Goal: Task Accomplishment & Management: Use online tool/utility

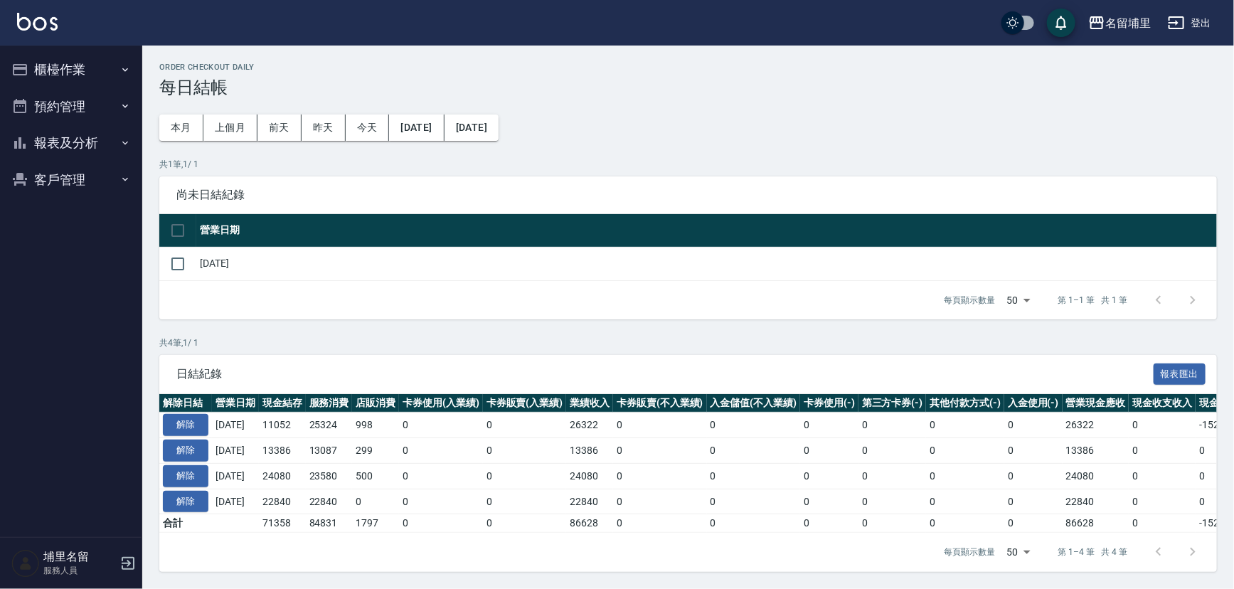
click at [72, 60] on button "櫃檯作業" at bounding box center [71, 69] width 131 height 37
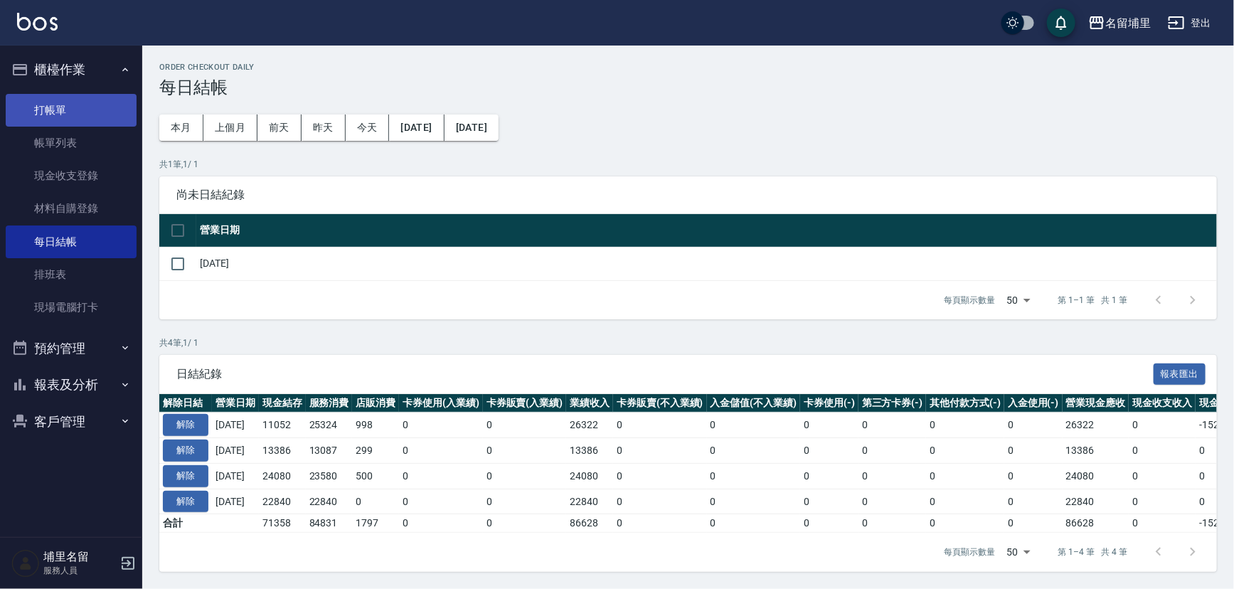
click at [65, 106] on link "打帳單" at bounding box center [71, 110] width 131 height 33
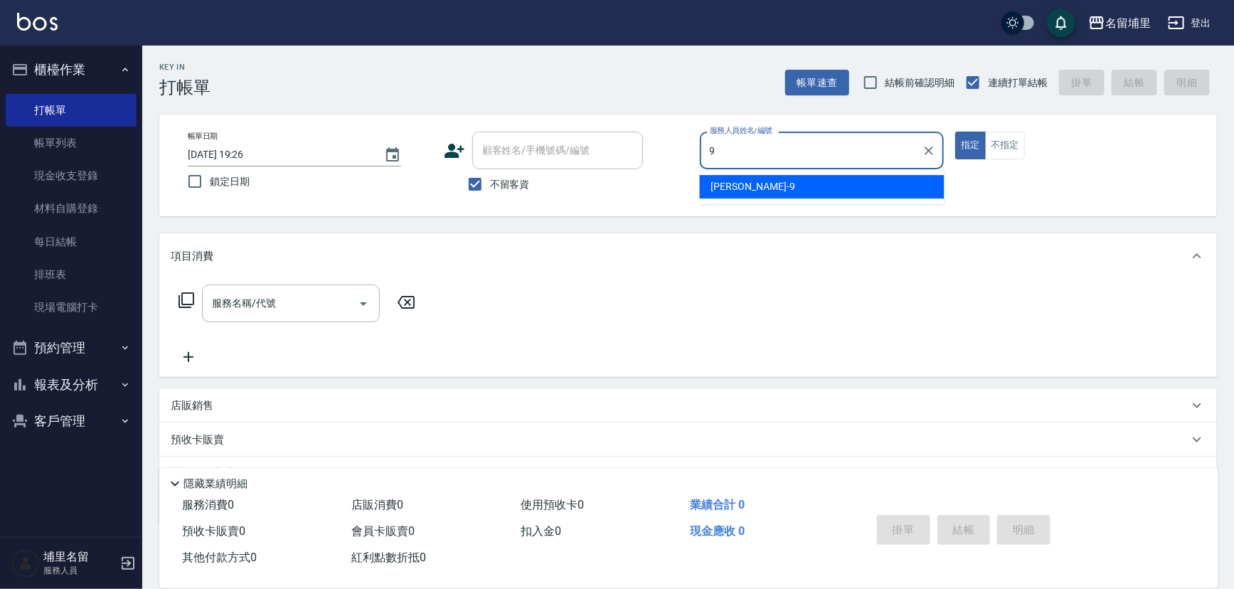
type input "[PERSON_NAME]-9"
type button "true"
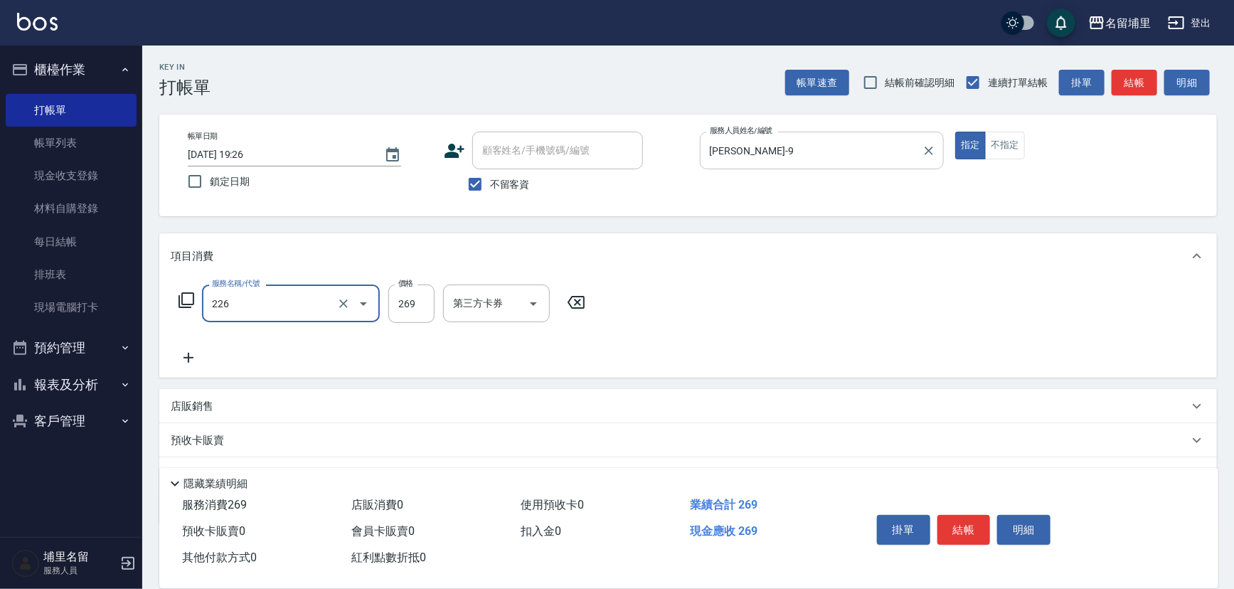
type input "洗剪269(226)"
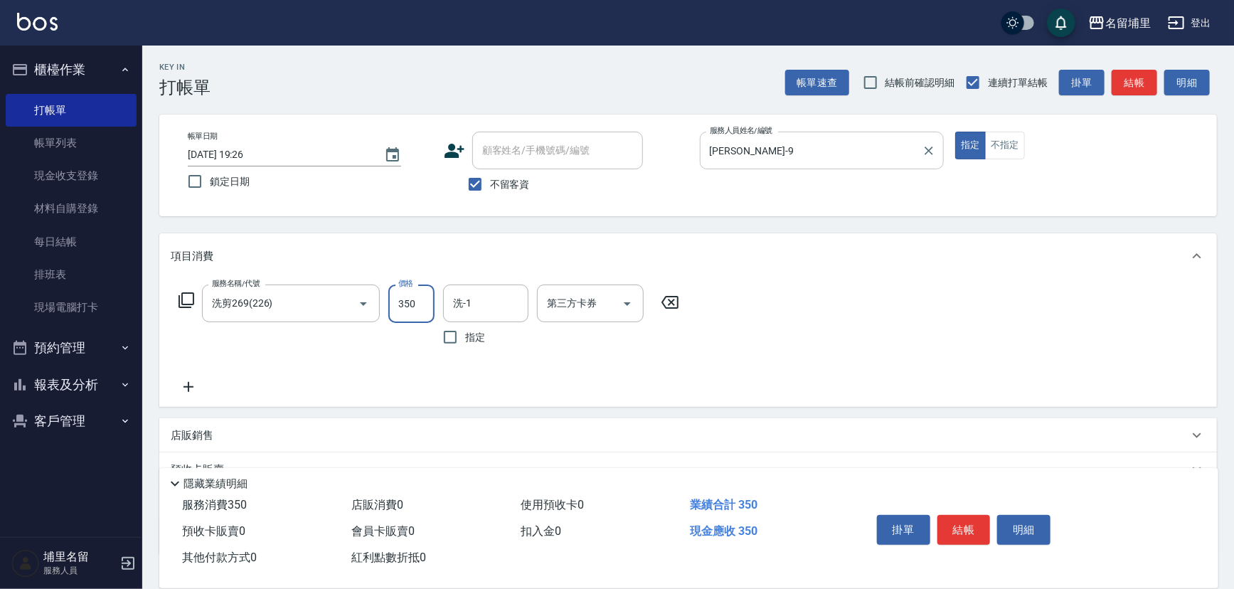
type input "350"
type input "[PERSON_NAME]-45"
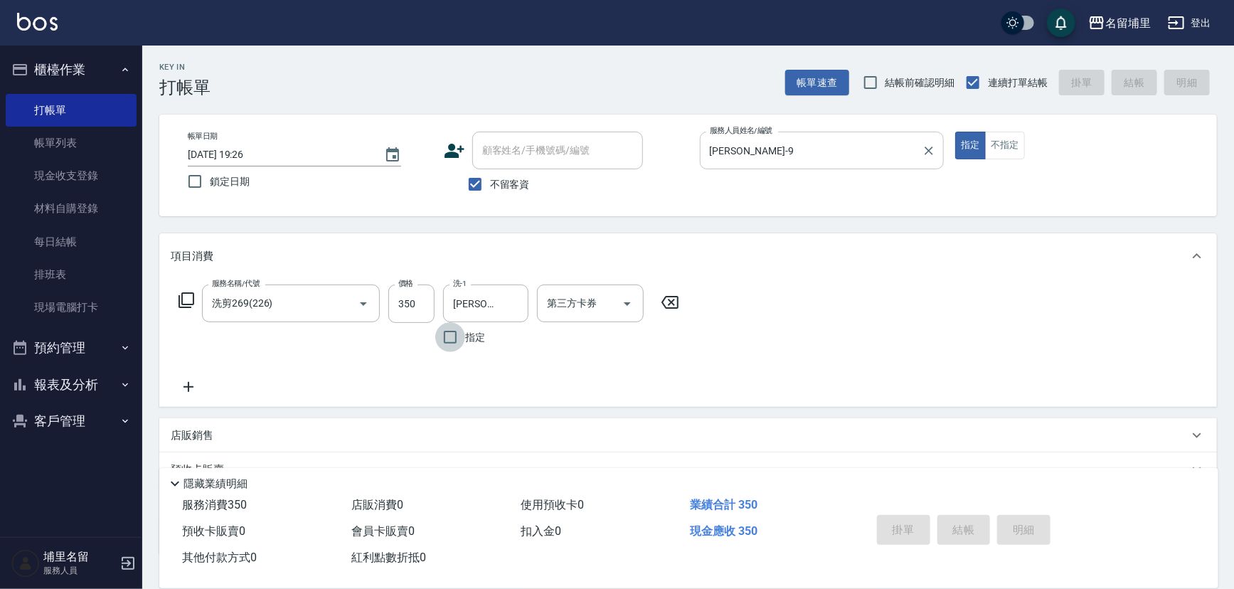
type input "2025/09/05 19:27"
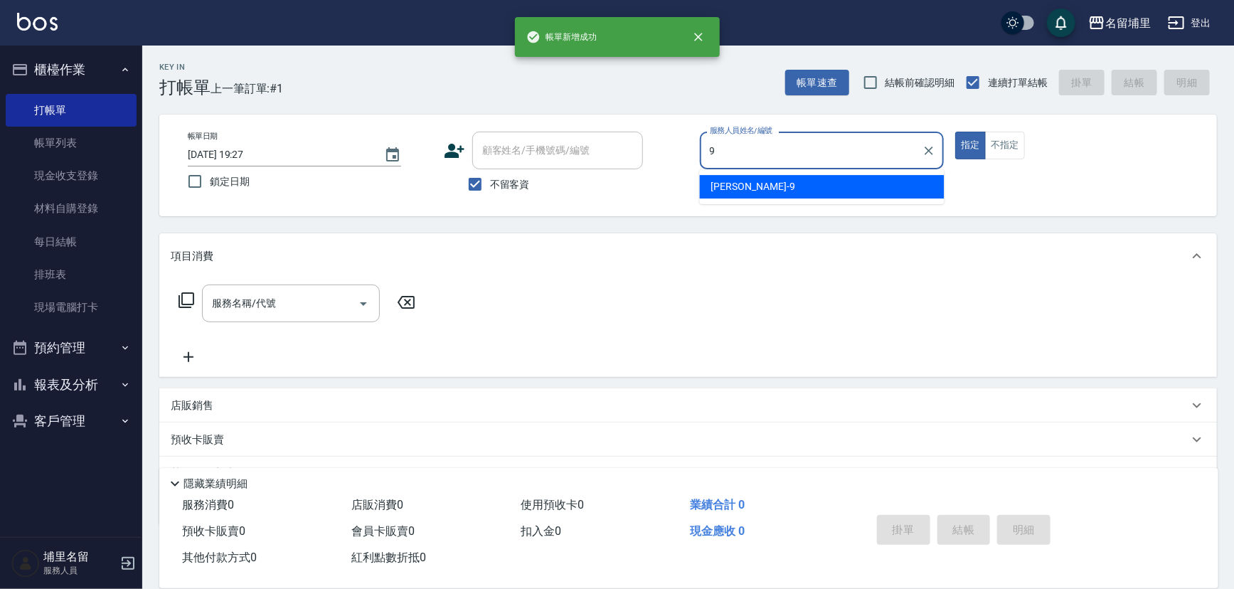
type input "[PERSON_NAME]-9"
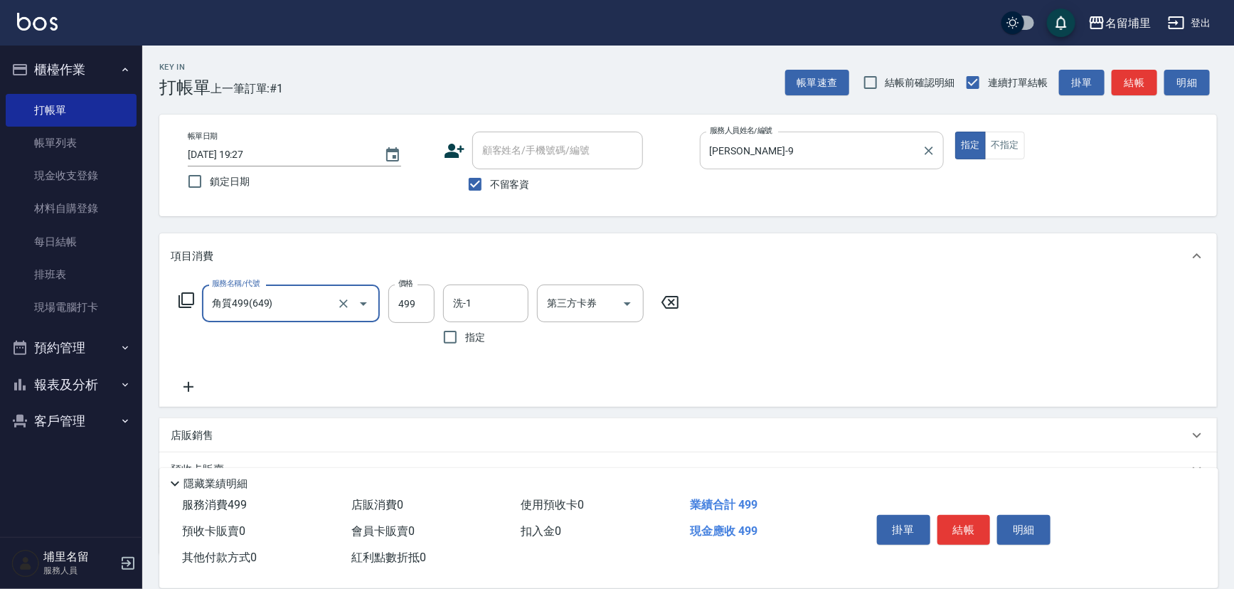
type input "角質499(649)"
type input "599"
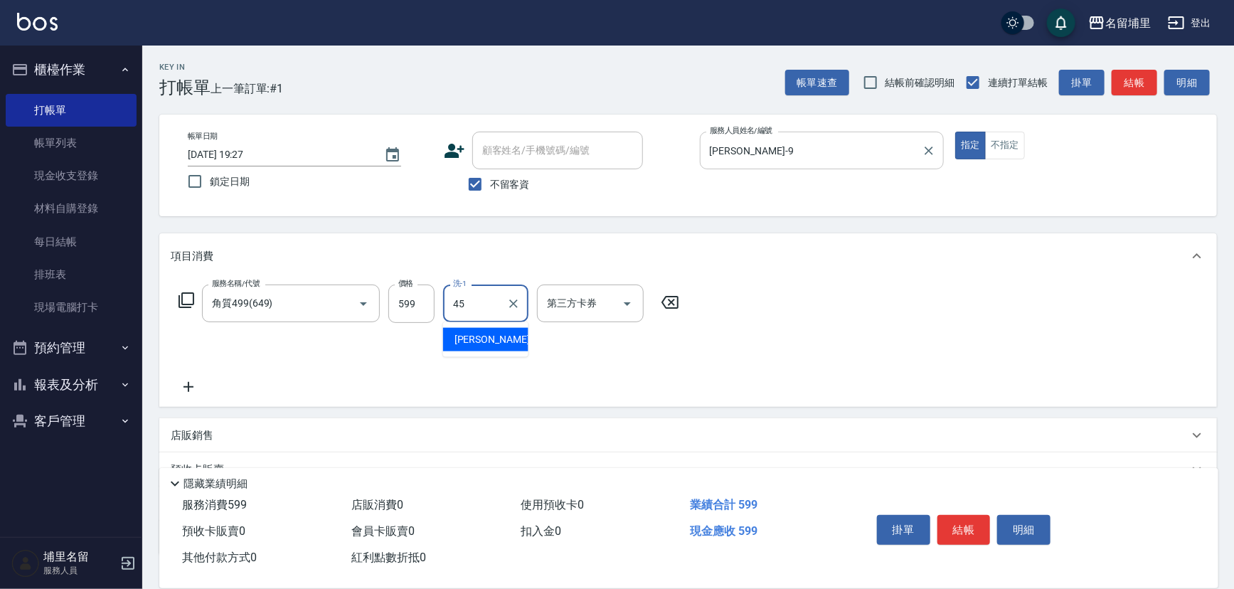
type input "[PERSON_NAME]-45"
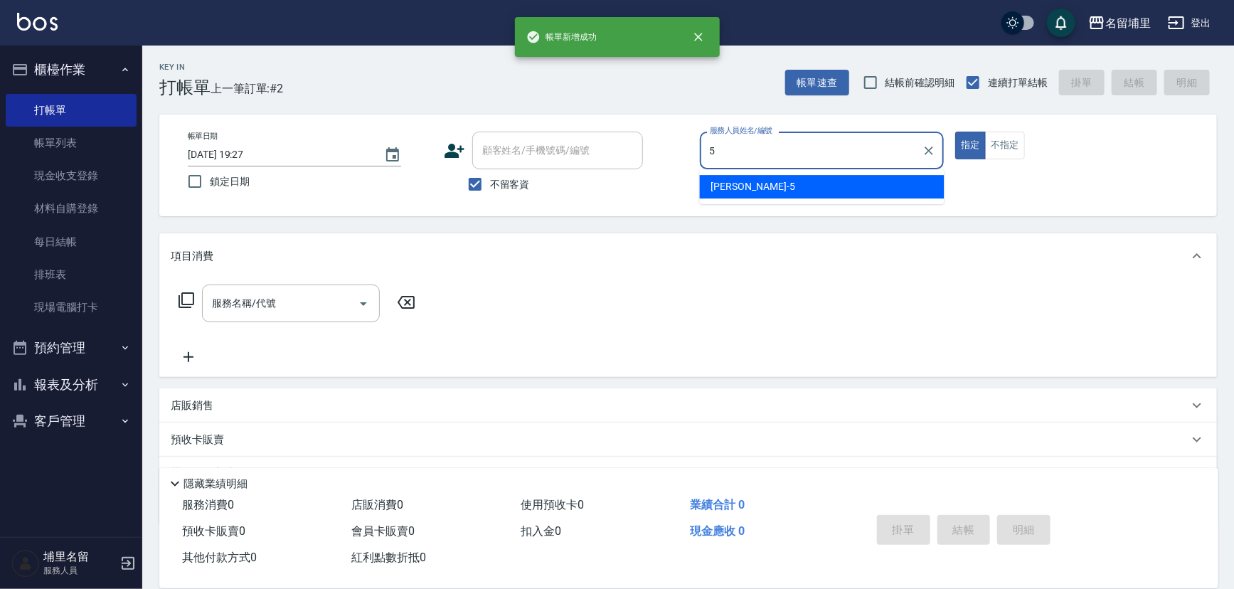
type input "蔣昀璠-5"
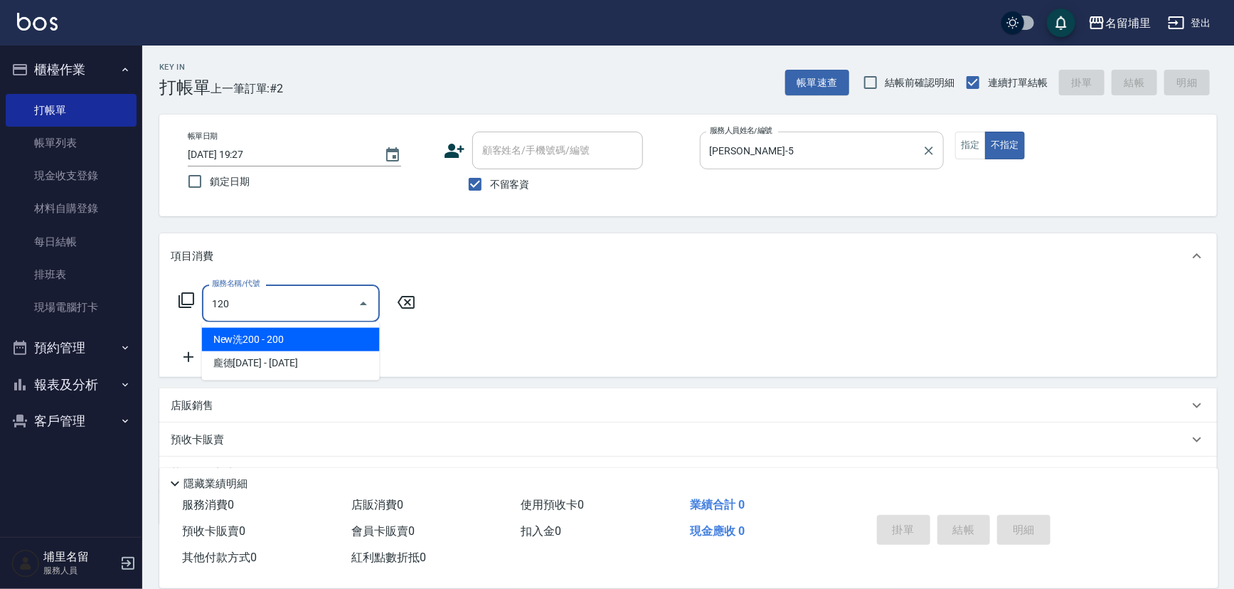
type input "New洗200(120)"
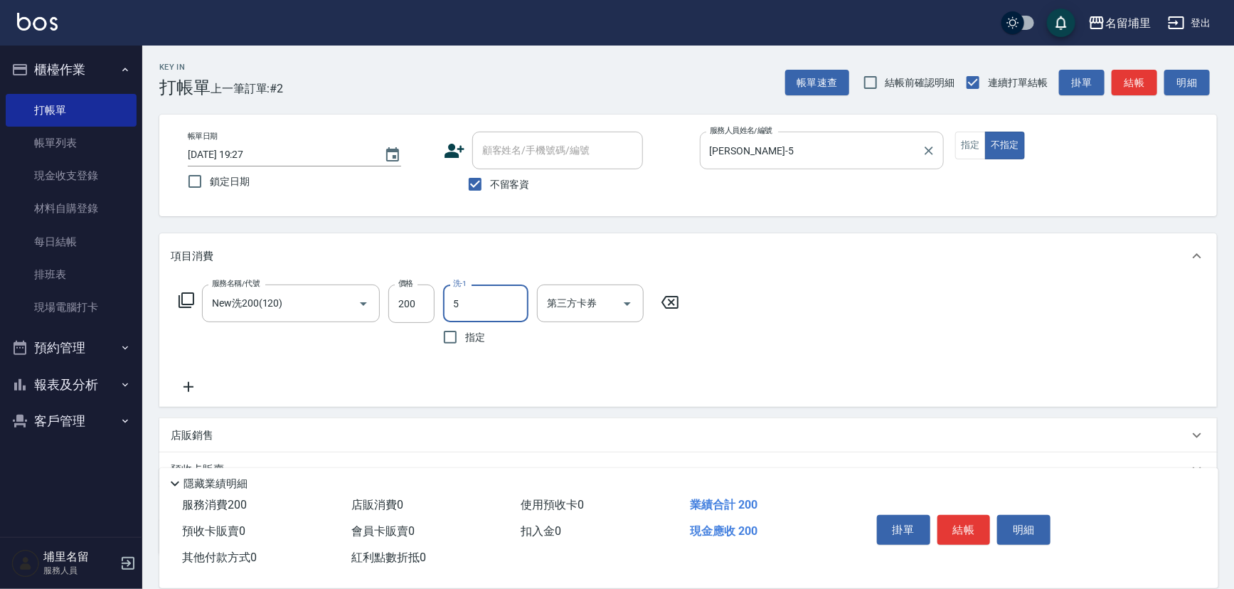
type input "蔣昀璠-5"
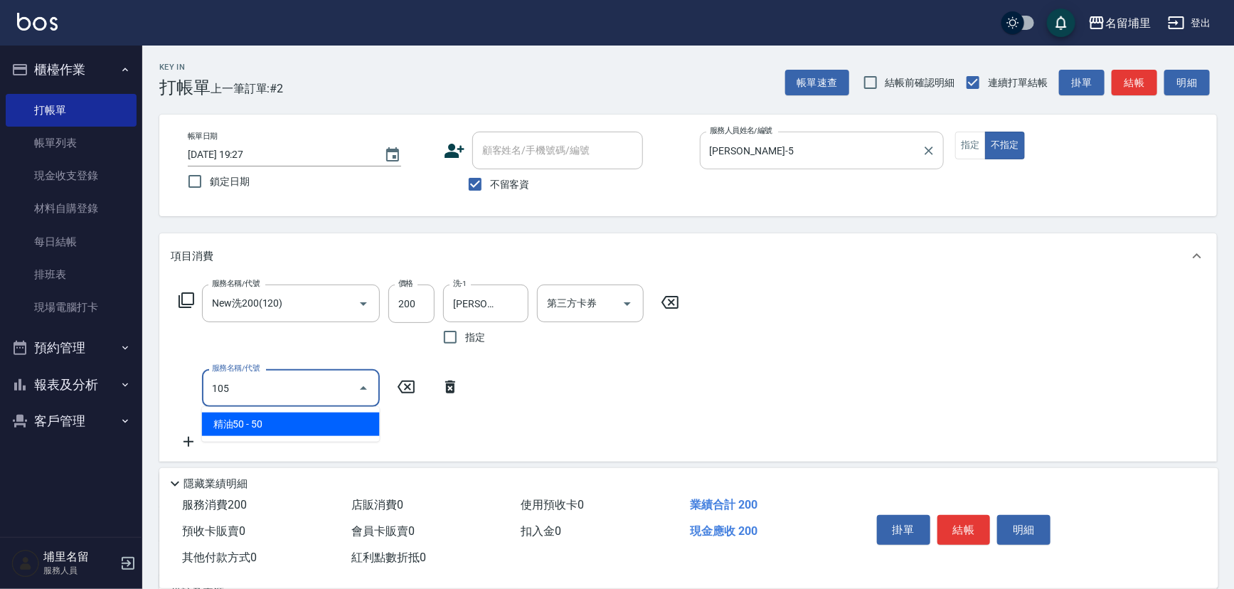
type input "精油50(105)"
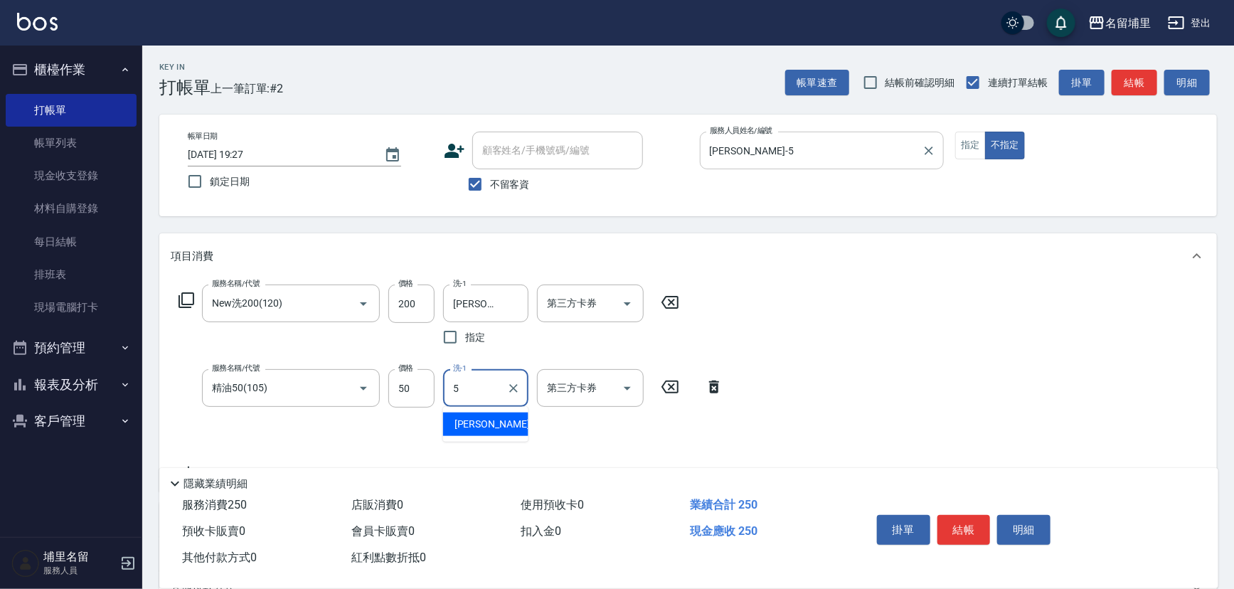
type input "蔣昀璠-5"
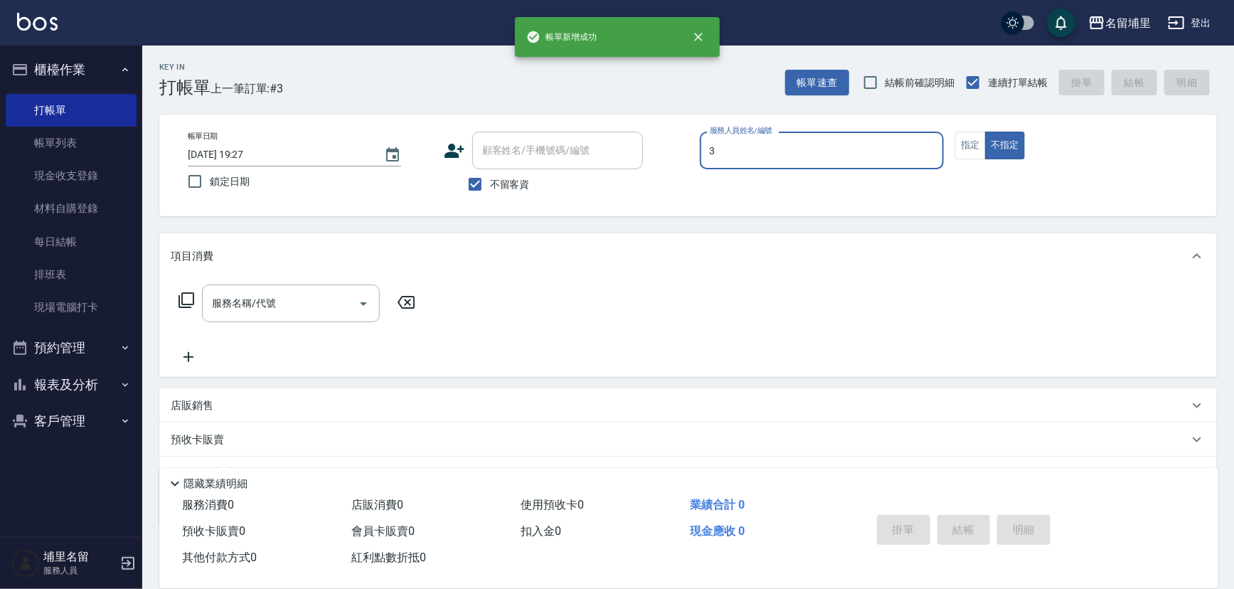
type input "鐘柏倫-3"
type button "false"
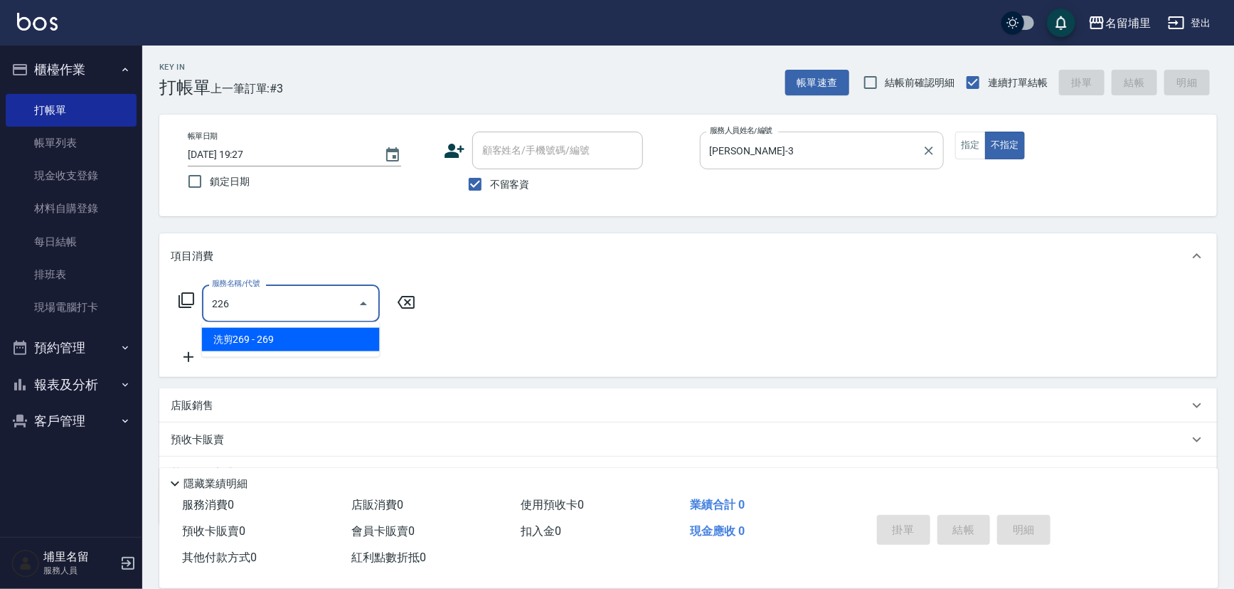
type input "洗剪269(226)"
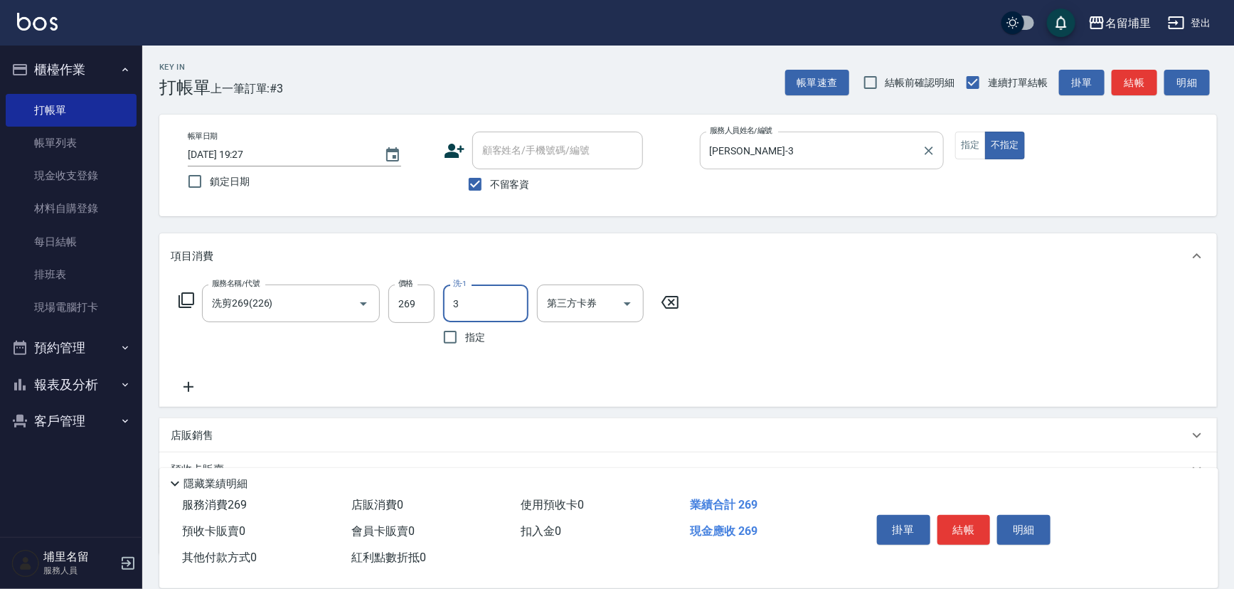
type input "鐘柏倫-3"
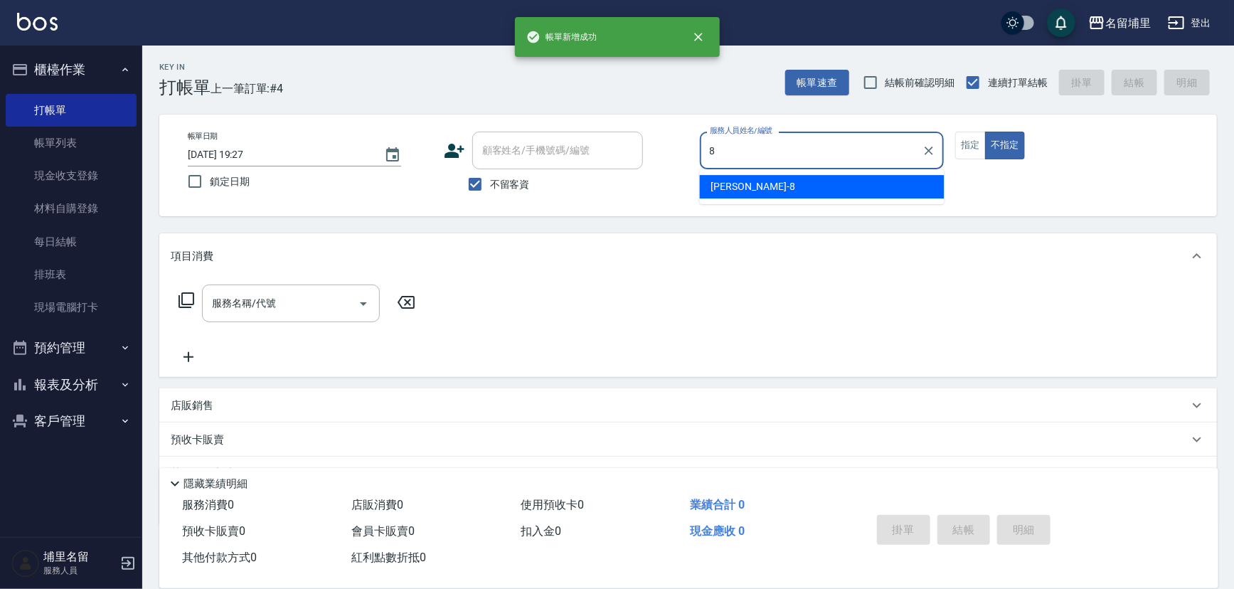
type input "黃偉傑-8"
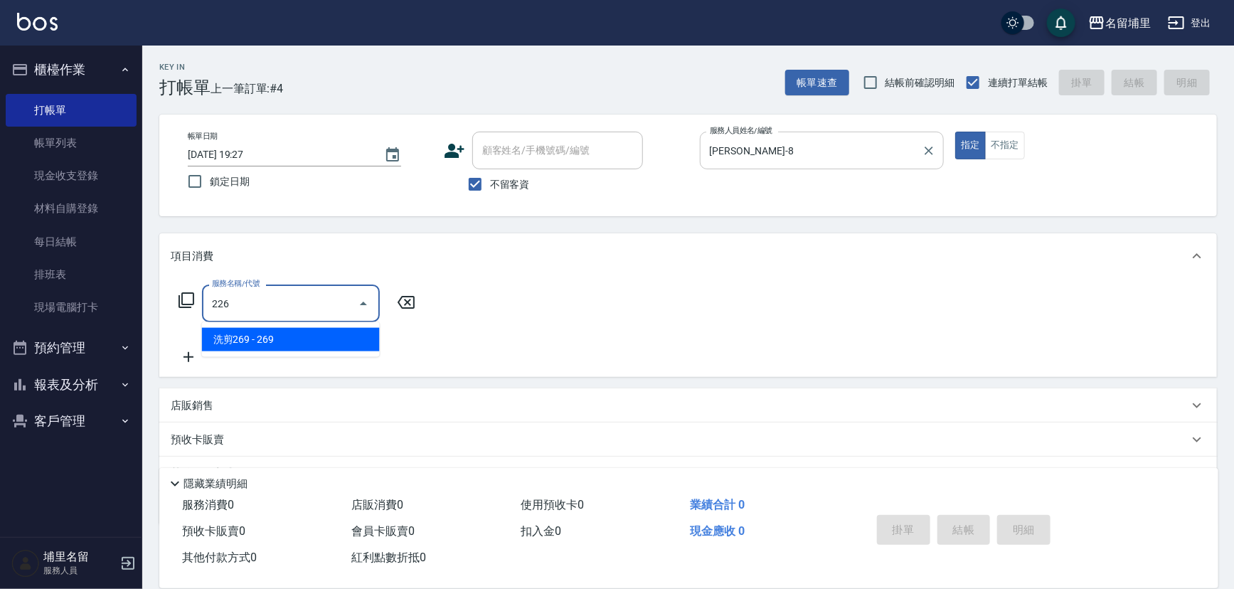
type input "洗剪269(226)"
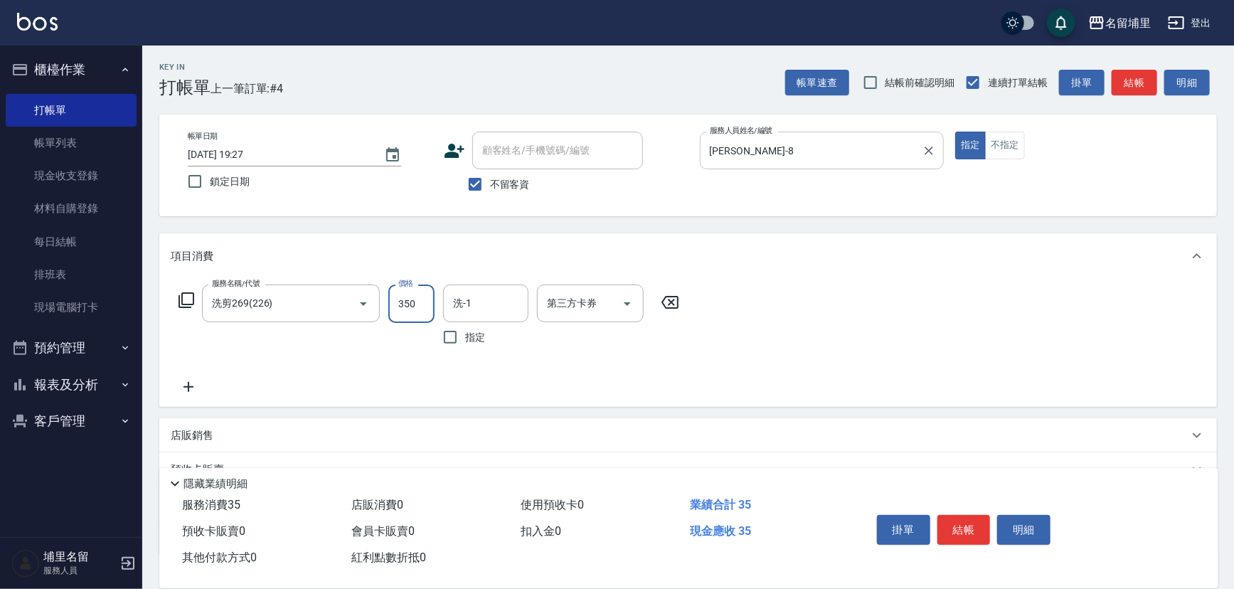
type input "350"
type input "黃偉傑-8"
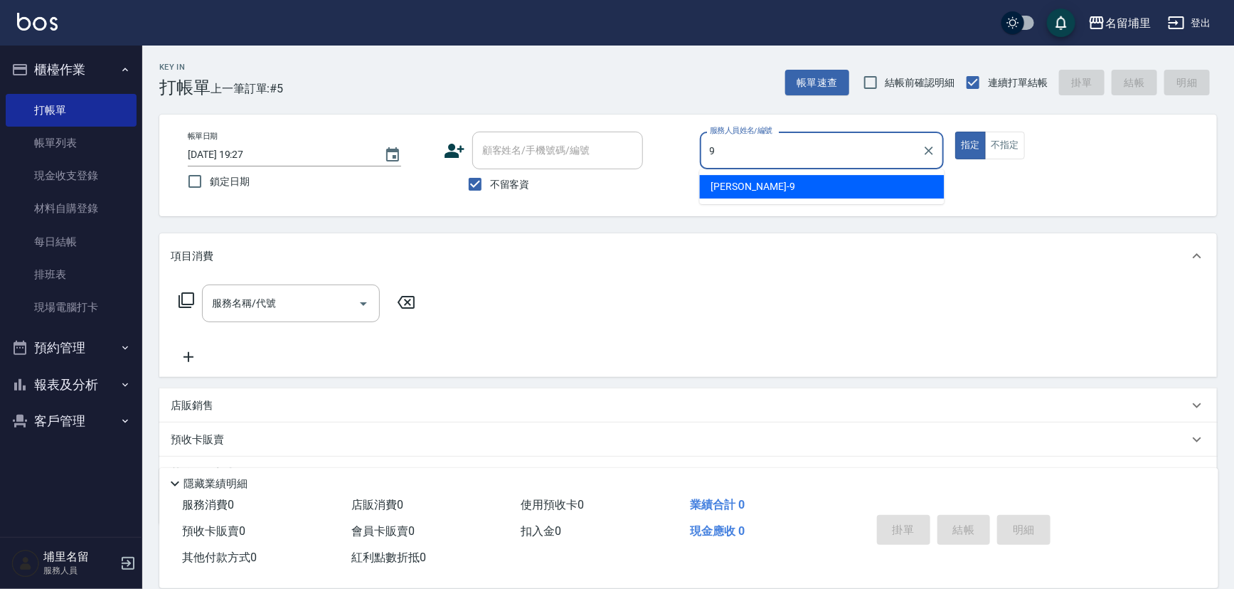
type input "[PERSON_NAME]-9"
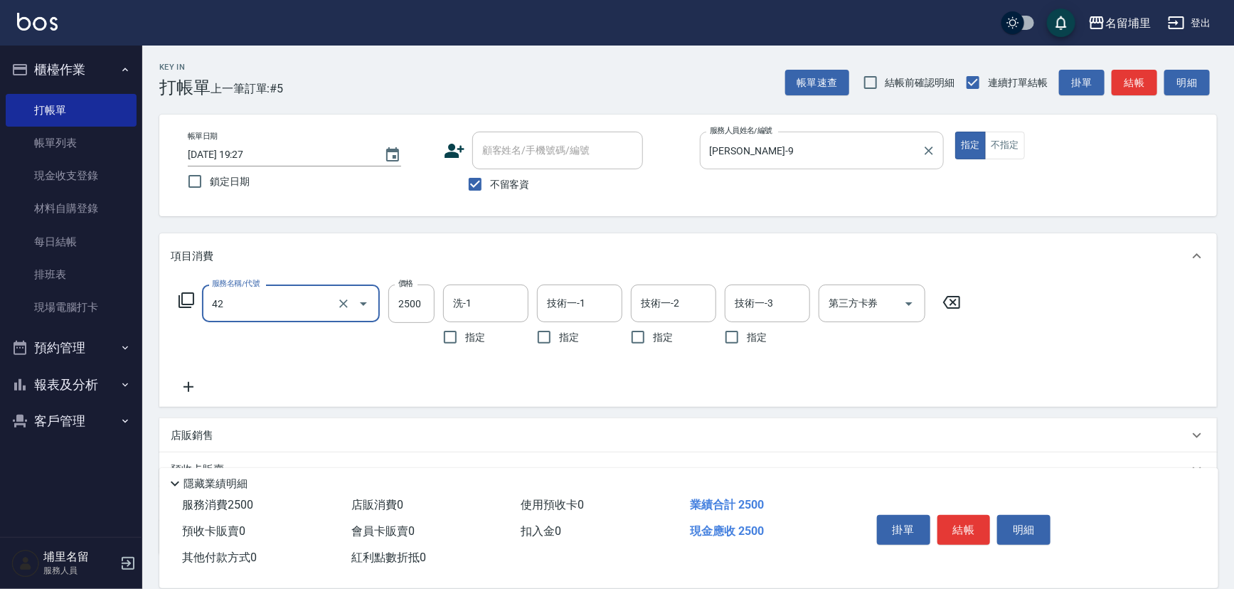
type input "染B2599(42)"
type input "2599"
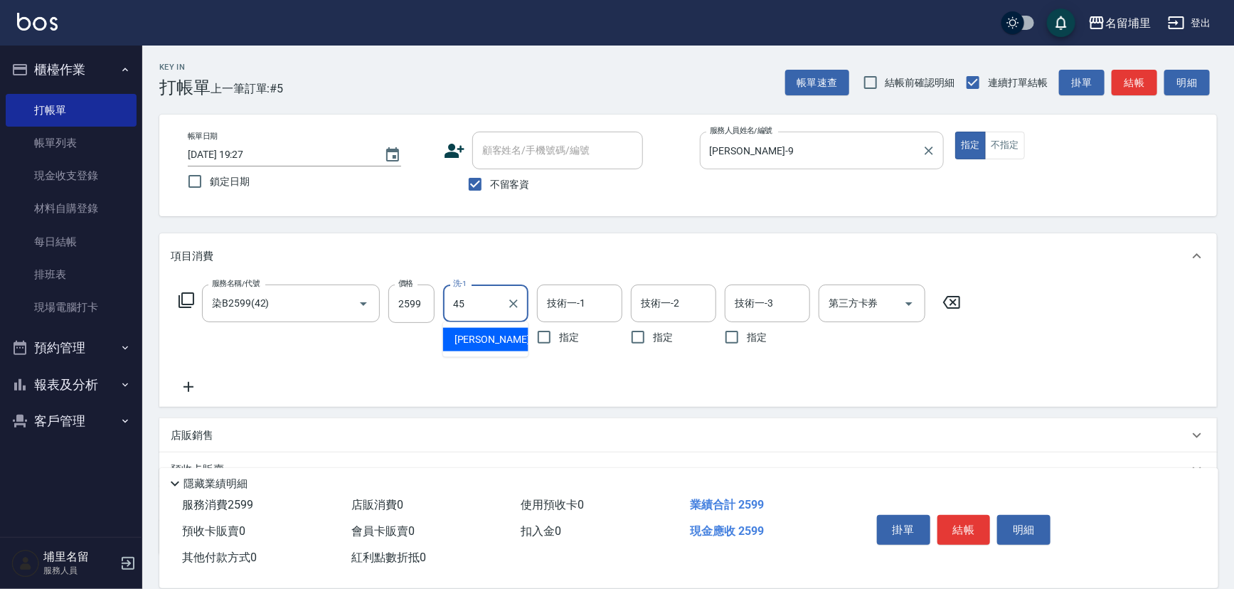
type input "[PERSON_NAME]-45"
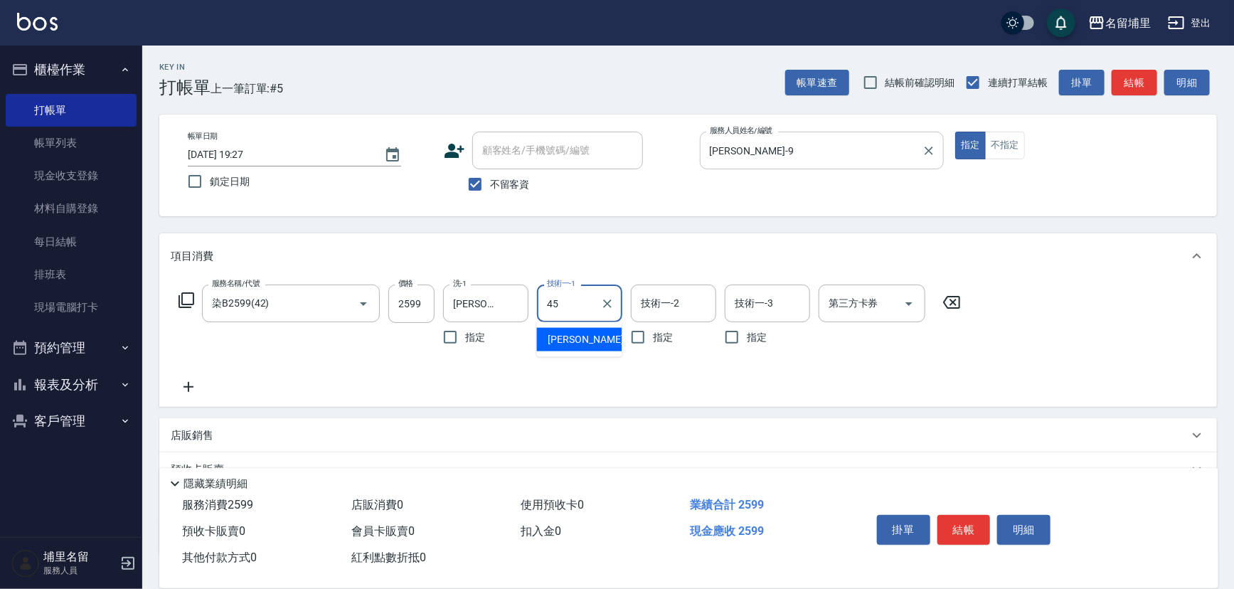
type input "[PERSON_NAME]-45"
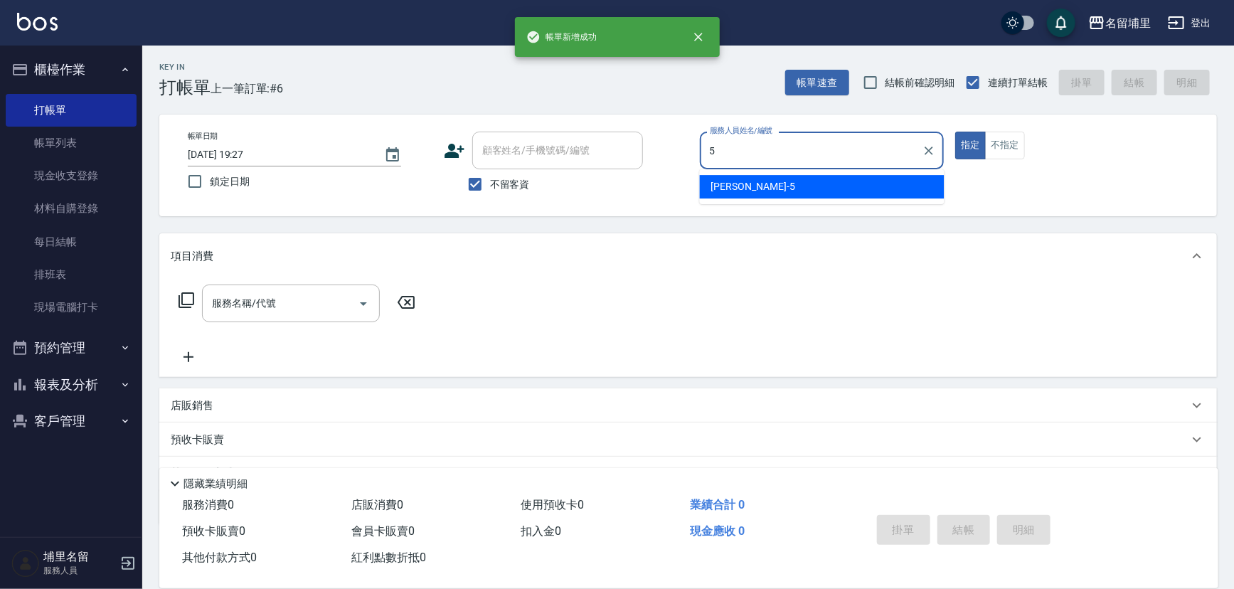
type input "蔣昀璠-5"
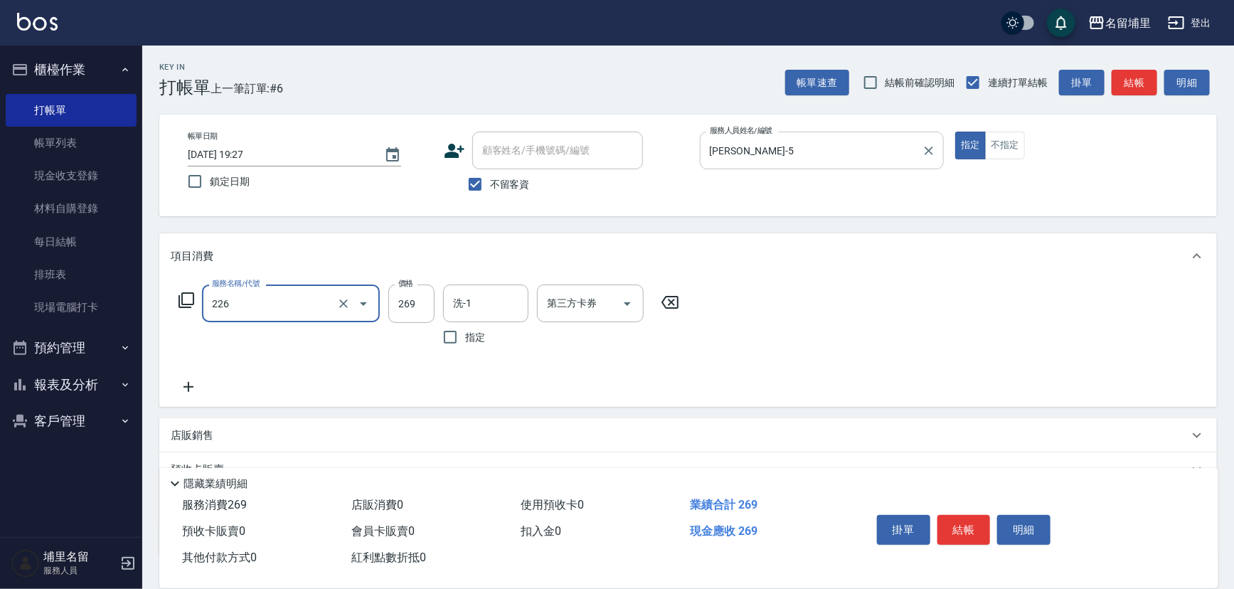
type input "洗剪269(226)"
type input "蔣昀璠-5"
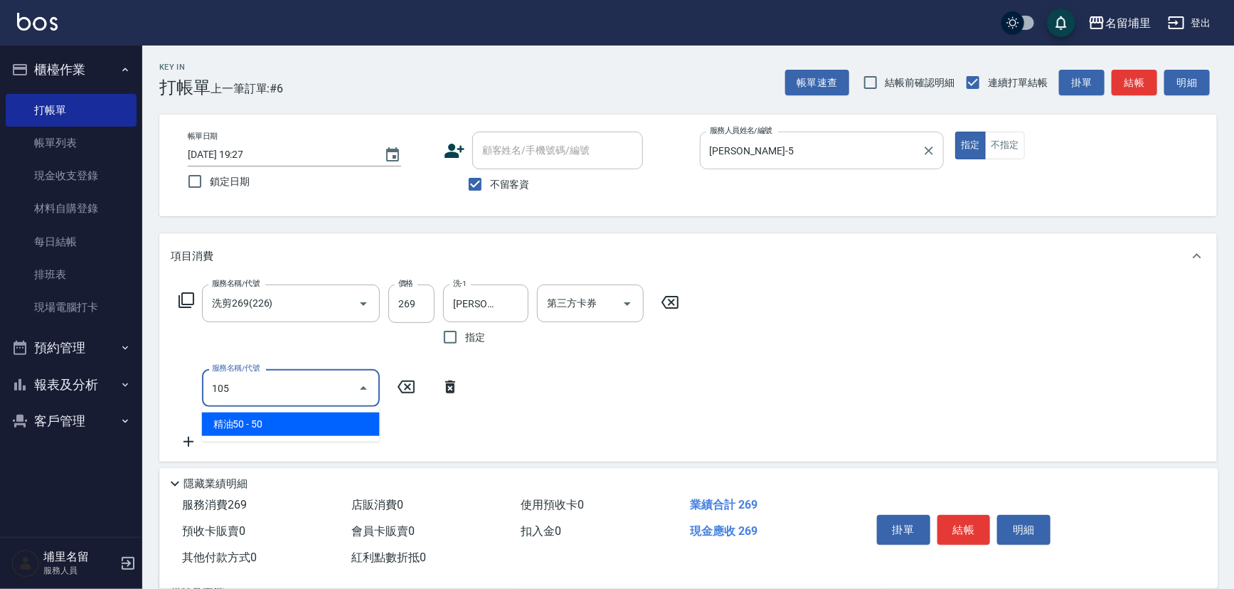
type input "精油50(105)"
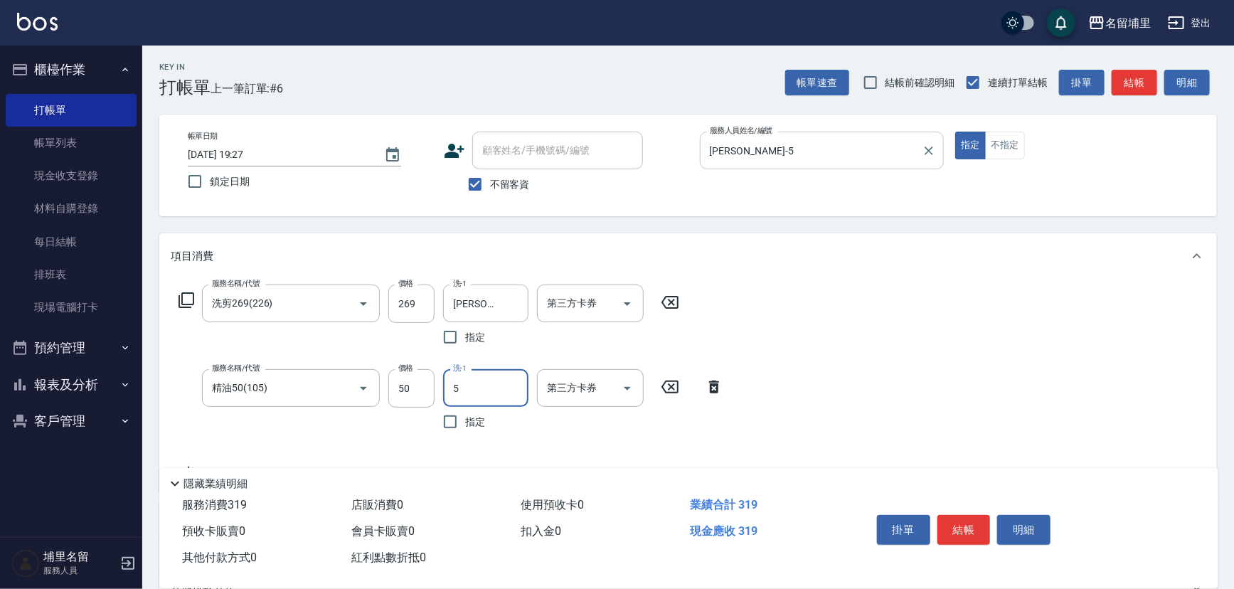
type input "蔣昀璠-5"
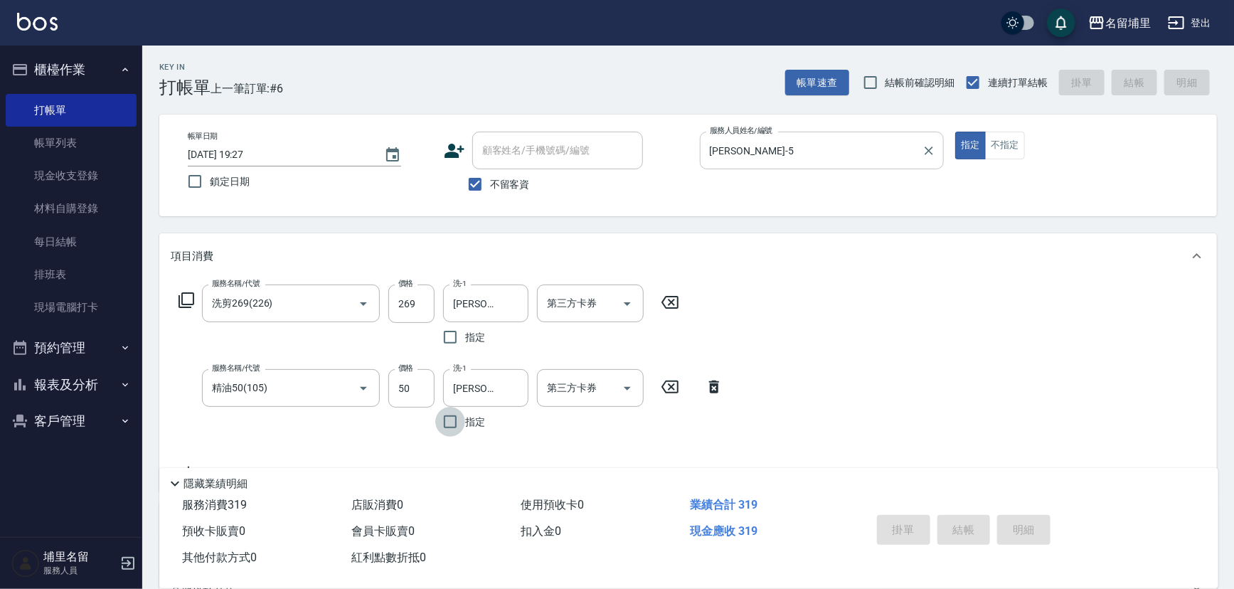
type input "2025/09/05 19:28"
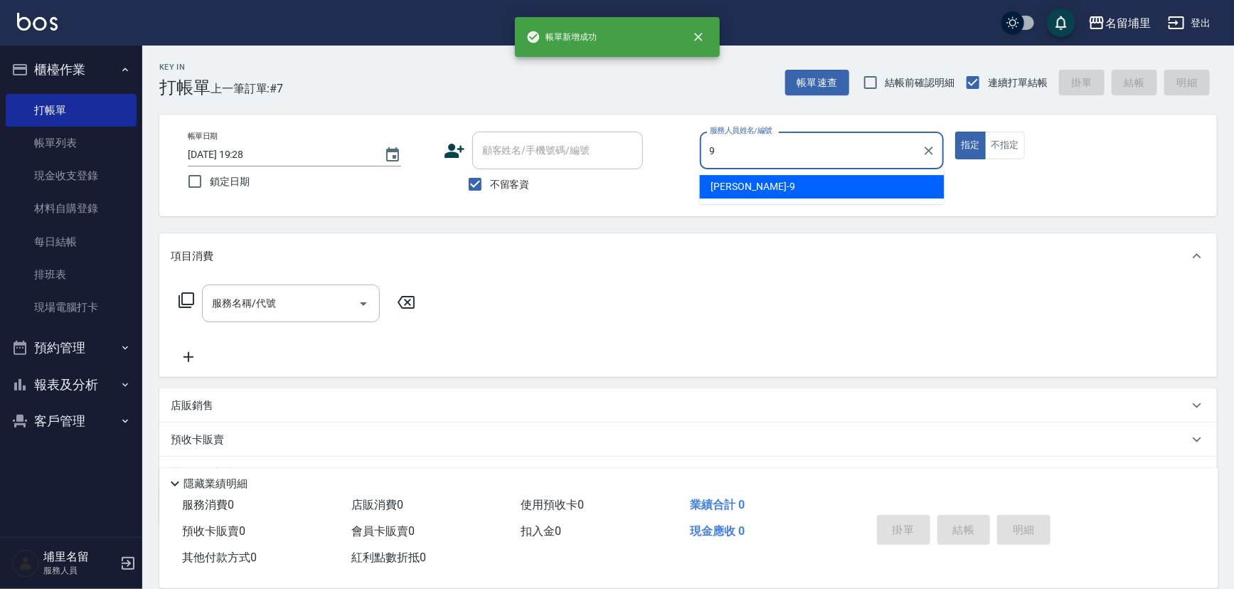
type input "[PERSON_NAME]-9"
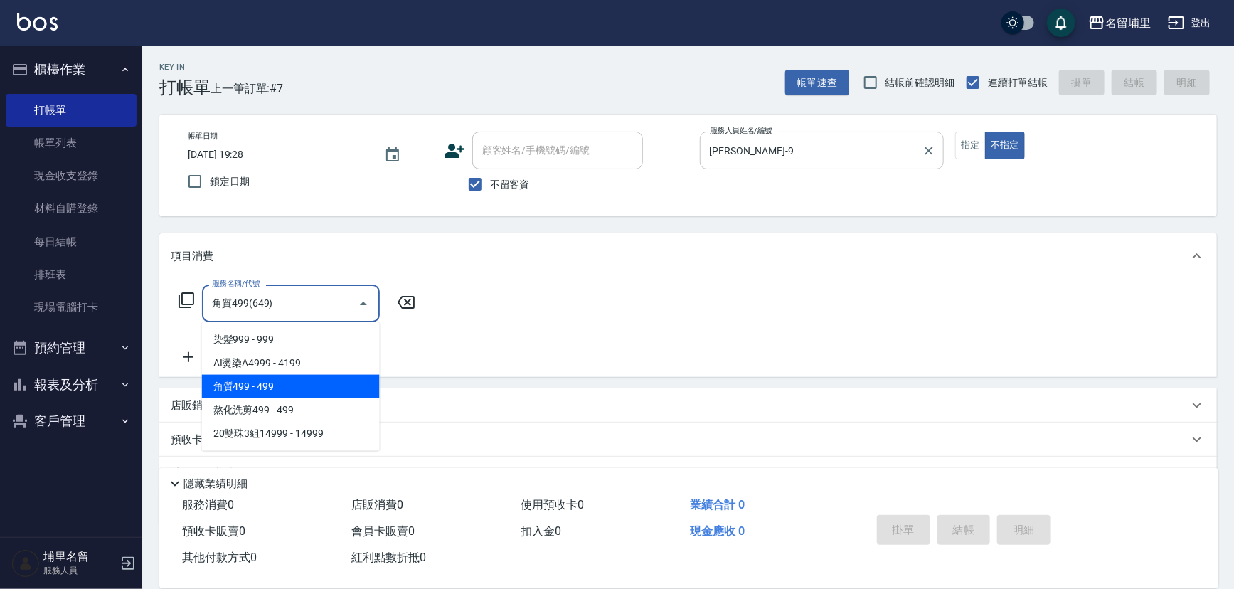
type input "角質499(649)"
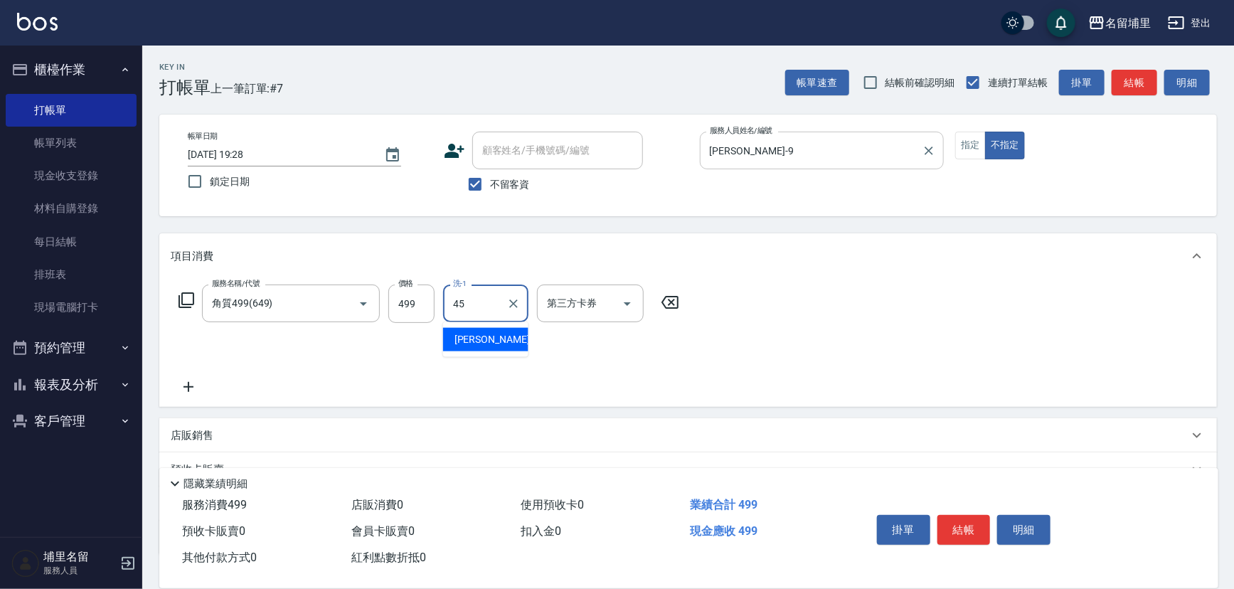
type input "[PERSON_NAME]-45"
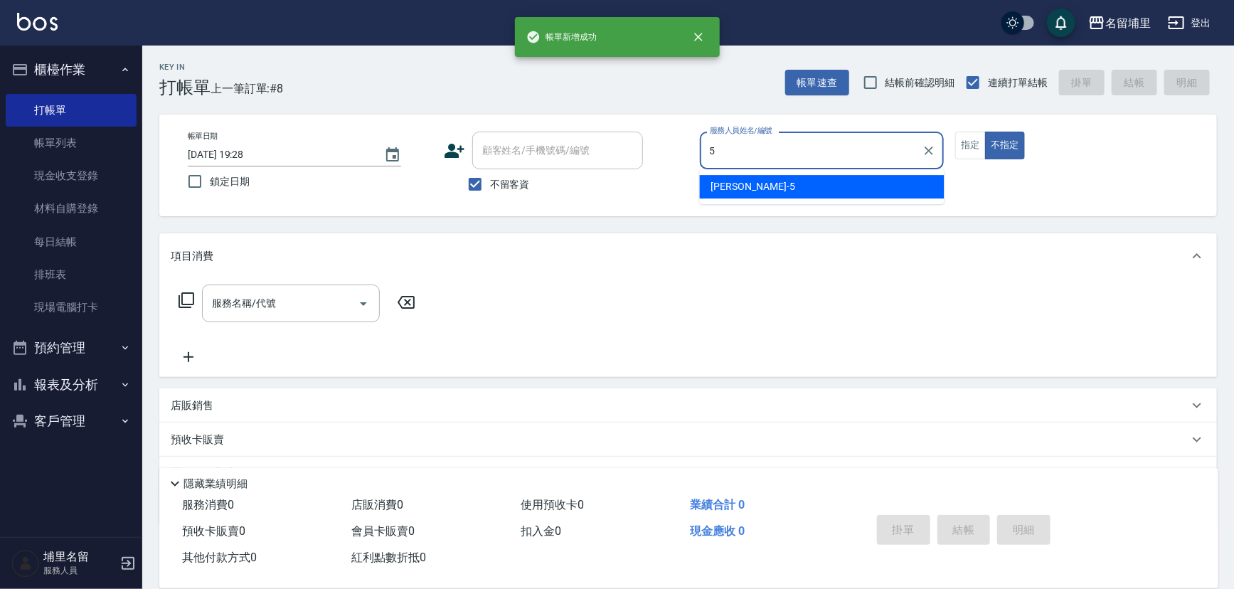
type input "蔣昀璠-5"
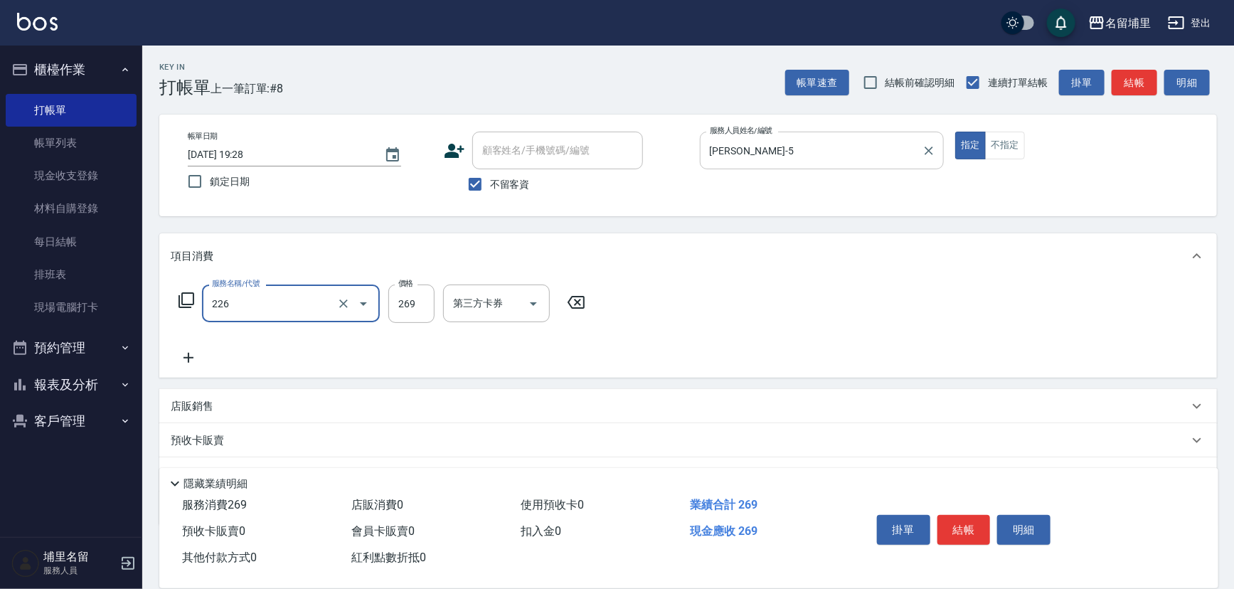
type input "洗剪269(226)"
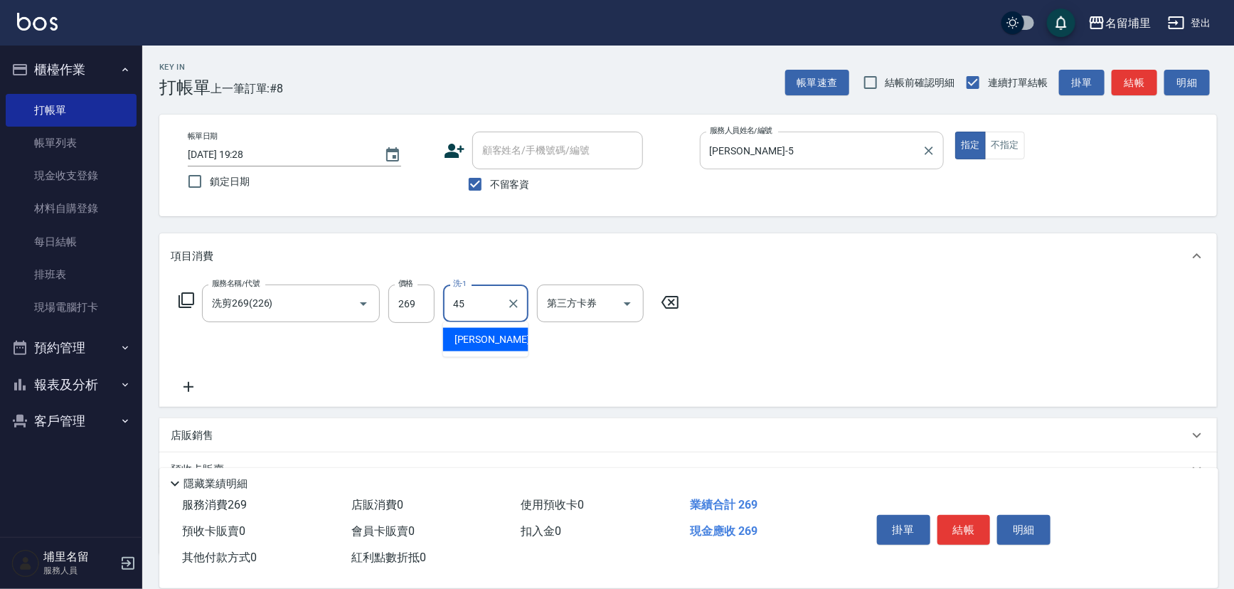
type input "[PERSON_NAME]-45"
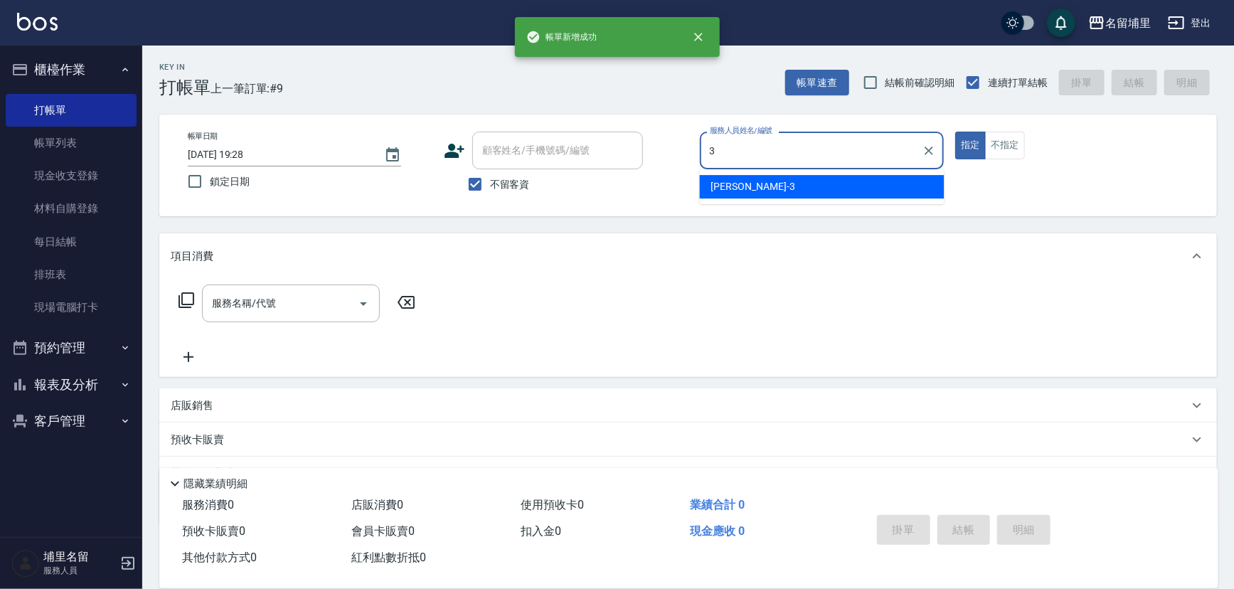
type input "鐘柏倫-3"
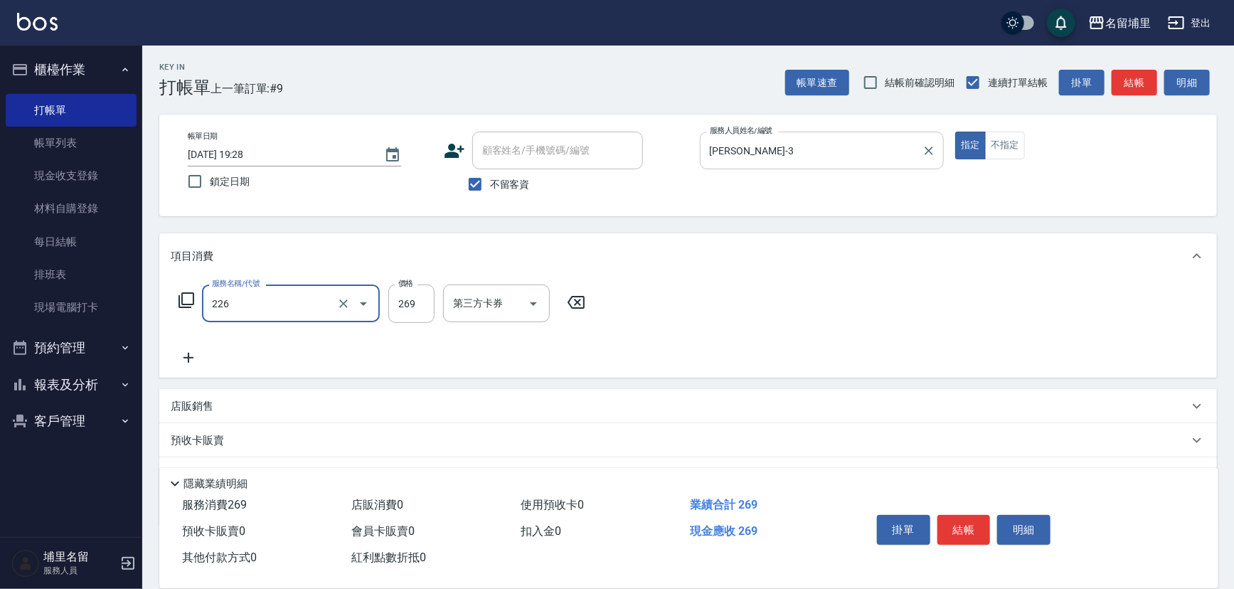
type input "洗剪269(226)"
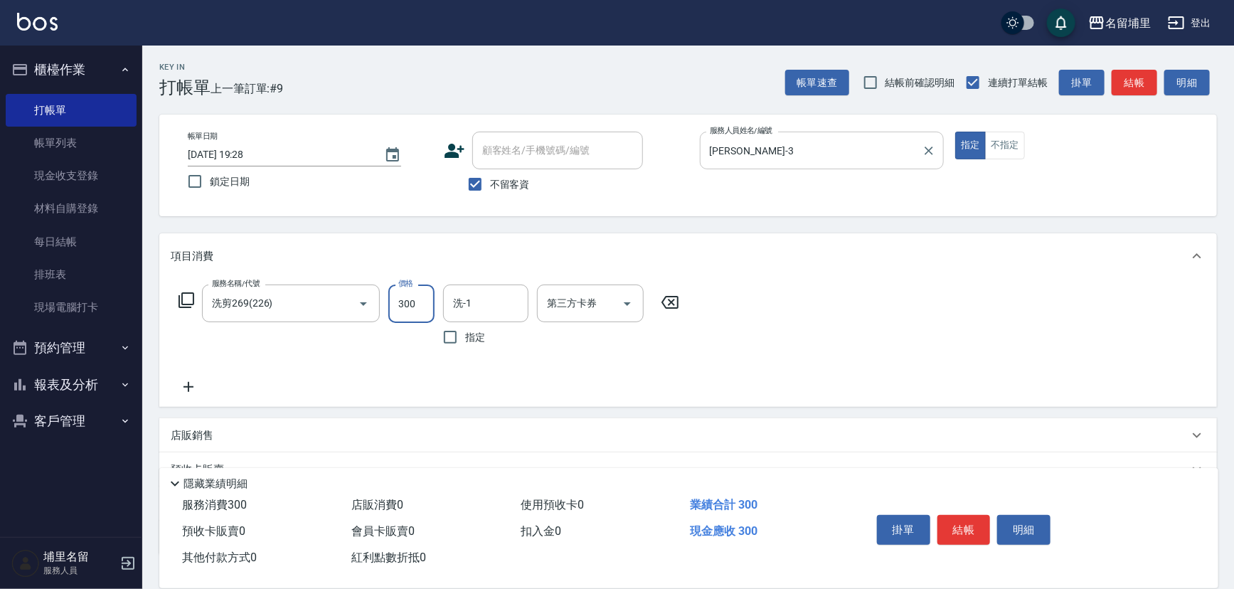
type input "300"
click at [477, 291] on input "洗-1" at bounding box center [486, 303] width 73 height 25
type input "鐘柏倫-3"
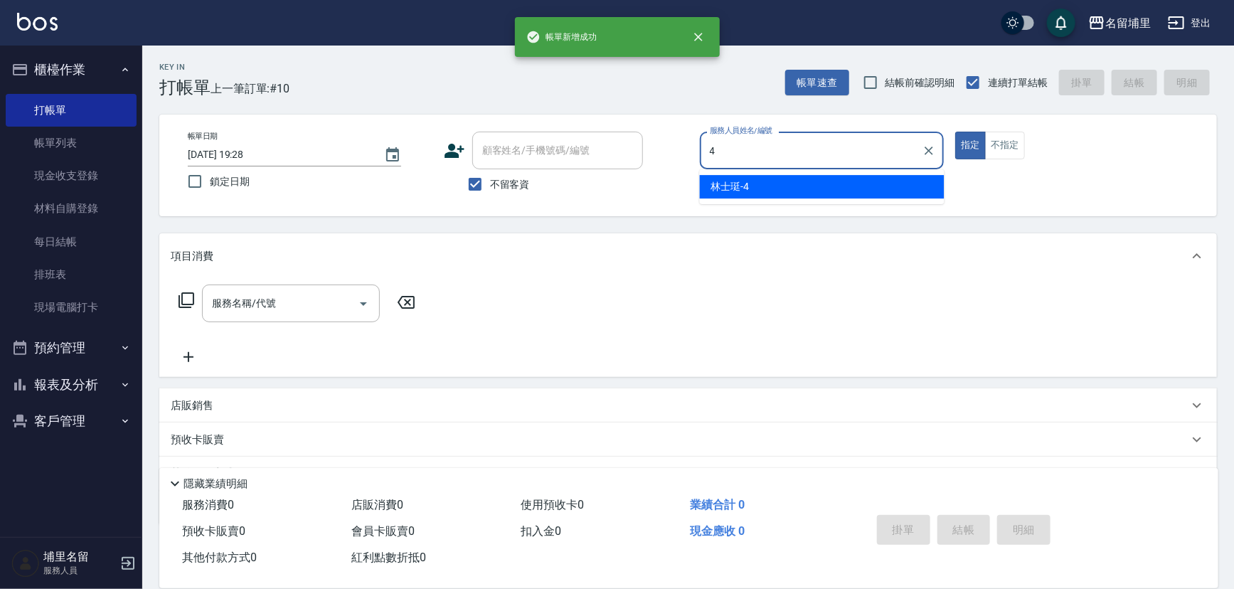
type input "林士珽-4"
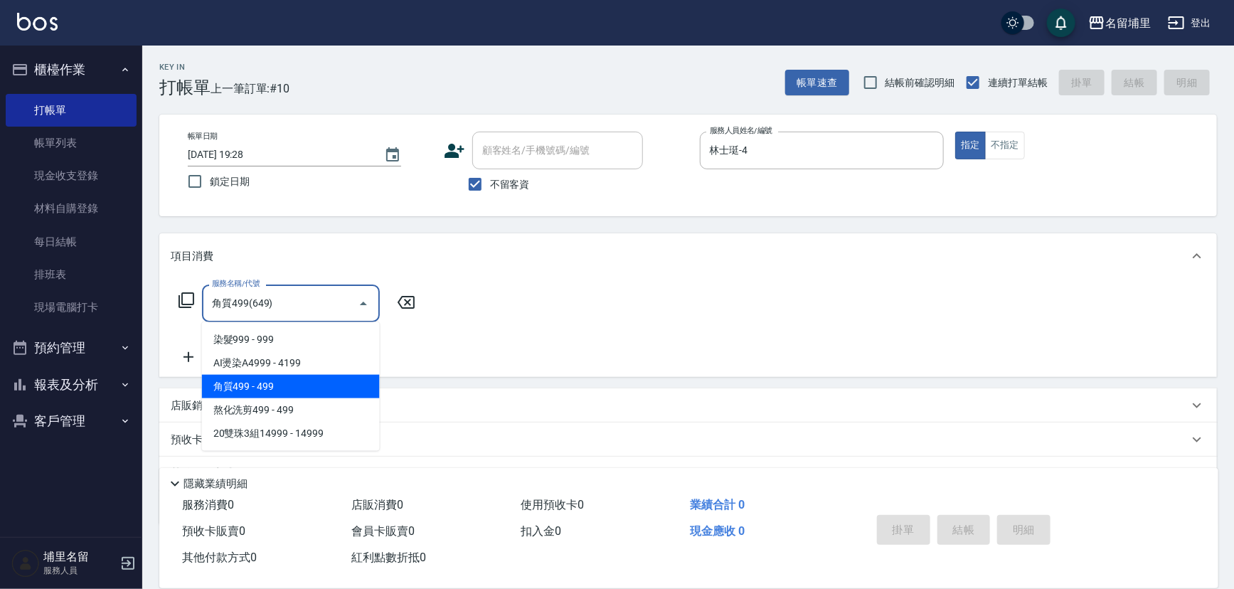
type input "角質499(649)"
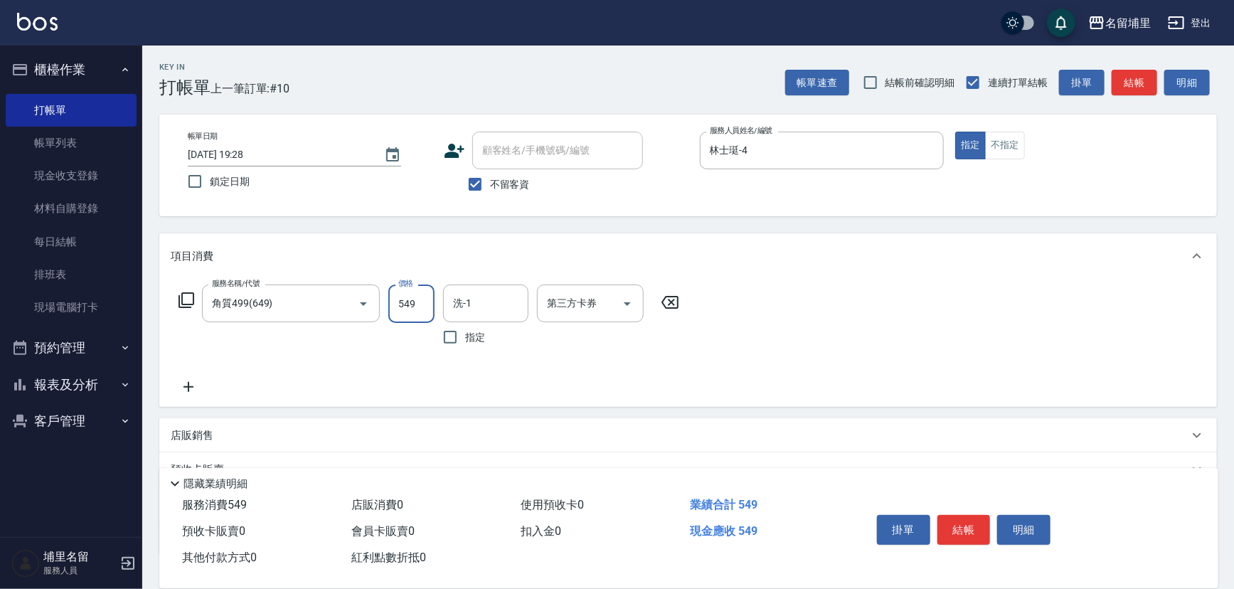
type input "549"
drag, startPoint x: 500, startPoint y: 301, endPoint x: 511, endPoint y: 297, distance: 11.3
click at [507, 301] on input "洗-1" at bounding box center [486, 303] width 73 height 25
type input "林士珽-4"
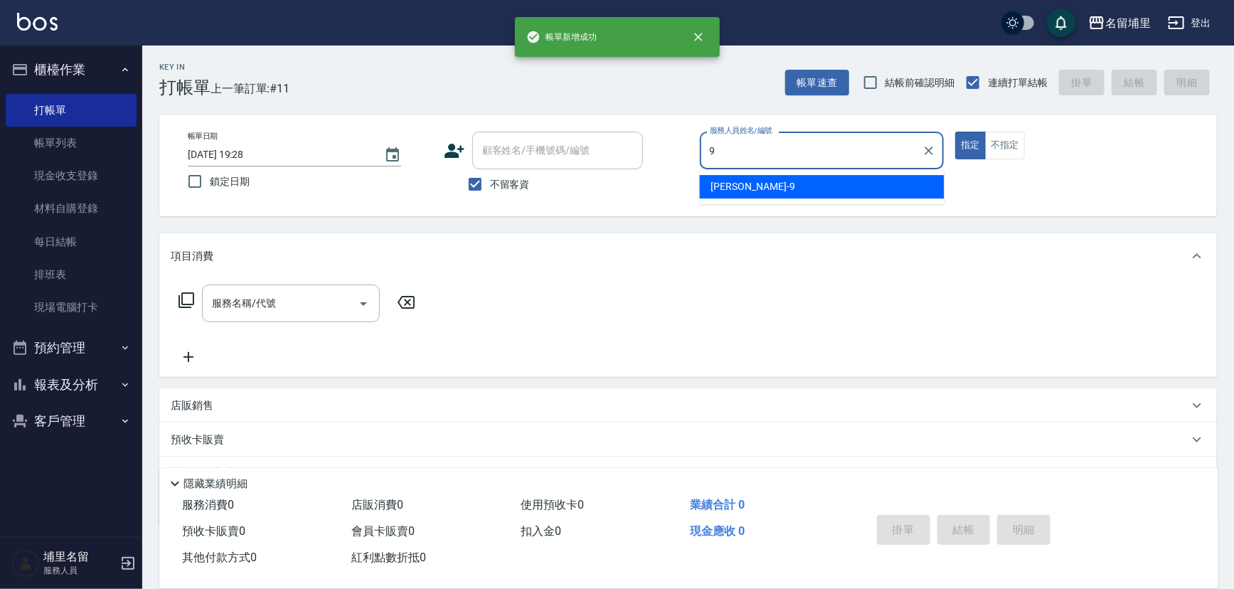
type input "[PERSON_NAME]-9"
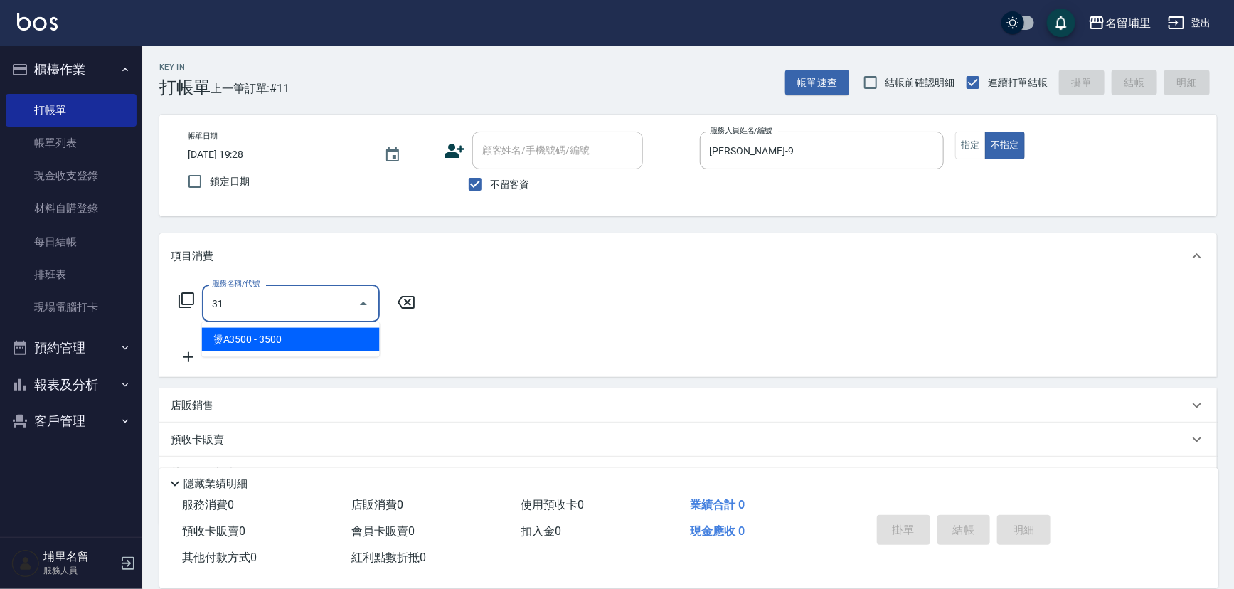
type input "燙A3500(31)"
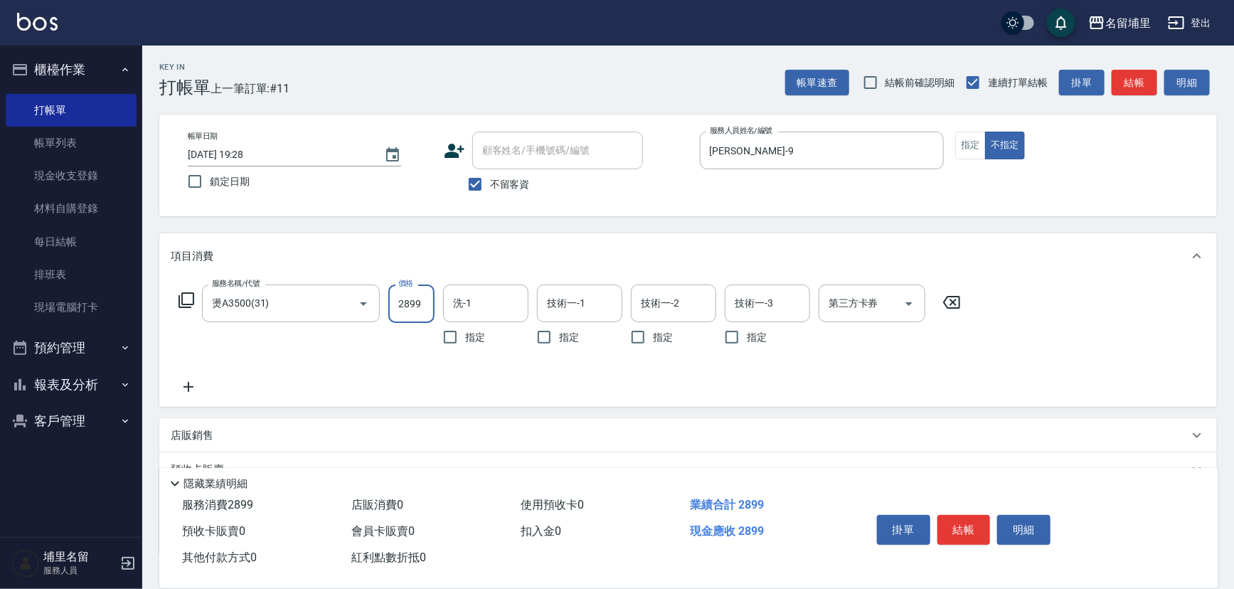
type input "2899"
type input "林士珽-4"
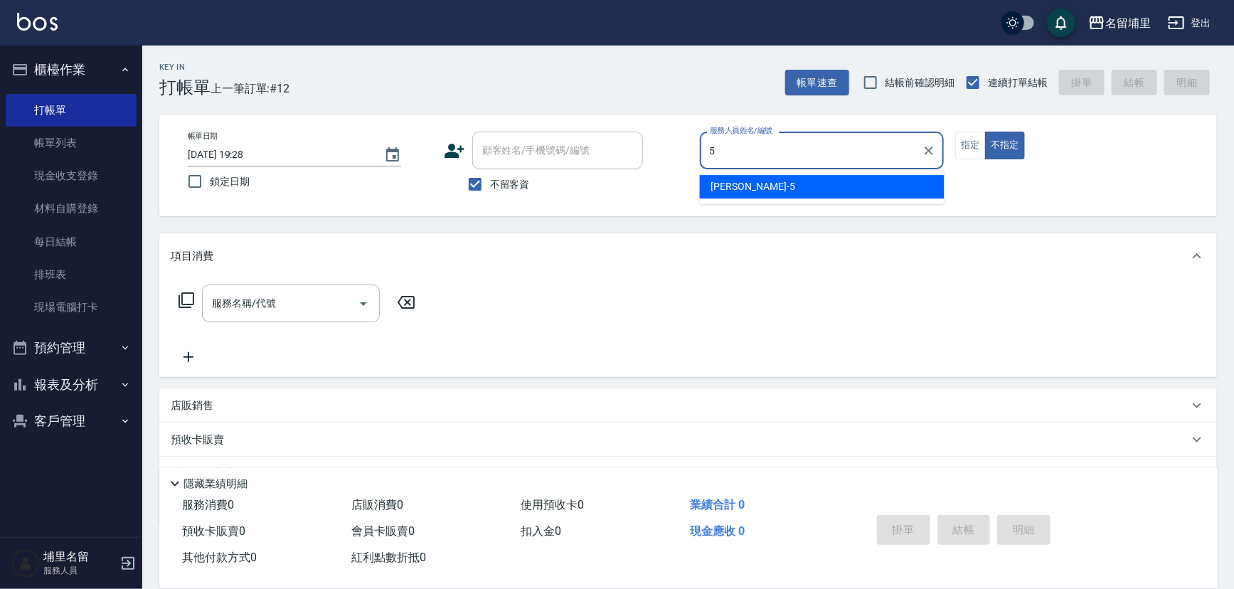
type input "蔣昀璠-5"
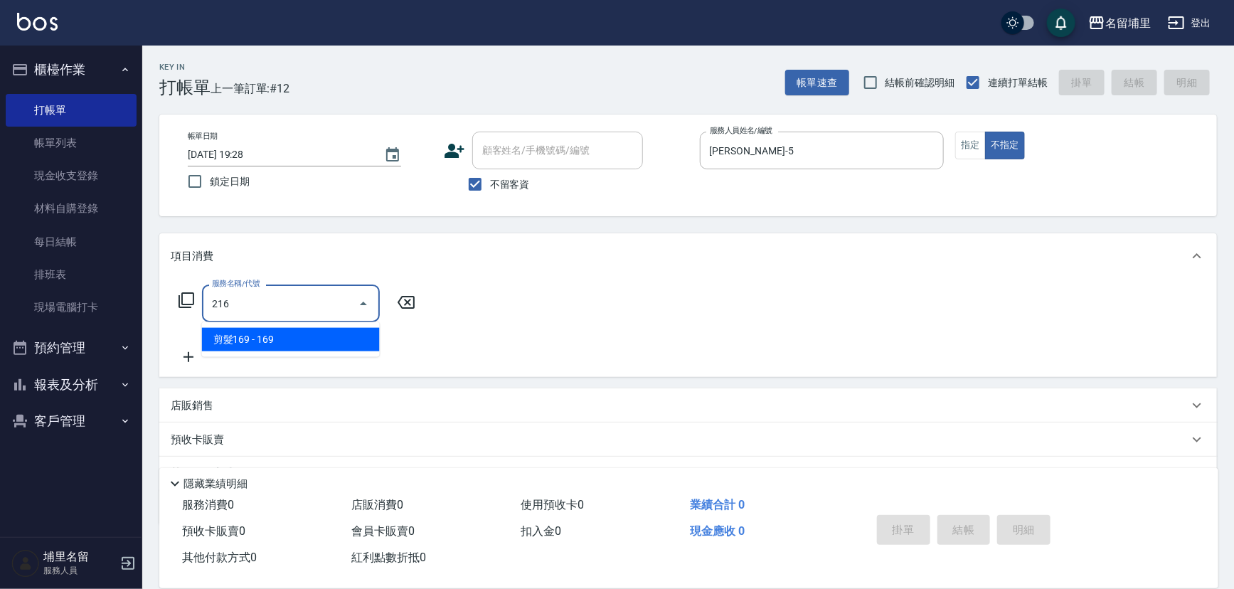
type input "剪髮169(216)"
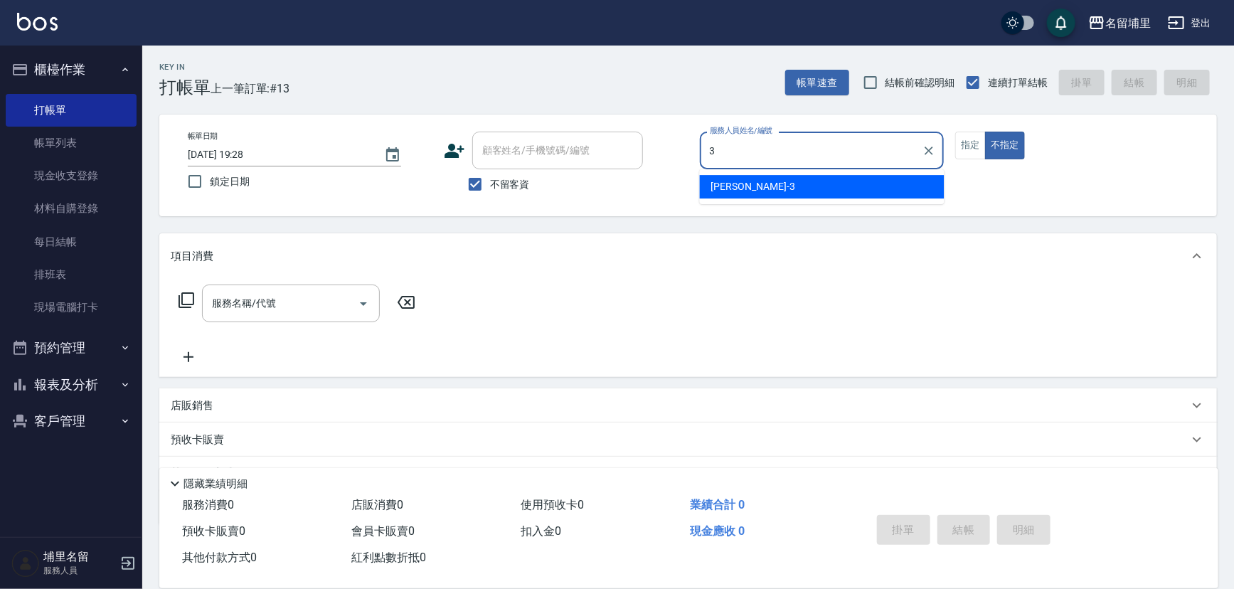
type input "鐘柏倫-3"
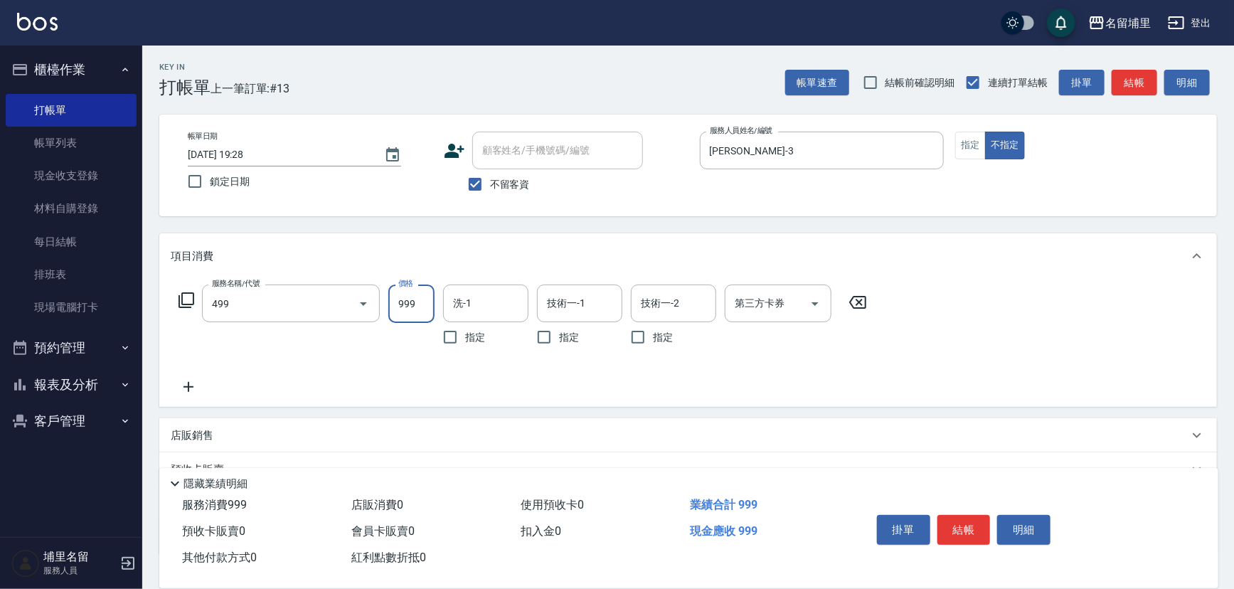
type input "染髮999(499)"
click at [350, 300] on button "Clear" at bounding box center [344, 304] width 20 height 20
type input "0"
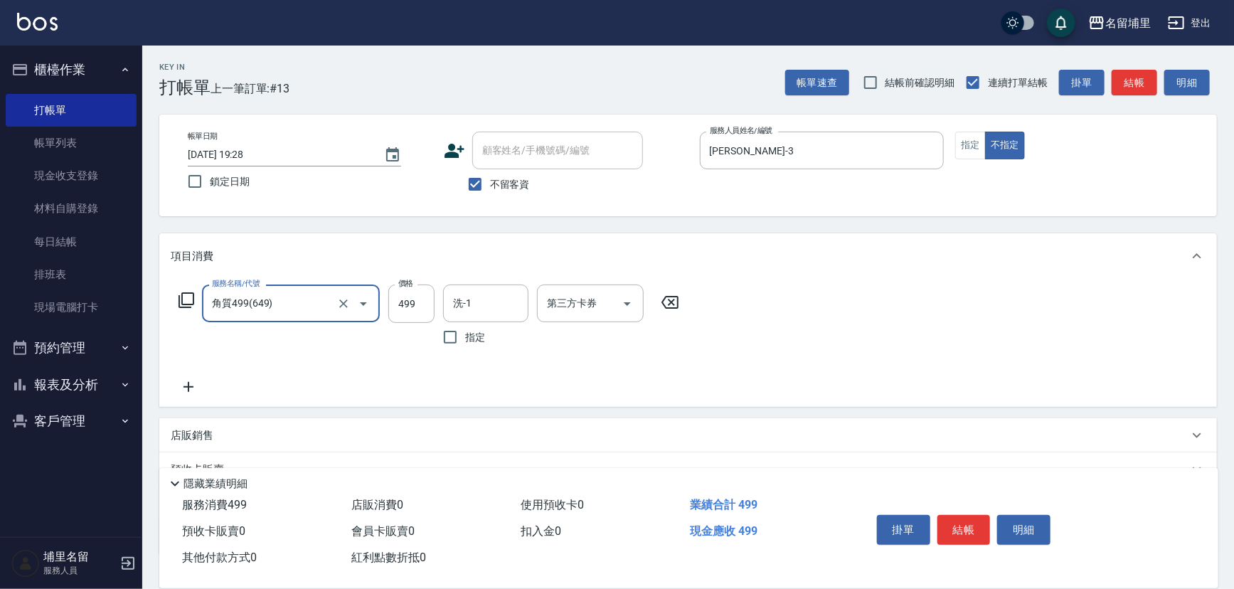
type input "角質499(649)"
type input "599"
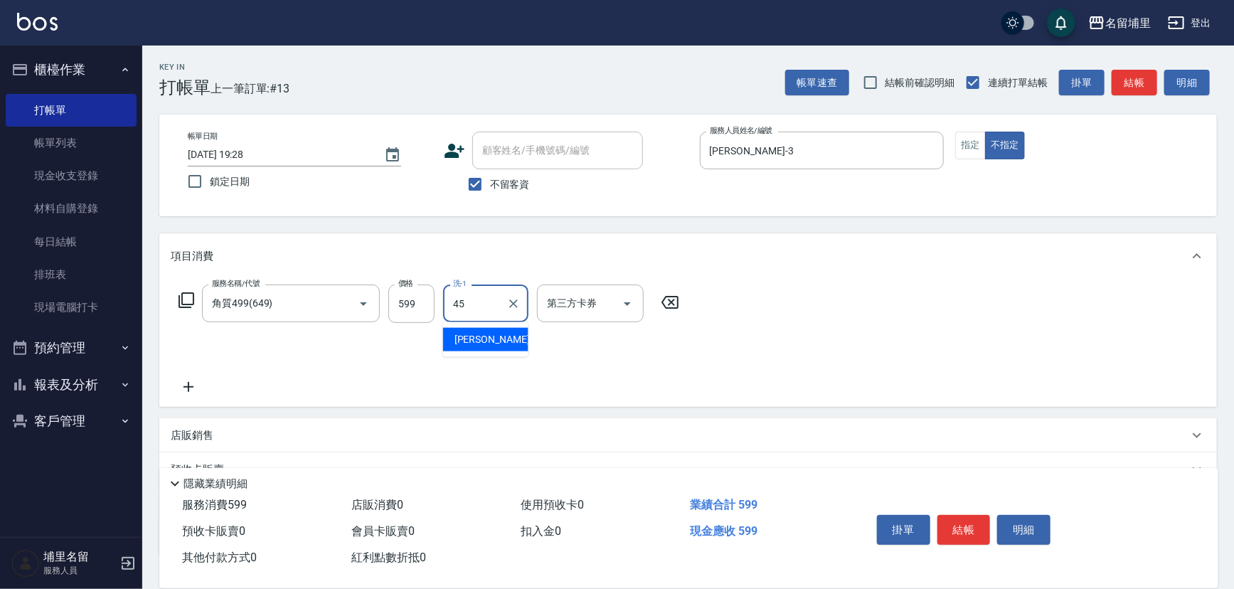
type input "[PERSON_NAME]-45"
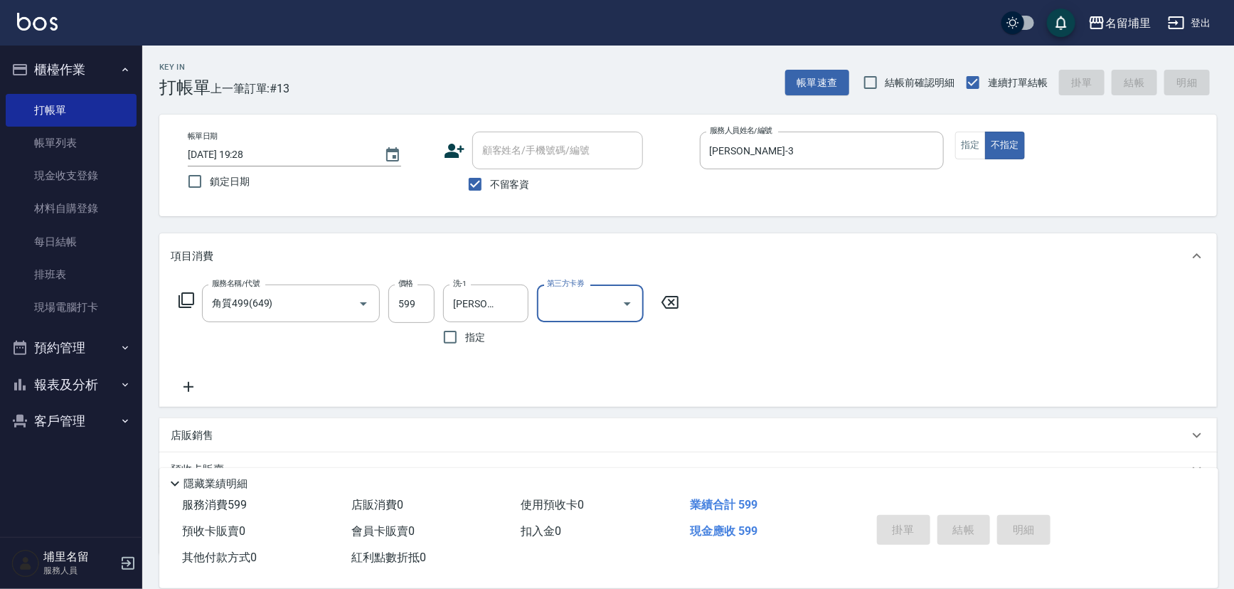
type input "2025/09/05 19:29"
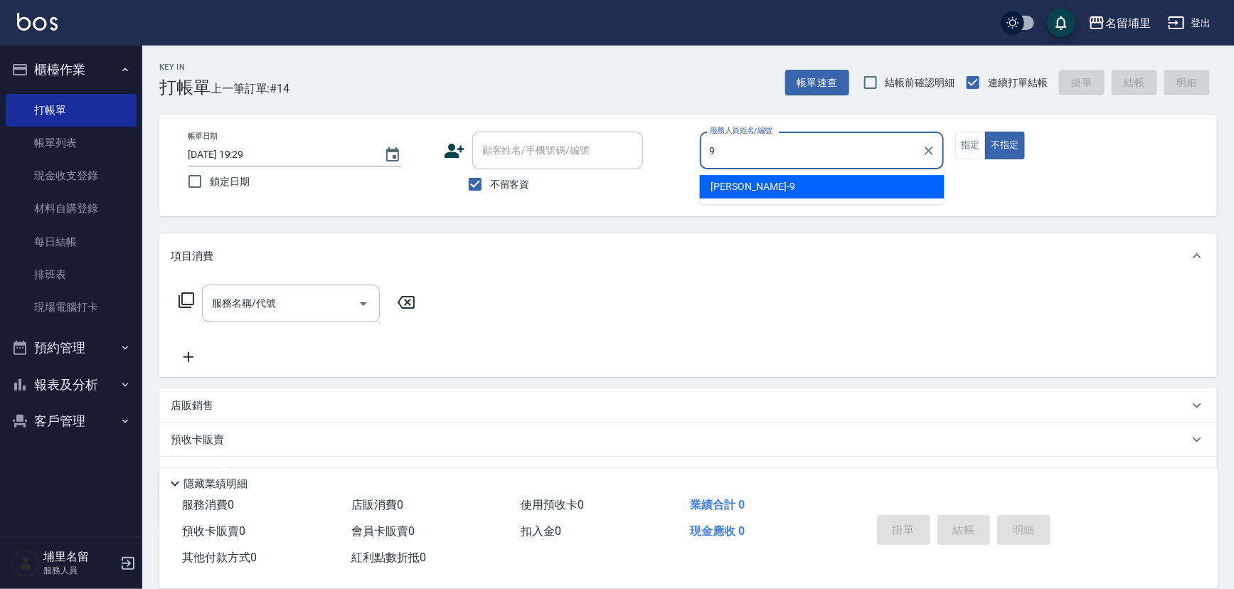
type input "[PERSON_NAME]-9"
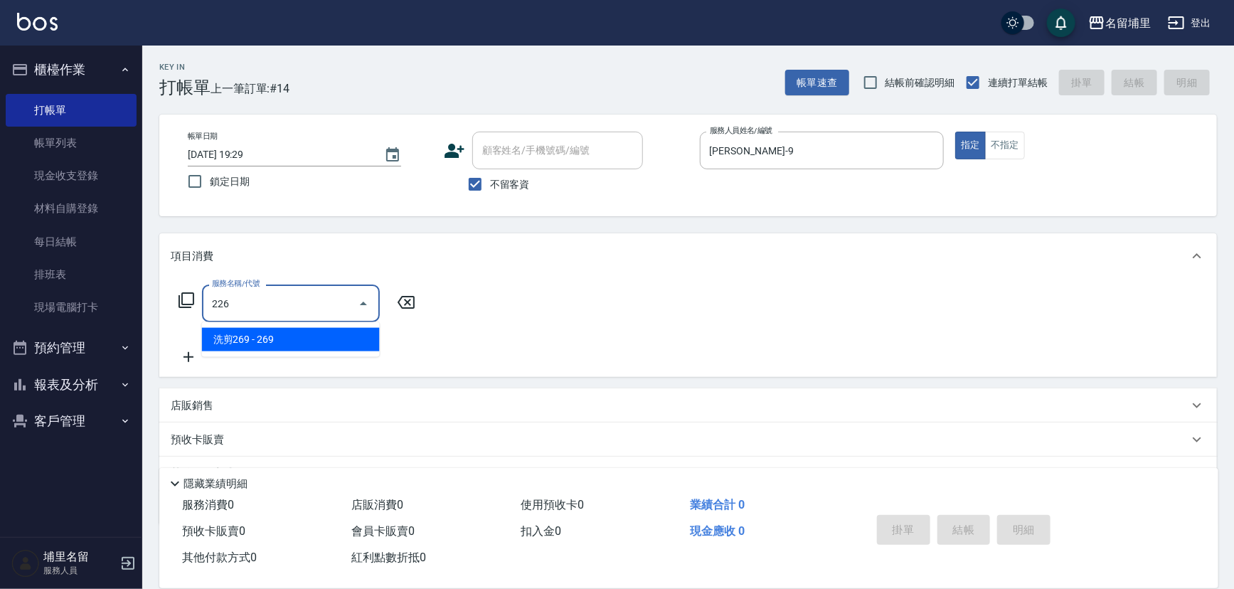
type input "洗剪269(226)"
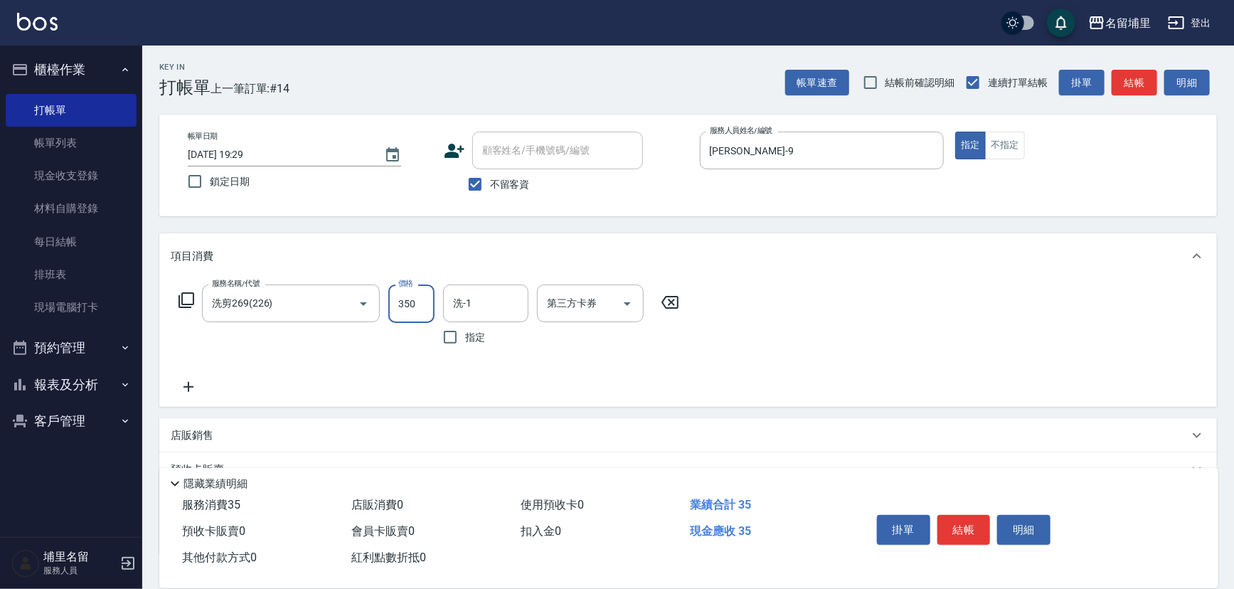
type input "350"
type input "[PERSON_NAME]-45"
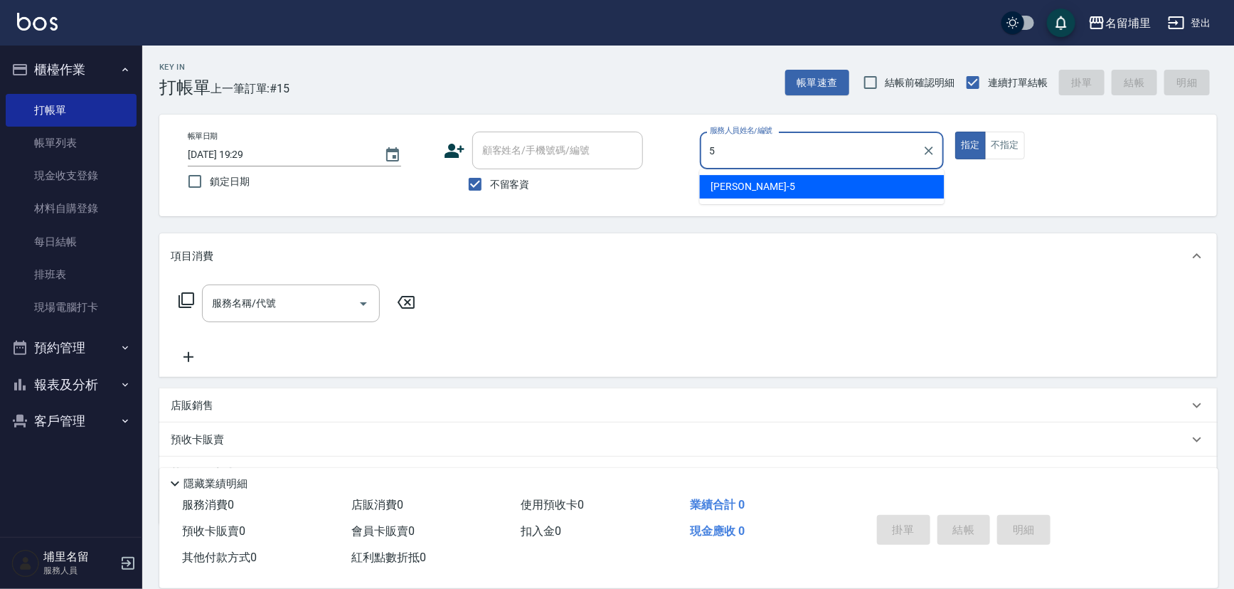
type input "蔣昀璠-5"
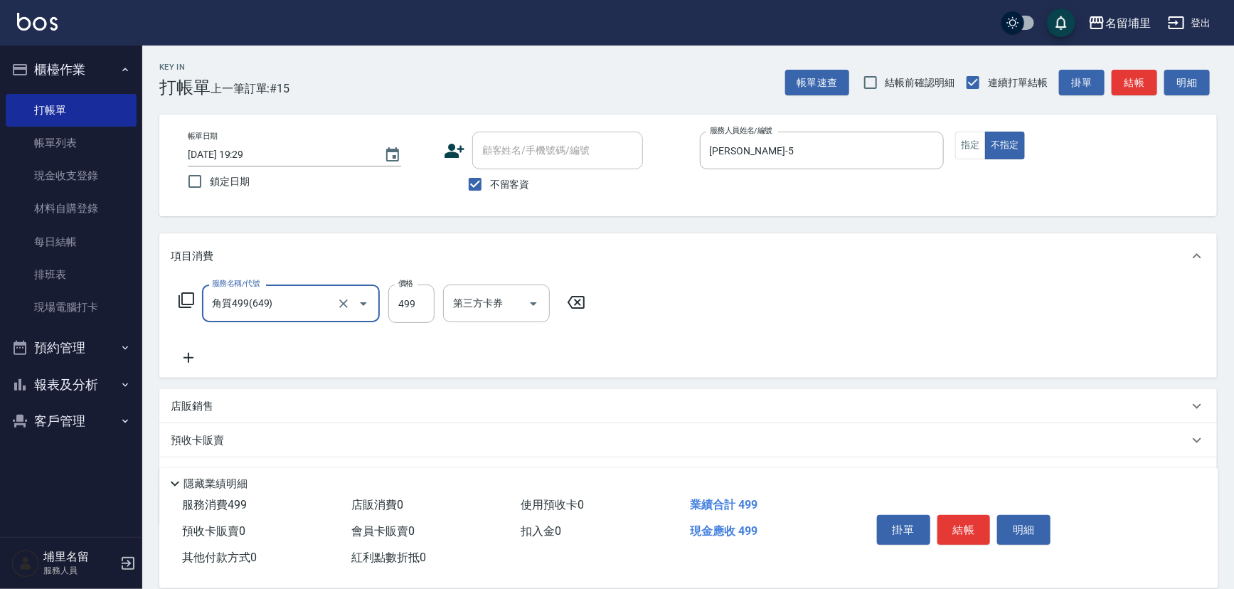
type input "角質499(649)"
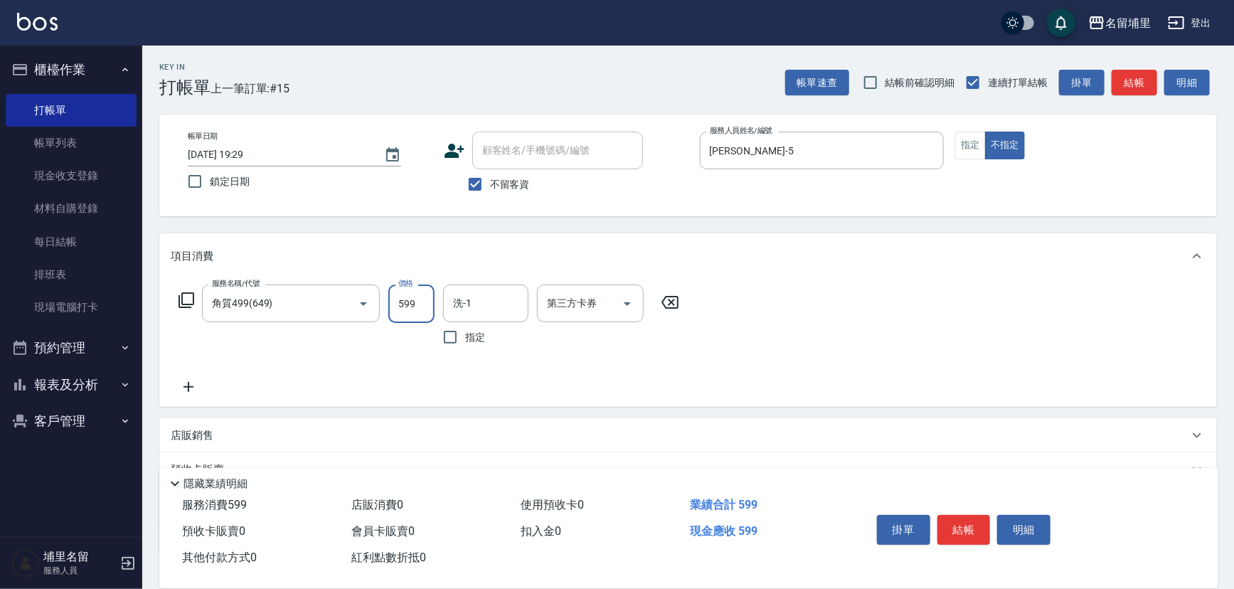
type input "599"
type input "蔣昀璠-5"
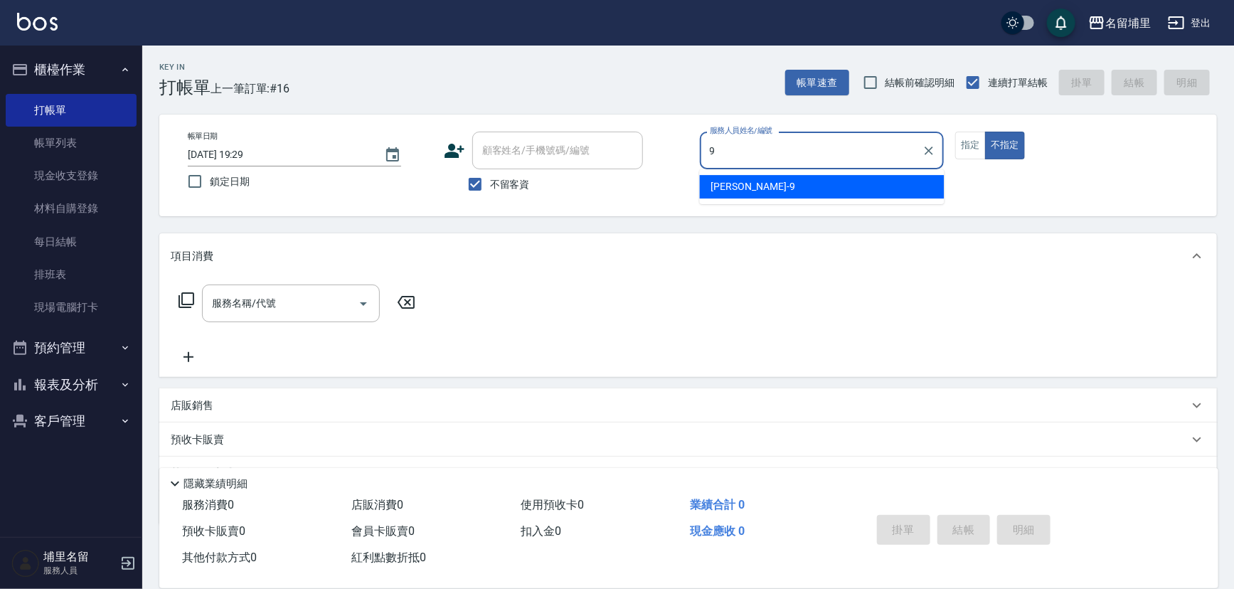
type input "[PERSON_NAME]-9"
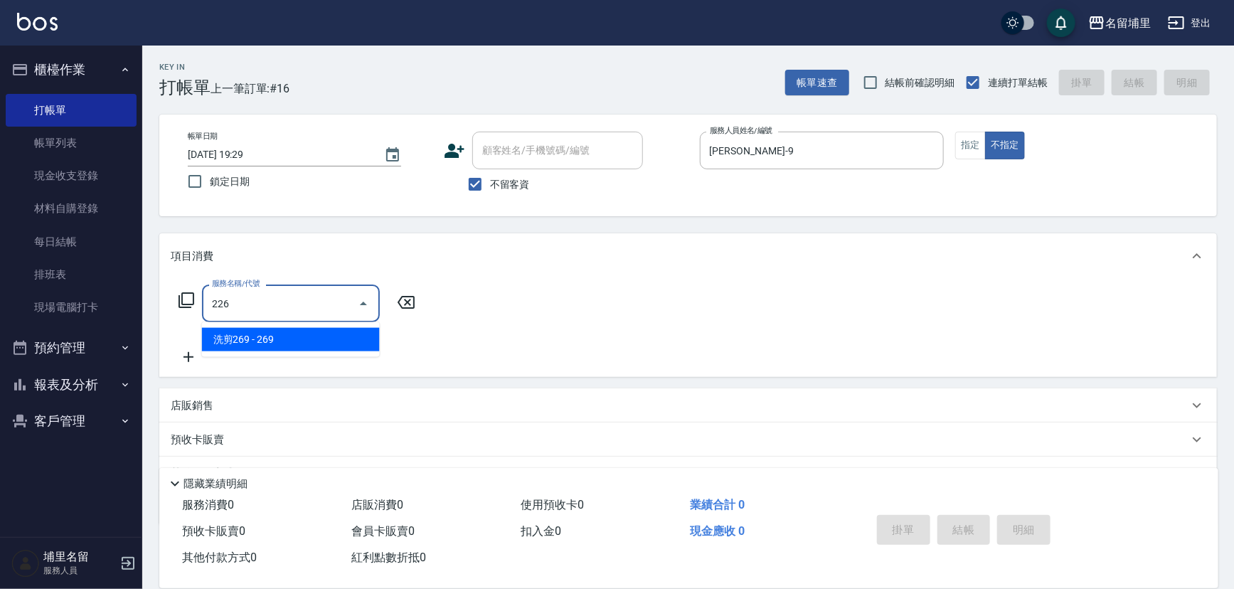
type input "洗剪269(226)"
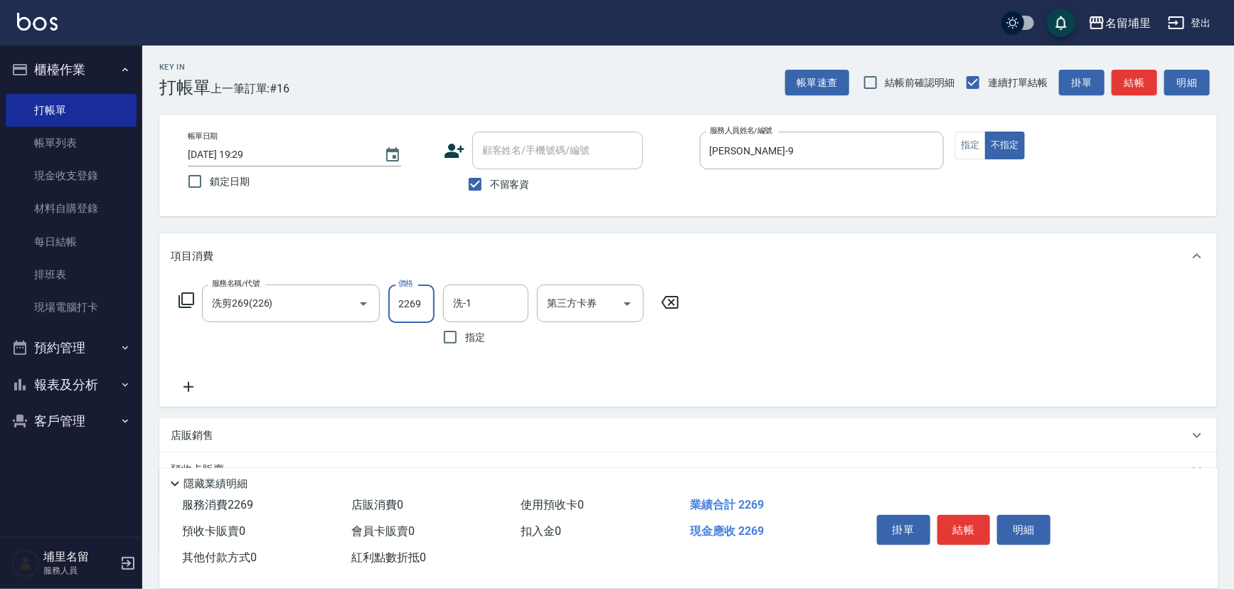
type input "269"
click at [491, 312] on input "洗-1" at bounding box center [486, 303] width 73 height 25
type input "[PERSON_NAME]-45"
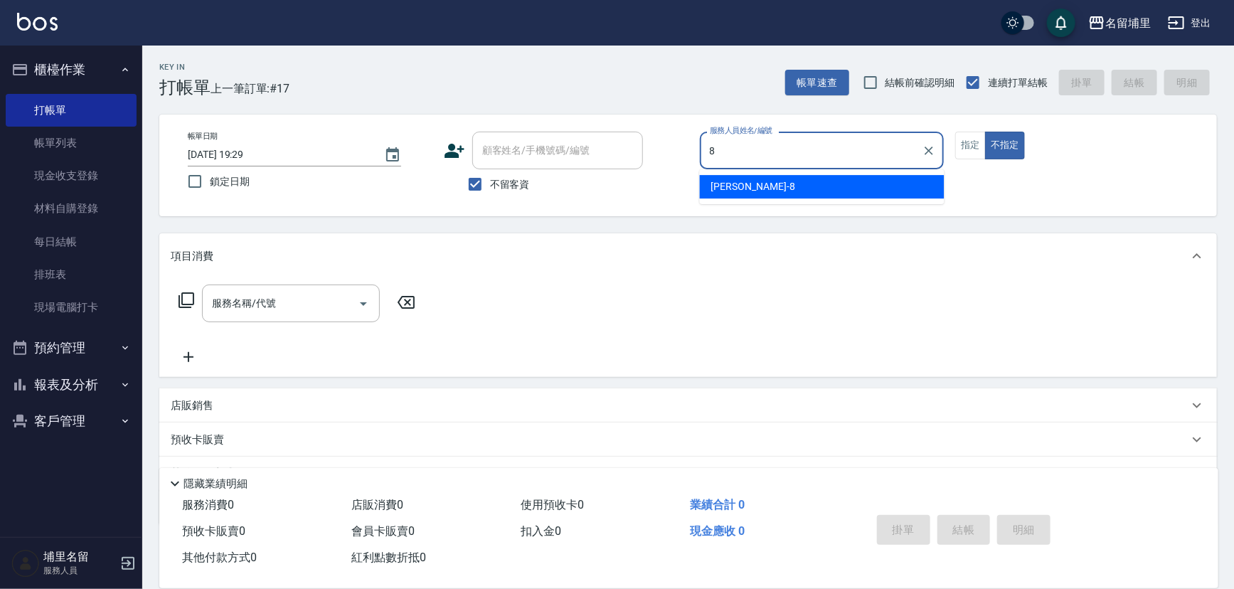
type input "黃偉傑-8"
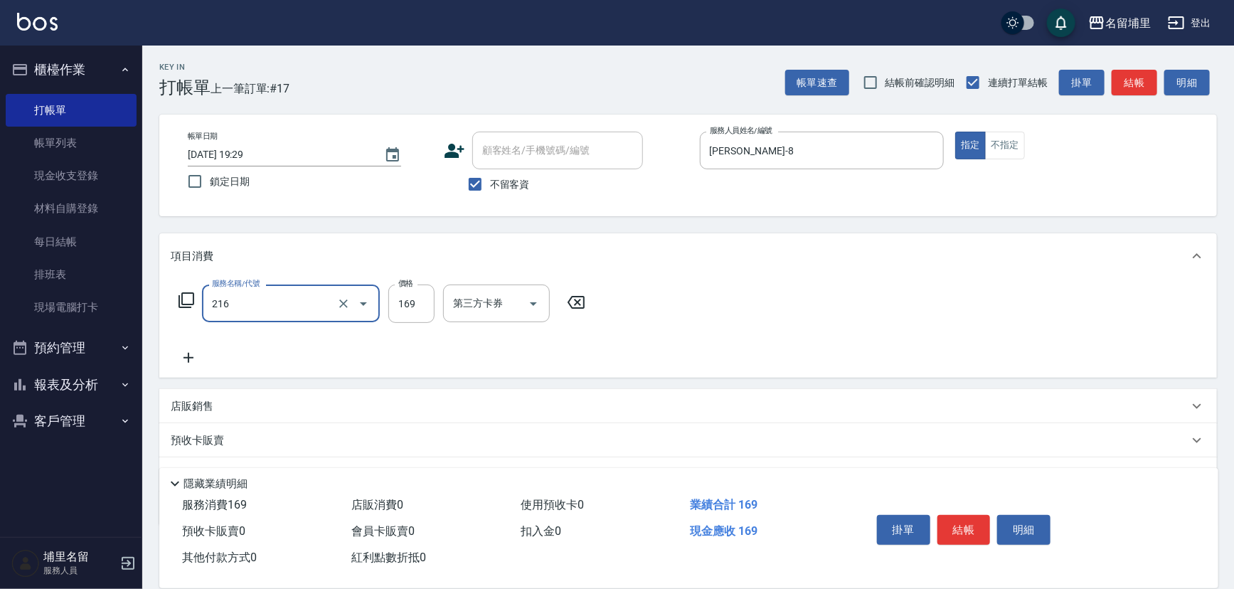
type input "剪髮169(216)"
type input "250"
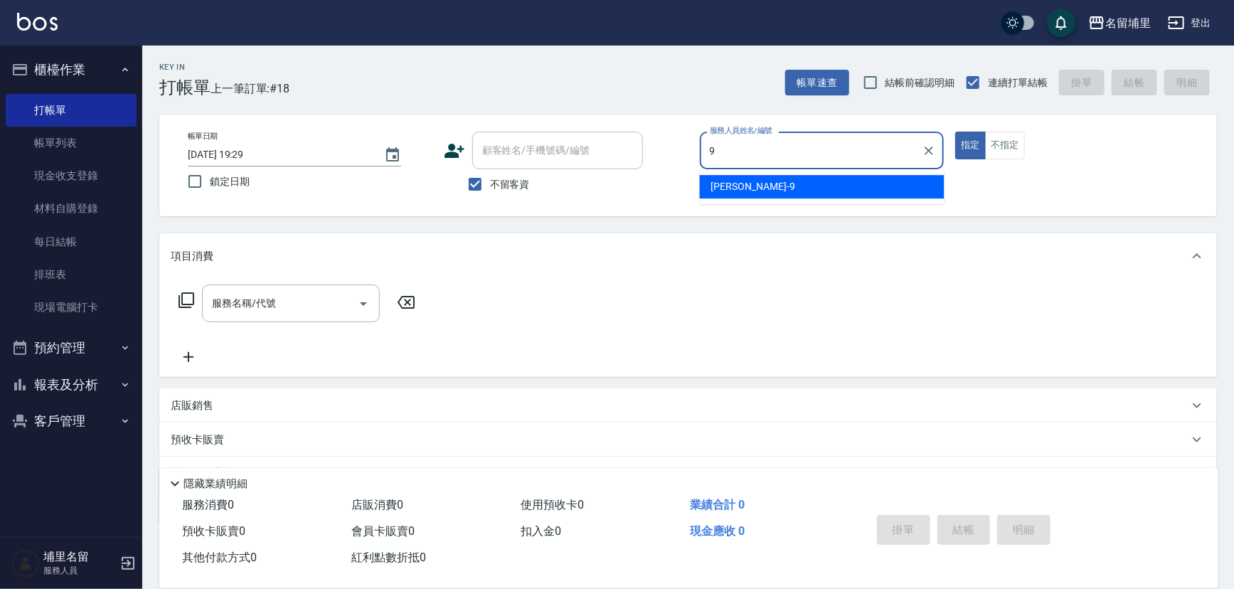
type input "[PERSON_NAME]-9"
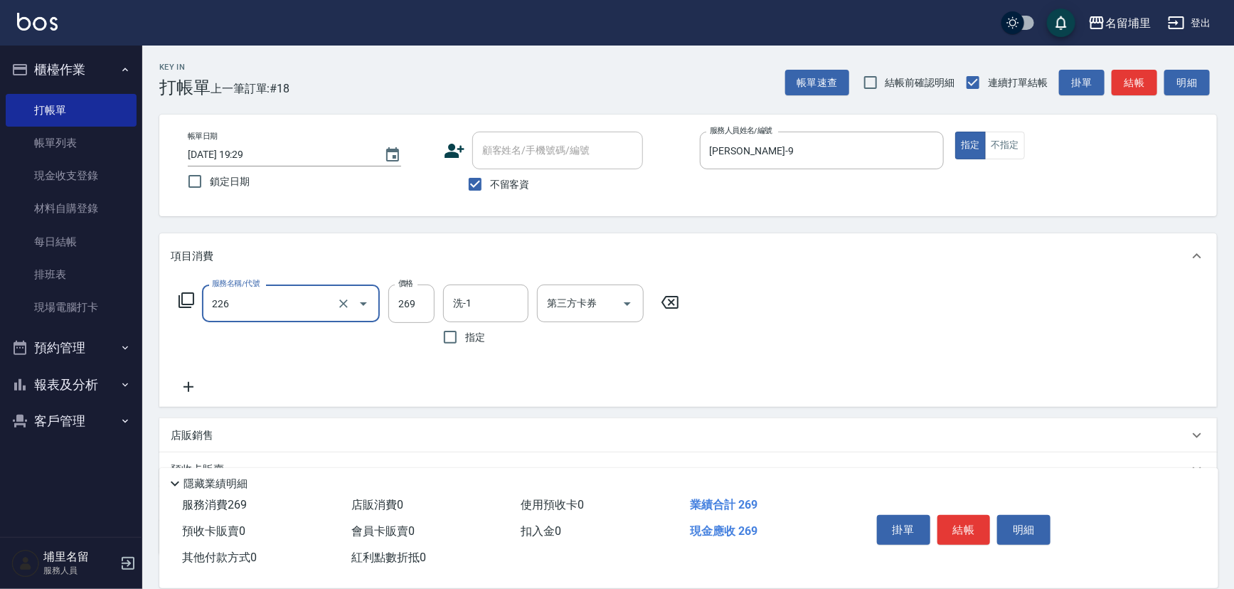
type input "洗剪269(226)"
type input "350"
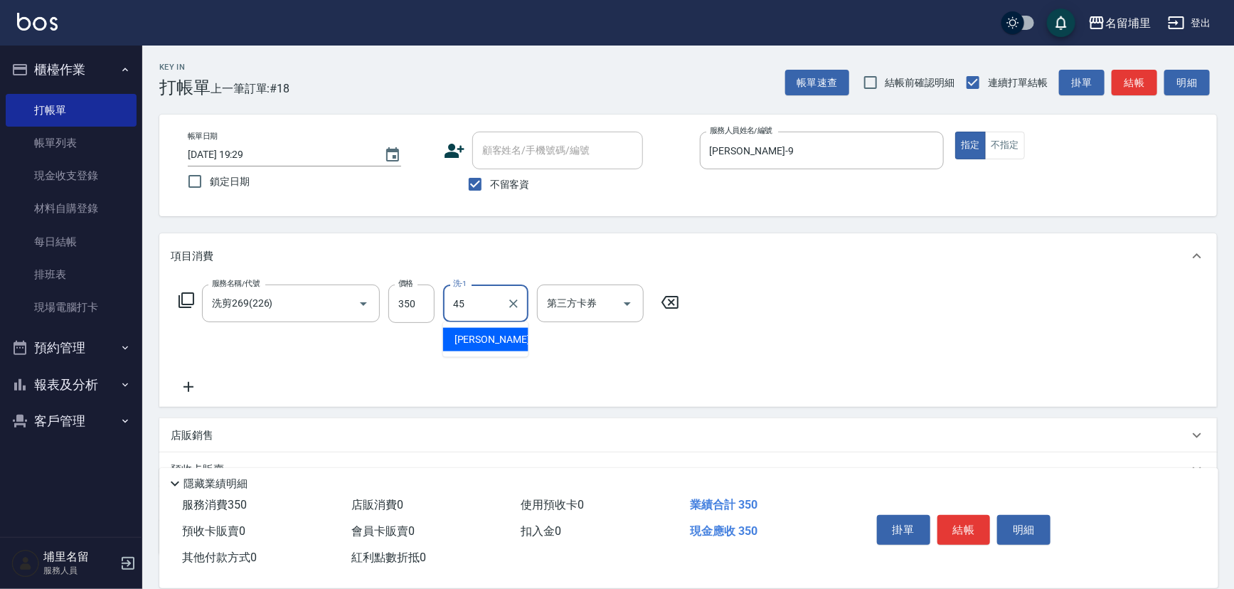
type input "[PERSON_NAME]-45"
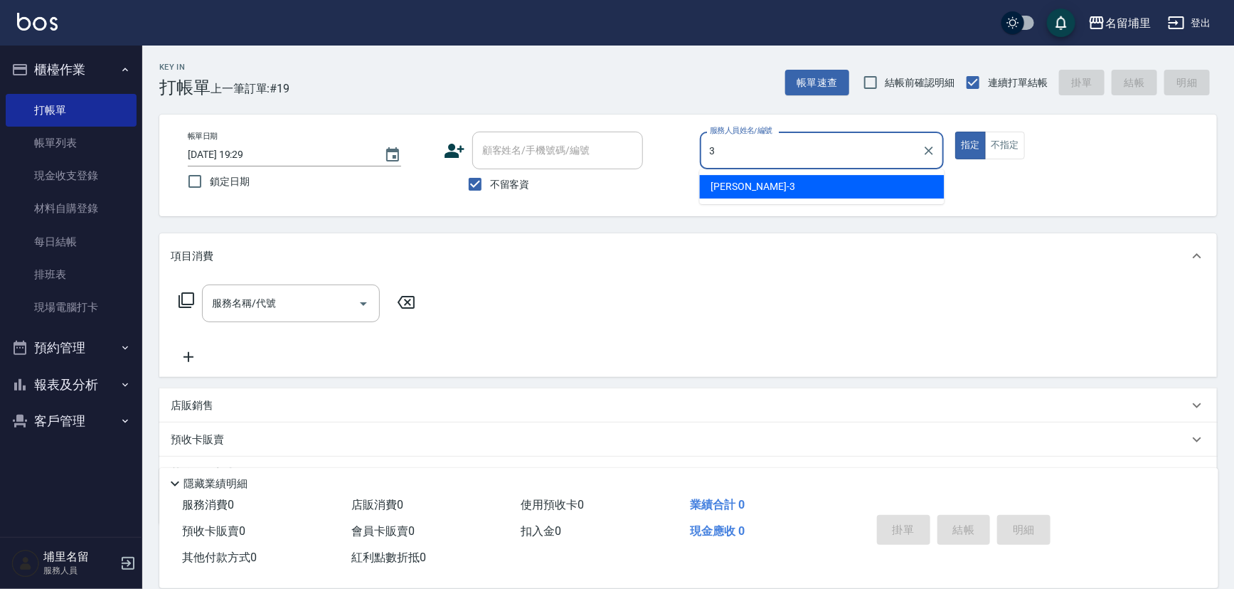
type input "鐘柏倫-3"
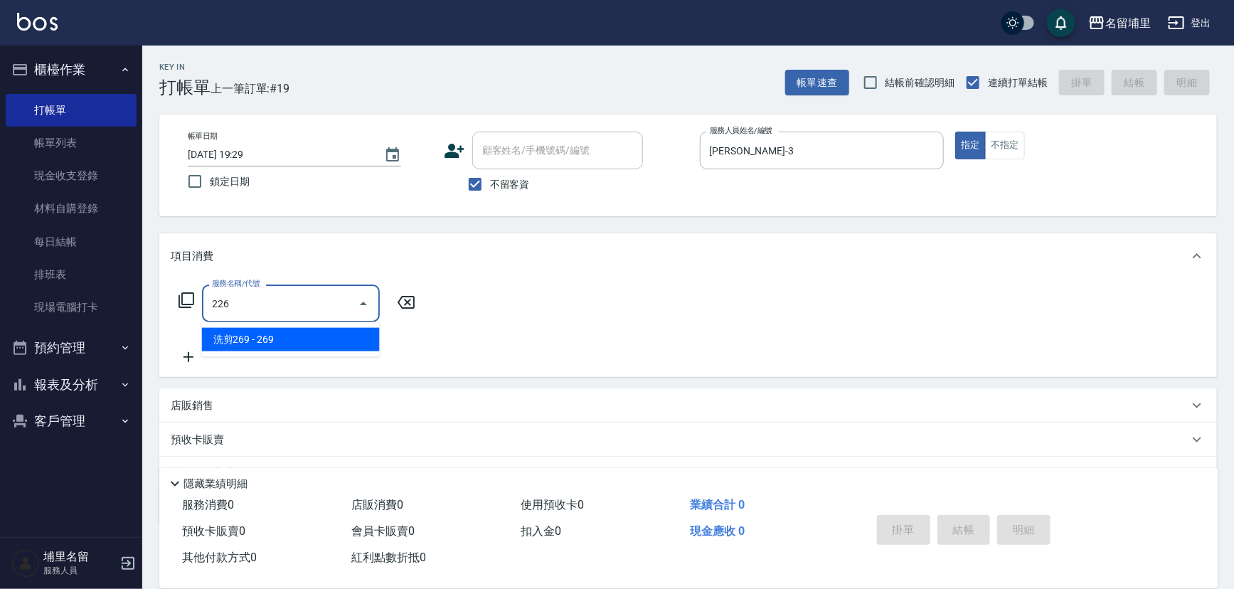
type input "洗剪269(226)"
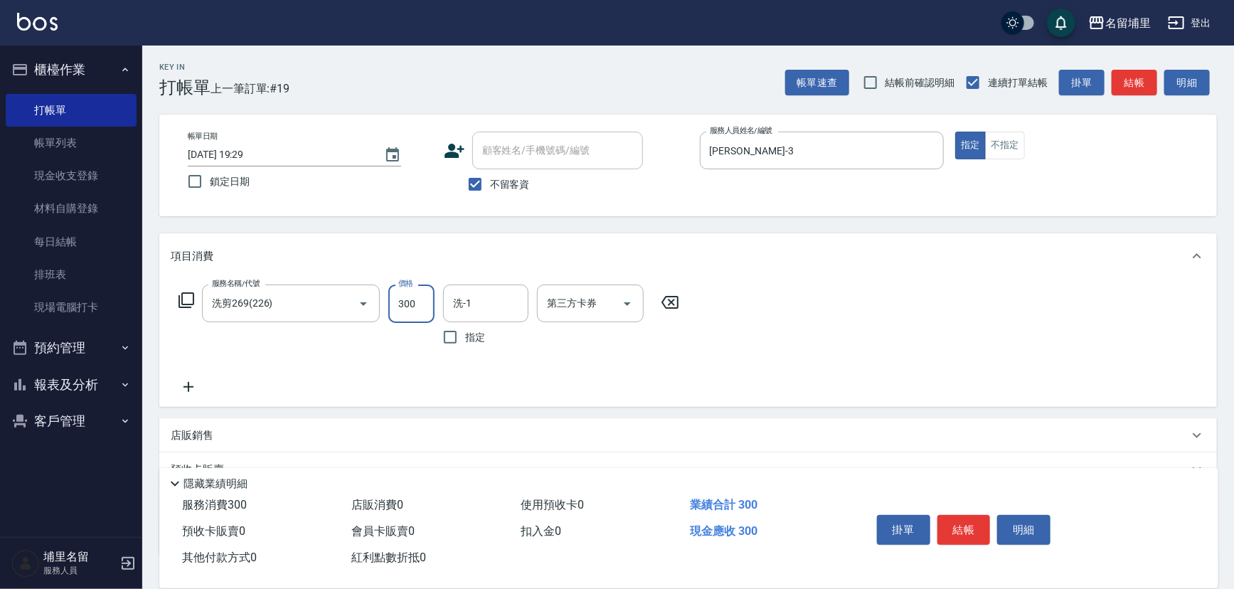
type input "300"
type input "鐘柏倫-3"
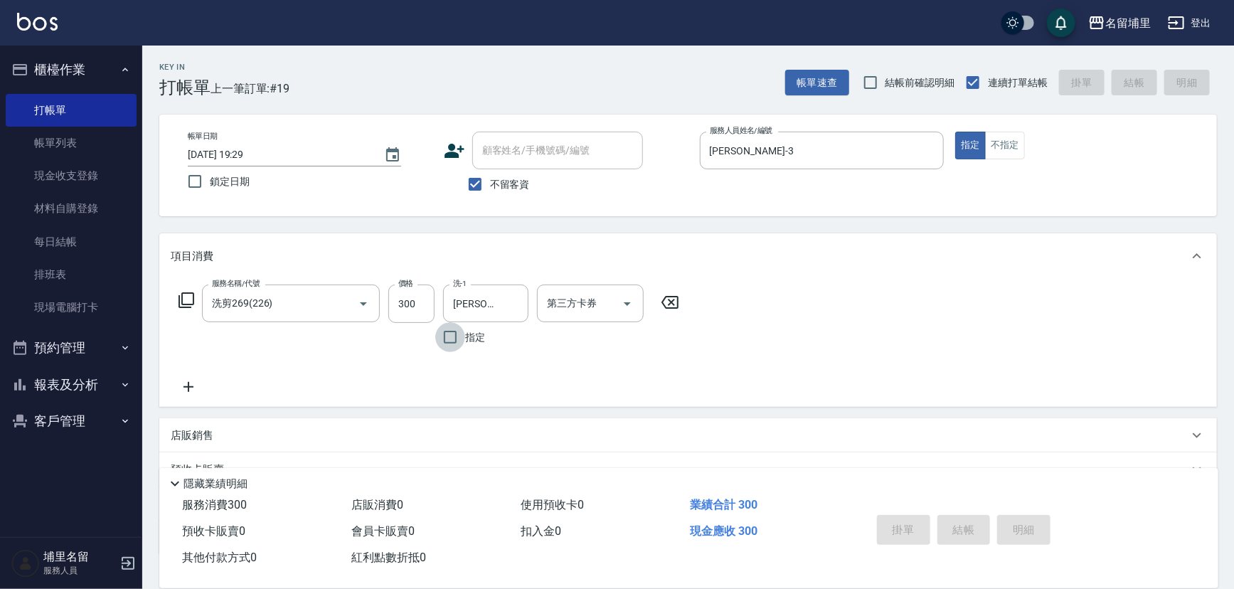
type input "[DATE] 19:30"
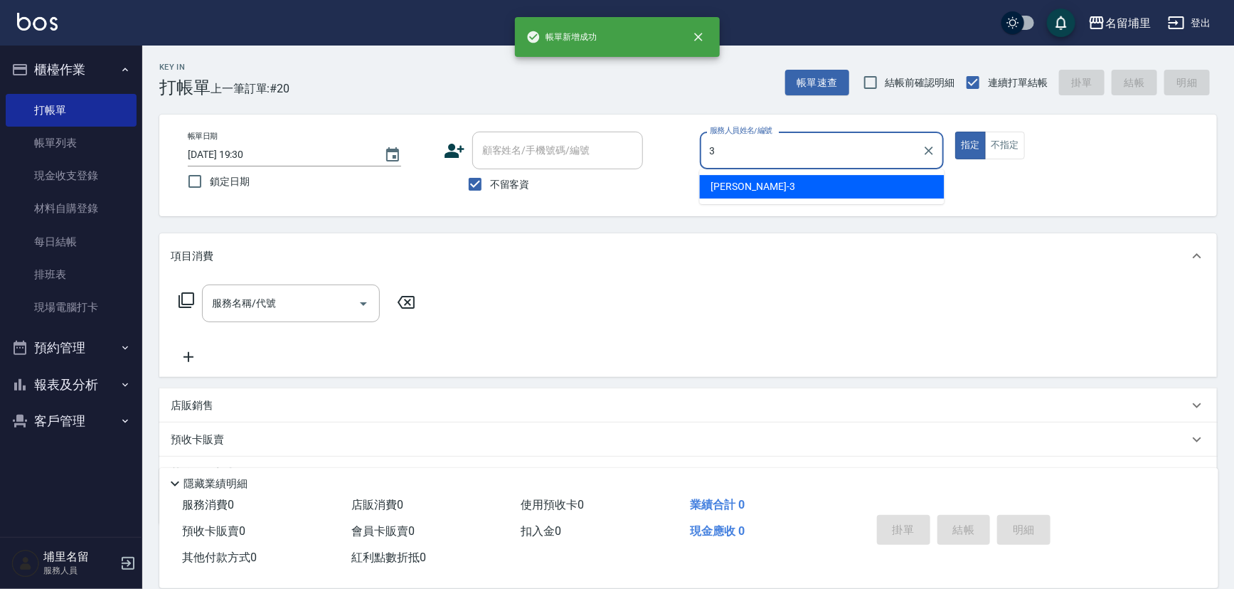
type input "鐘柏倫-3"
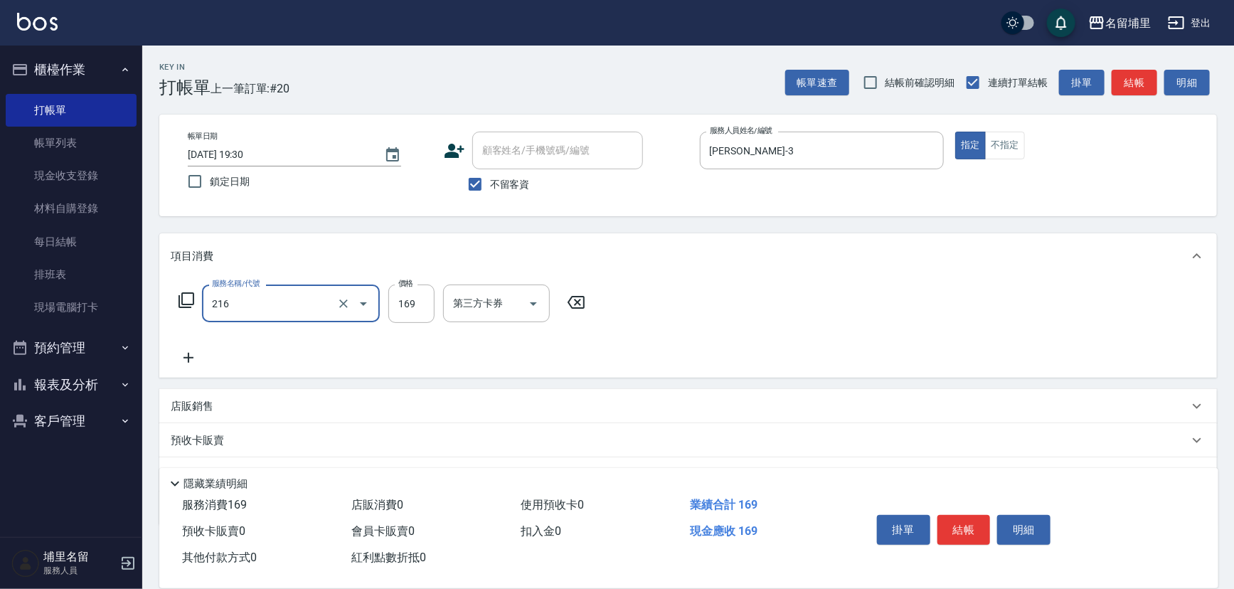
type input "剪髮169(216)"
type input "200"
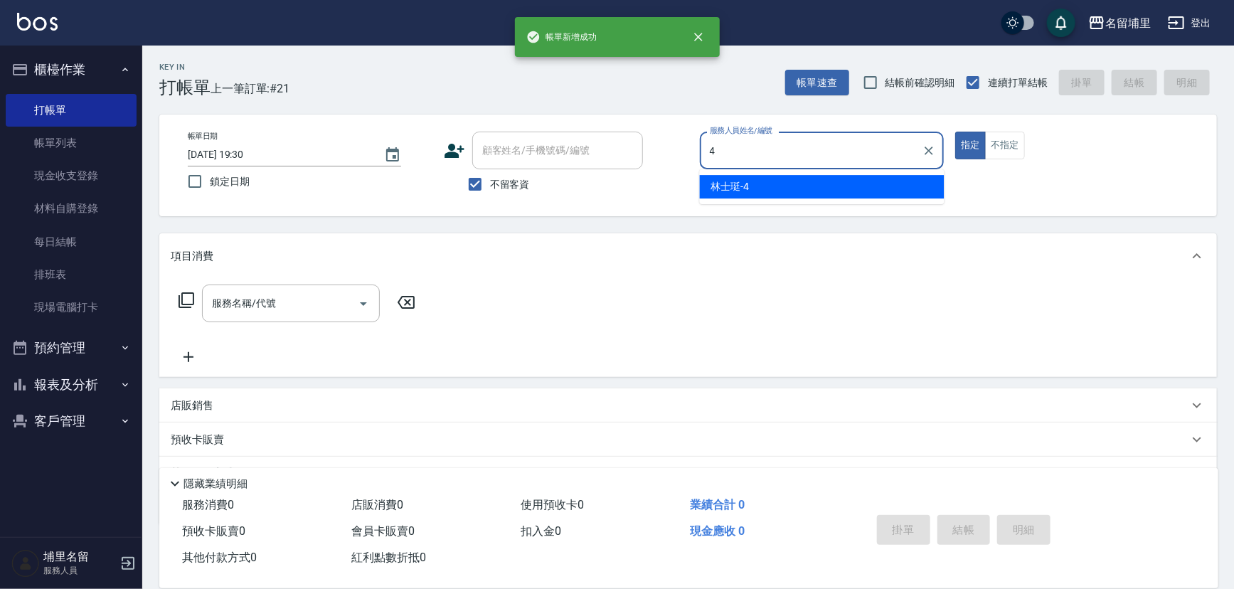
type input "林士珽-4"
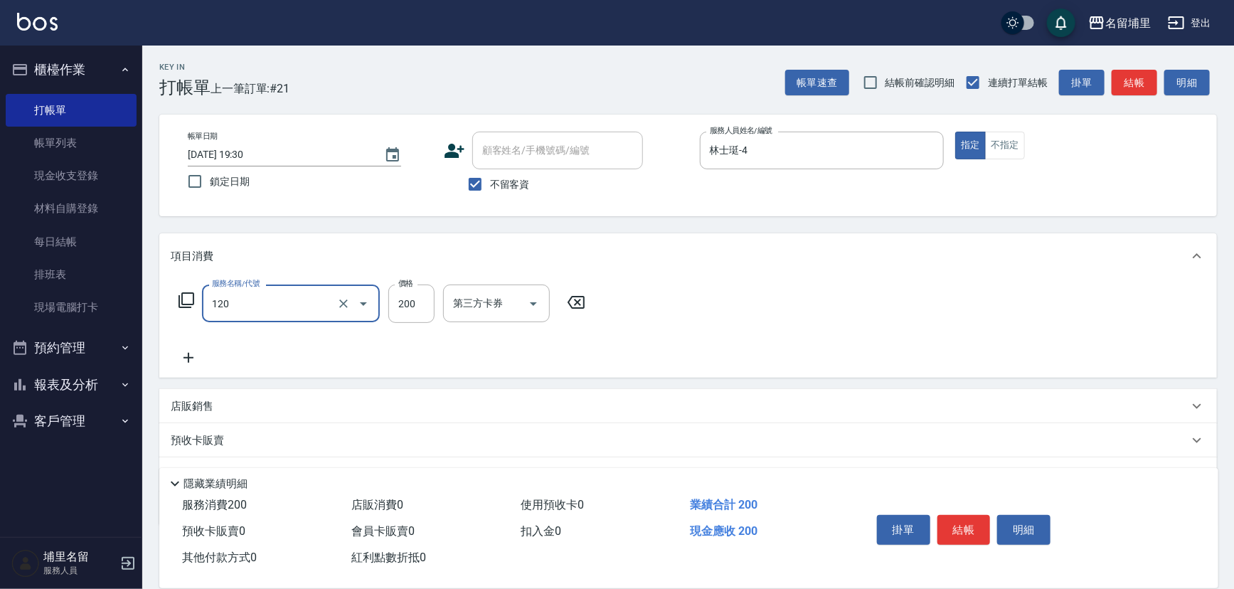
type input "New洗200(120)"
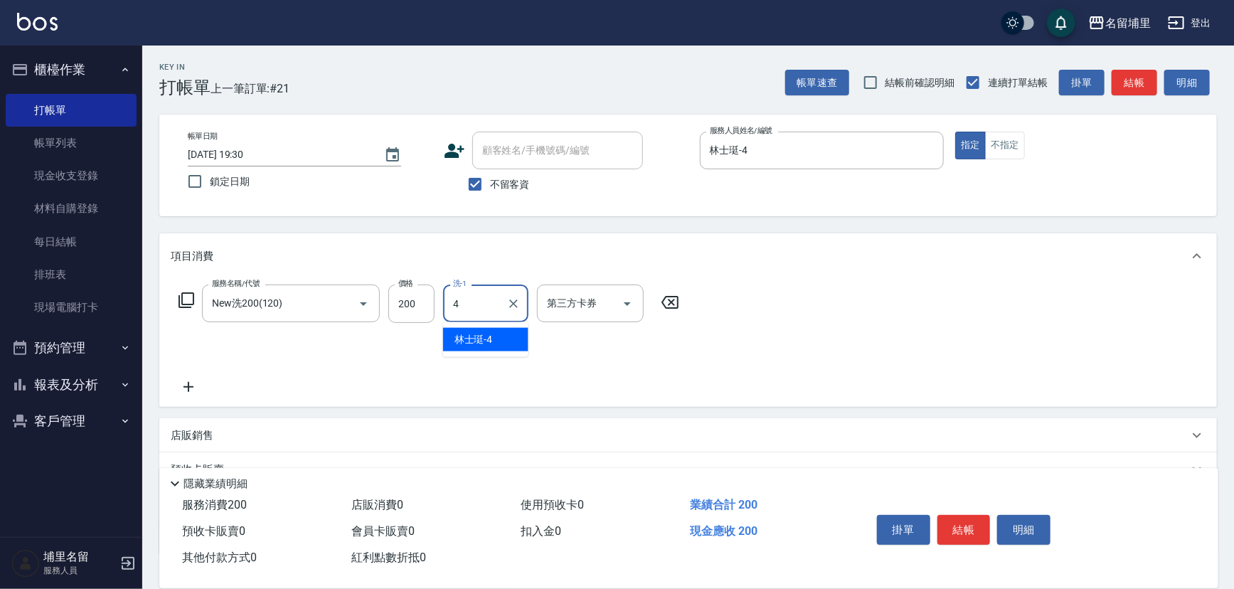
type input "林士珽-4"
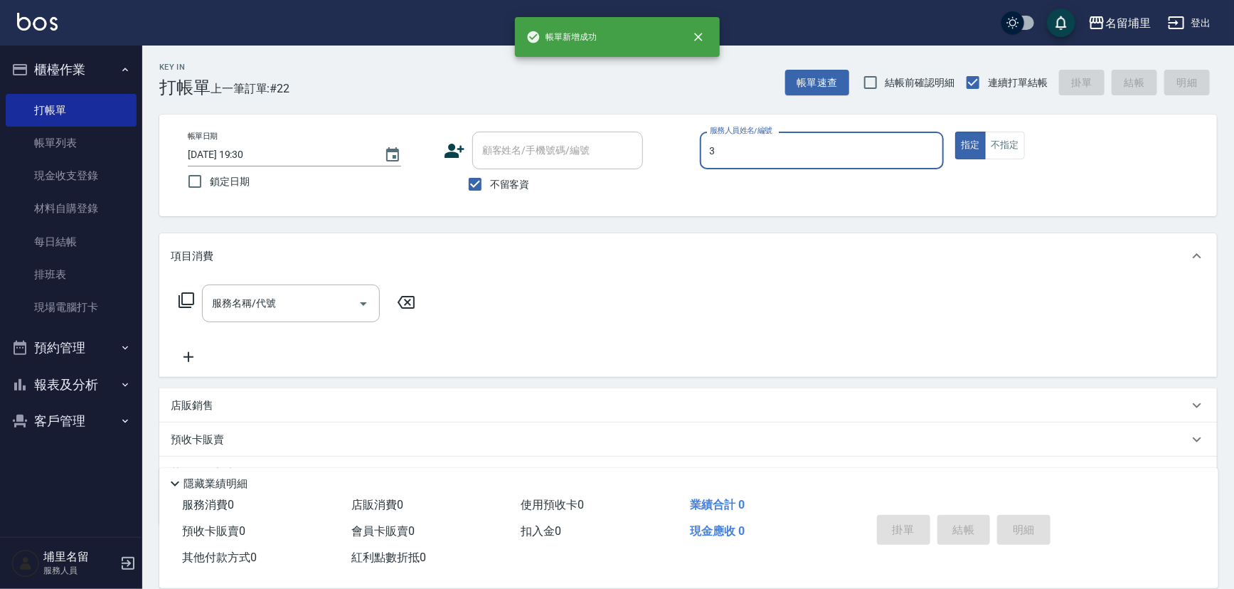
type input "鐘柏倫-3"
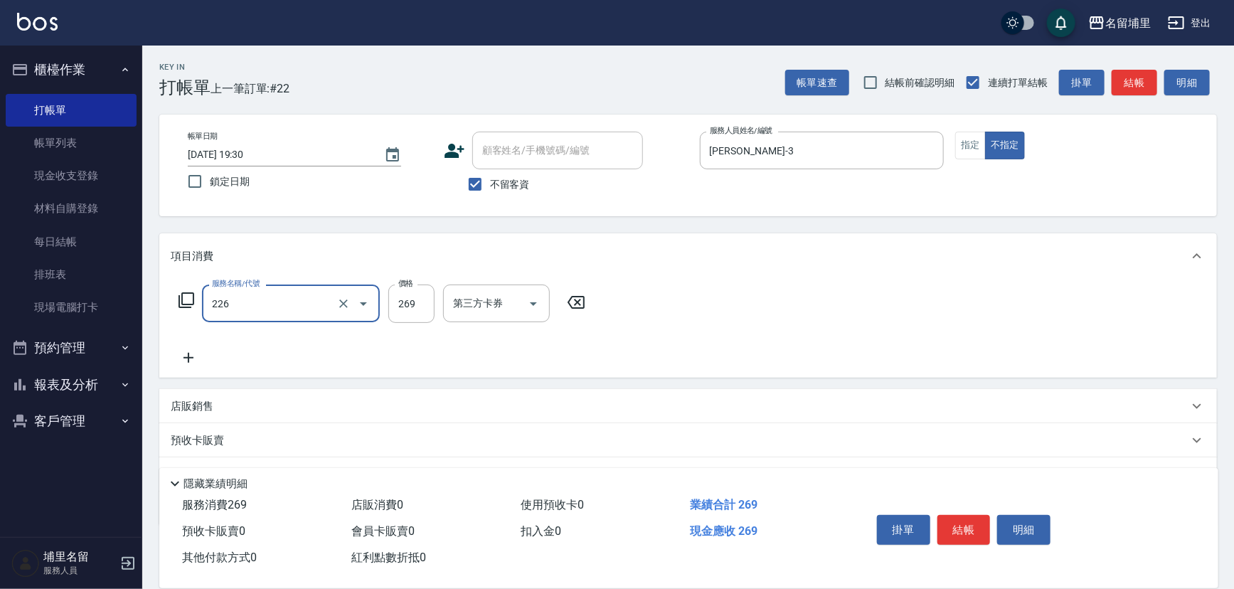
type input "洗剪269(226)"
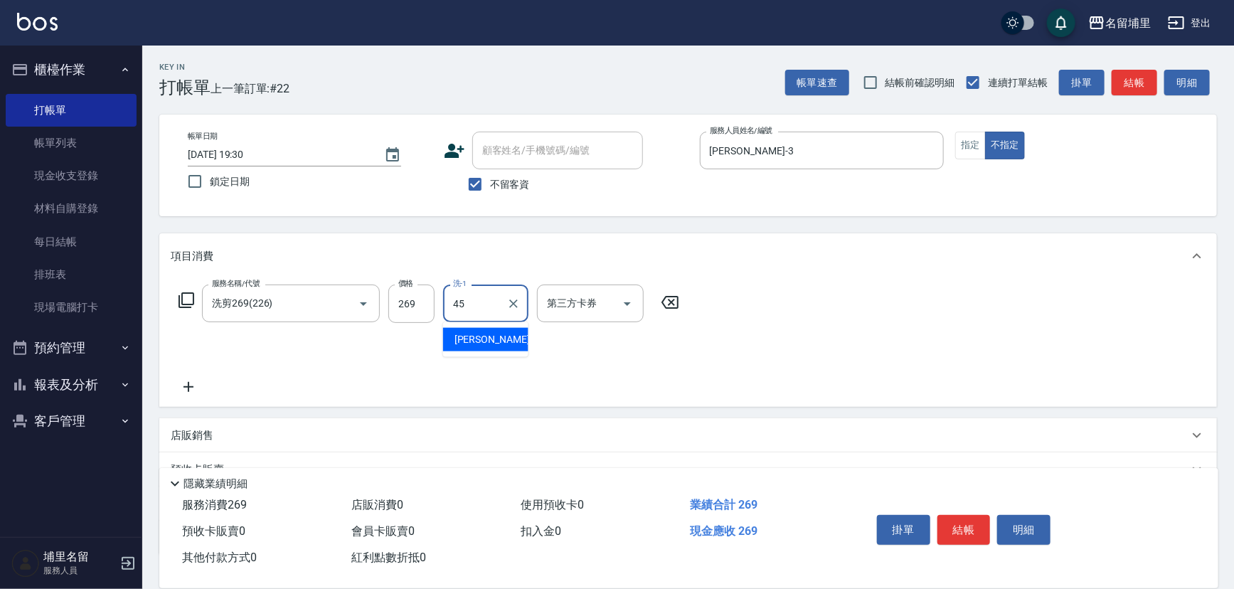
type input "[PERSON_NAME]-45"
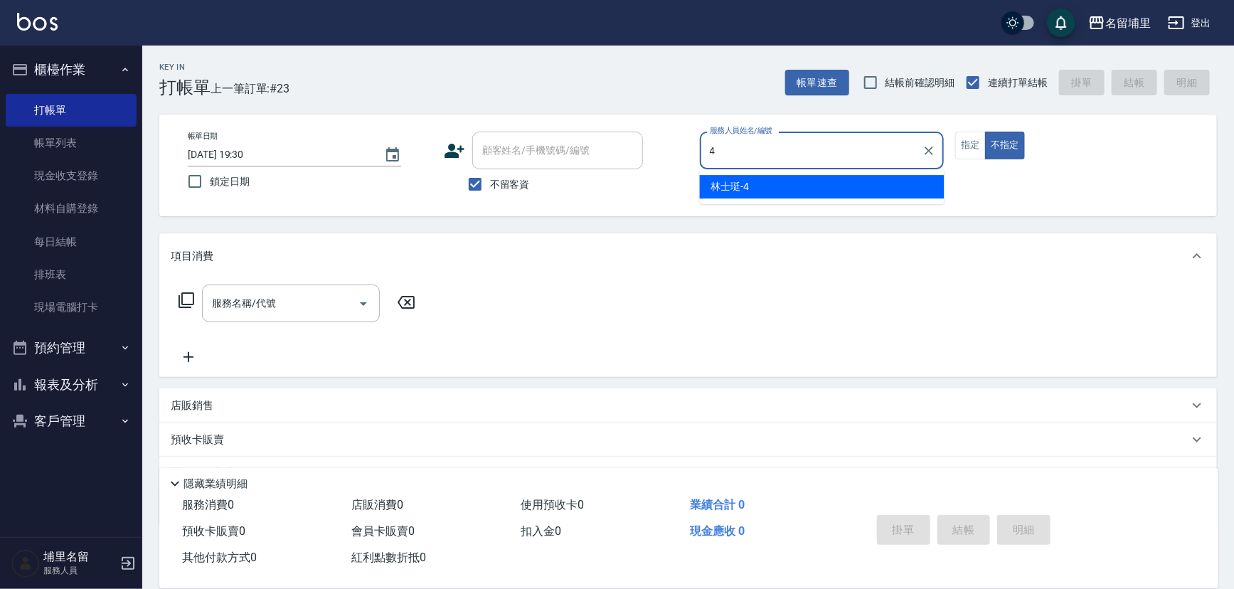
type input "林士珽-4"
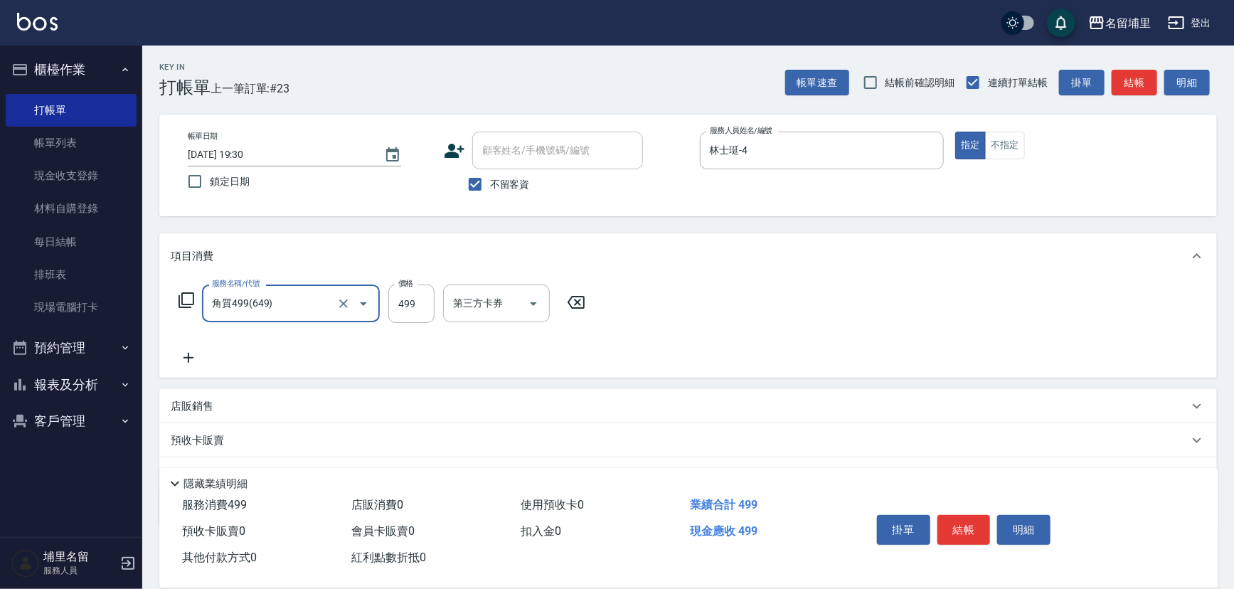
type input "角質499(649)"
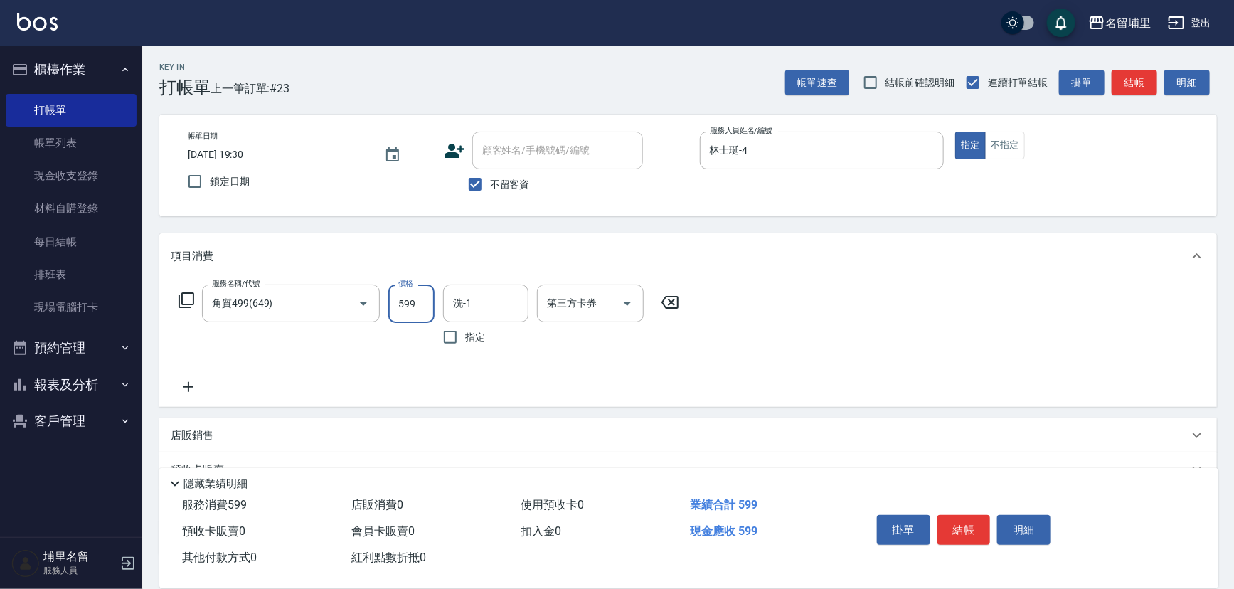
type input "599"
type input "林士珽-4"
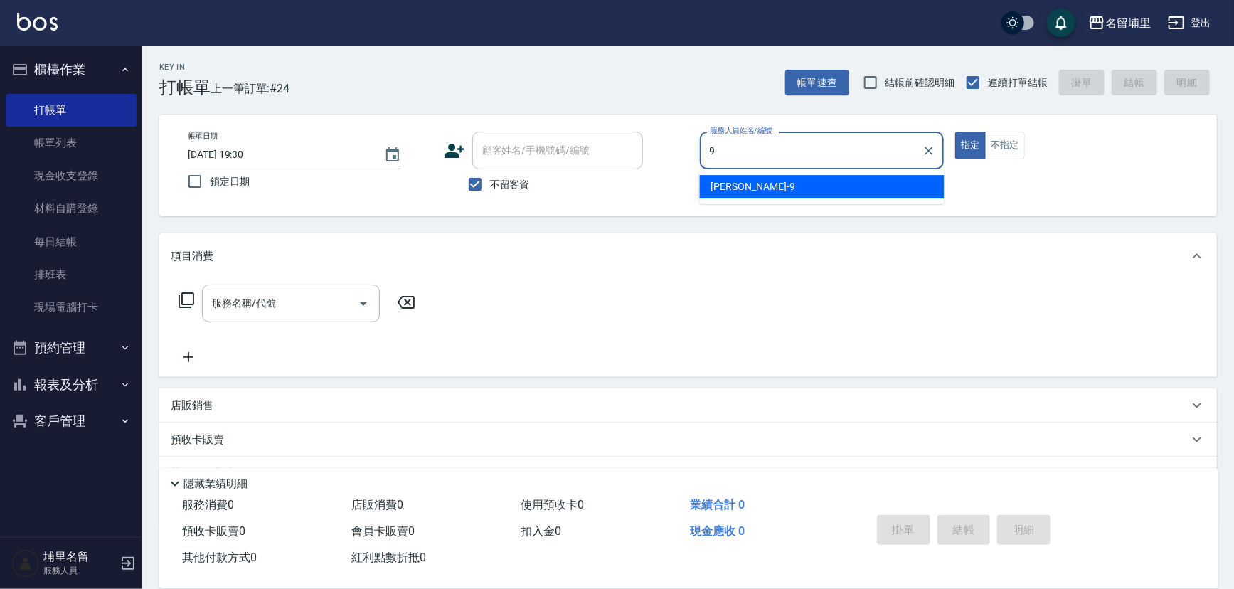
type input "[PERSON_NAME]-9"
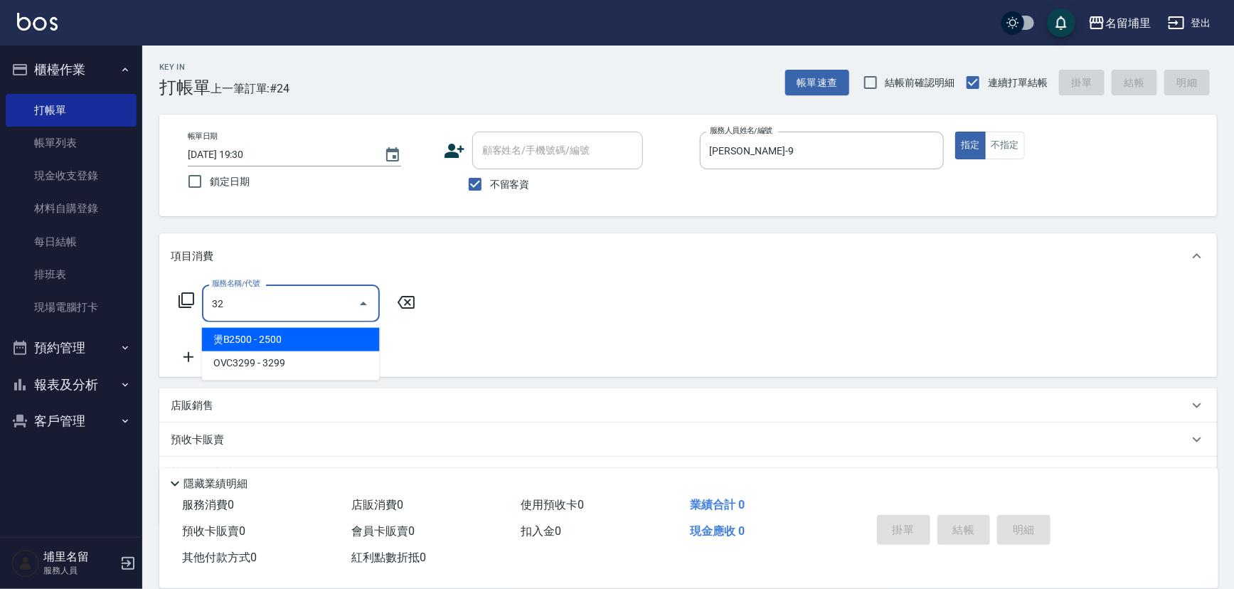
type input "燙B2500(32)"
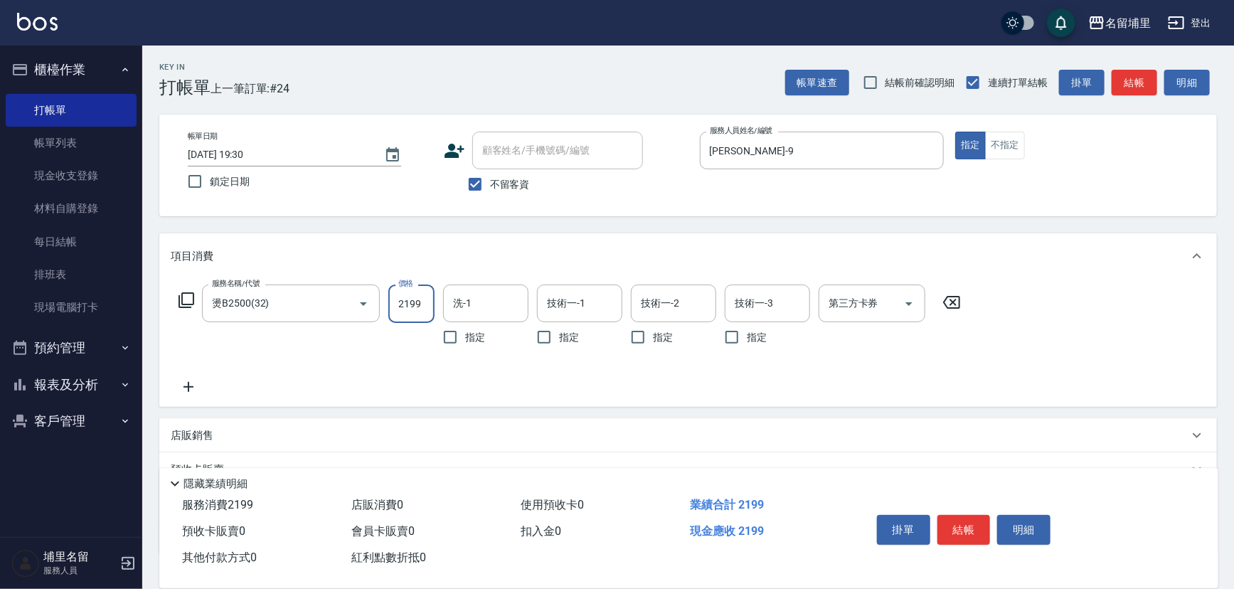
type input "2199"
type input "[PERSON_NAME]-45"
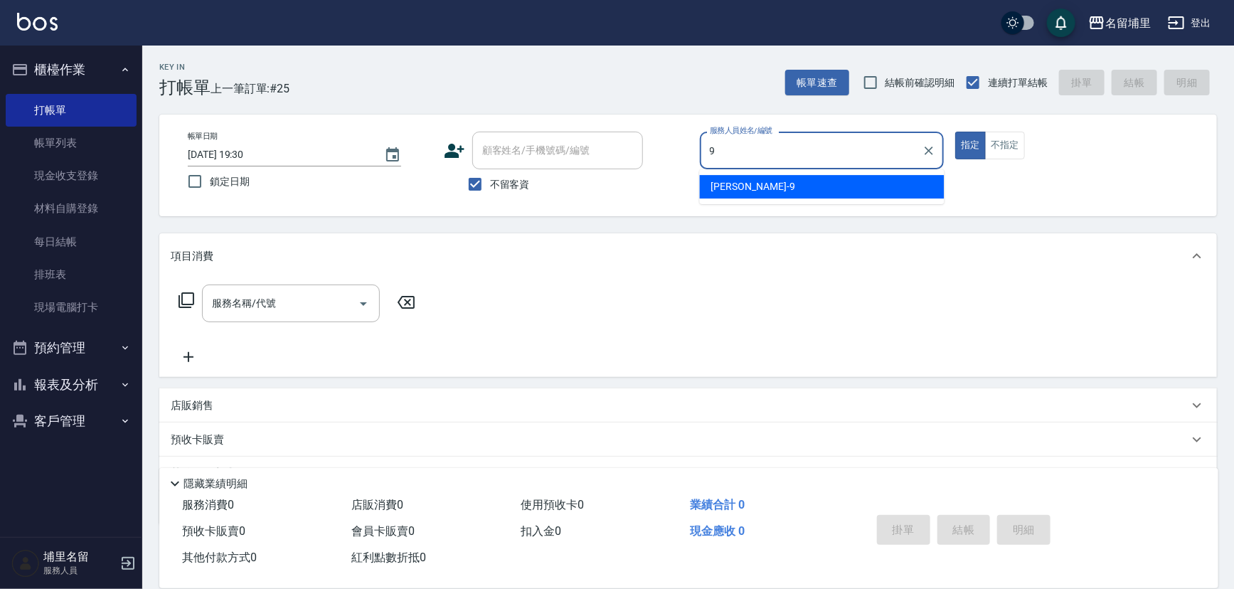
type input "[PERSON_NAME]-9"
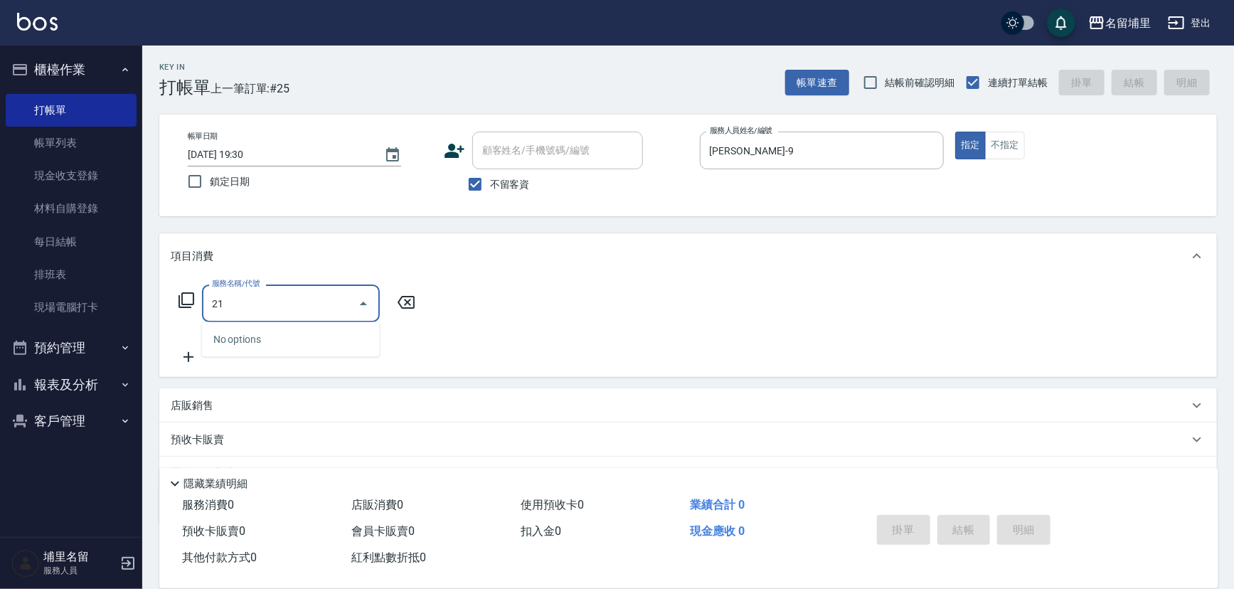
type input "2"
type input "燙B2500(32)"
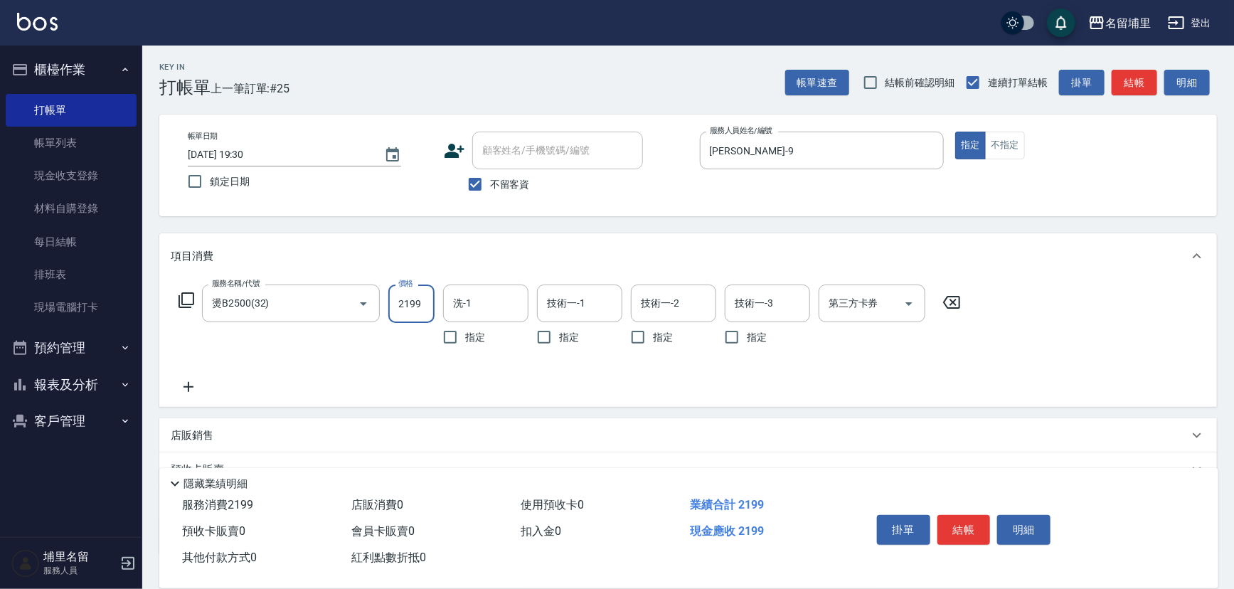
type input "2199"
type input "林士珽-4"
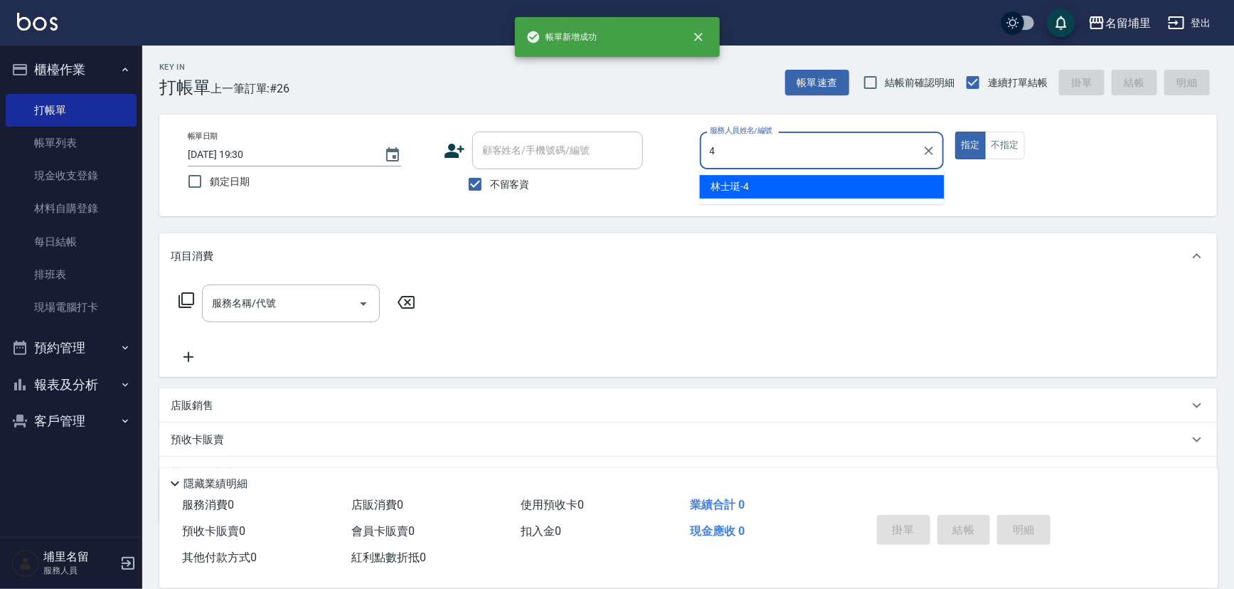
type input "林士珽-4"
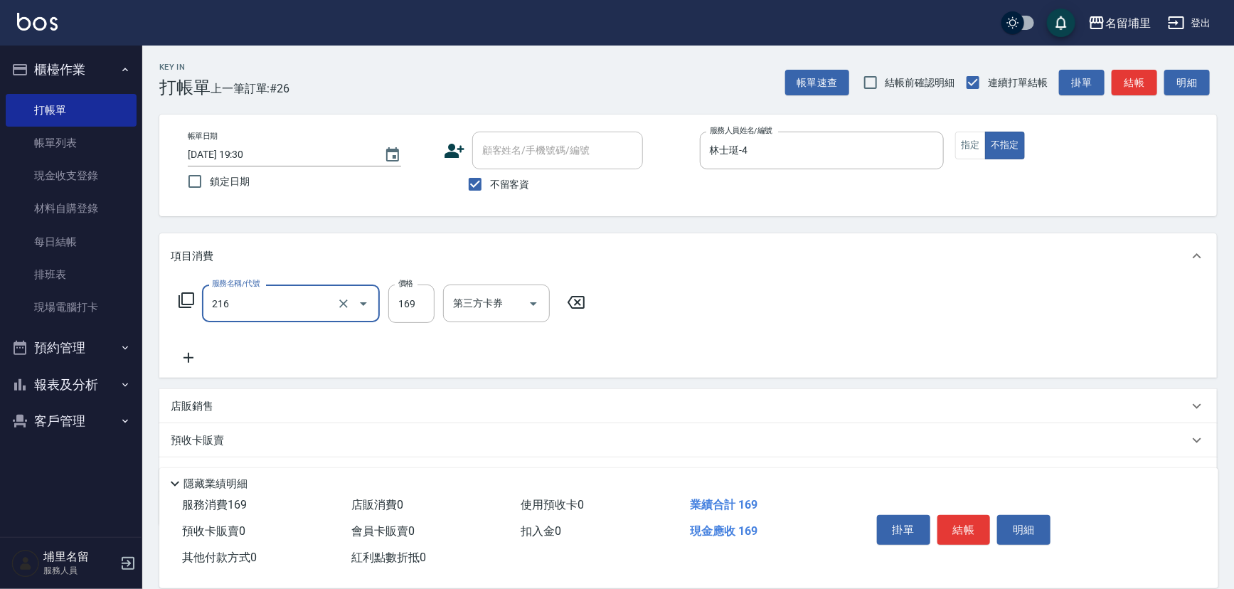
type input "剪髮169(216)"
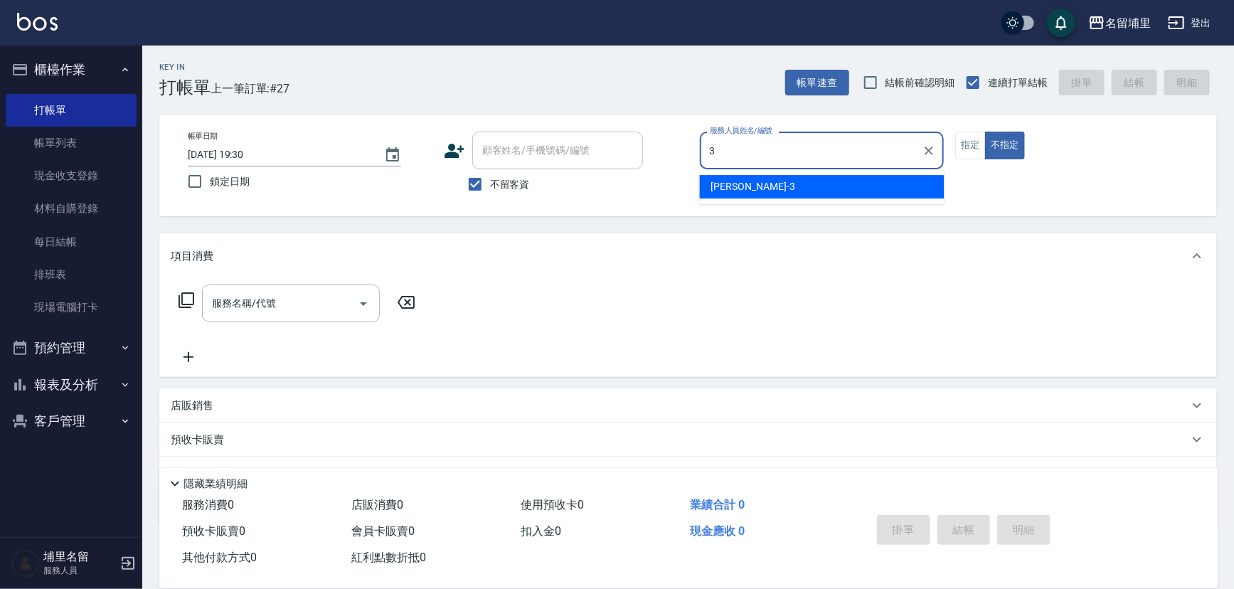
type input "鐘柏倫-3"
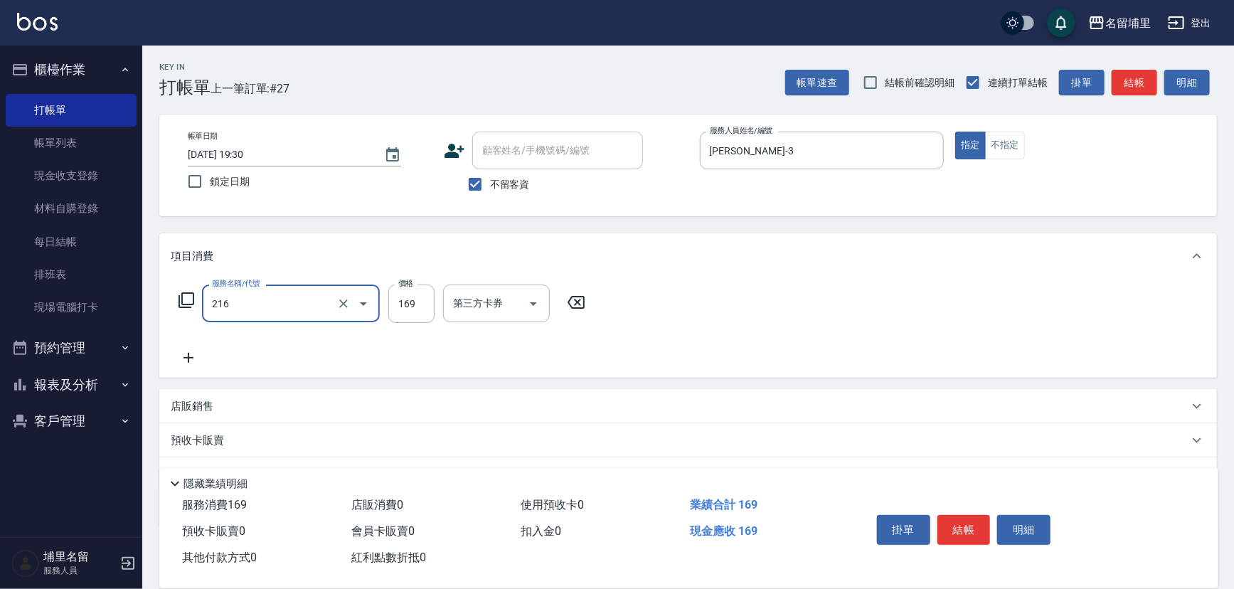
type input "剪髮169(216)"
type input "200"
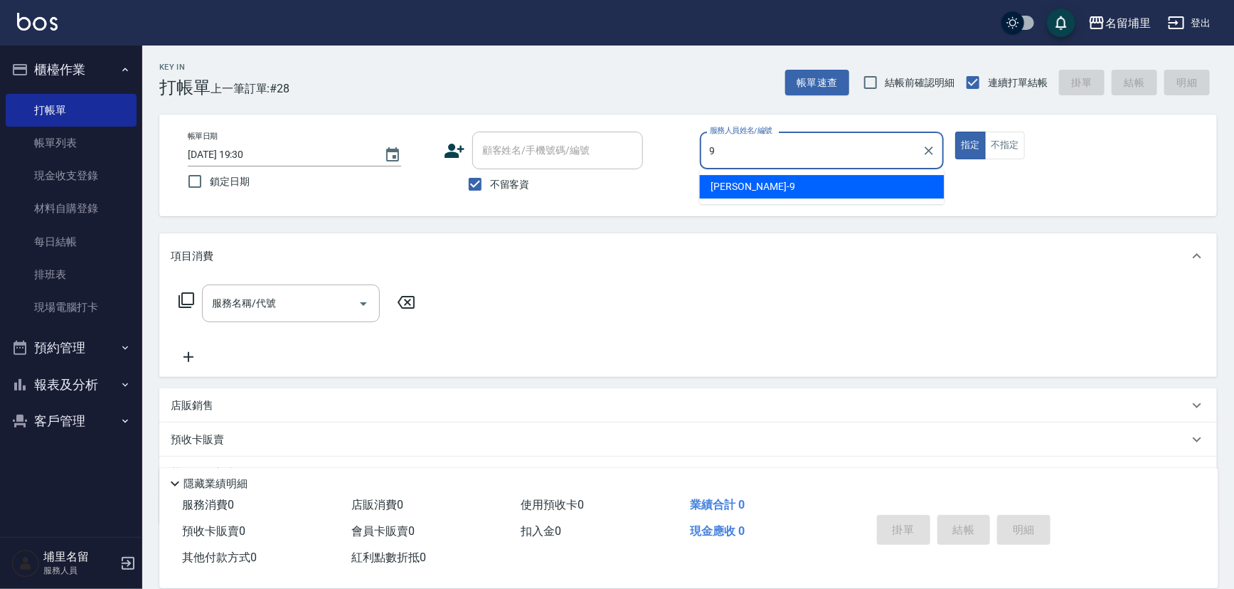
type input "[PERSON_NAME]-9"
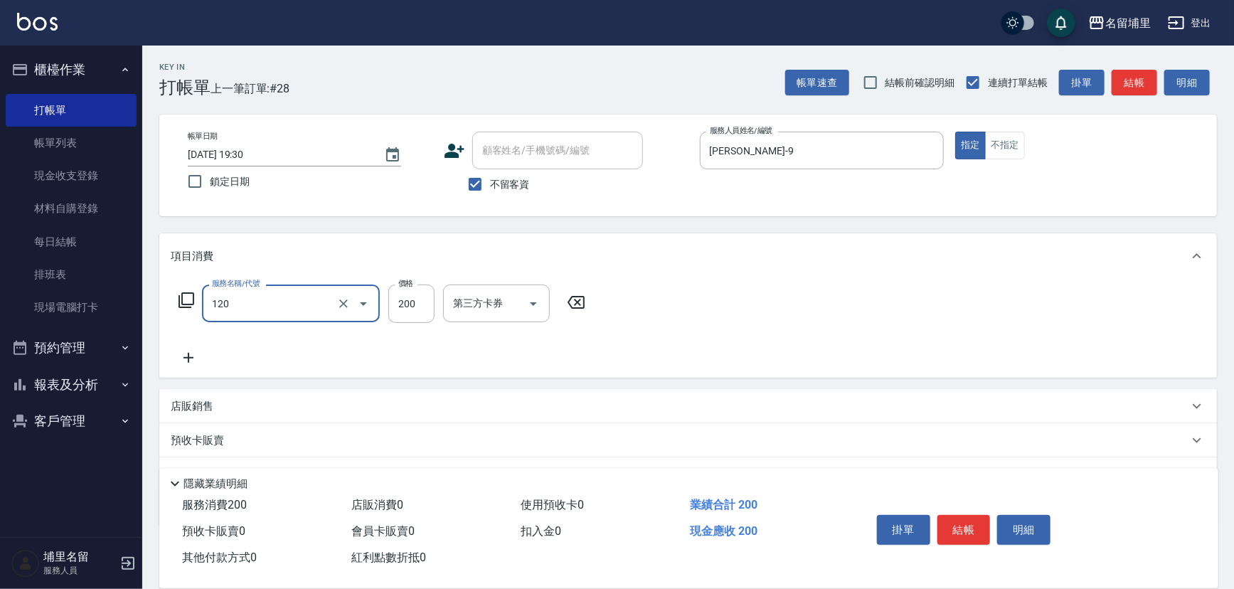
type input "New洗200(120)"
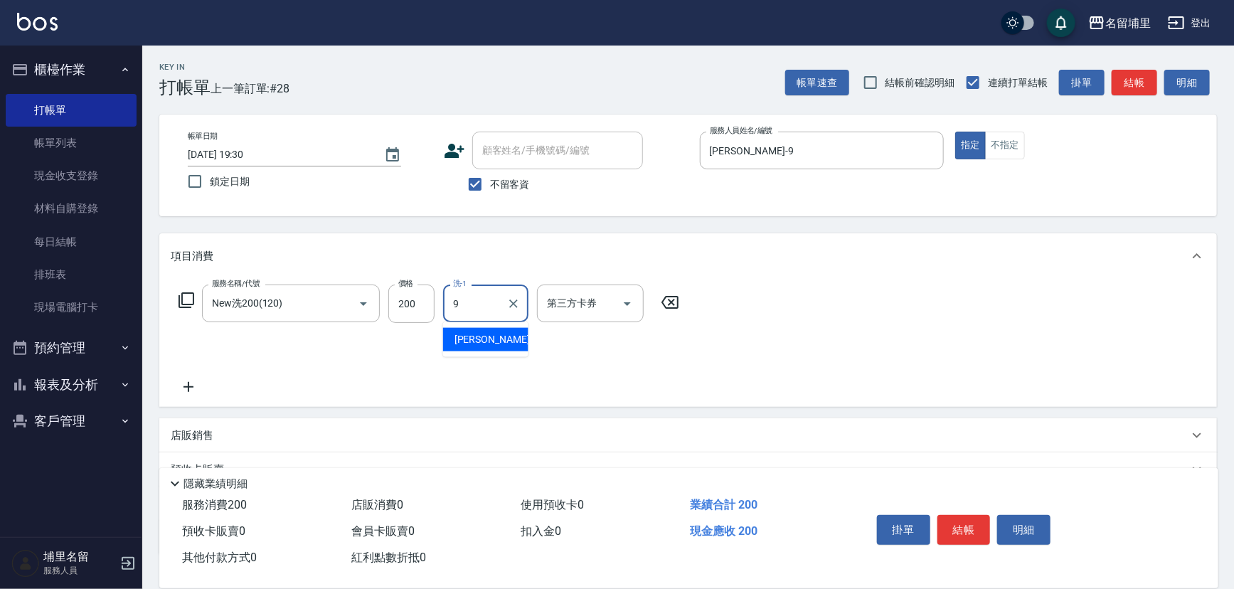
type input "[PERSON_NAME]-9"
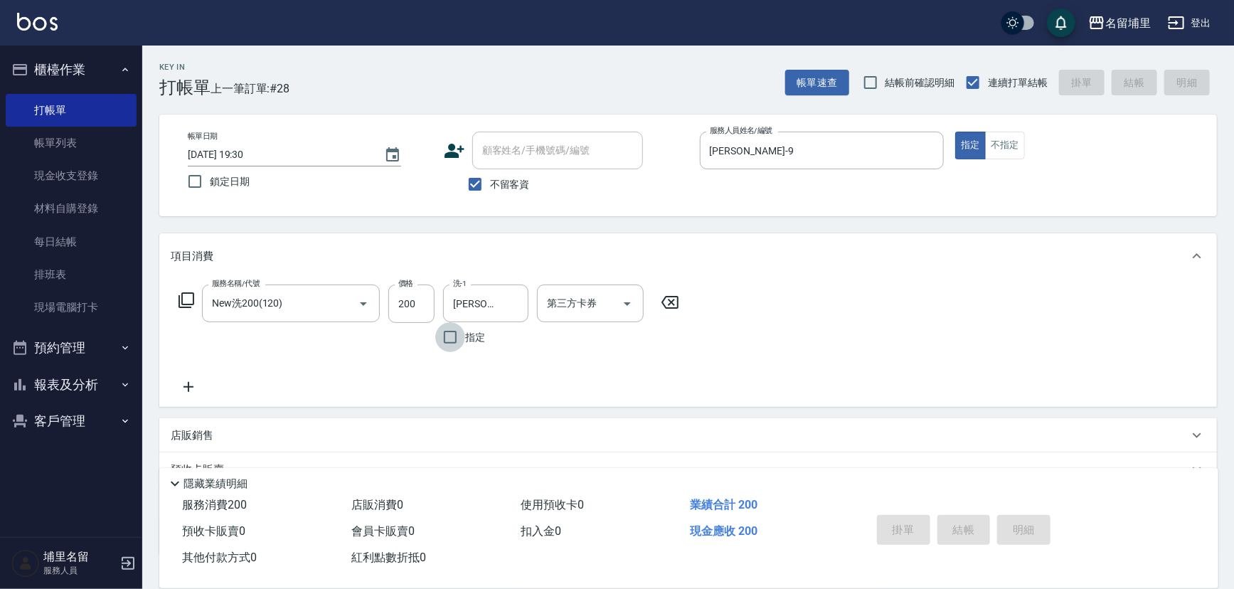
type input "2025/09/05 19:31"
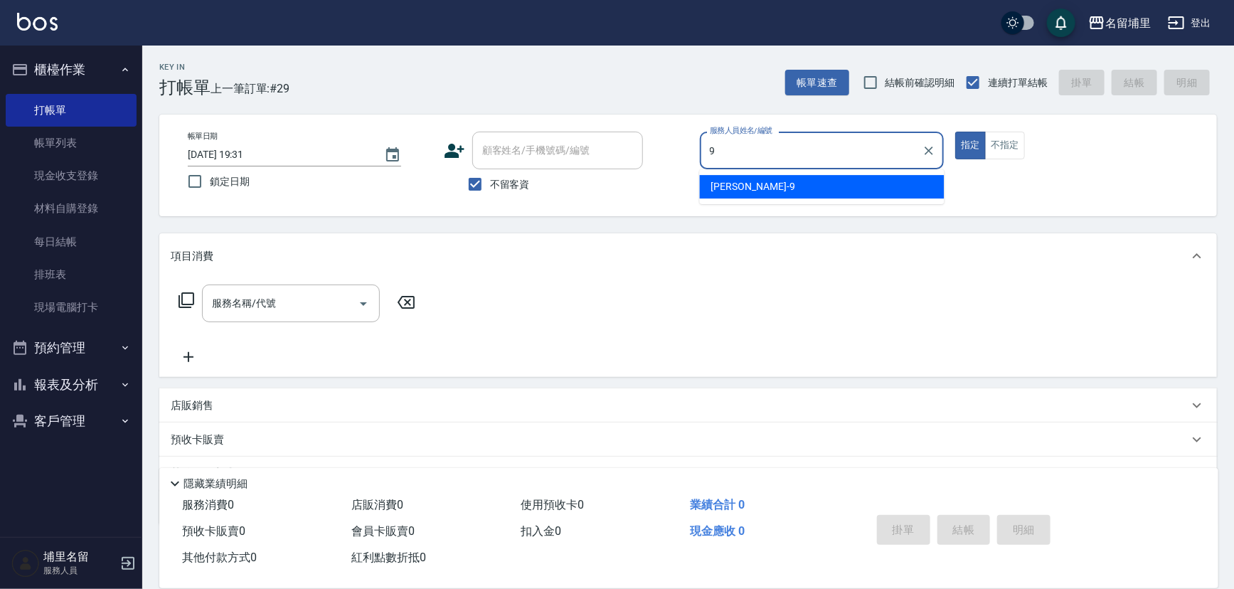
type input "[PERSON_NAME]-9"
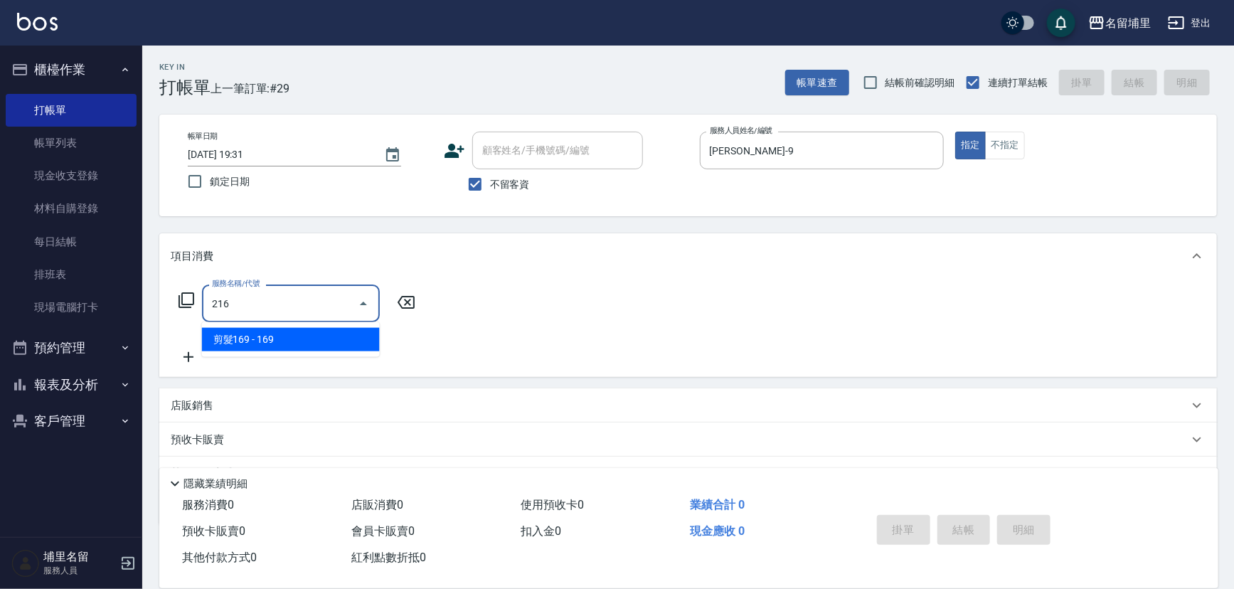
type input "剪髮169(216)"
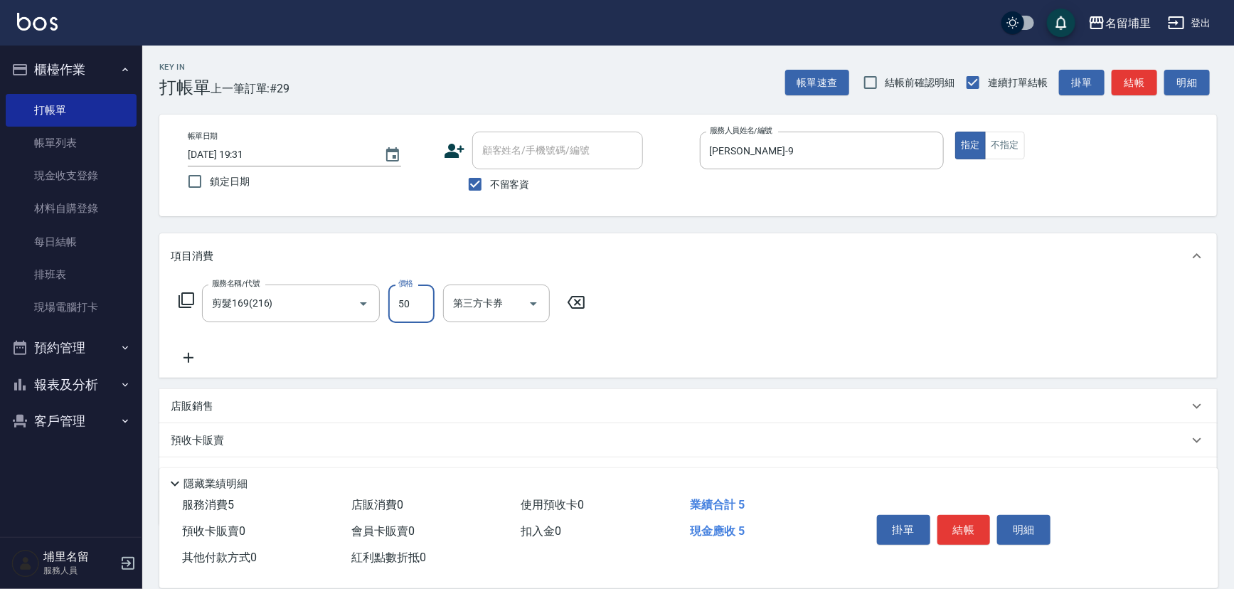
type input "50"
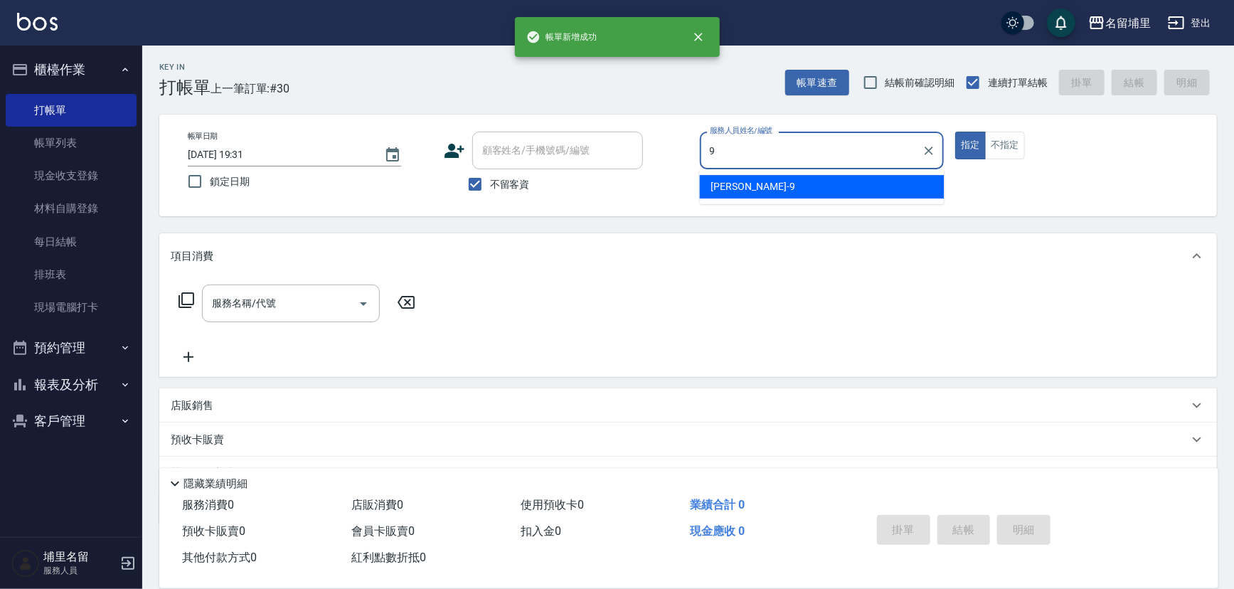
type input "[PERSON_NAME]-9"
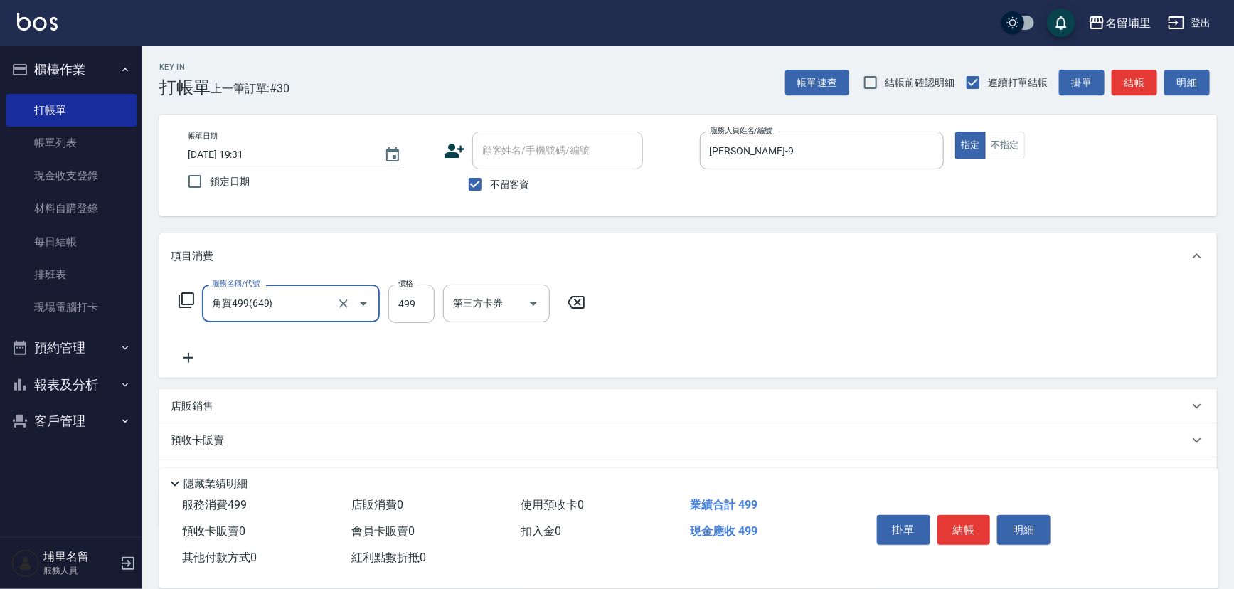
type input "角質499(649)"
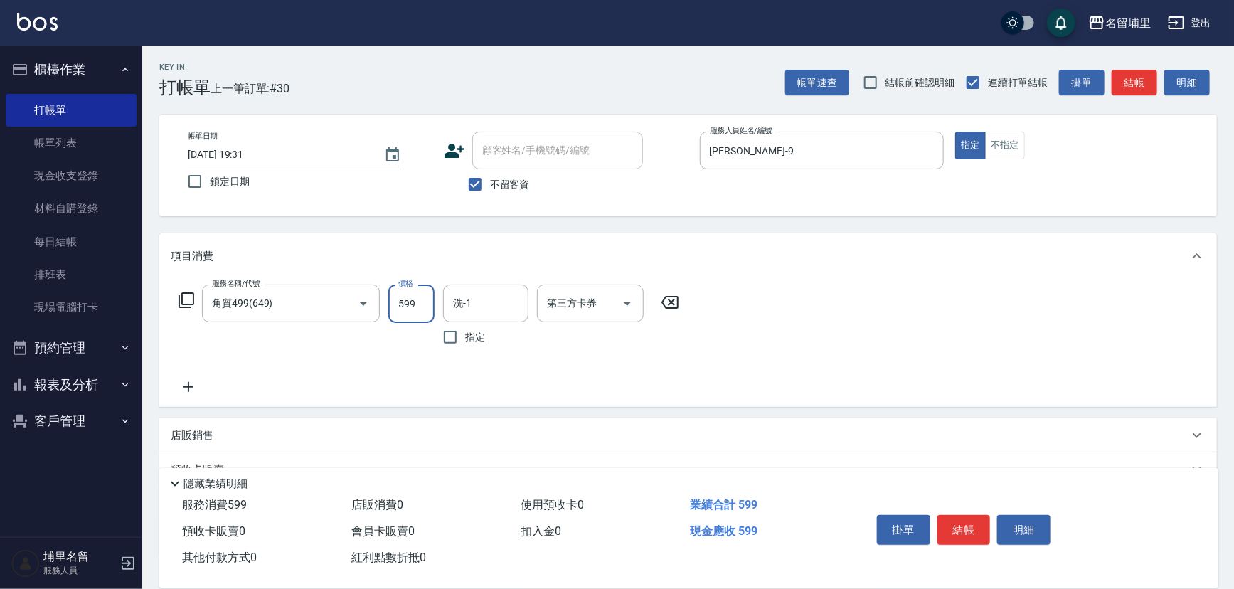
type input "599"
type input "[PERSON_NAME]-45"
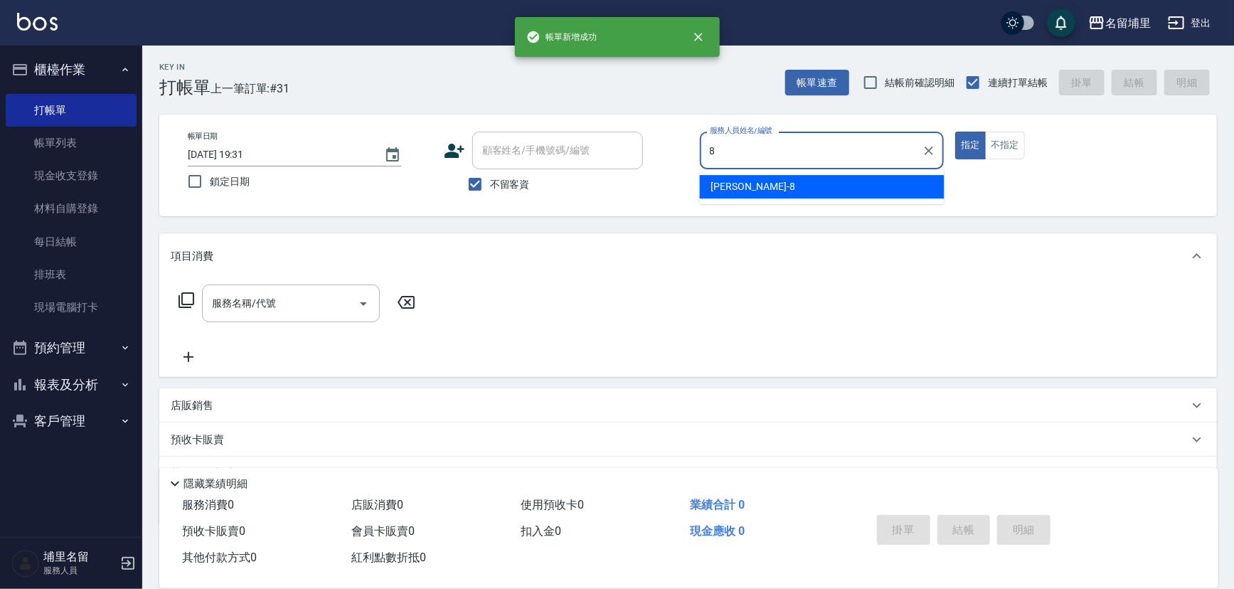
type input "黃偉傑-8"
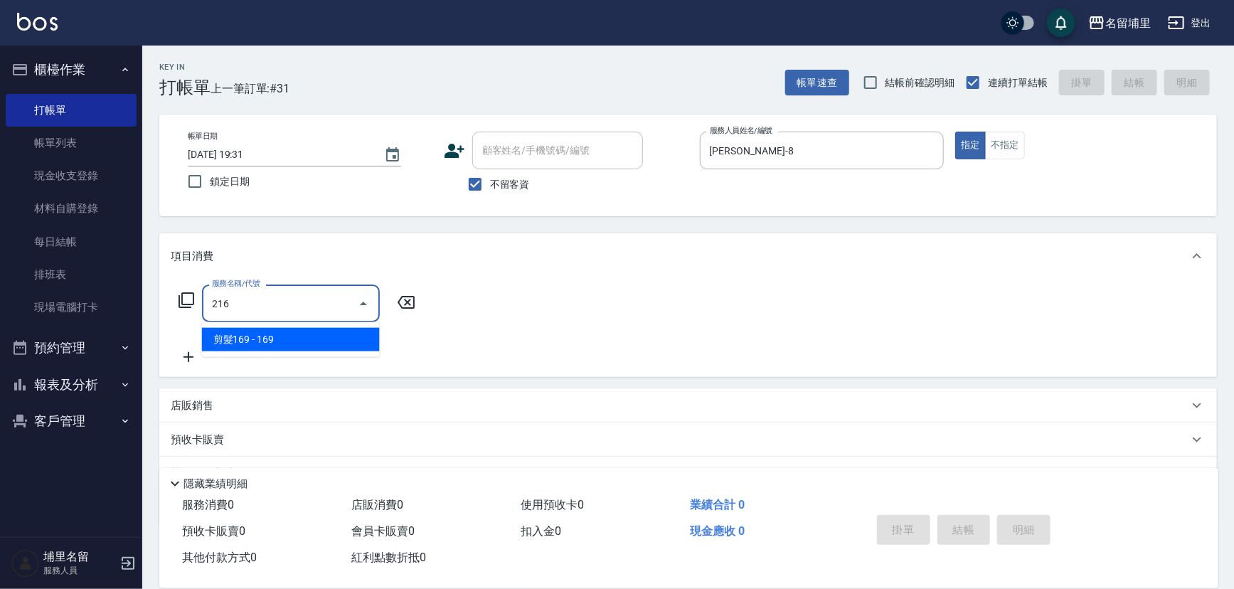
type input "剪髮169(216)"
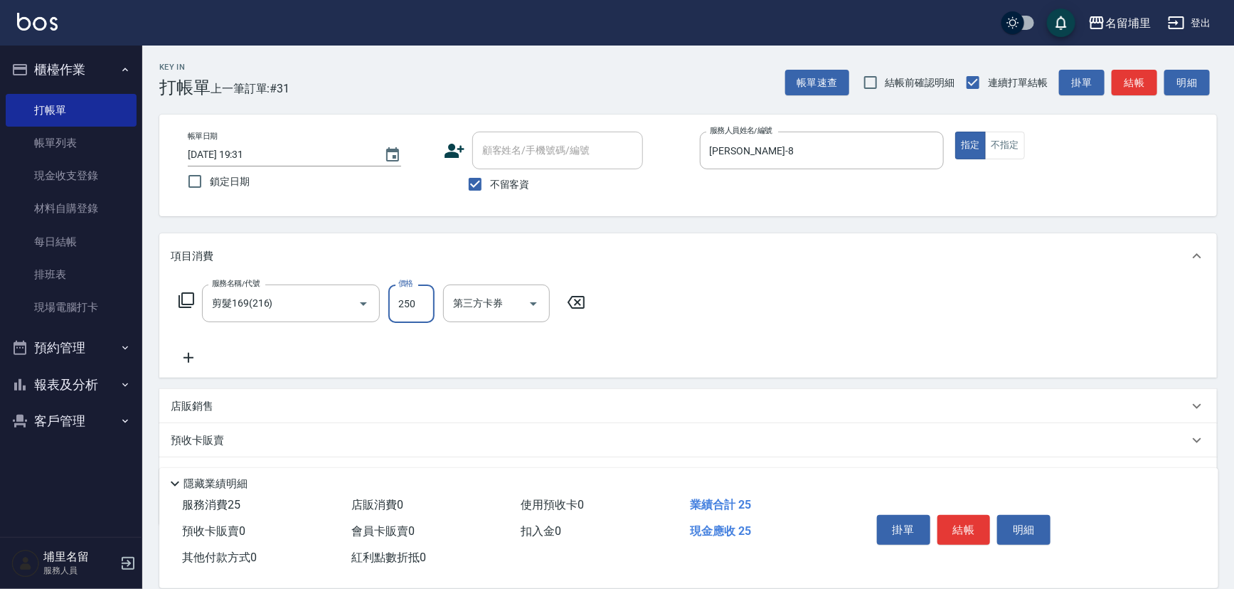
type input "250"
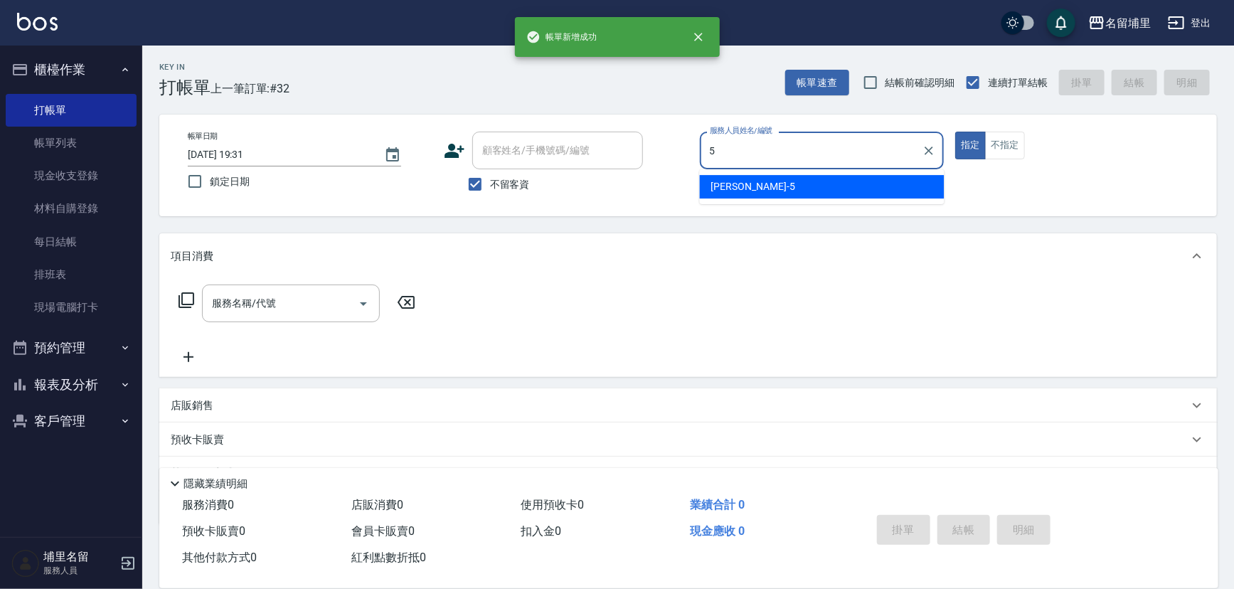
type input "蔣昀璠-5"
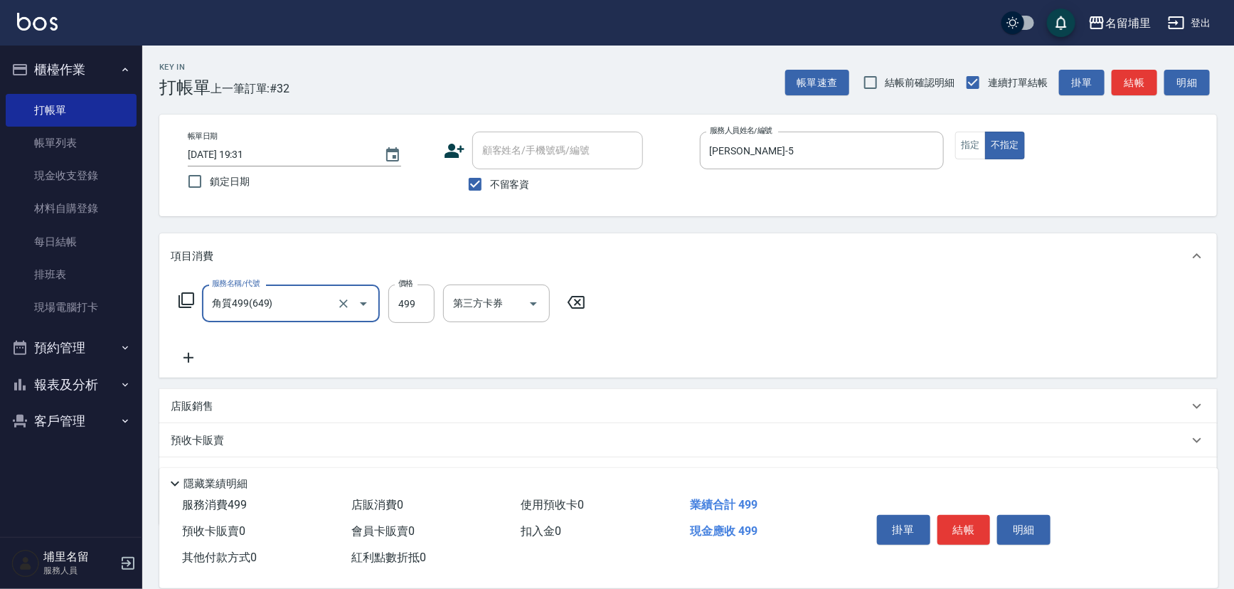
type input "角質499(649)"
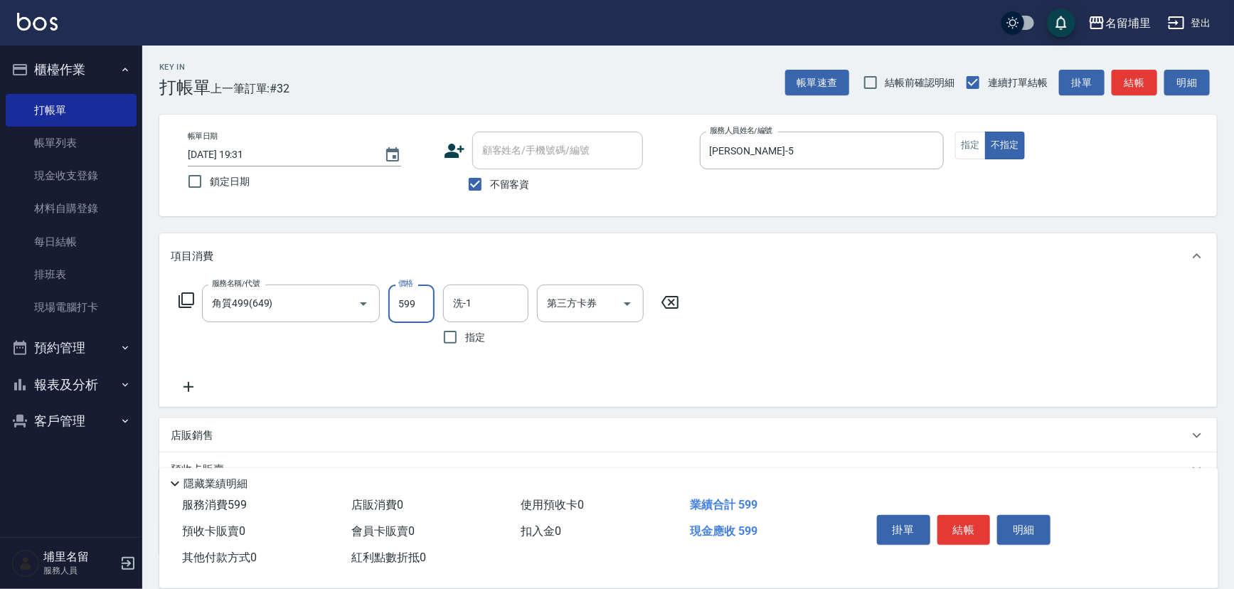
type input "599"
type input "[PERSON_NAME]-45"
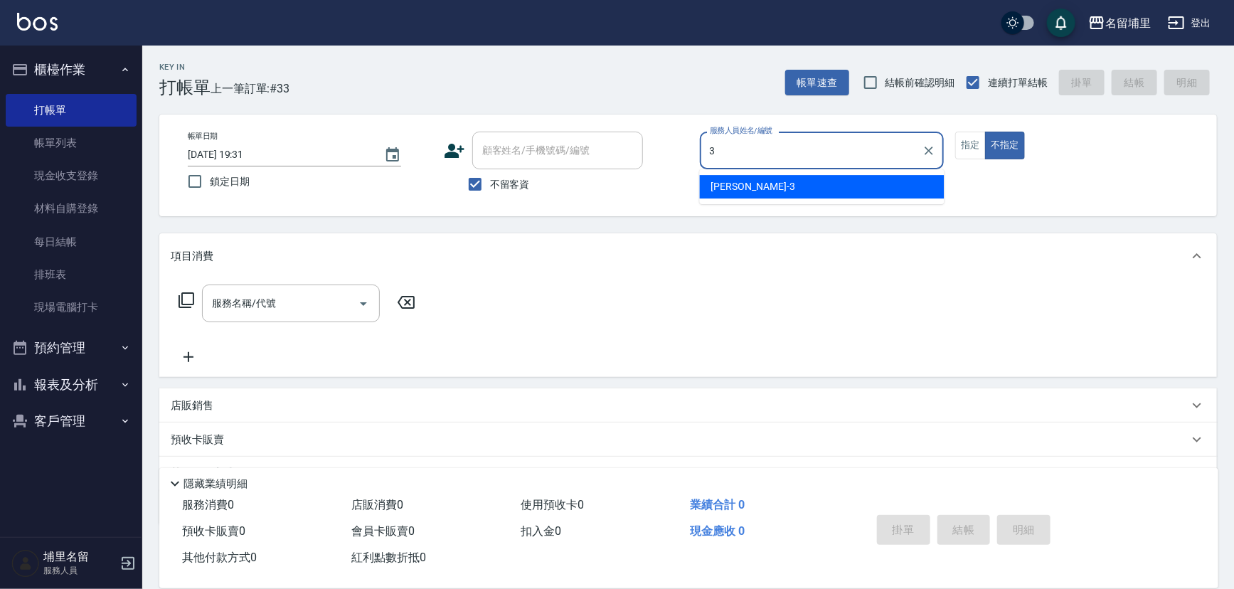
type input "鐘柏倫-3"
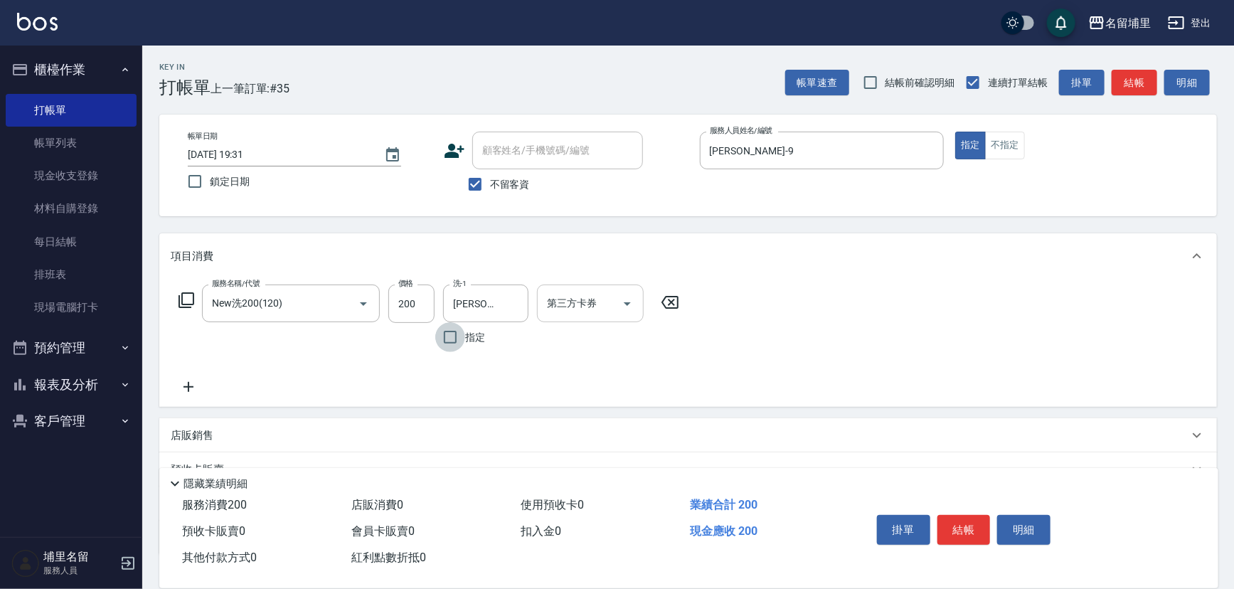
click at [623, 305] on icon "Open" at bounding box center [627, 303] width 17 height 17
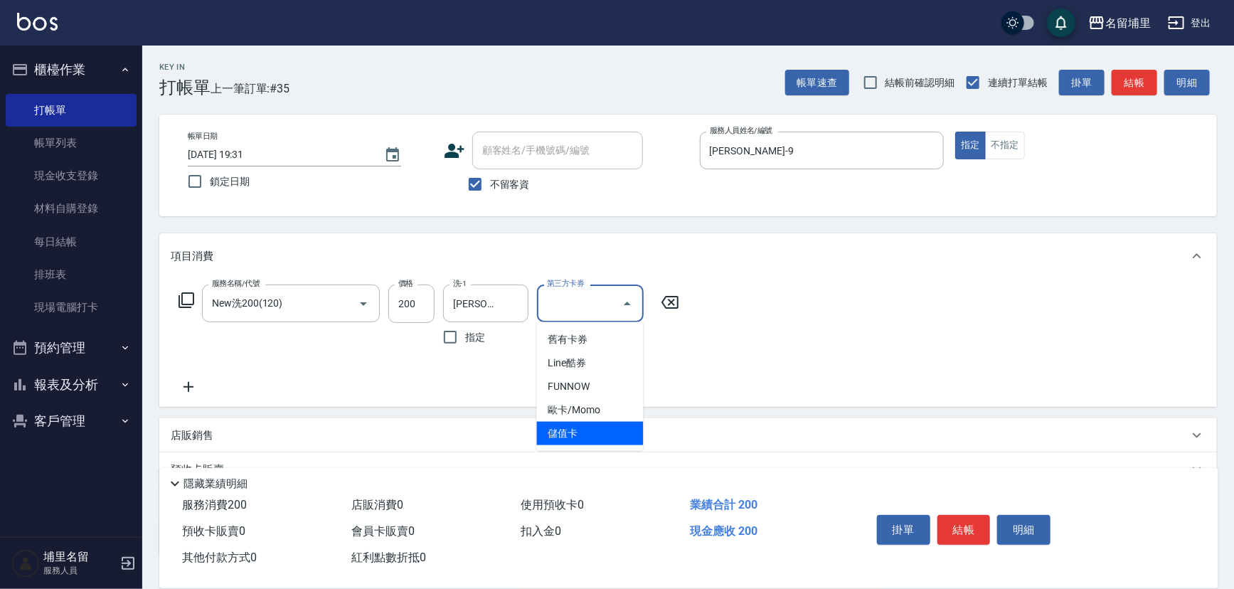
drag, startPoint x: 598, startPoint y: 435, endPoint x: 783, endPoint y: 467, distance: 187.0
click at [598, 436] on span "儲值卡" at bounding box center [590, 433] width 107 height 23
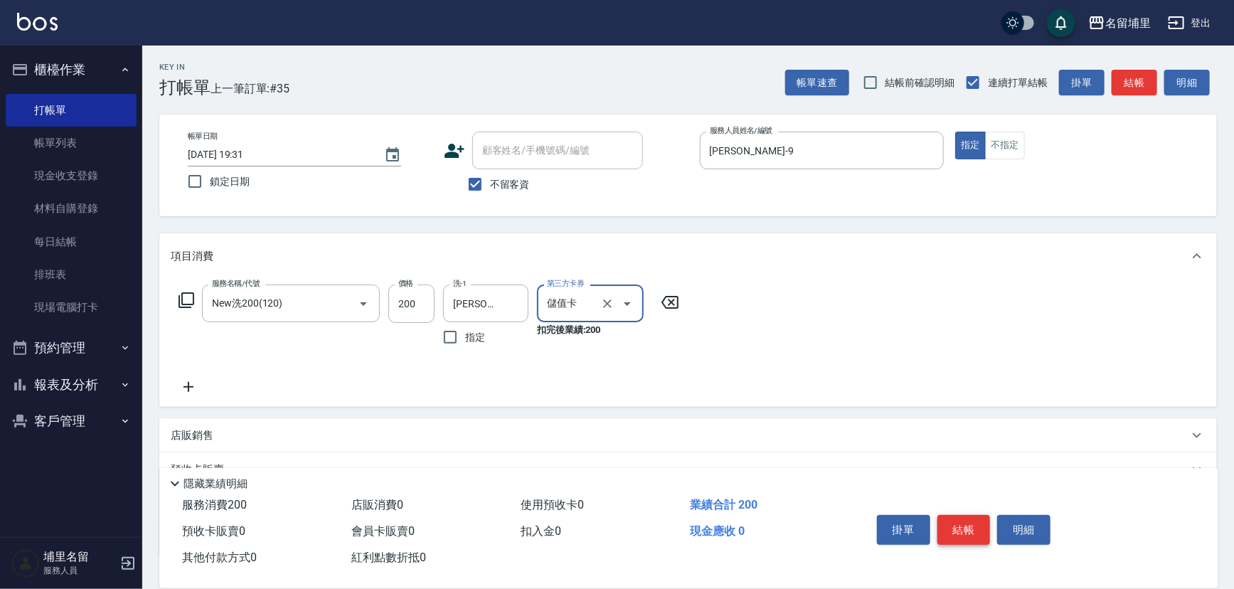
click at [985, 529] on button "結帳" at bounding box center [964, 530] width 53 height 30
click at [624, 301] on icon "Open" at bounding box center [627, 303] width 17 height 17
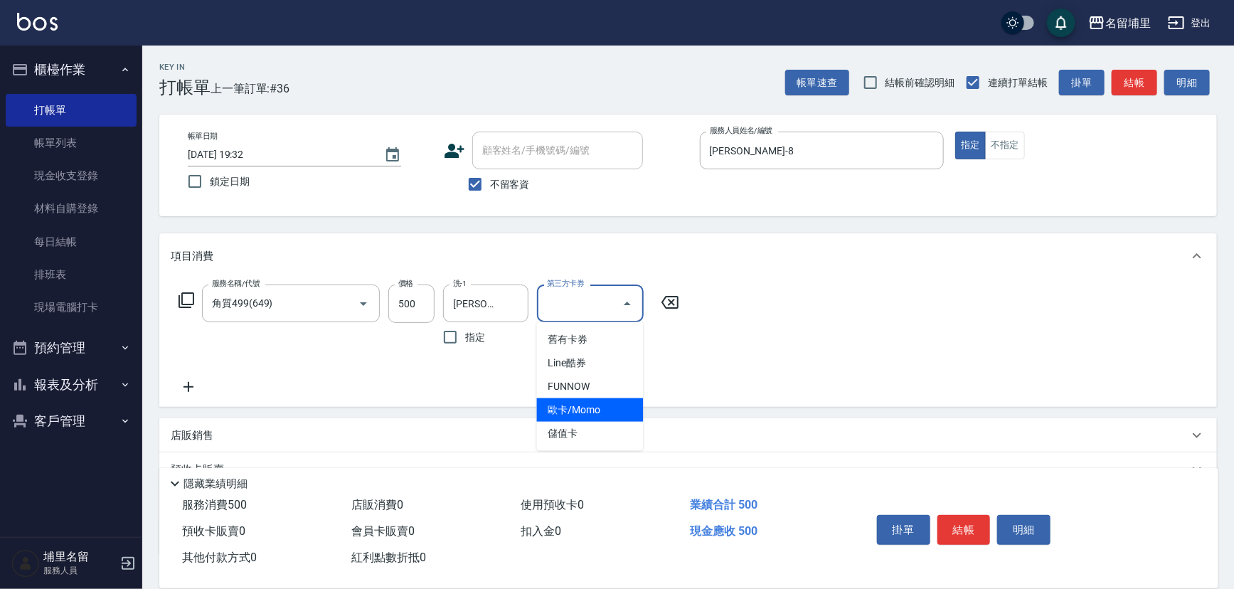
click at [629, 427] on span "儲值卡" at bounding box center [590, 433] width 107 height 23
click at [961, 522] on button "結帳" at bounding box center [964, 530] width 53 height 30
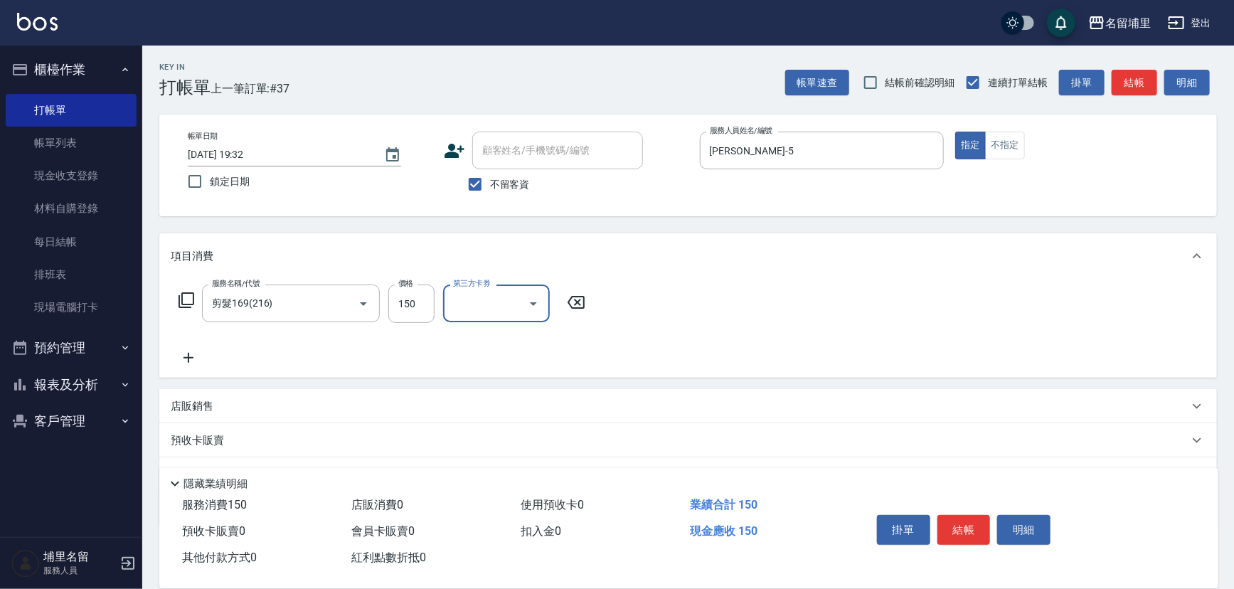
click at [532, 307] on icon "Open" at bounding box center [533, 303] width 17 height 17
click at [505, 418] on span "歐卡/Momo" at bounding box center [496, 409] width 107 height 23
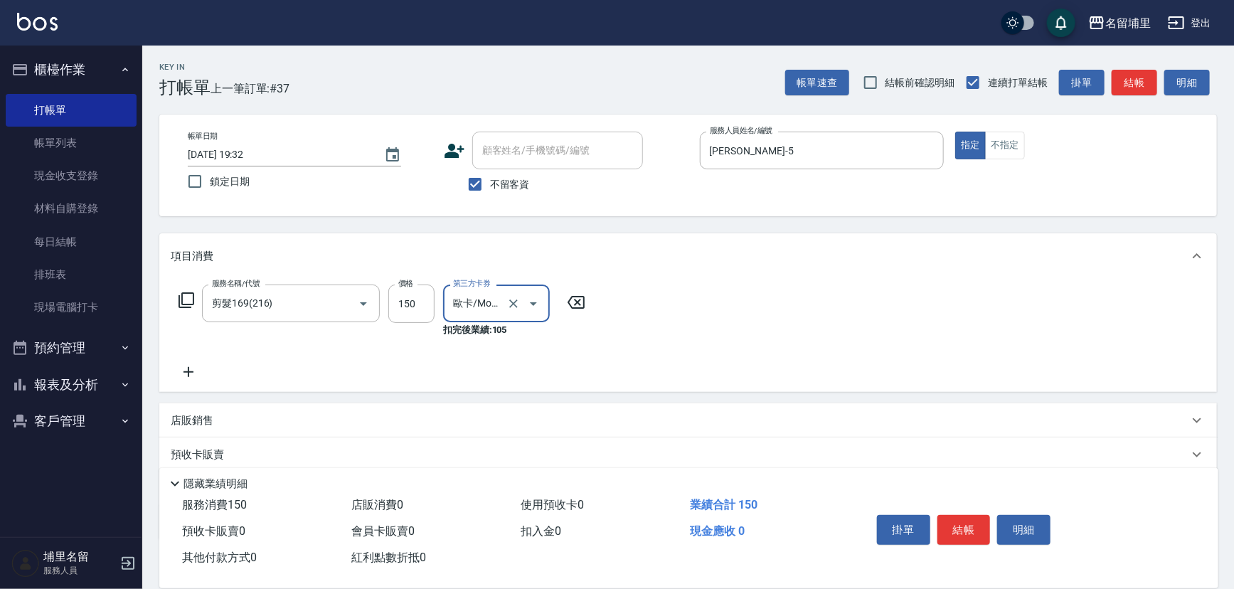
click at [534, 305] on icon "Open" at bounding box center [533, 303] width 17 height 17
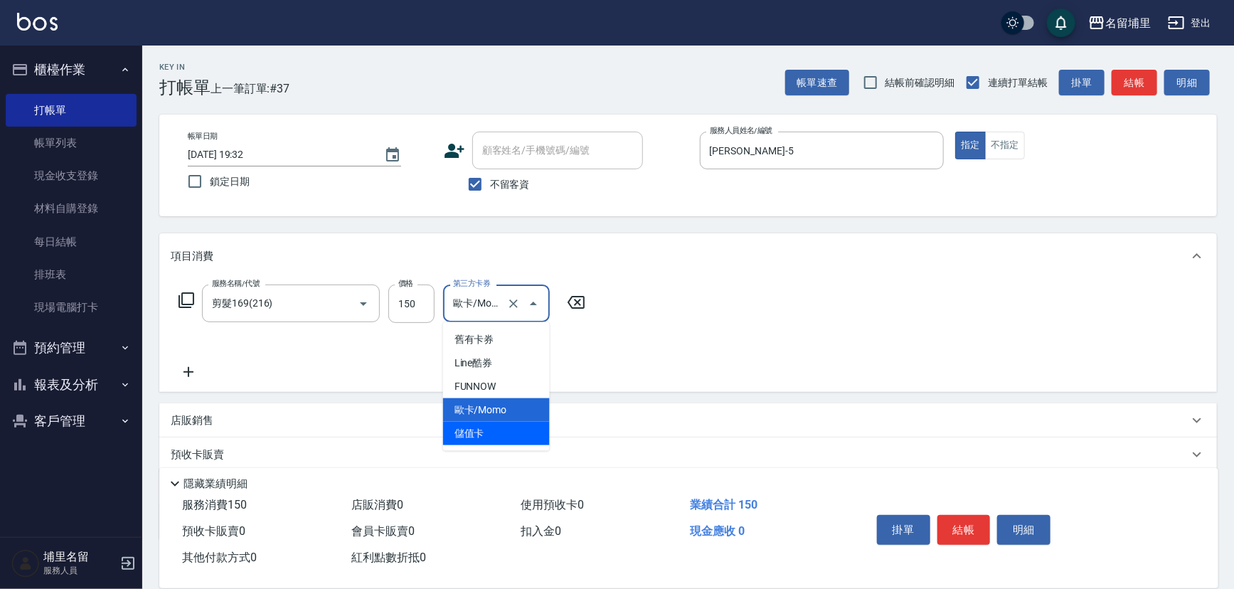
click at [502, 429] on span "儲值卡" at bounding box center [496, 433] width 107 height 23
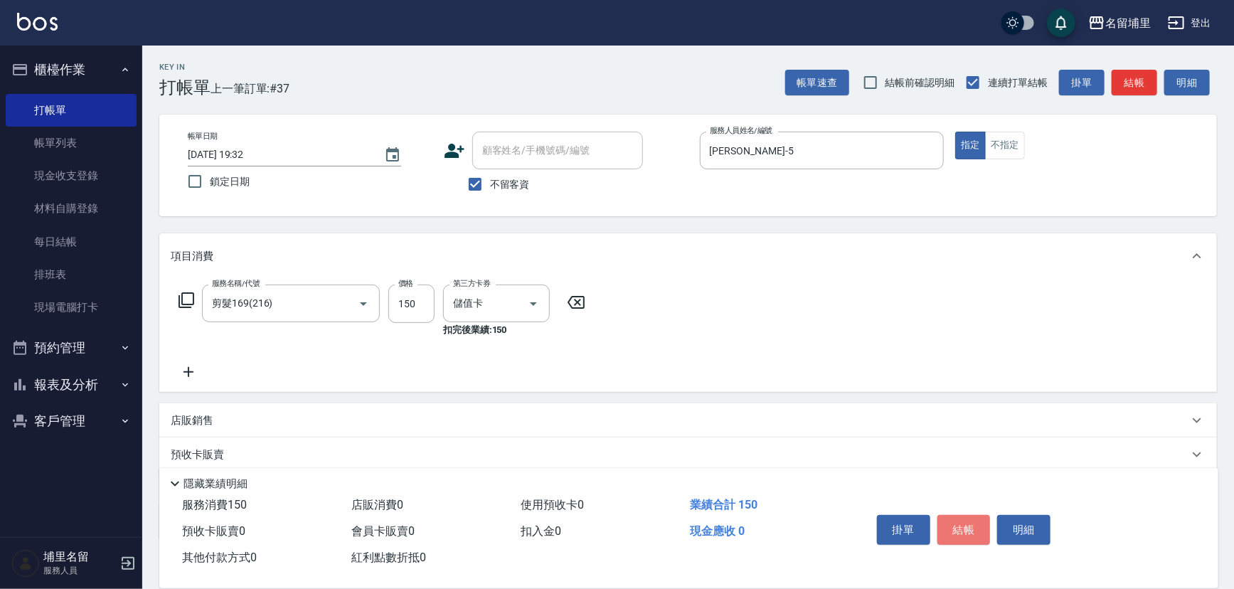
drag, startPoint x: 962, startPoint y: 529, endPoint x: 930, endPoint y: 503, distance: 41.0
click at [963, 528] on button "結帳" at bounding box center [964, 530] width 53 height 30
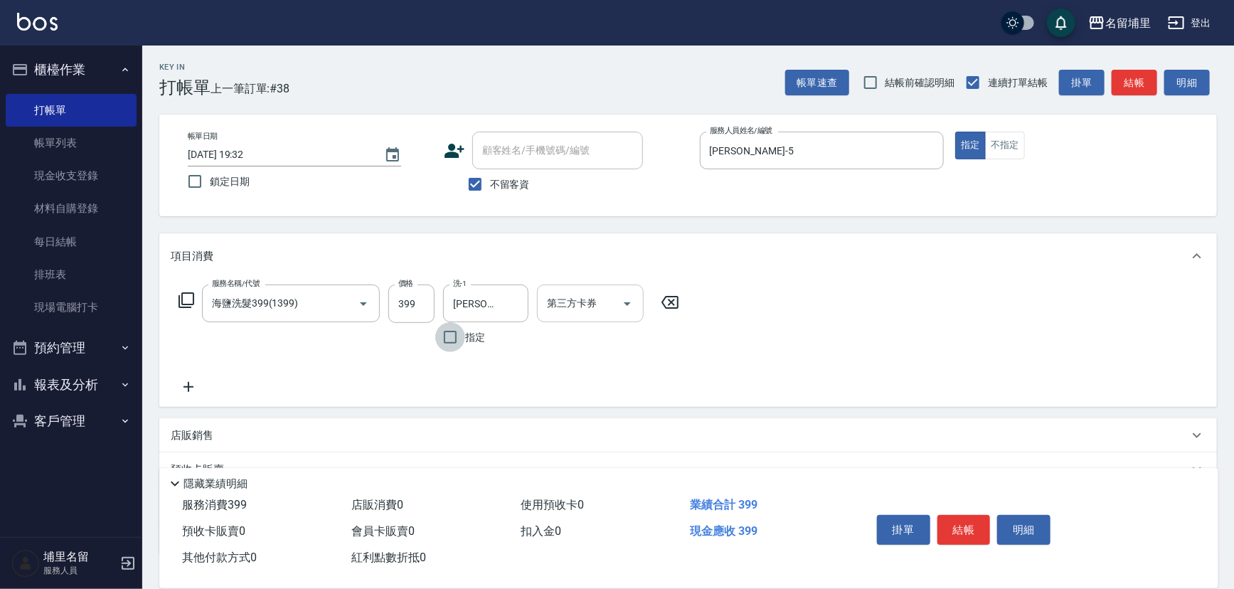
drag, startPoint x: 615, startPoint y: 300, endPoint x: 635, endPoint y: 317, distance: 25.7
click at [618, 300] on div at bounding box center [626, 304] width 21 height 38
click at [625, 309] on icon "Open" at bounding box center [627, 303] width 17 height 17
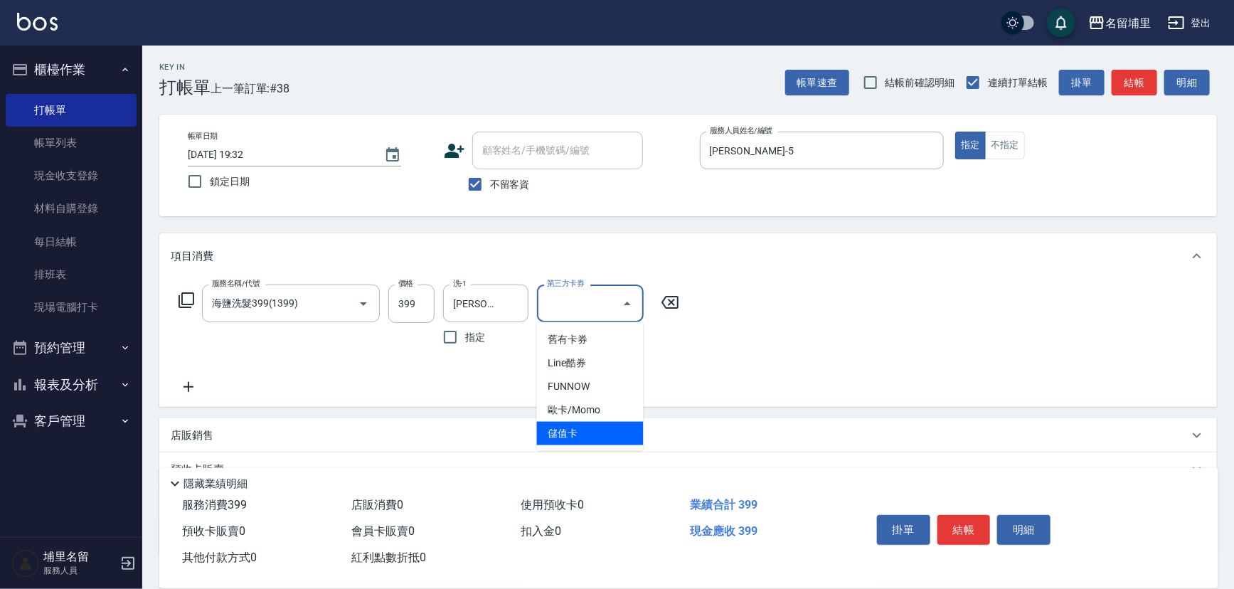
drag, startPoint x: 600, startPoint y: 433, endPoint x: 739, endPoint y: 459, distance: 141.1
click at [603, 434] on span "儲值卡" at bounding box center [590, 433] width 107 height 23
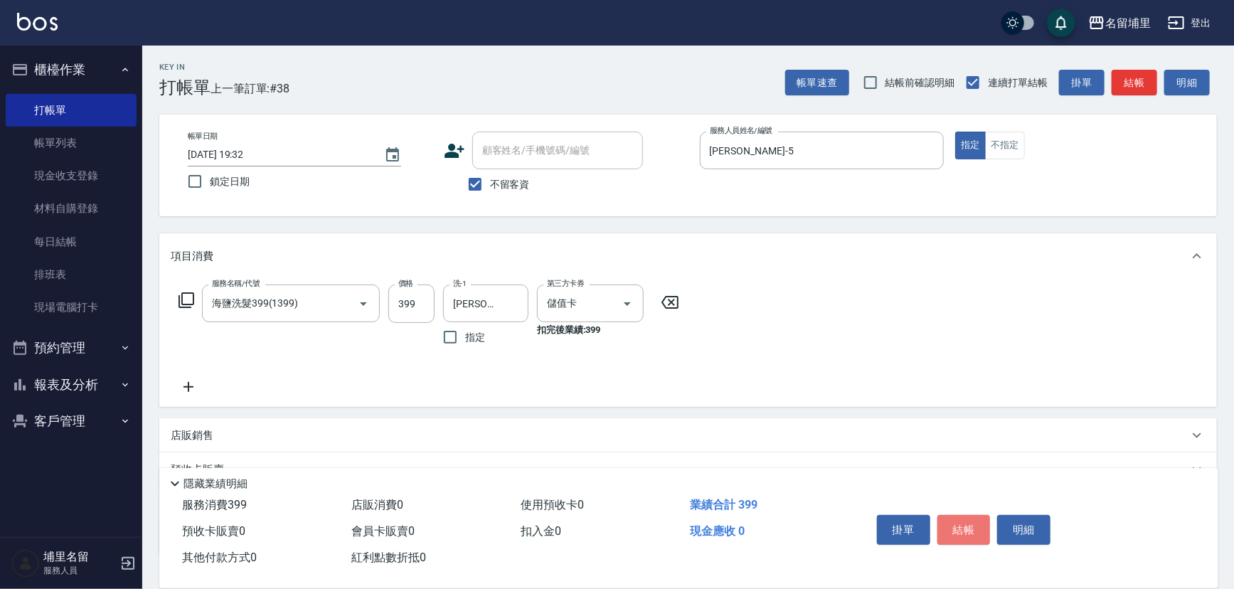
click at [947, 515] on button "結帳" at bounding box center [964, 530] width 53 height 30
click at [339, 297] on icon "Clear" at bounding box center [344, 304] width 14 height 14
click at [625, 302] on icon "Open" at bounding box center [627, 304] width 7 height 4
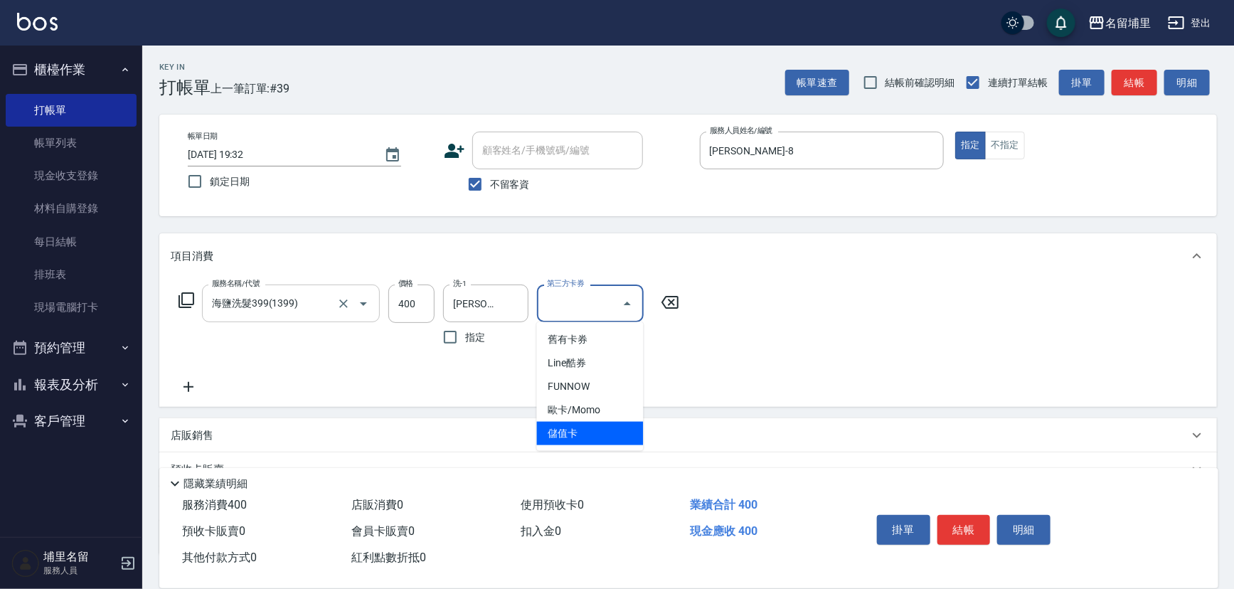
click at [604, 435] on span "儲值卡" at bounding box center [590, 433] width 107 height 23
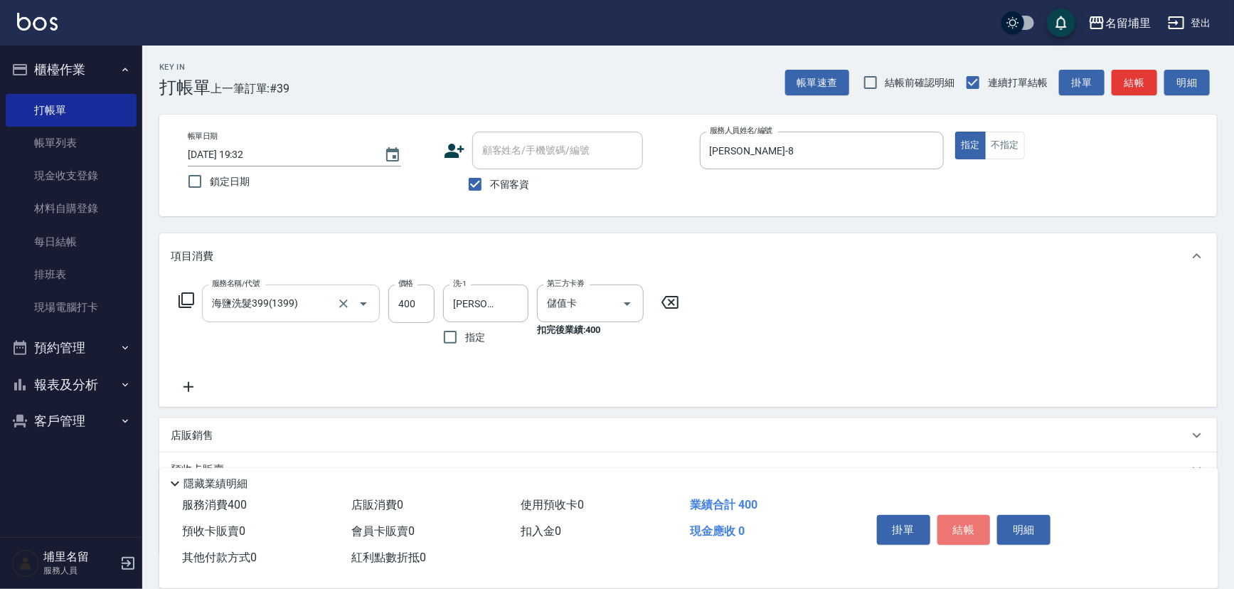
drag, startPoint x: 961, startPoint y: 512, endPoint x: 1013, endPoint y: 458, distance: 74.5
click at [971, 515] on button "結帳" at bounding box center [964, 530] width 53 height 30
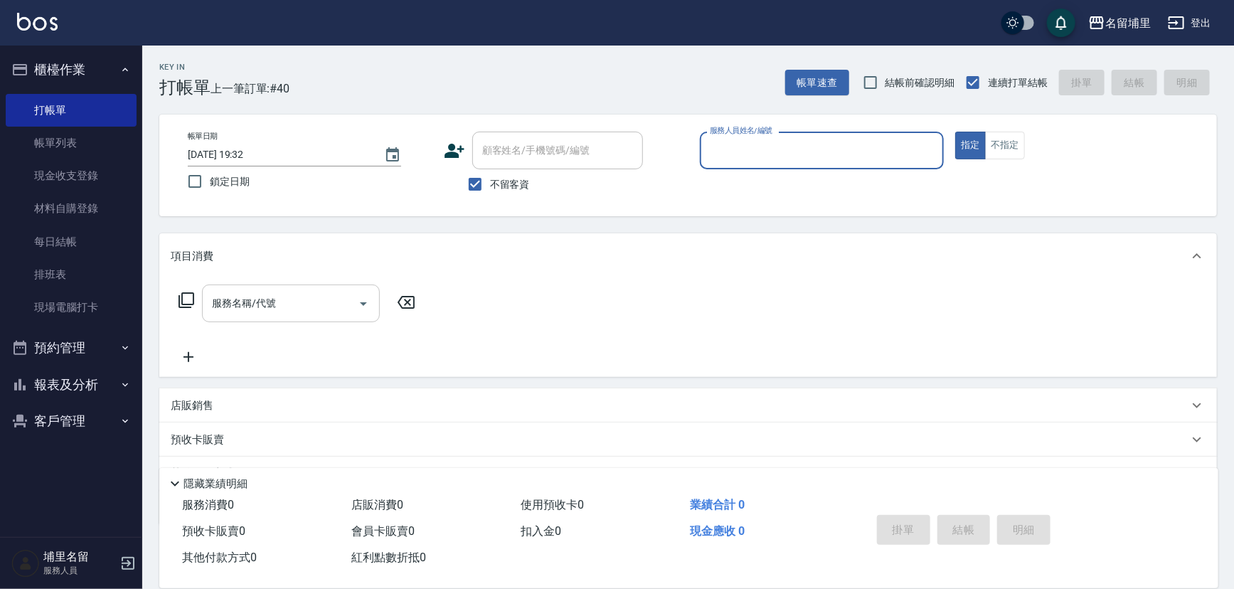
drag, startPoint x: 110, startPoint y: 388, endPoint x: 107, endPoint y: 398, distance: 11.0
click at [110, 388] on button "報表及分析" at bounding box center [71, 384] width 131 height 37
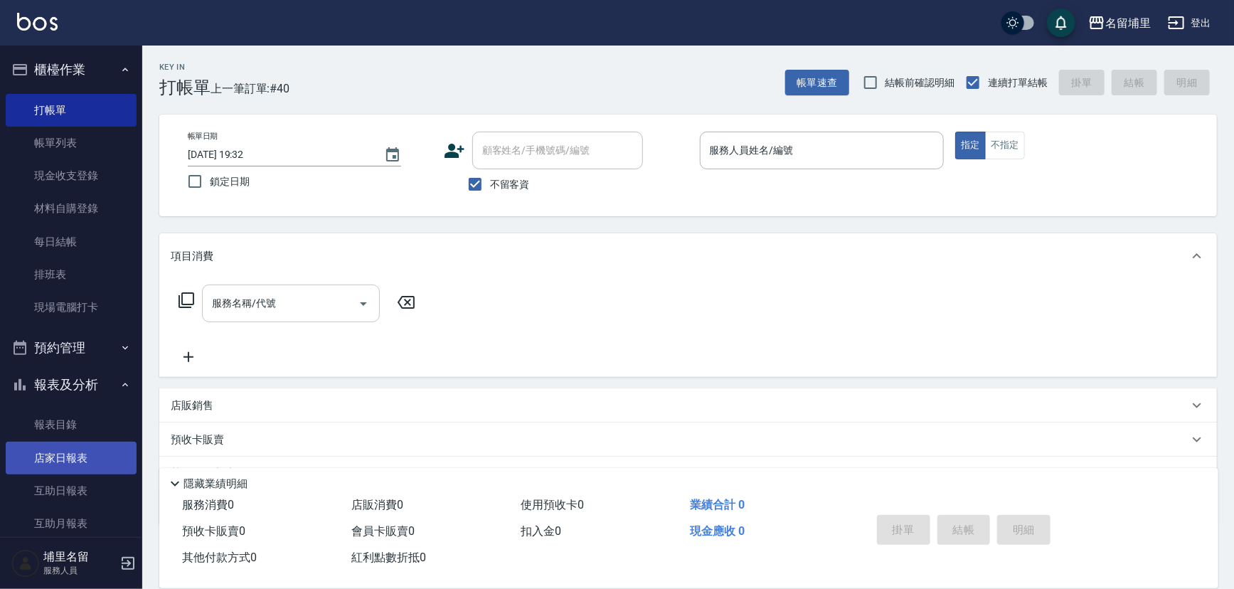
click at [74, 456] on link "店家日報表" at bounding box center [71, 458] width 131 height 33
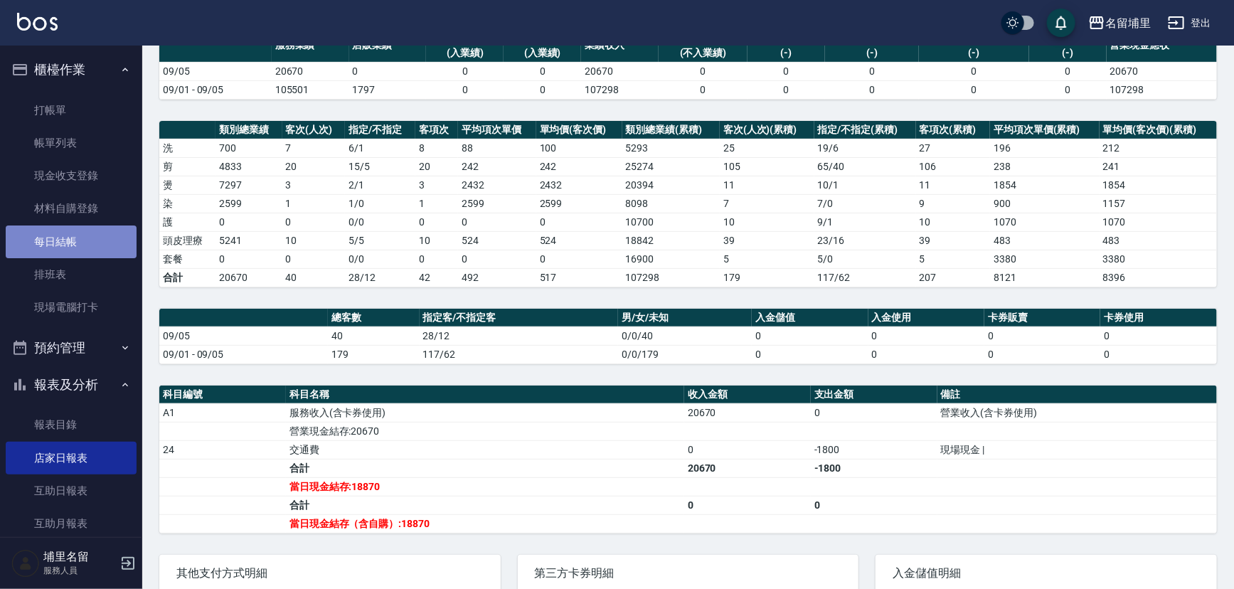
click at [78, 243] on link "每日結帳" at bounding box center [71, 242] width 131 height 33
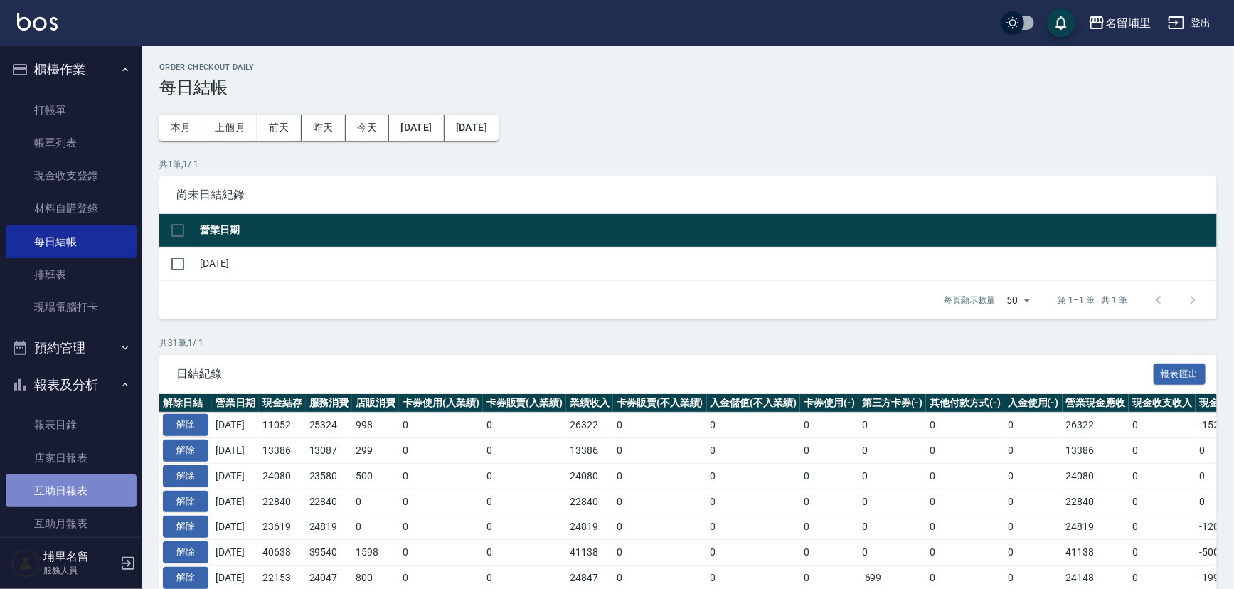
click at [88, 492] on link "互助日報表" at bounding box center [71, 491] width 131 height 33
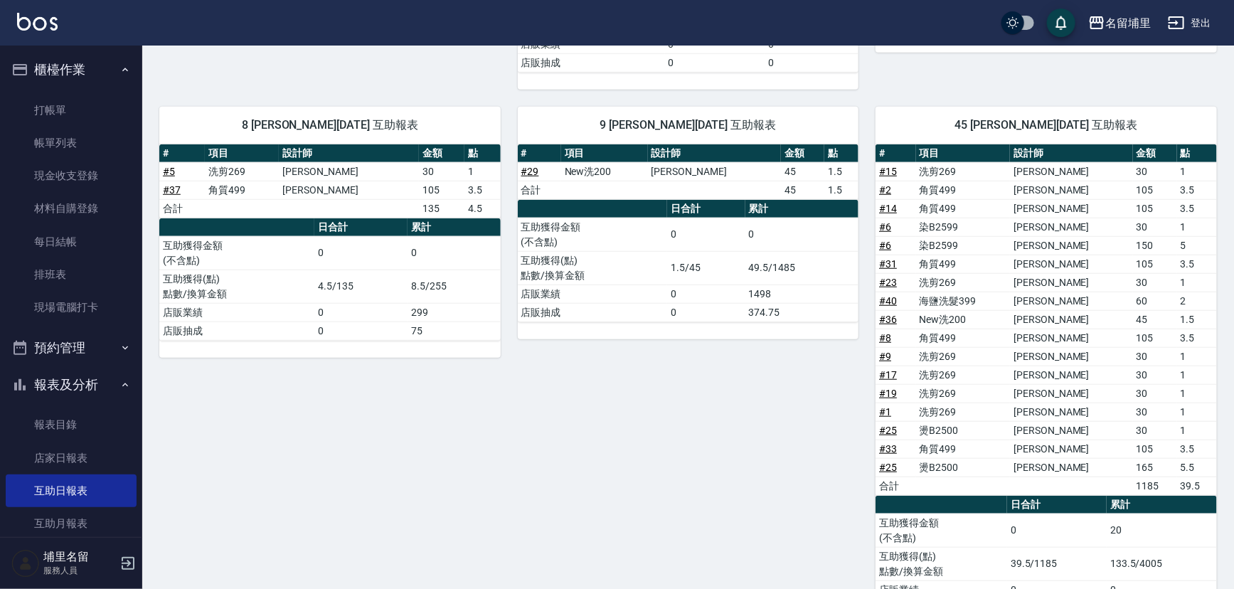
scroll to position [541, 0]
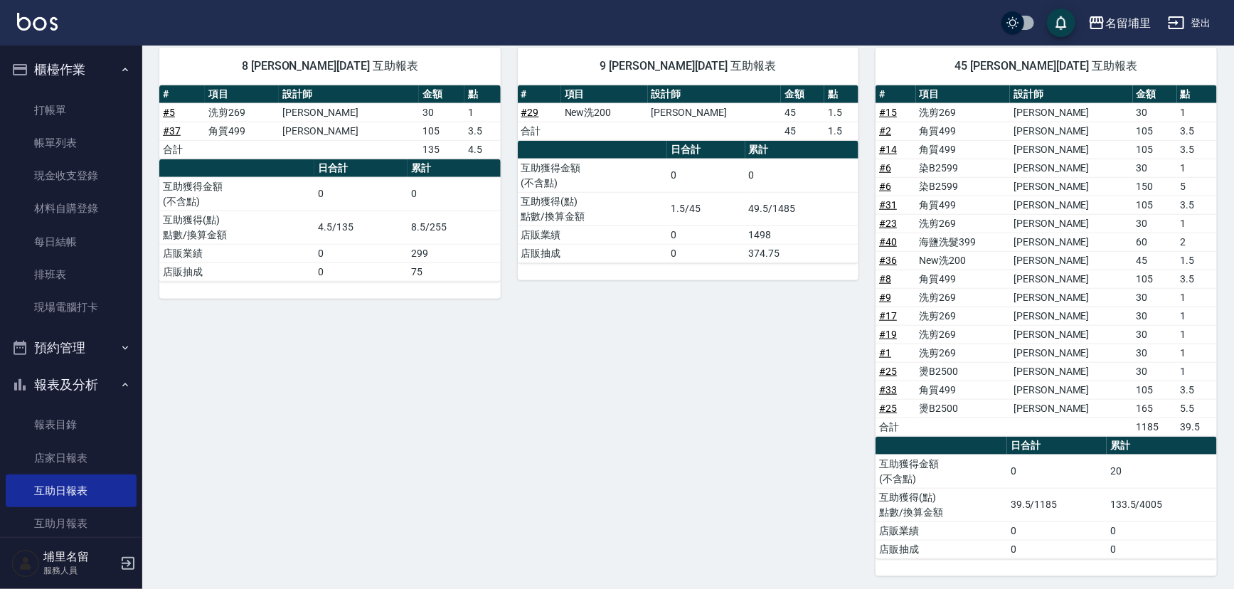
click at [894, 367] on link "# 25" at bounding box center [888, 371] width 18 height 11
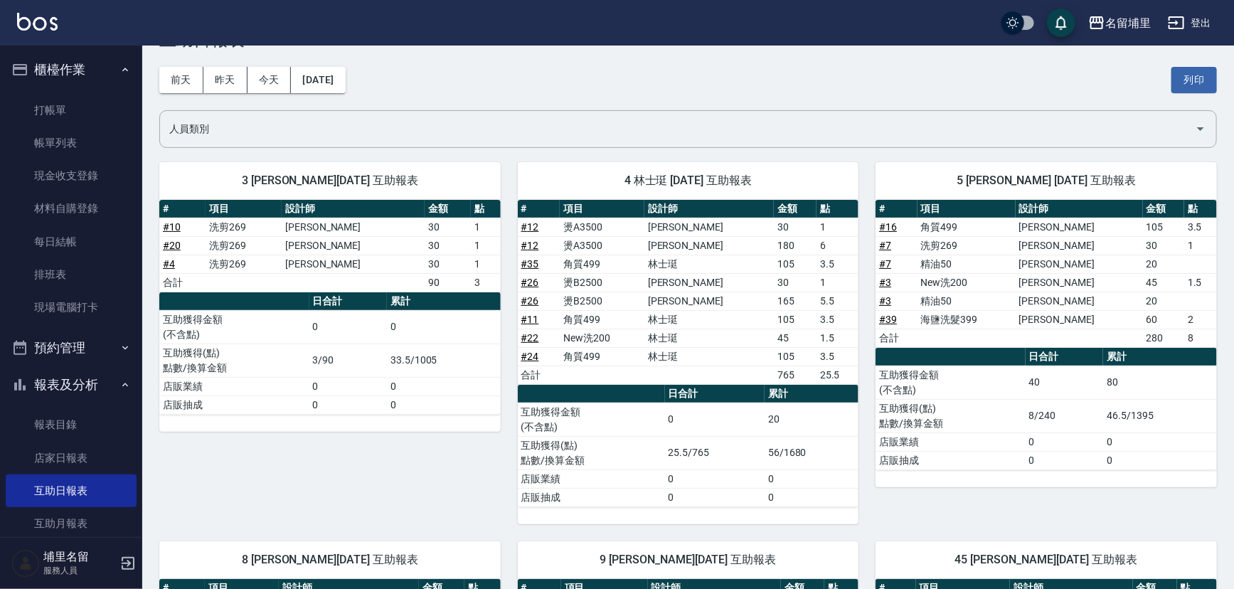
scroll to position [24, 0]
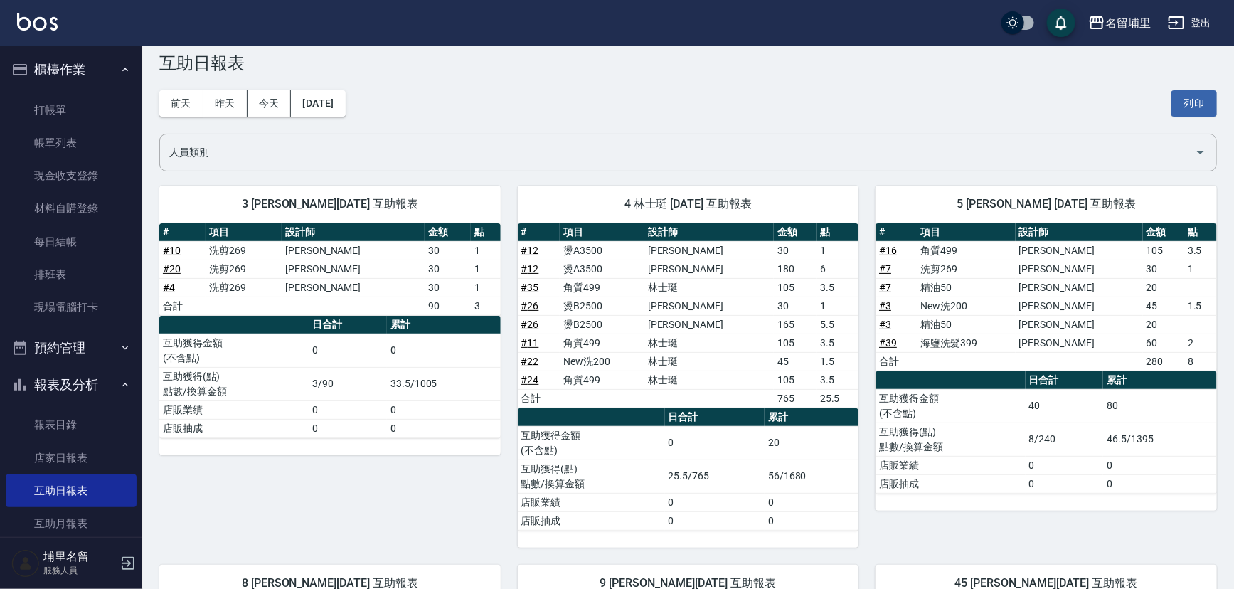
click at [598, 342] on td "角質499" at bounding box center [602, 343] width 85 height 18
click at [817, 327] on td "5.5" at bounding box center [838, 324] width 42 height 18
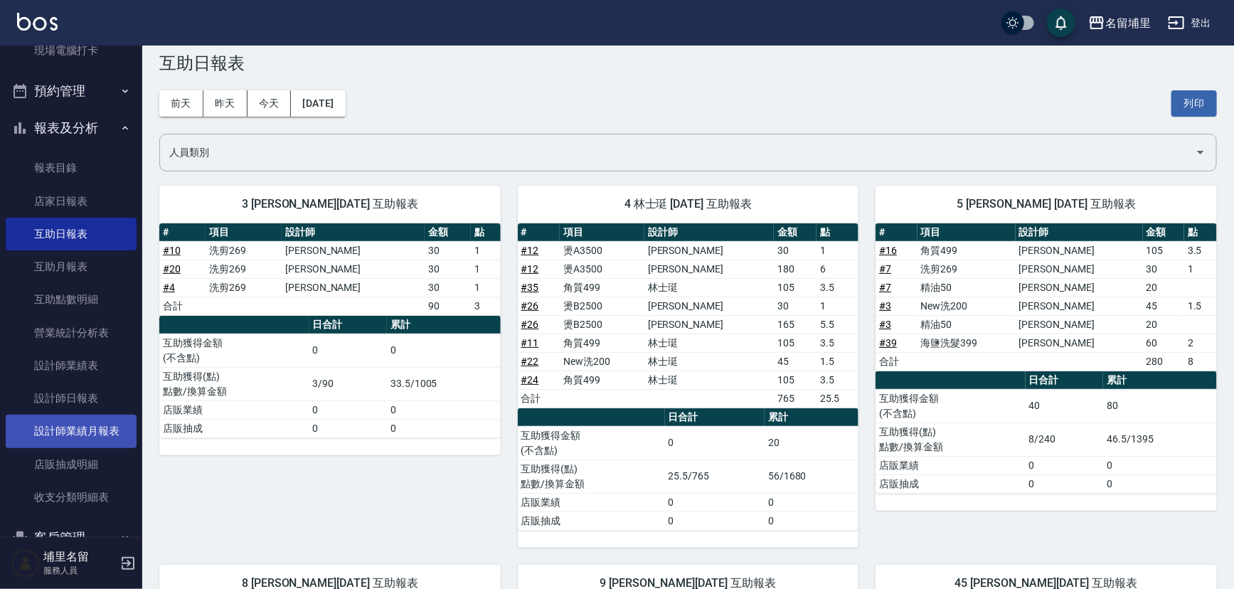
scroll to position [258, 0]
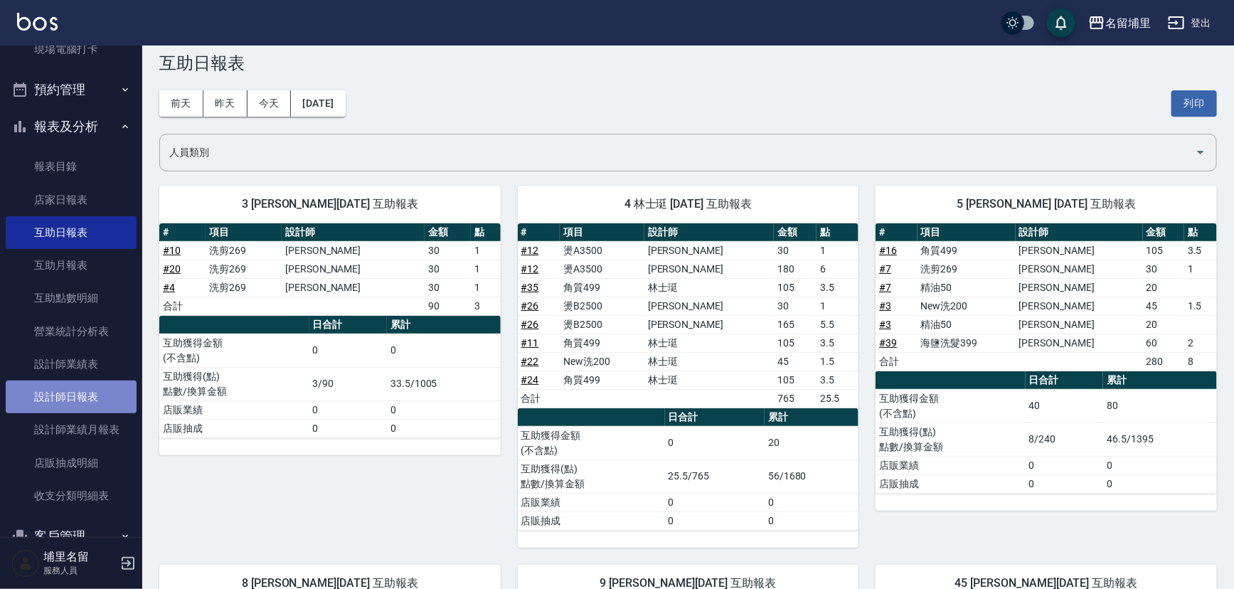
click at [88, 398] on link "設計師日報表" at bounding box center [71, 397] width 131 height 33
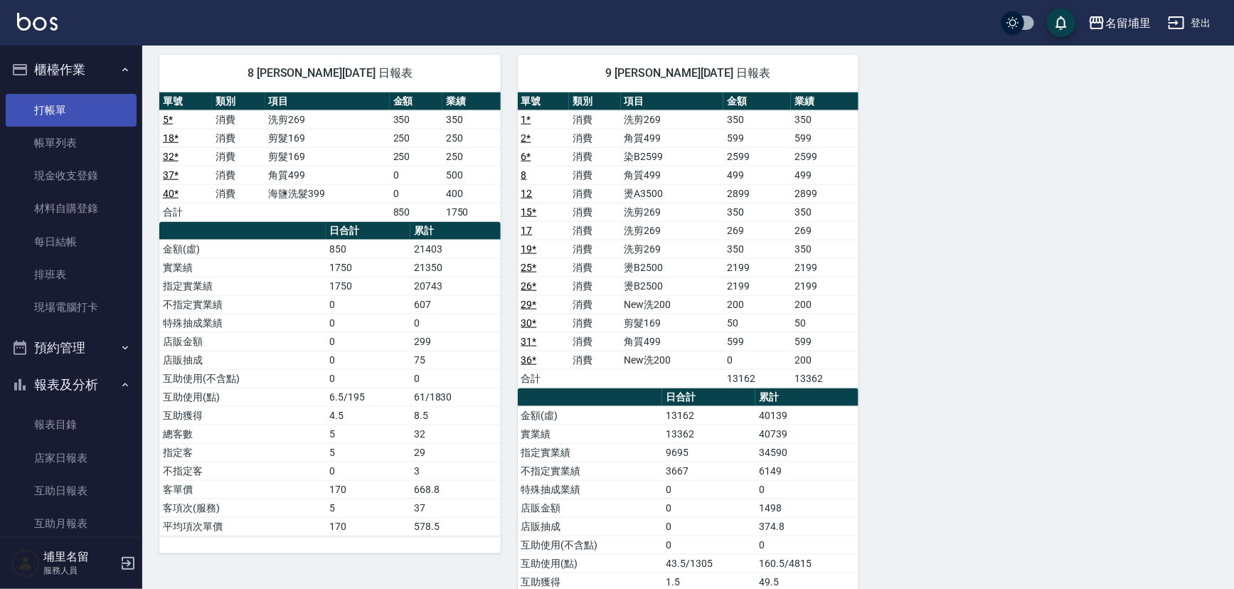
click at [70, 114] on link "打帳單" at bounding box center [71, 110] width 131 height 33
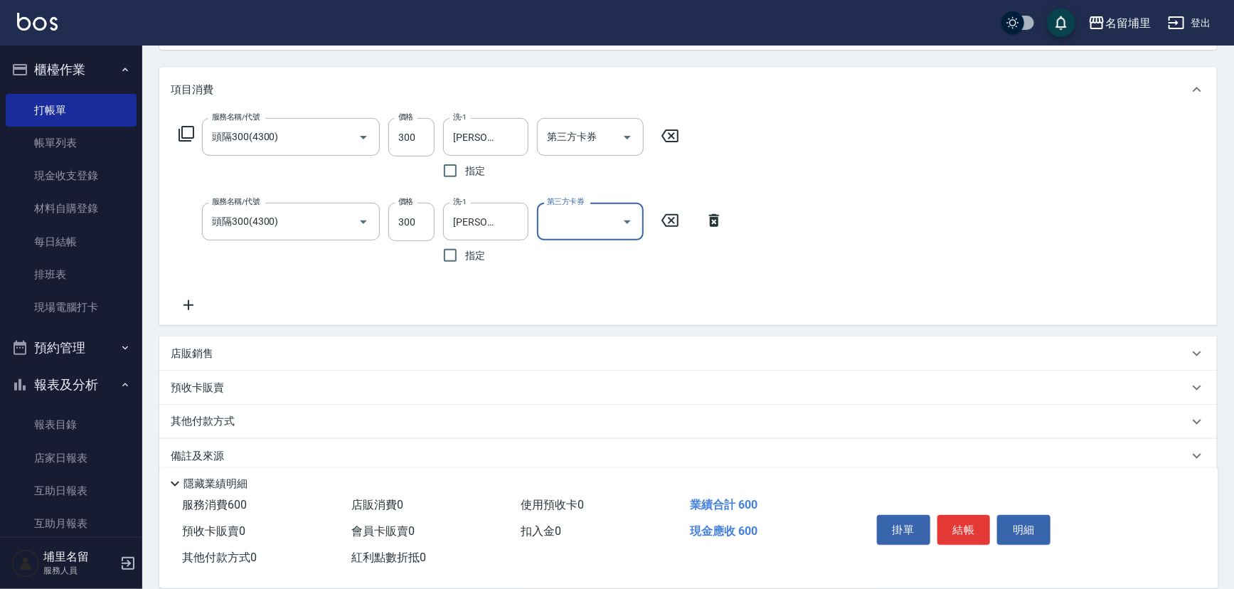
scroll to position [184, 0]
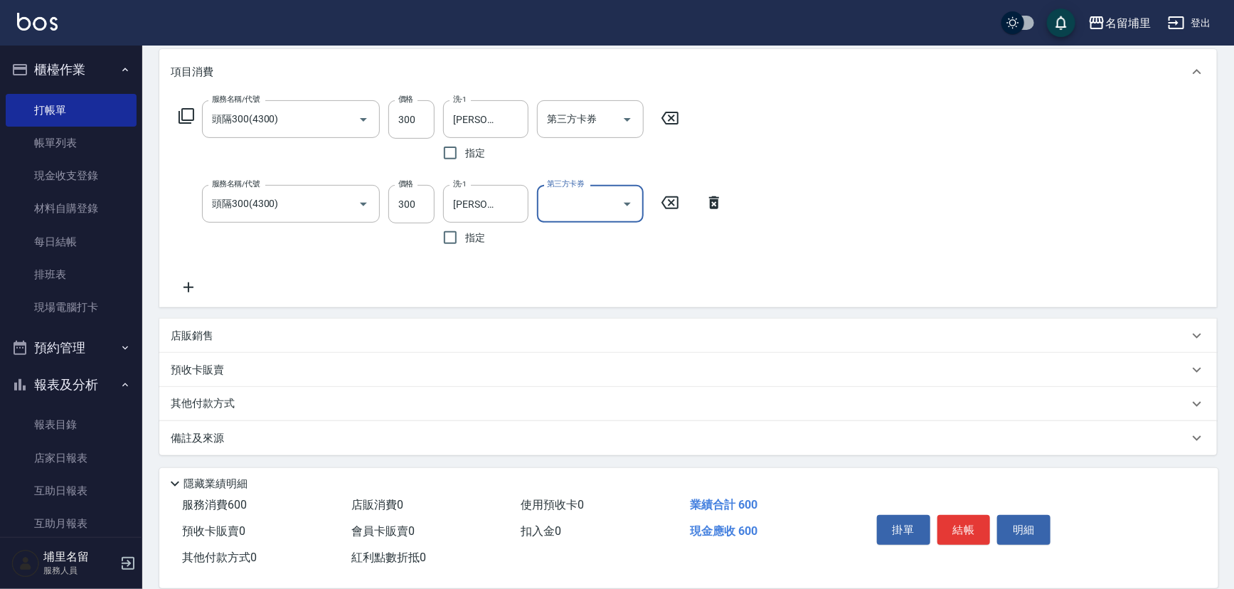
click at [194, 292] on icon at bounding box center [189, 287] width 36 height 17
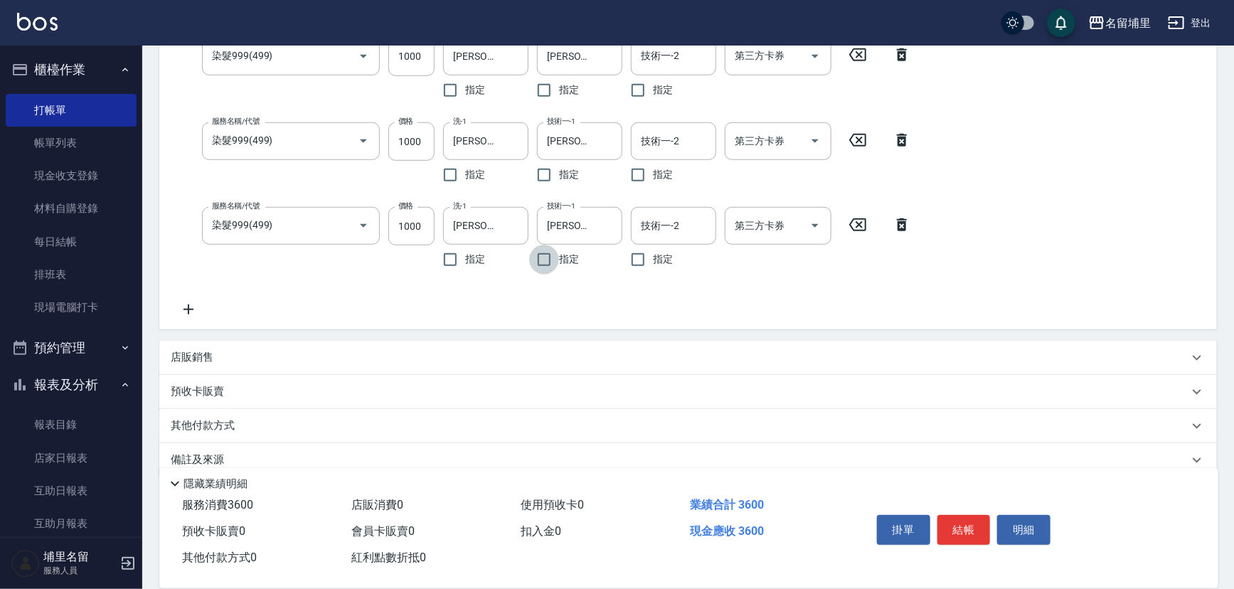
scroll to position [438, 0]
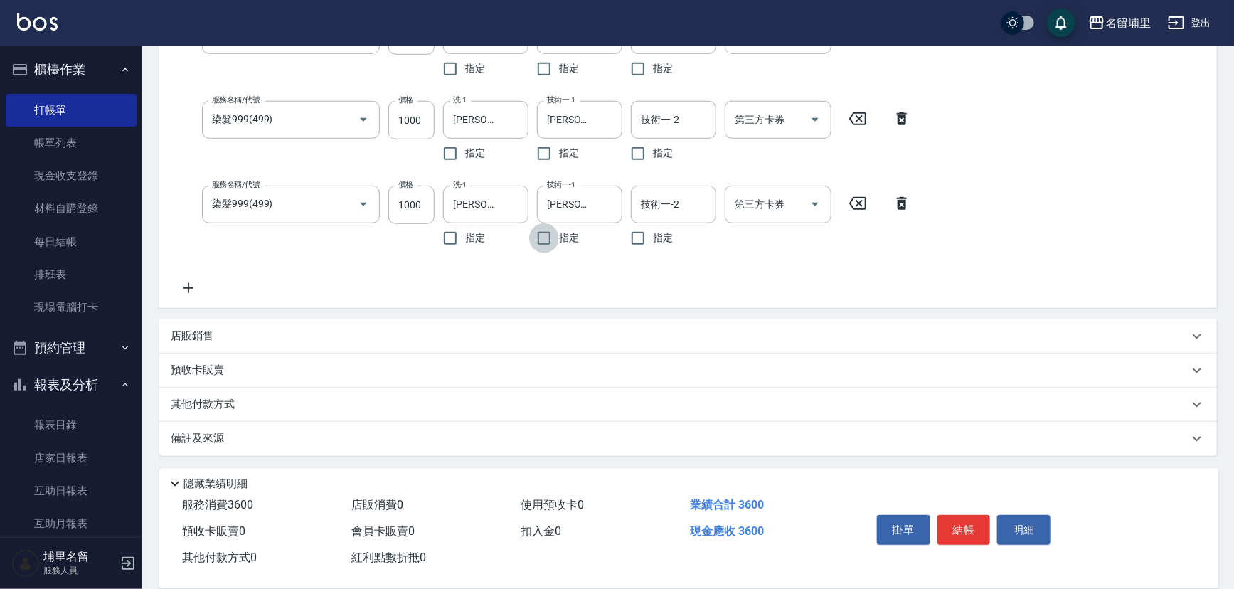
click at [272, 340] on div "店販銷售" at bounding box center [680, 336] width 1018 height 15
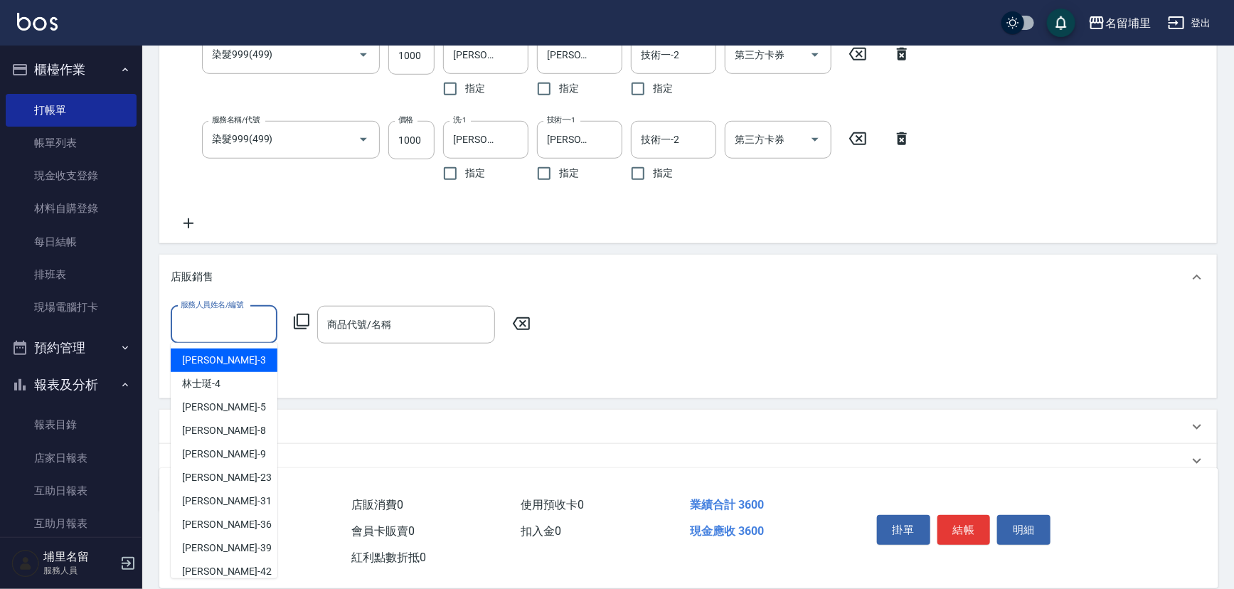
click at [235, 330] on input "服務人員姓名/編號" at bounding box center [224, 324] width 94 height 25
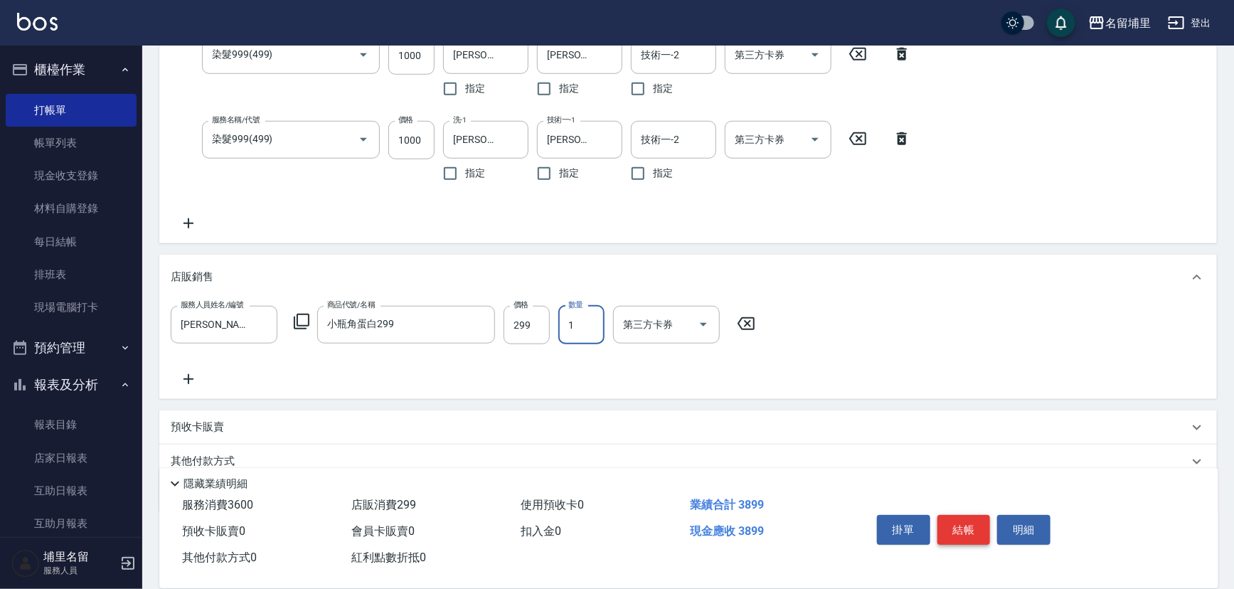
click at [973, 535] on button "結帳" at bounding box center [964, 530] width 53 height 30
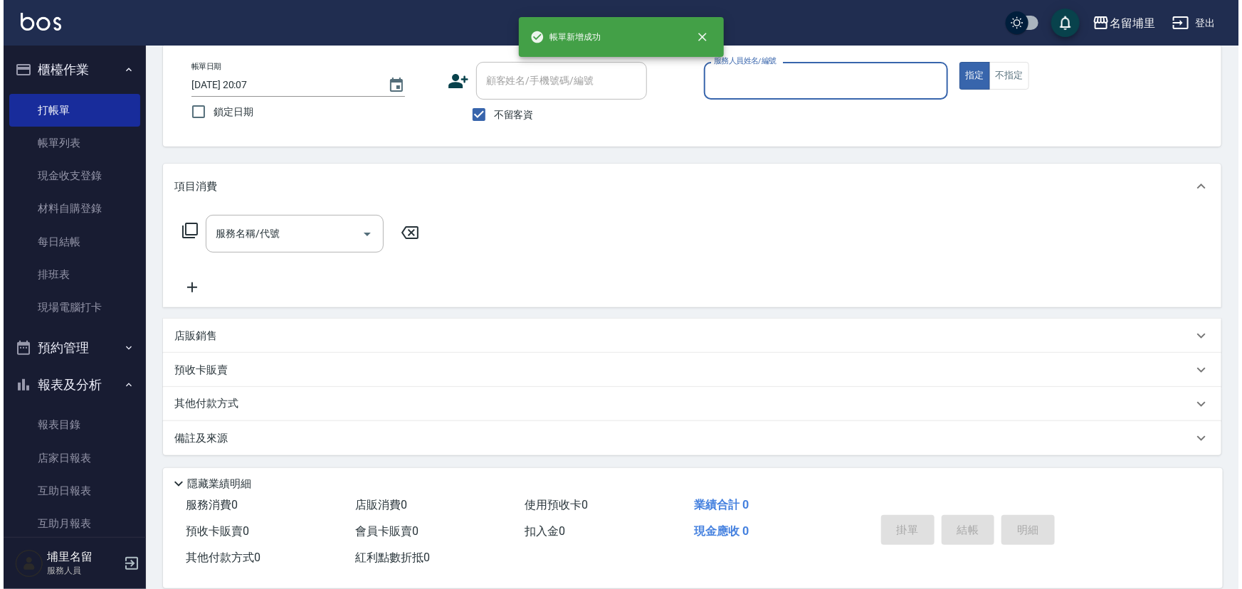
scroll to position [0, 0]
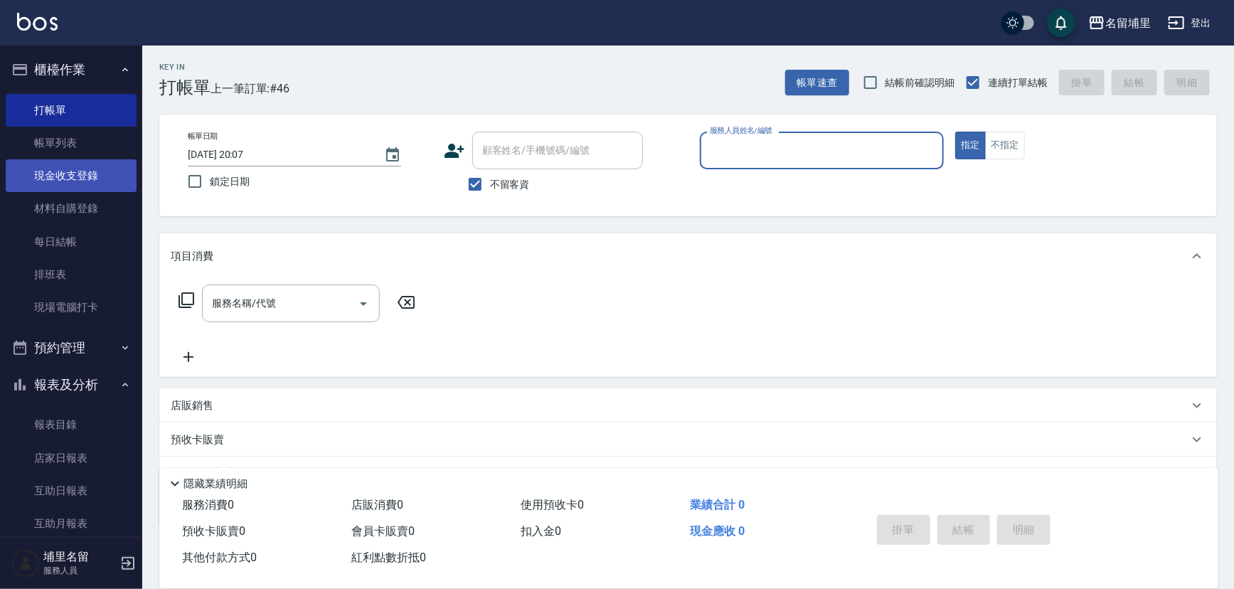
click at [90, 186] on link "現金收支登錄" at bounding box center [71, 175] width 131 height 33
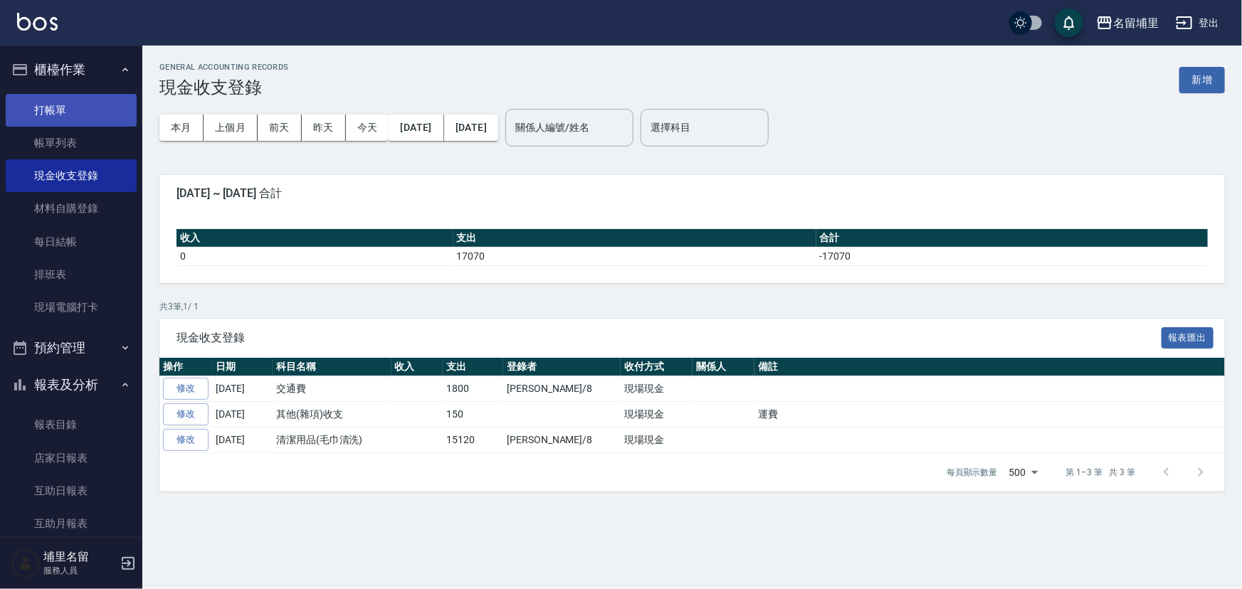
click at [100, 120] on link "打帳單" at bounding box center [71, 110] width 131 height 33
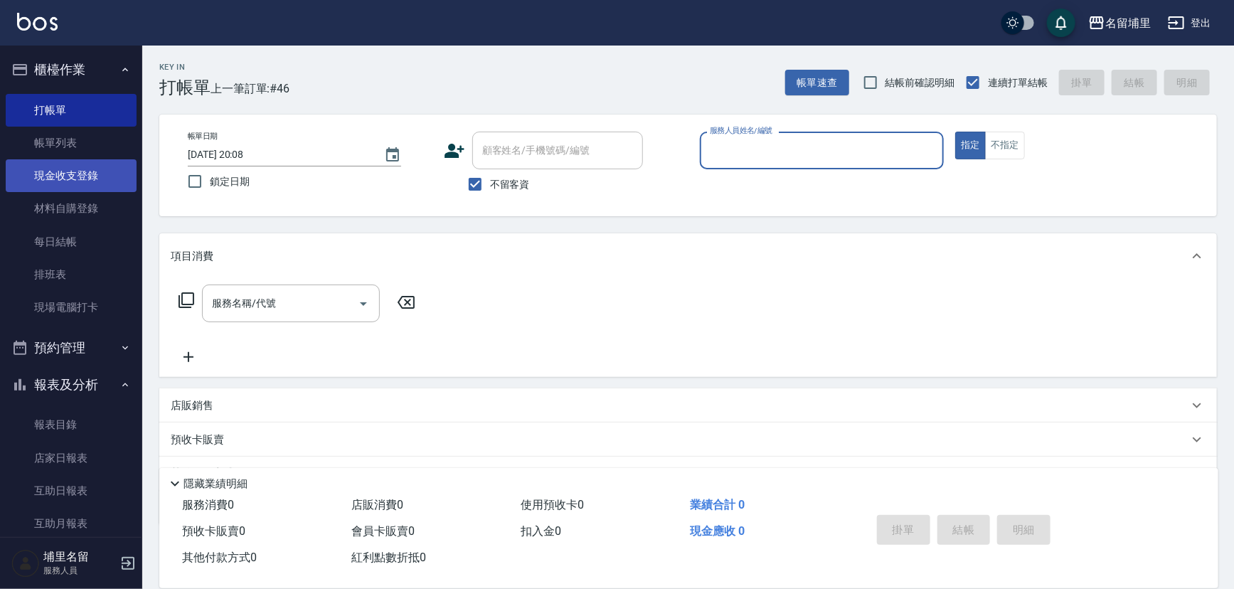
drag, startPoint x: 76, startPoint y: 177, endPoint x: 113, endPoint y: 179, distance: 37.0
click at [76, 178] on link "現金收支登錄" at bounding box center [71, 175] width 131 height 33
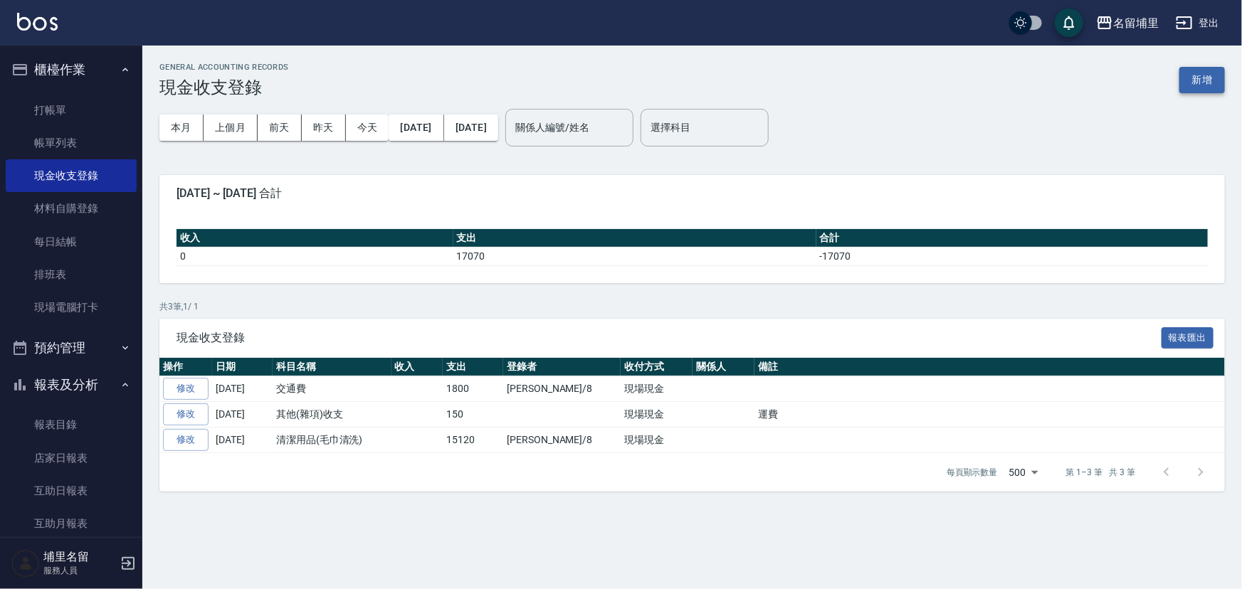
click at [1202, 79] on button "新增" at bounding box center [1202, 80] width 46 height 26
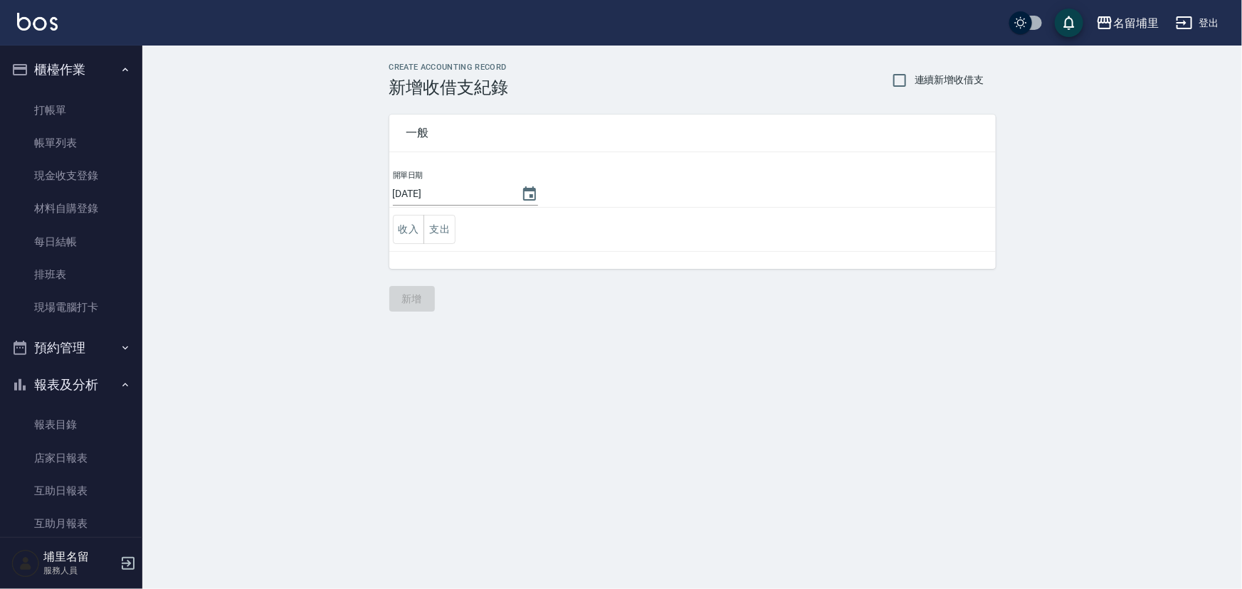
drag, startPoint x: 438, startPoint y: 235, endPoint x: 455, endPoint y: 243, distance: 19.1
click at [440, 235] on button "支出" at bounding box center [439, 229] width 32 height 29
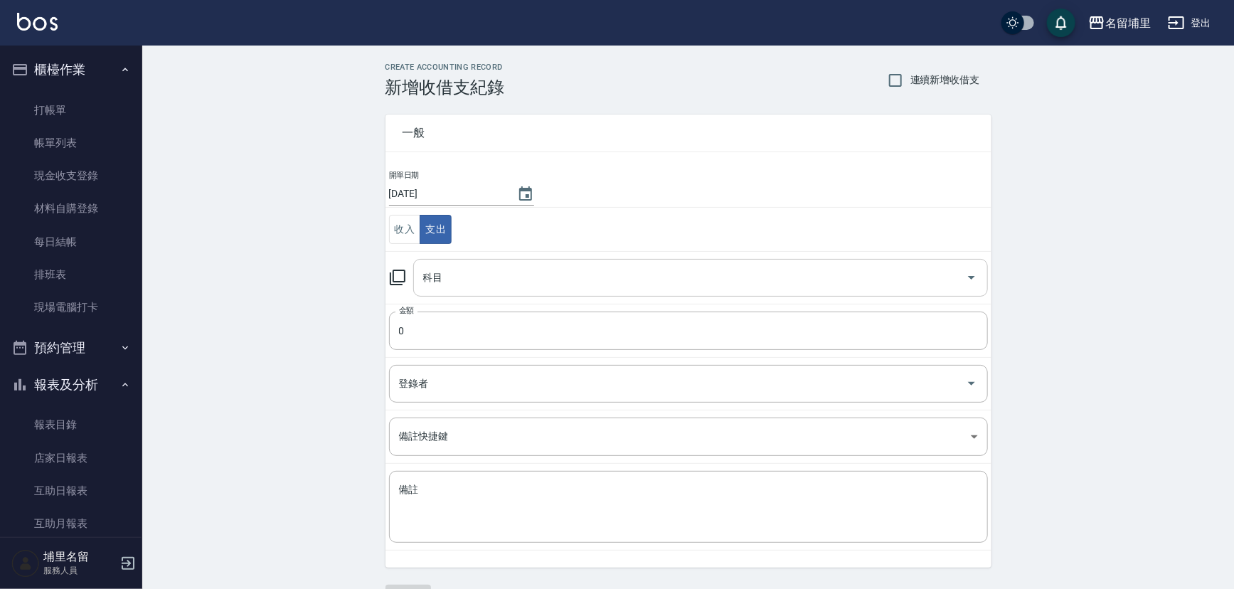
click at [489, 291] on div "科目" at bounding box center [700, 278] width 575 height 38
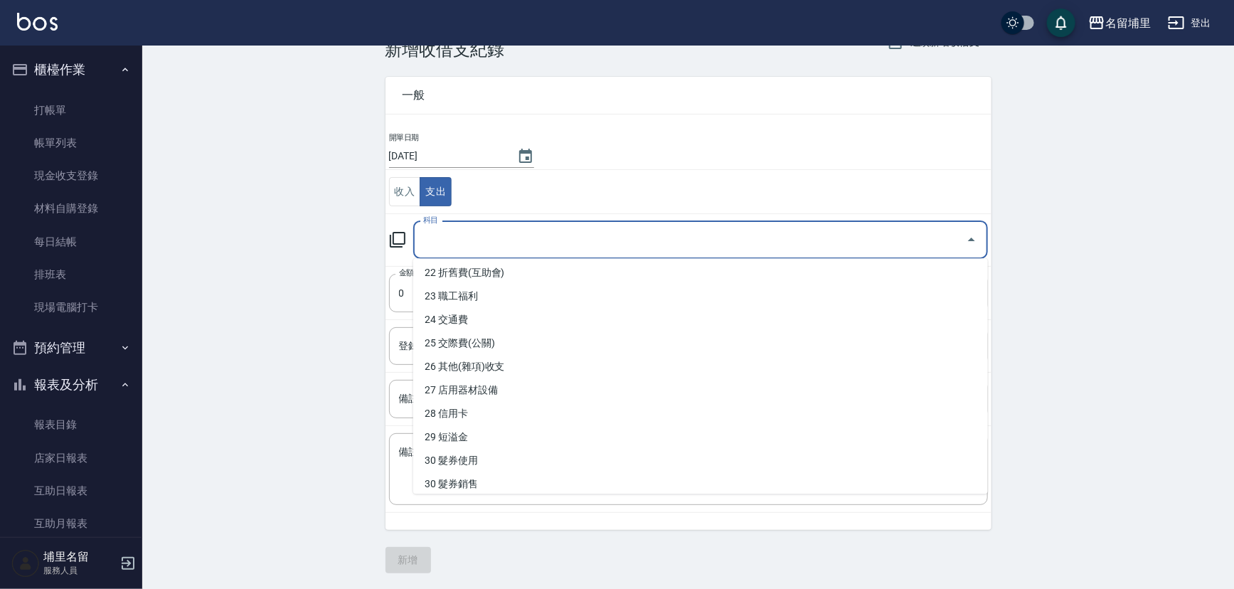
scroll to position [520, 0]
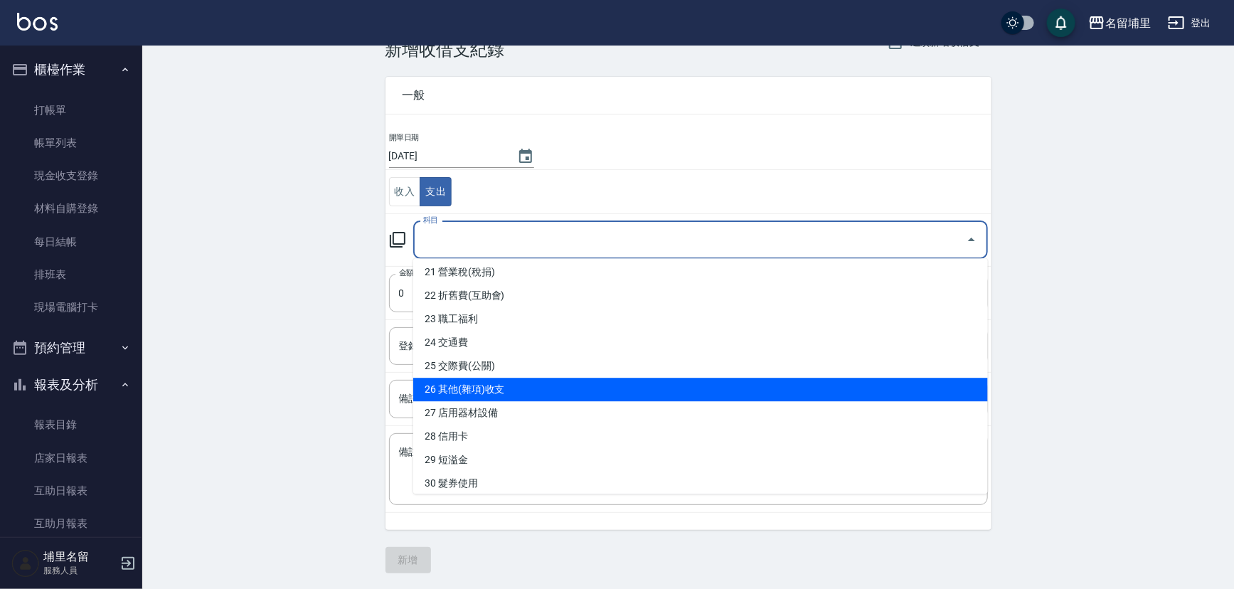
click at [506, 388] on li "26 其他(雜項)收支" at bounding box center [700, 389] width 575 height 23
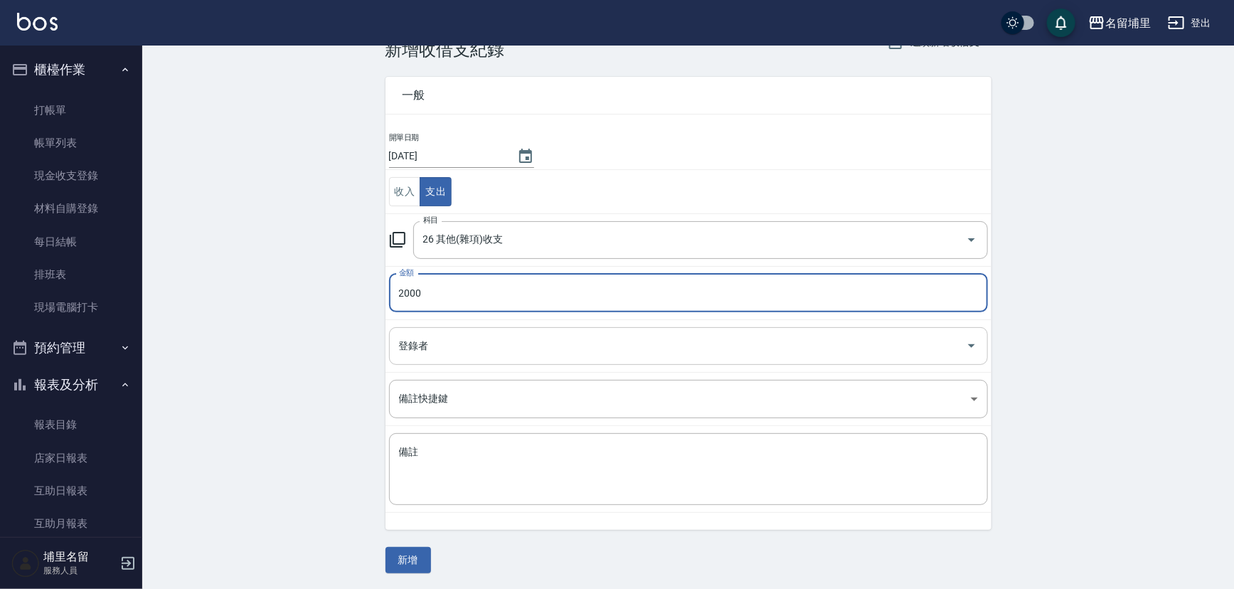
click at [514, 361] on div "登錄者" at bounding box center [688, 346] width 599 height 38
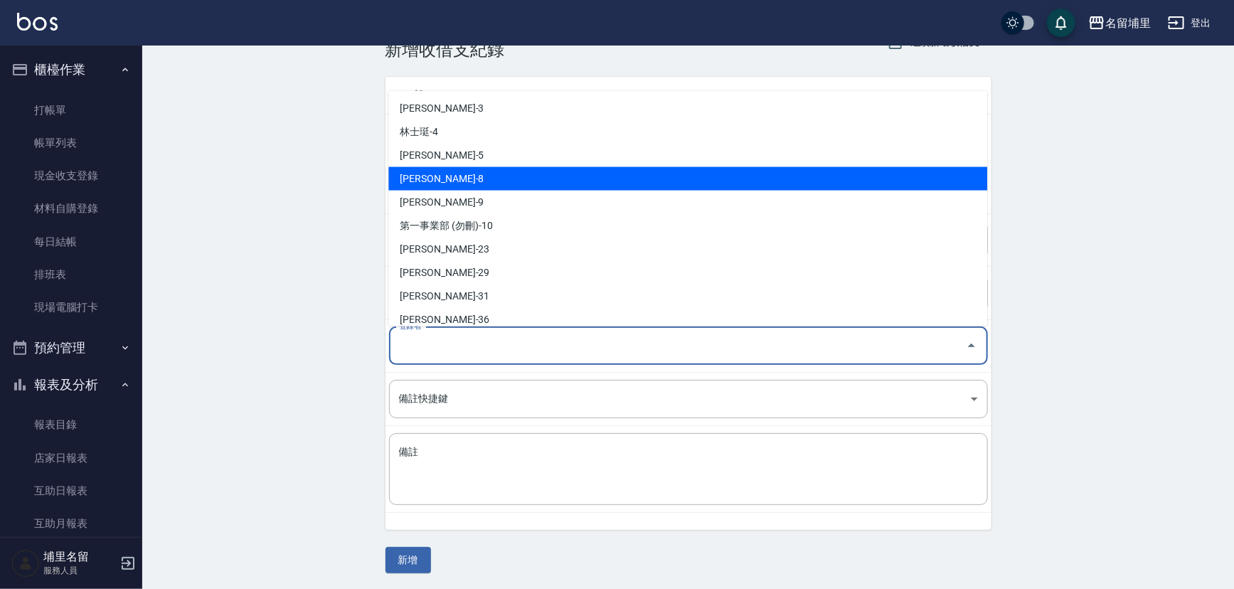
click at [418, 180] on li "黃偉傑-8" at bounding box center [687, 177] width 599 height 23
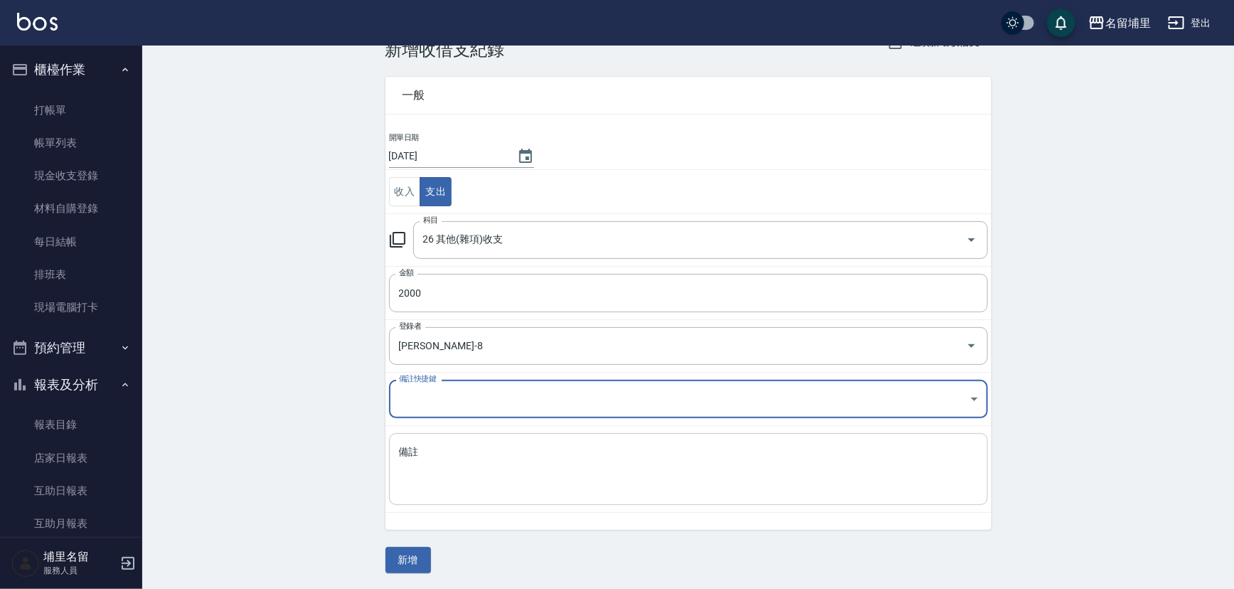
click at [443, 447] on textarea "備註" at bounding box center [688, 469] width 579 height 48
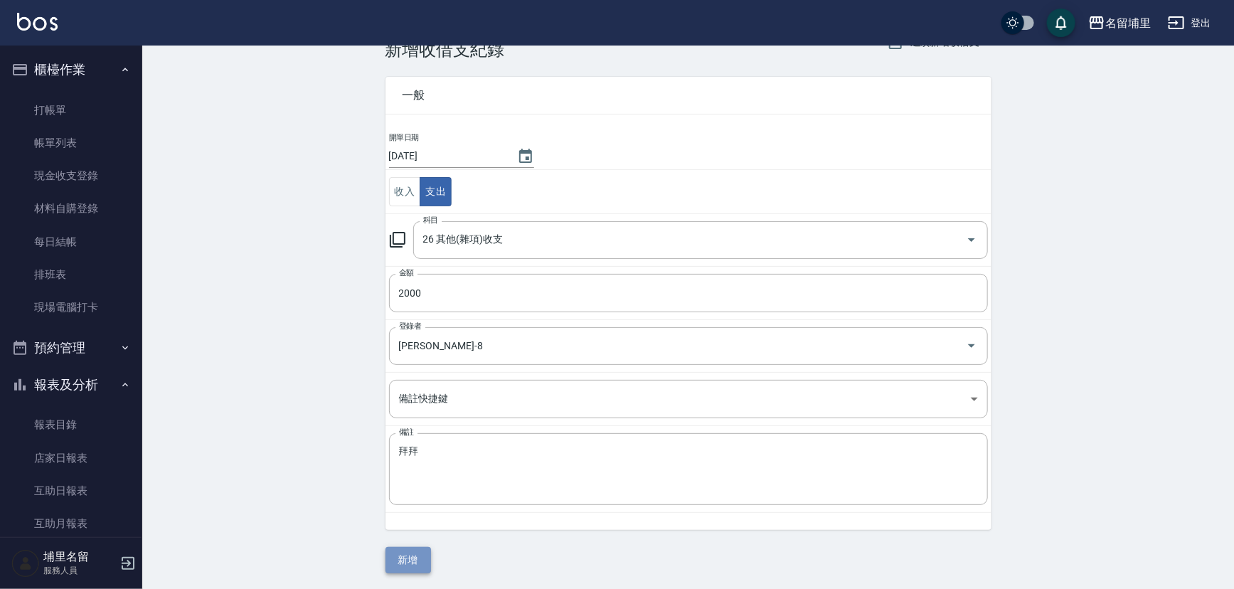
click at [406, 559] on button "新增" at bounding box center [409, 560] width 46 height 26
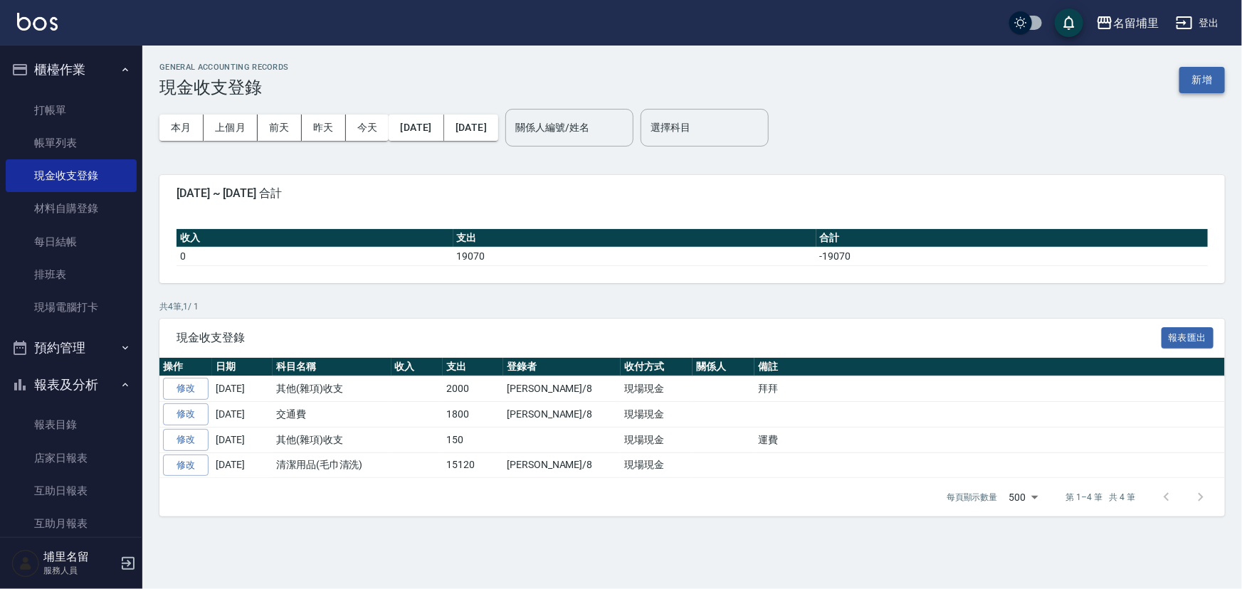
click at [1220, 78] on button "新增" at bounding box center [1202, 80] width 46 height 26
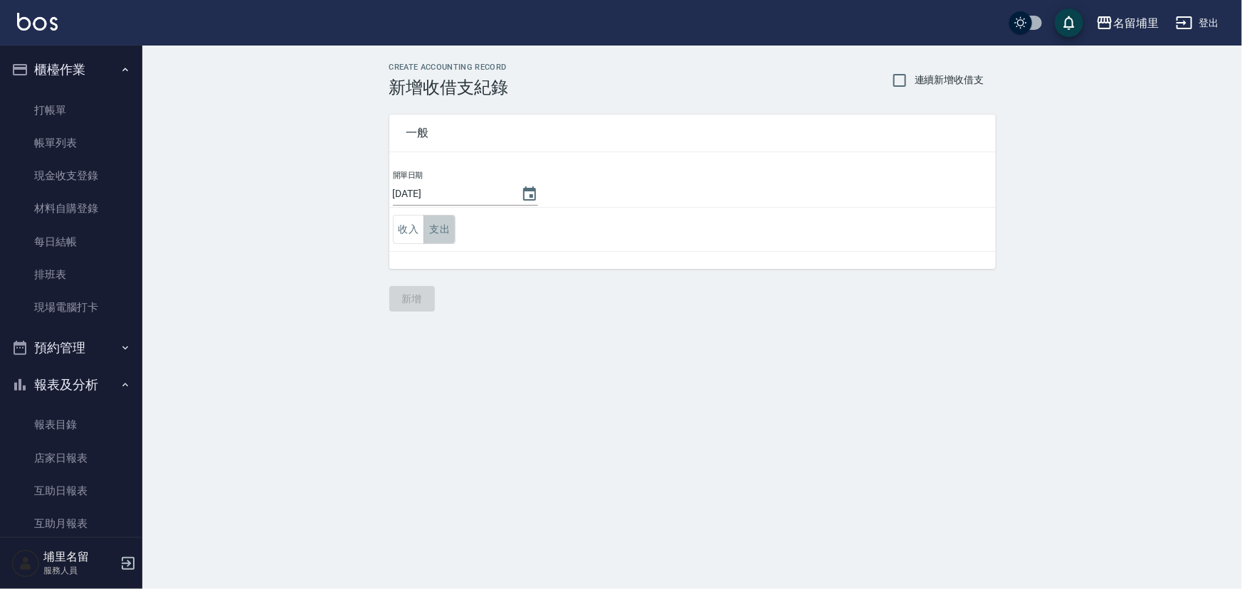
click at [442, 222] on button "支出" at bounding box center [439, 229] width 32 height 29
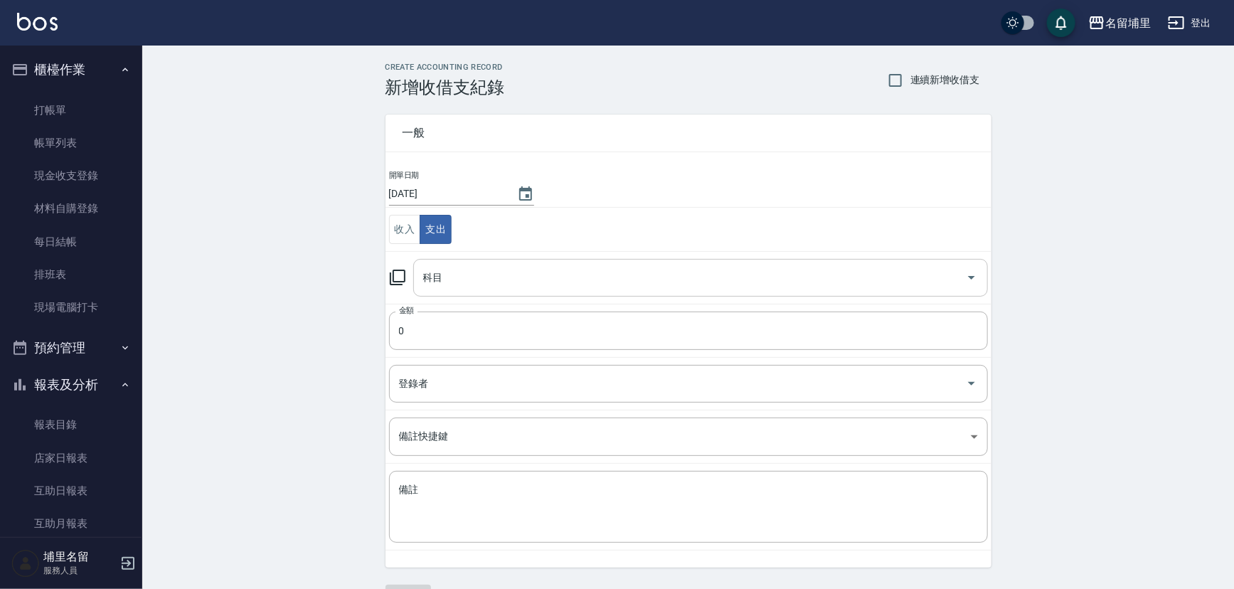
click at [505, 266] on input "科目" at bounding box center [690, 277] width 541 height 25
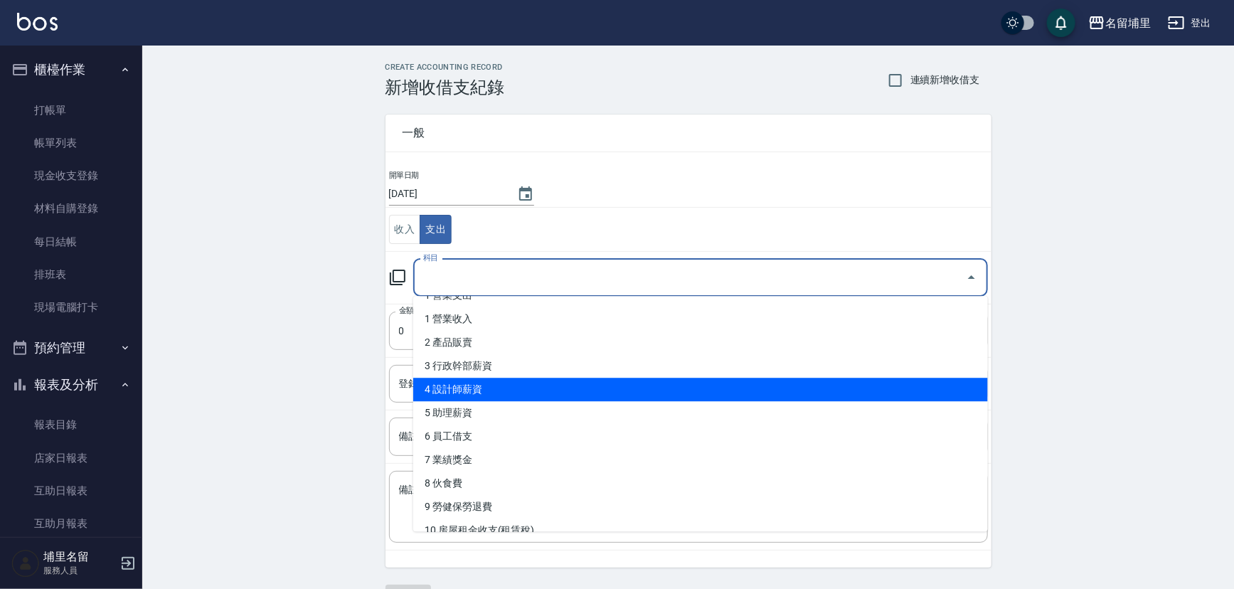
scroll to position [64, 0]
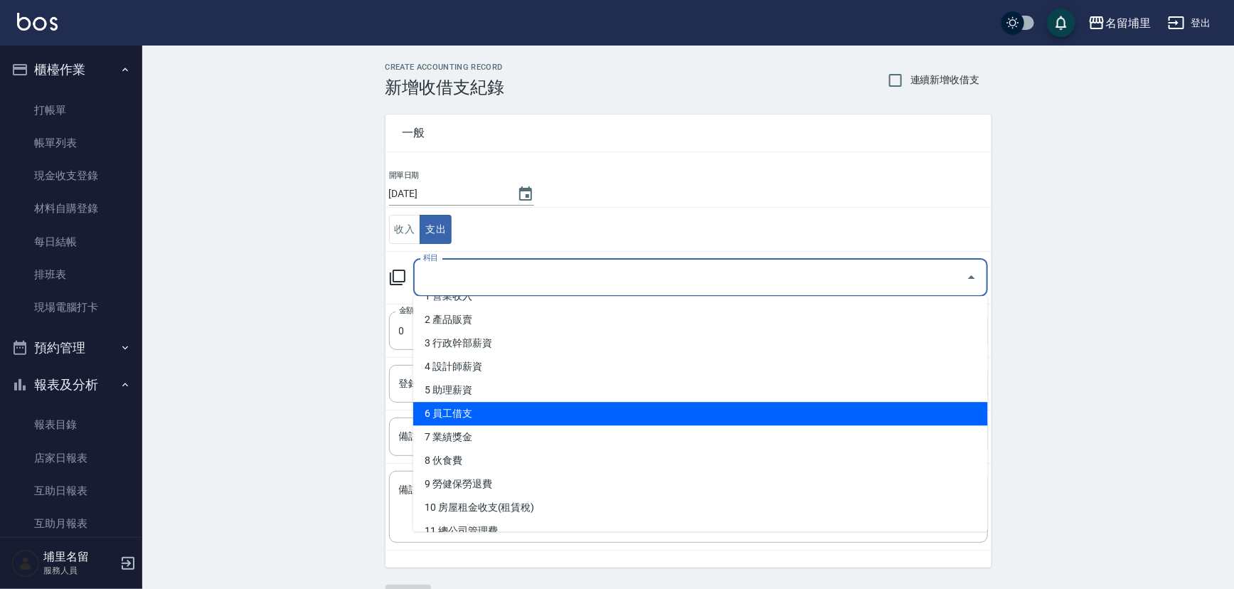
click at [528, 412] on li "6 員工借支" at bounding box center [700, 413] width 575 height 23
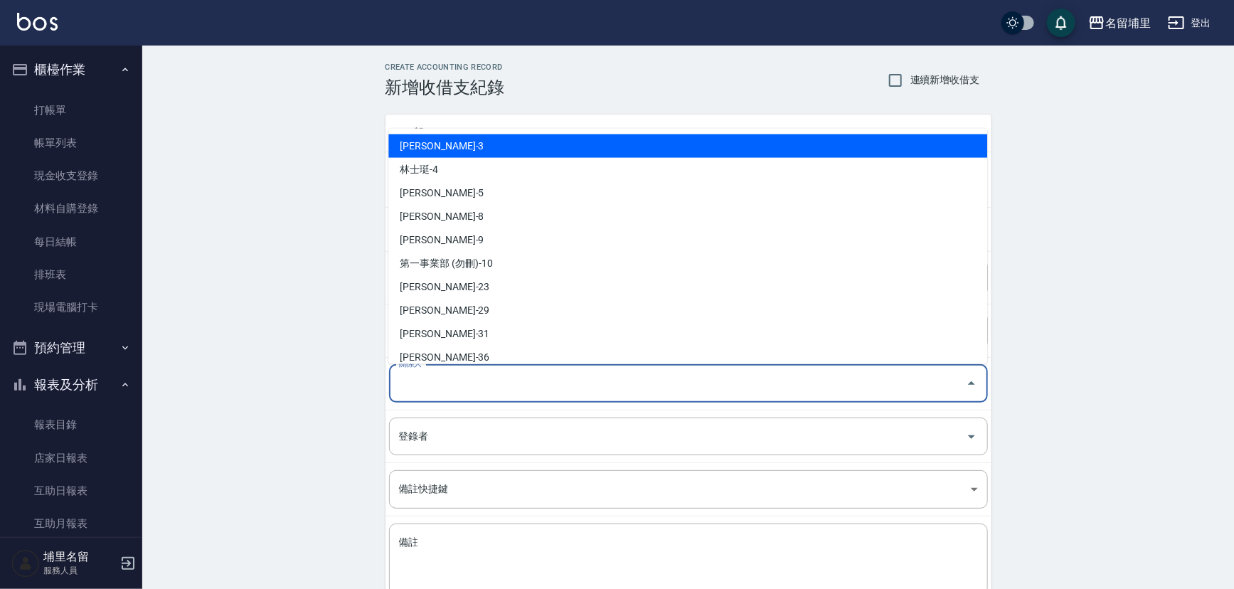
click at [639, 386] on input "關係人" at bounding box center [678, 383] width 565 height 25
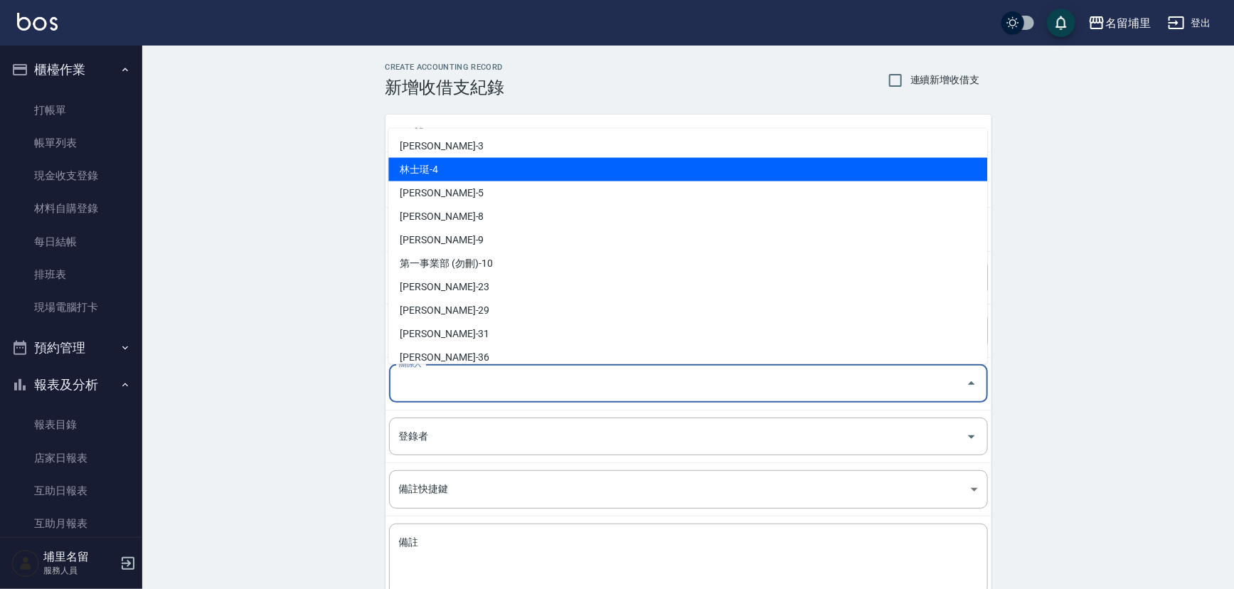
click at [542, 179] on li "林士珽-4" at bounding box center [687, 168] width 599 height 23
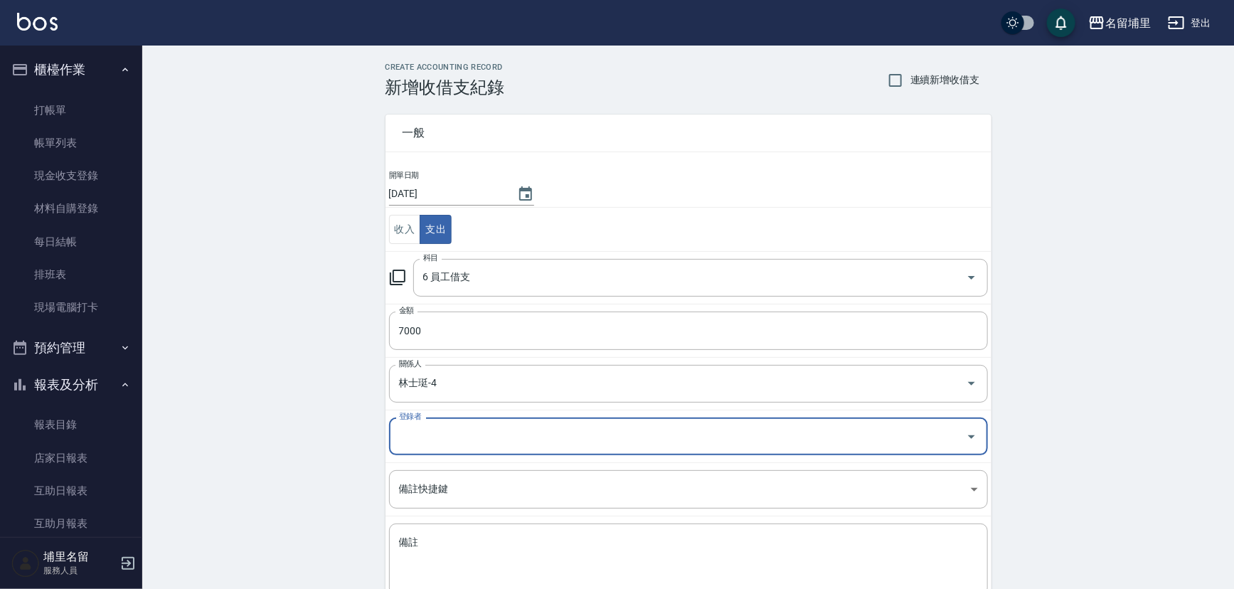
click at [463, 450] on div "登錄者" at bounding box center [688, 437] width 599 height 38
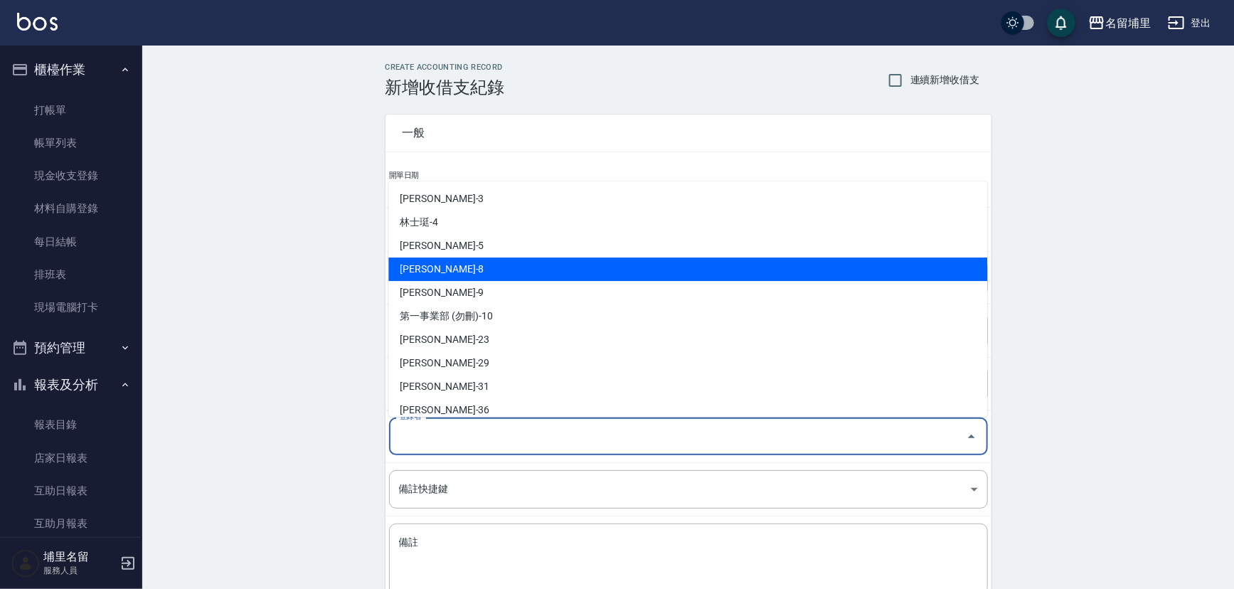
click at [458, 273] on li "黃偉傑-8" at bounding box center [687, 269] width 599 height 23
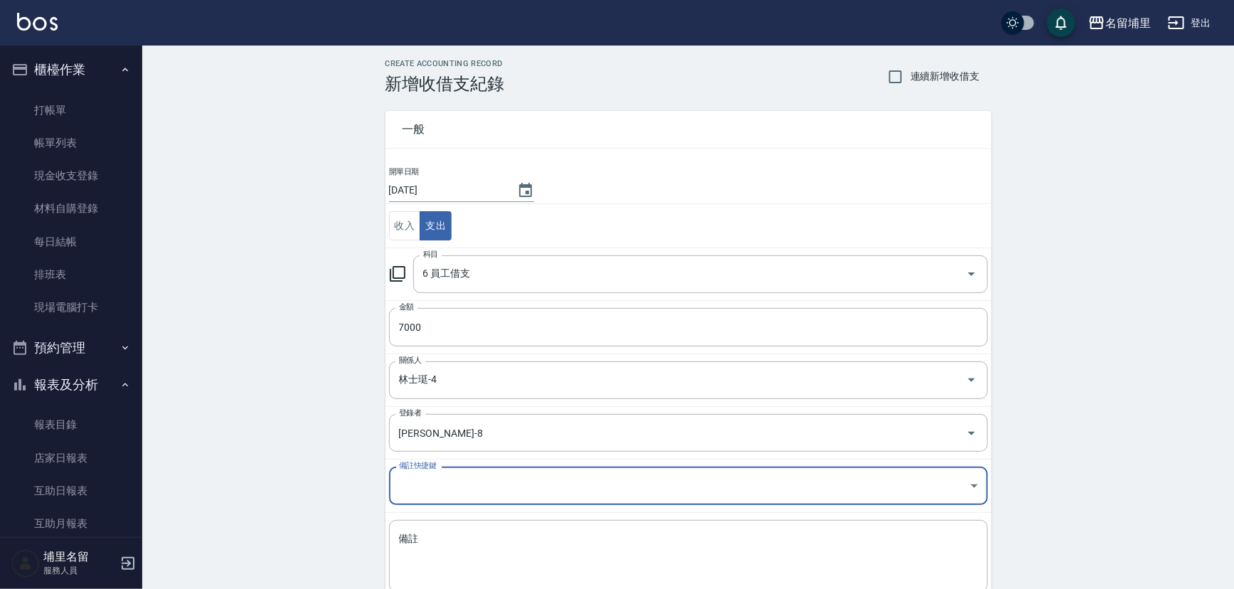
scroll to position [90, 0]
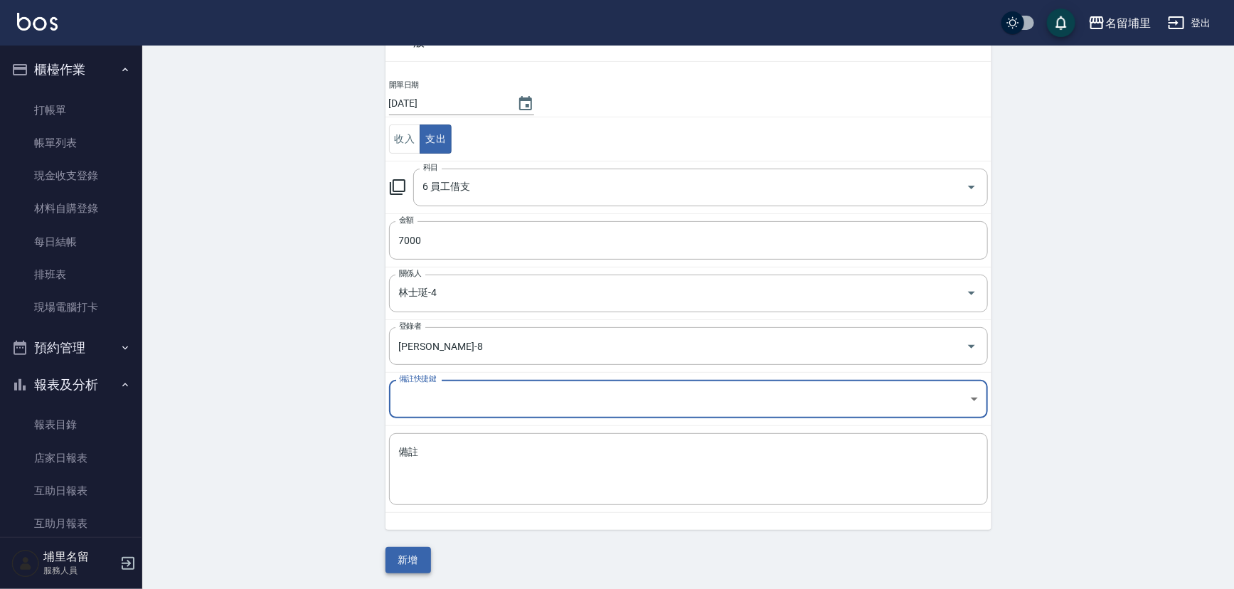
click at [419, 566] on button "新增" at bounding box center [409, 560] width 46 height 26
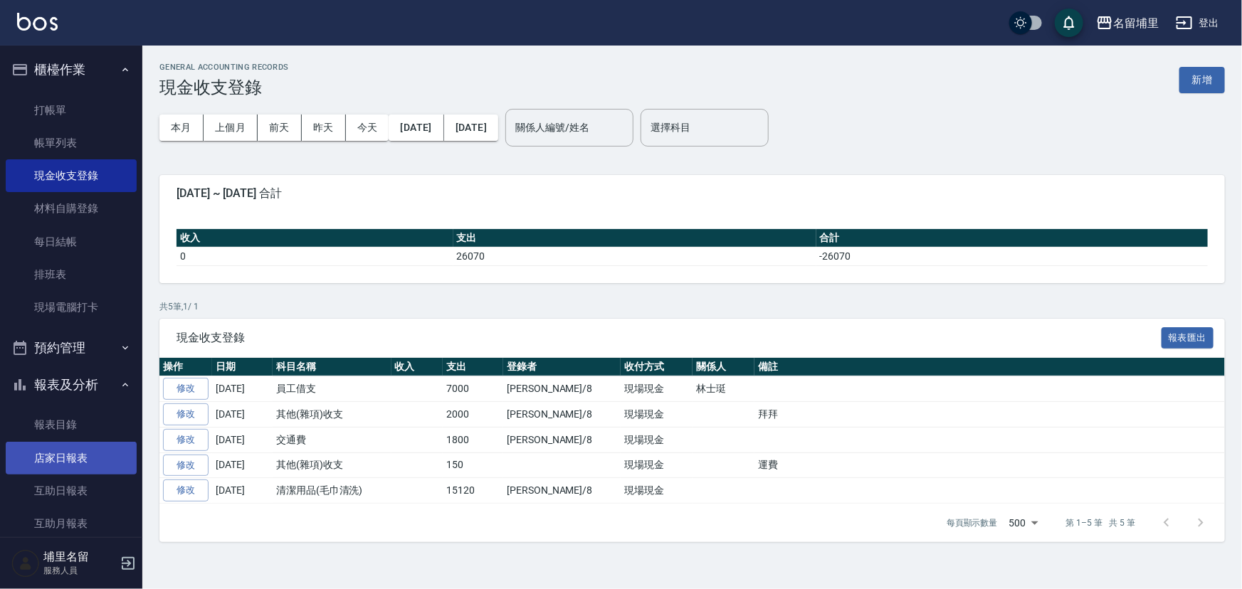
click at [42, 459] on link "店家日報表" at bounding box center [71, 458] width 131 height 33
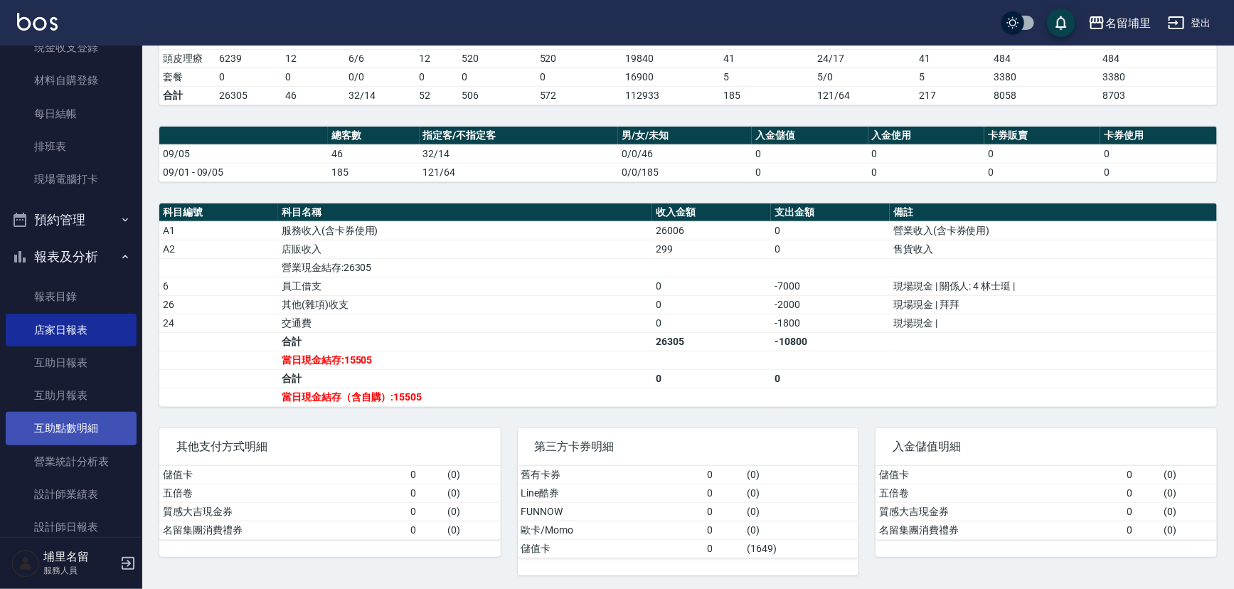
scroll to position [129, 0]
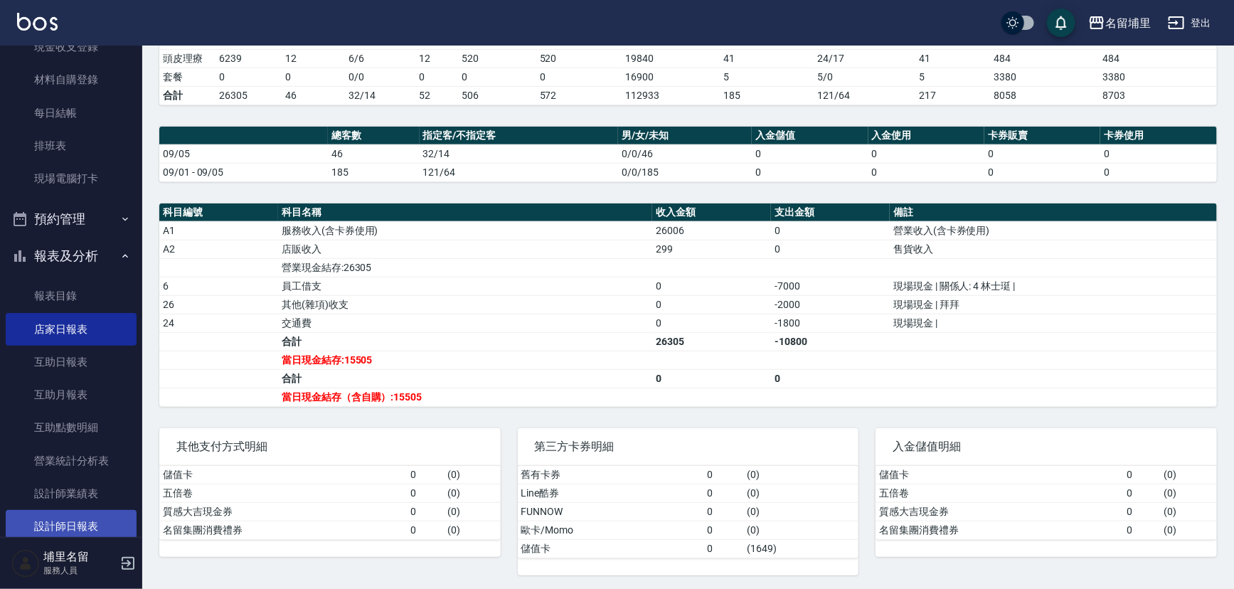
click at [85, 518] on link "設計師日報表" at bounding box center [71, 526] width 131 height 33
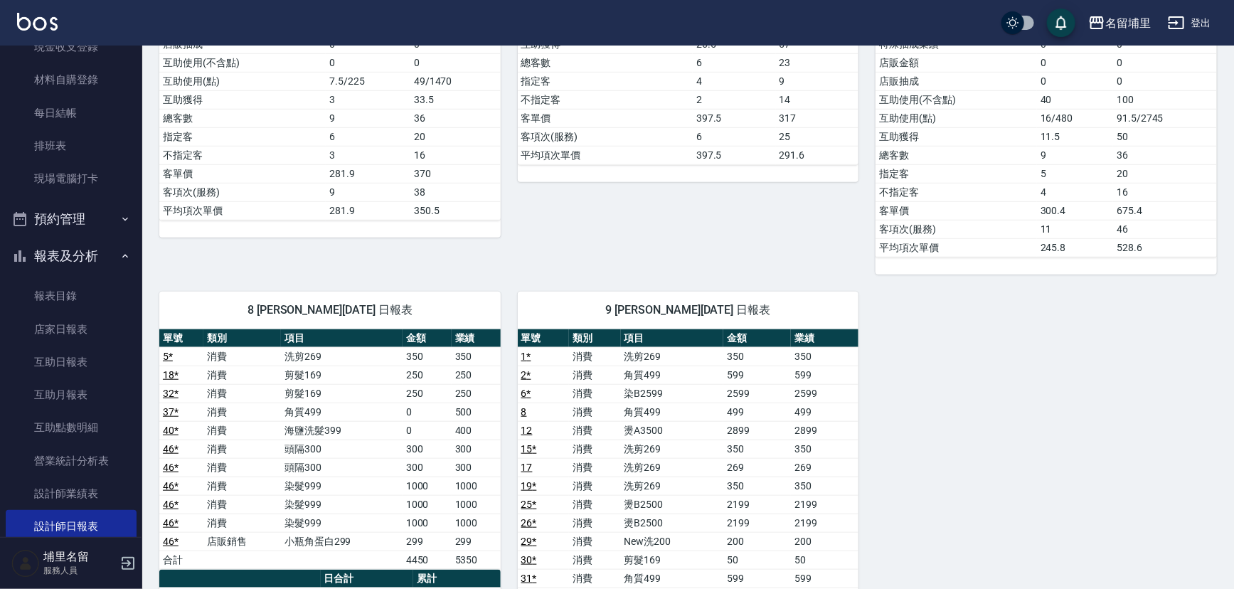
scroll to position [647, 0]
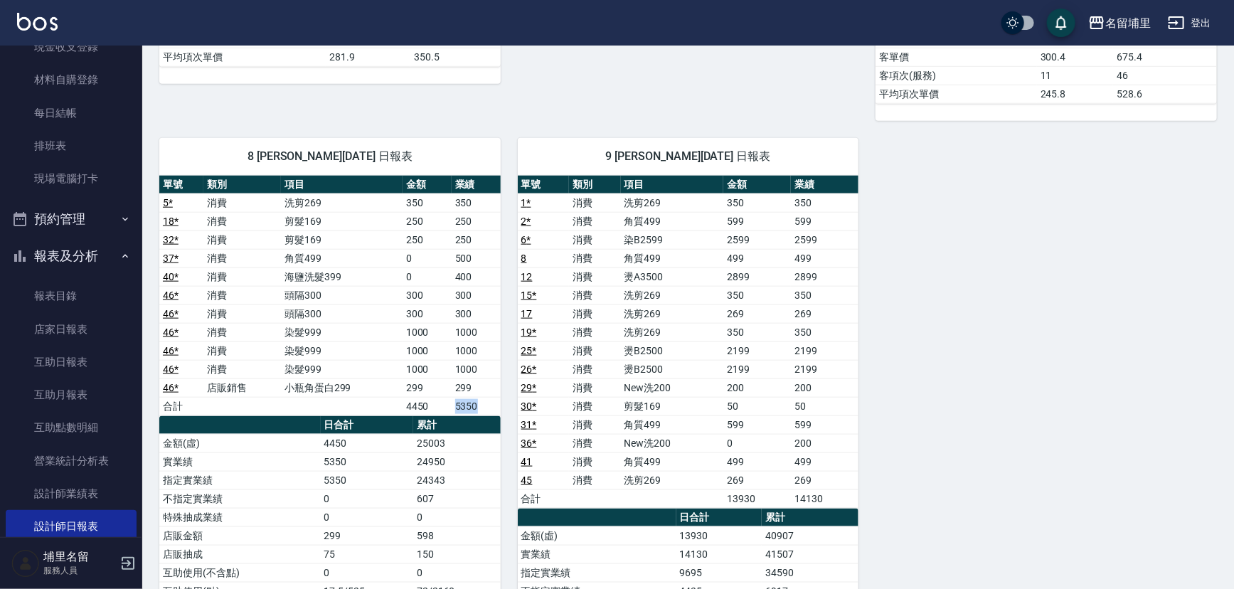
drag, startPoint x: 452, startPoint y: 401, endPoint x: 498, endPoint y: 397, distance: 46.4
click at [498, 397] on td "5350" at bounding box center [476, 406] width 49 height 18
click at [82, 323] on link "店家日報表" at bounding box center [71, 329] width 131 height 33
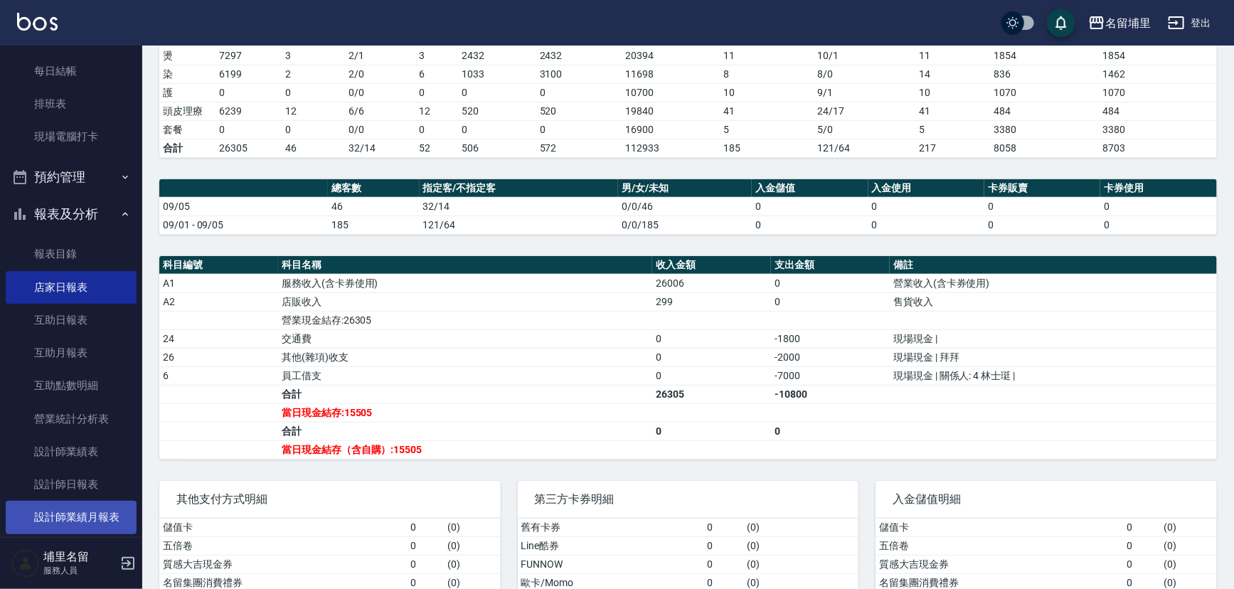
scroll to position [194, 0]
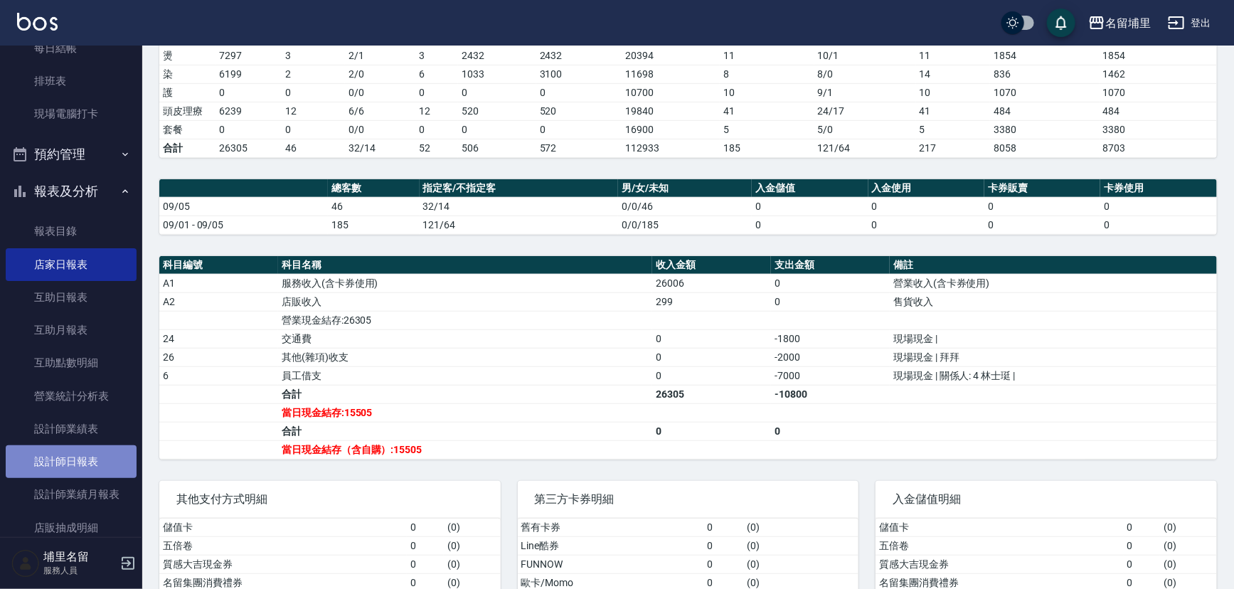
click at [87, 460] on link "設計師日報表" at bounding box center [71, 461] width 131 height 33
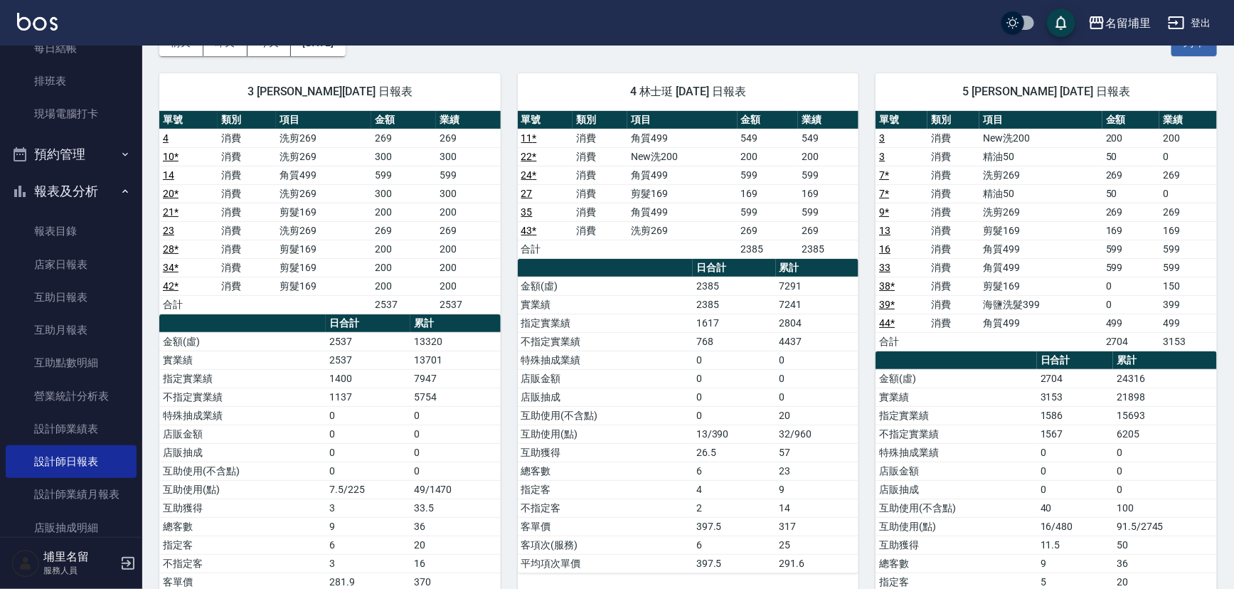
scroll to position [129, 0]
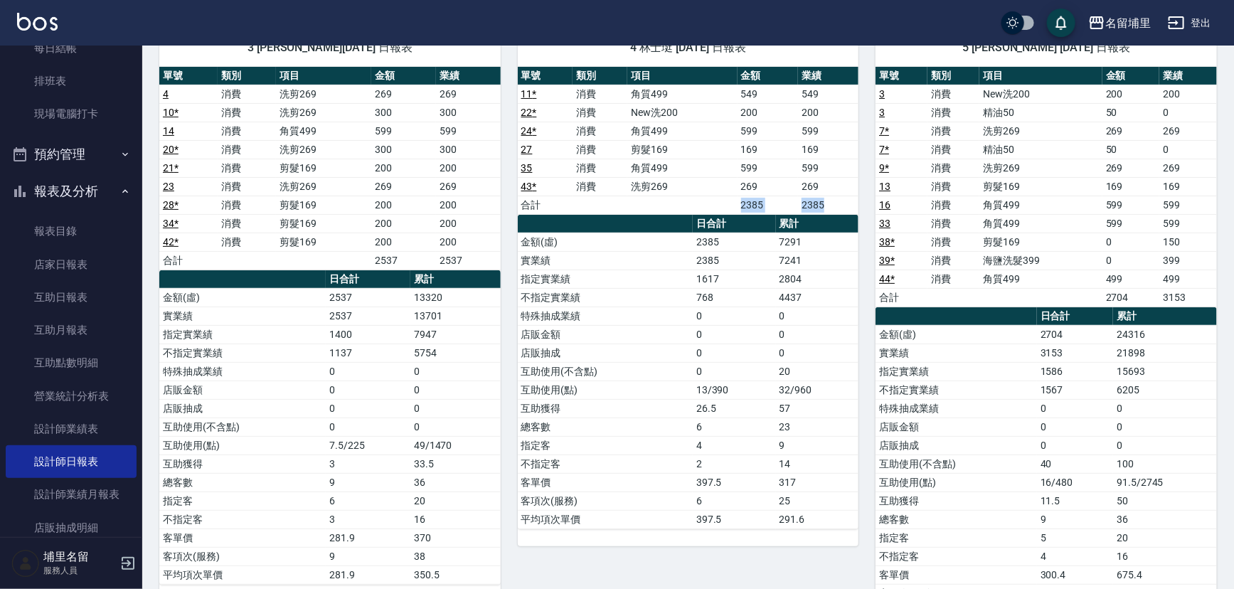
drag, startPoint x: 739, startPoint y: 206, endPoint x: 840, endPoint y: 202, distance: 100.4
click at [840, 202] on tr "合計 2385 2385" at bounding box center [689, 205] width 342 height 18
click at [840, 202] on td "2385" at bounding box center [828, 205] width 60 height 18
drag, startPoint x: 1125, startPoint y: 304, endPoint x: 1210, endPoint y: 304, distance: 84.7
click at [1210, 304] on tr "合計 2704 3153" at bounding box center [1047, 297] width 342 height 18
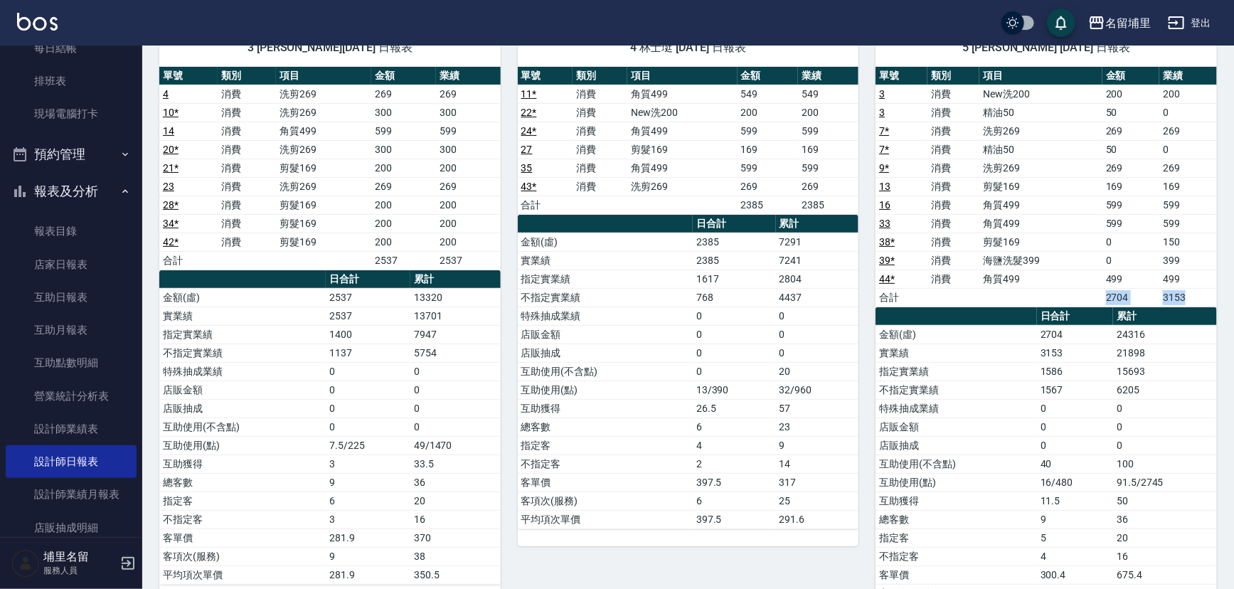
drag, startPoint x: 1210, startPoint y: 304, endPoint x: 826, endPoint y: 317, distance: 383.7
click at [1210, 305] on div "單號 類別 項目 金額 業績 3 消費 New洗200 200 200 3 消費 精油50 50 0 7 * 消費 洗剪269 269 269 7 * 消費 …" at bounding box center [1047, 344] width 342 height 555
click at [422, 270] on th "累計" at bounding box center [456, 279] width 90 height 18
click at [85, 265] on link "店家日報表" at bounding box center [71, 264] width 131 height 33
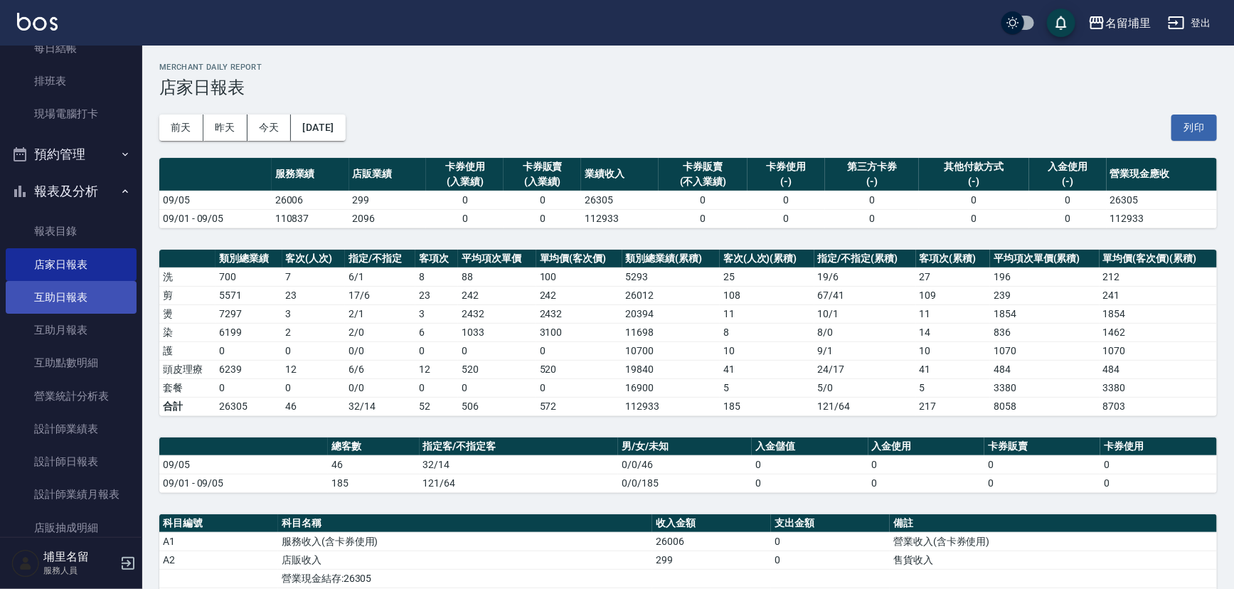
click at [76, 293] on link "互助日報表" at bounding box center [71, 297] width 131 height 33
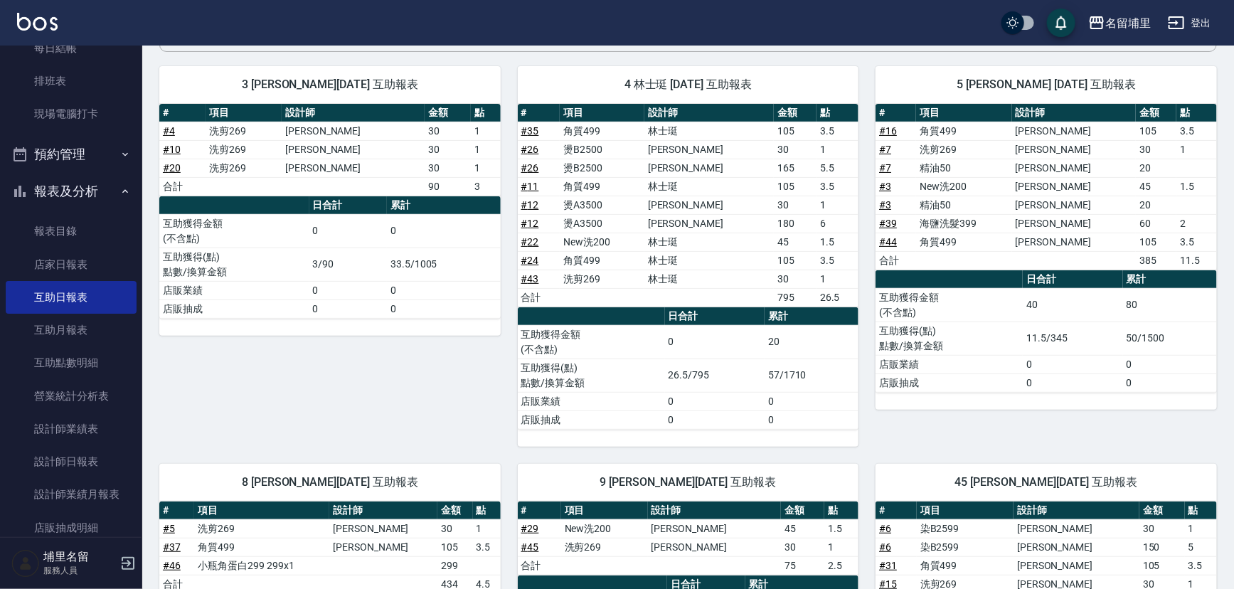
scroll to position [143, 0]
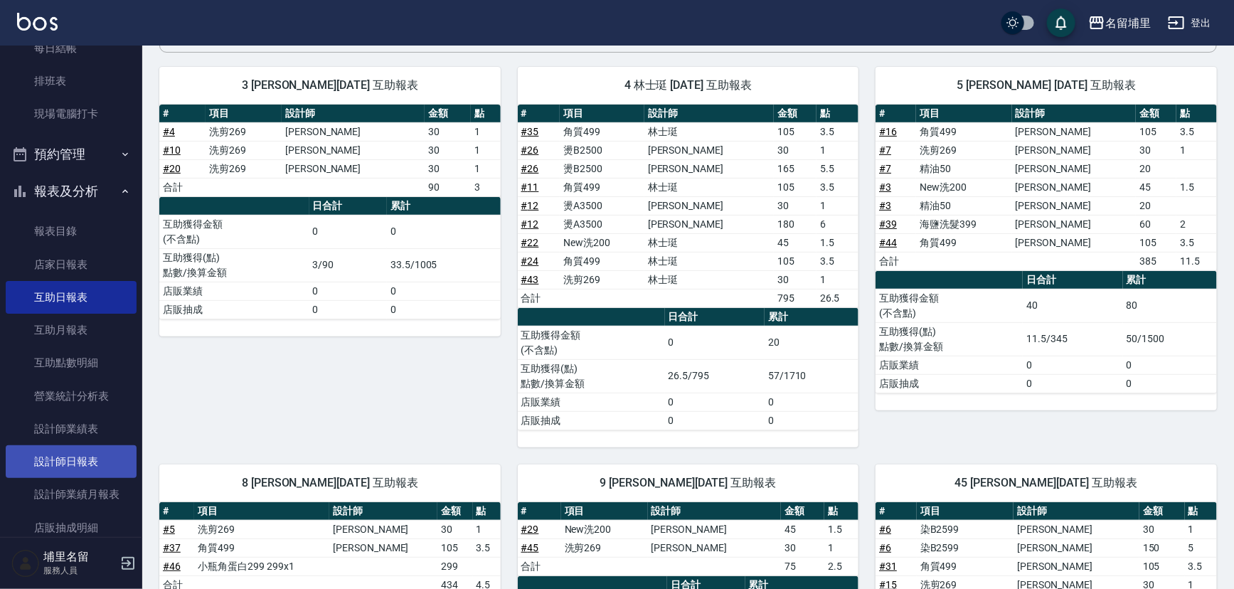
click at [97, 459] on link "設計師日報表" at bounding box center [71, 461] width 131 height 33
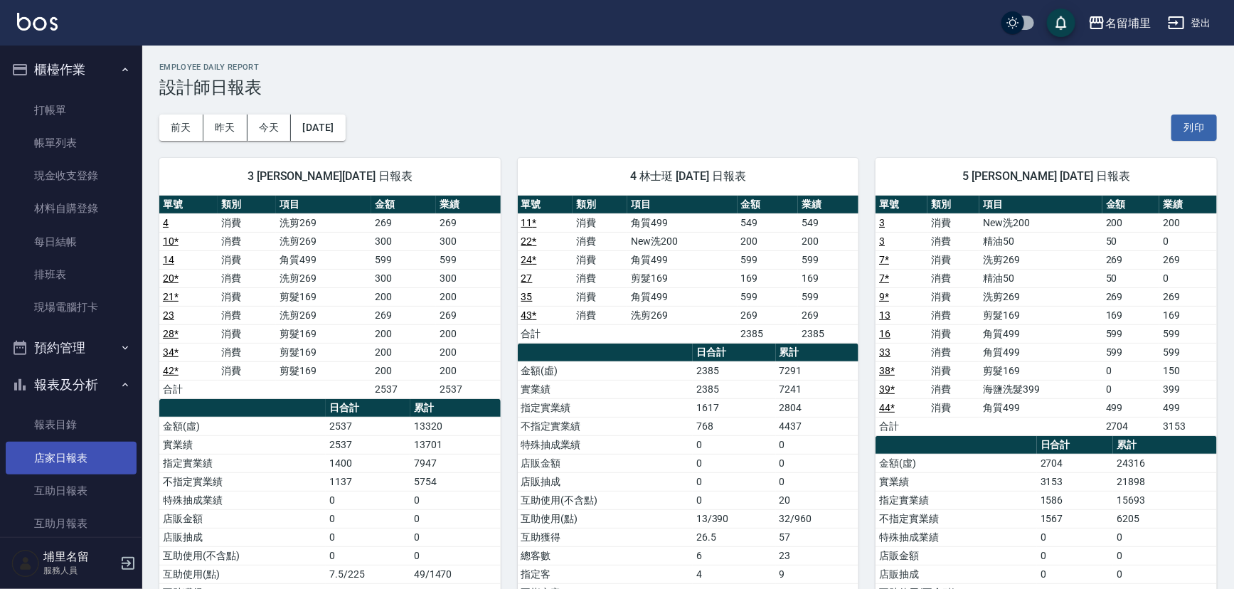
click at [88, 465] on link "店家日報表" at bounding box center [71, 458] width 131 height 33
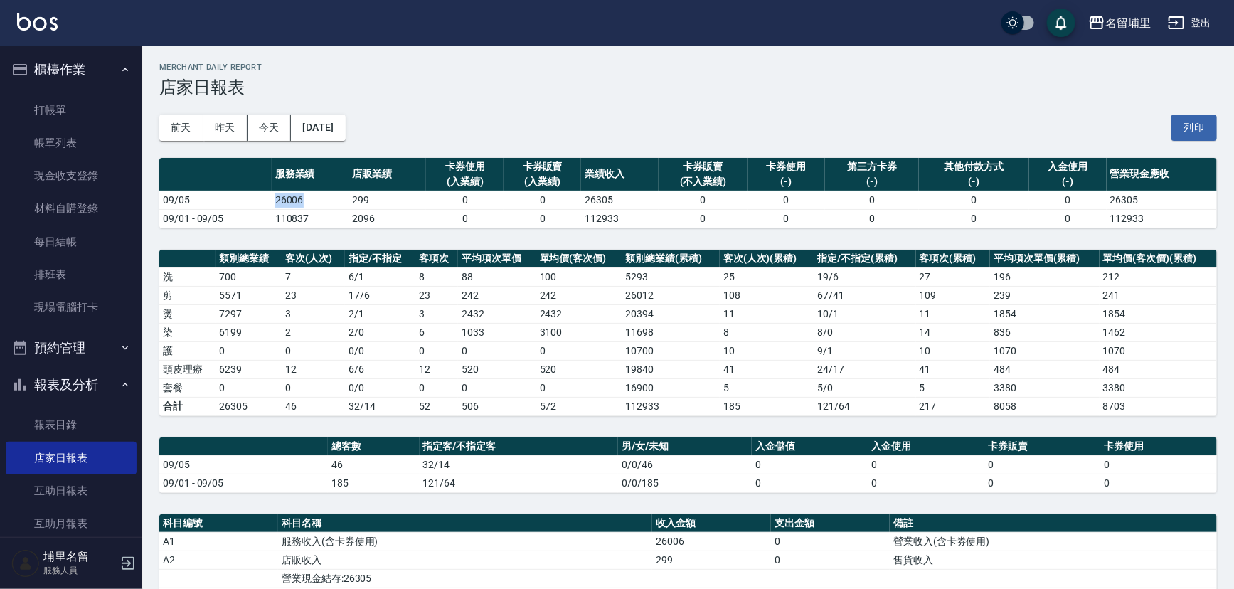
drag, startPoint x: 312, startPoint y: 206, endPoint x: 259, endPoint y: 206, distance: 52.7
click at [259, 206] on tr "09/05 26006 299 0 0 26305 0 0 0 0 0 26305" at bounding box center [688, 200] width 1058 height 18
click at [259, 206] on td "09/05" at bounding box center [215, 200] width 112 height 18
drag, startPoint x: 325, startPoint y: 202, endPoint x: 262, endPoint y: 202, distance: 63.3
click at [262, 202] on tr "09/05 26006 299 0 0 26305 0 0 0 0 0 26305" at bounding box center [688, 200] width 1058 height 18
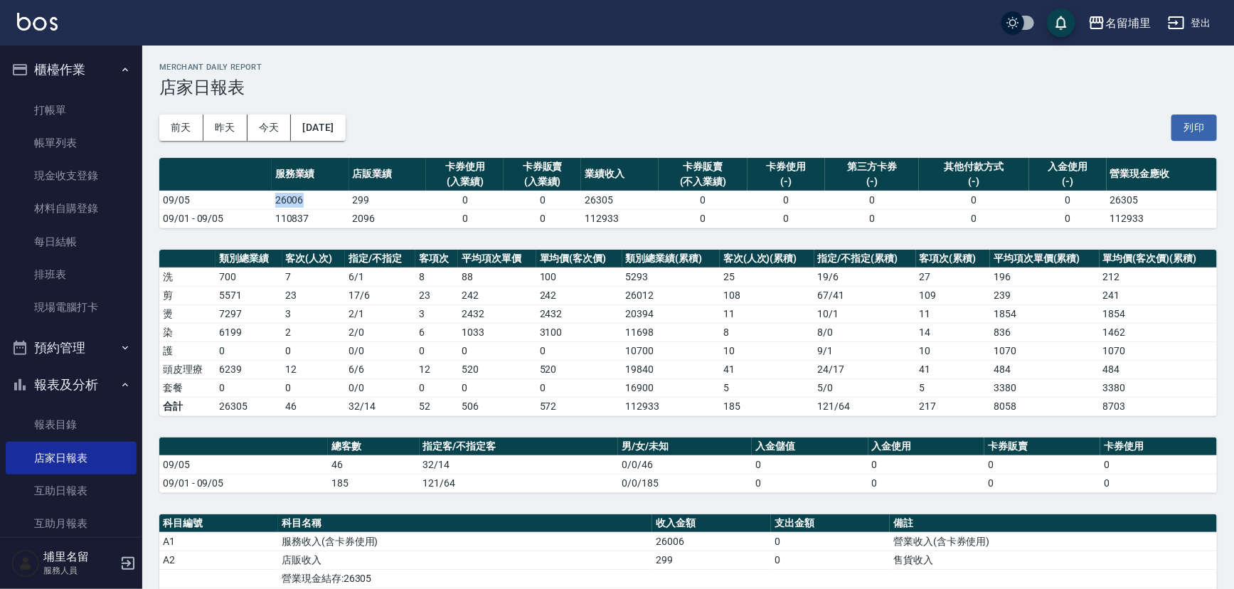
click at [262, 202] on td "09/05" at bounding box center [215, 200] width 112 height 18
drag, startPoint x: 262, startPoint y: 202, endPoint x: 318, endPoint y: 202, distance: 56.2
click at [318, 202] on tr "09/05 26006 299 0 0 26305 0 0 0 0 0 26305" at bounding box center [688, 200] width 1058 height 18
click at [318, 202] on td "26006" at bounding box center [311, 200] width 78 height 18
drag, startPoint x: 324, startPoint y: 202, endPoint x: 381, endPoint y: 202, distance: 56.9
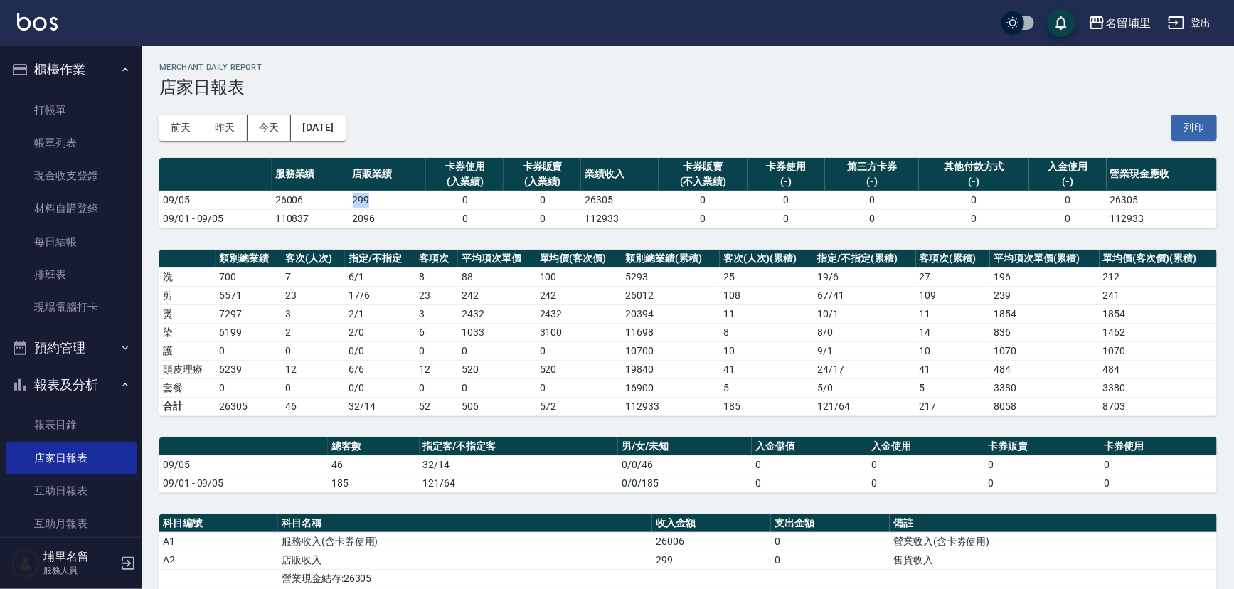
click at [381, 202] on tr "09/05 26006 299 0 0 26305 0 0 0 0 0 26305" at bounding box center [688, 200] width 1058 height 18
click at [381, 202] on td "299" at bounding box center [388, 200] width 78 height 18
drag, startPoint x: 383, startPoint y: 201, endPoint x: 322, endPoint y: 201, distance: 60.5
click at [322, 201] on tr "09/05 26006 299 0 0 26305 0 0 0 0 0 26305" at bounding box center [688, 200] width 1058 height 18
click at [322, 201] on td "26006" at bounding box center [311, 200] width 78 height 18
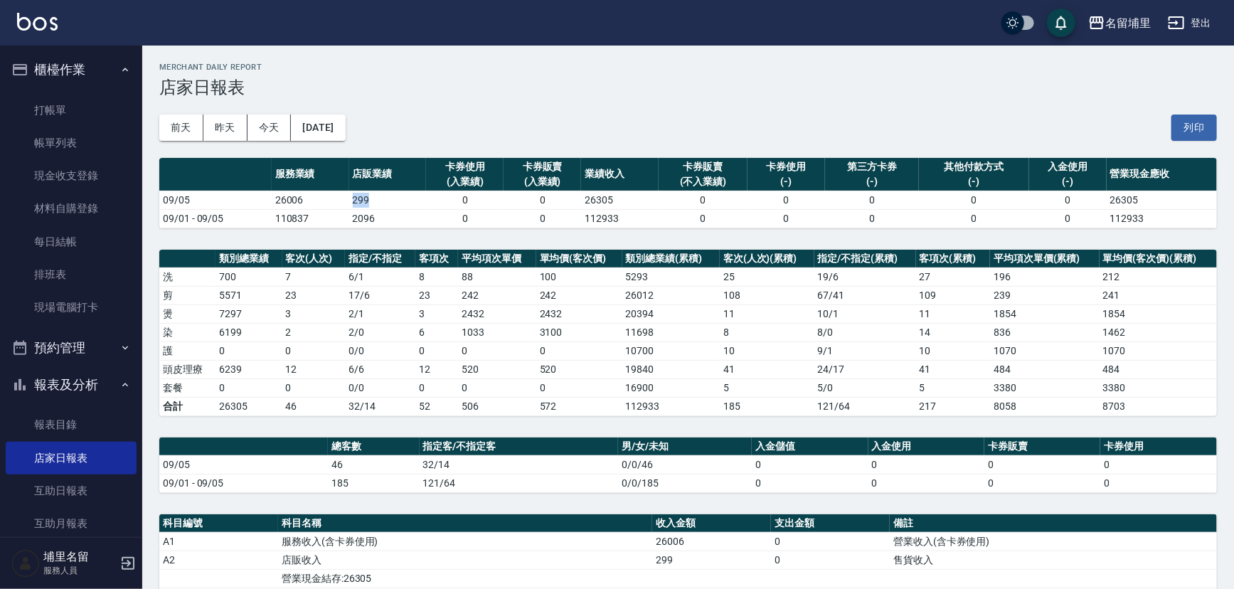
drag, startPoint x: 322, startPoint y: 201, endPoint x: 381, endPoint y: 204, distance: 59.1
click at [381, 204] on tr "09/05 26006 299 0 0 26305 0 0 0 0 0 26305" at bounding box center [688, 200] width 1058 height 18
click at [381, 204] on td "299" at bounding box center [388, 200] width 78 height 18
drag, startPoint x: 382, startPoint y: 201, endPoint x: 341, endPoint y: 201, distance: 41.3
click at [341, 201] on tr "09/05 26006 299 0 0 26305 0 0 0 0 0 26305" at bounding box center [688, 200] width 1058 height 18
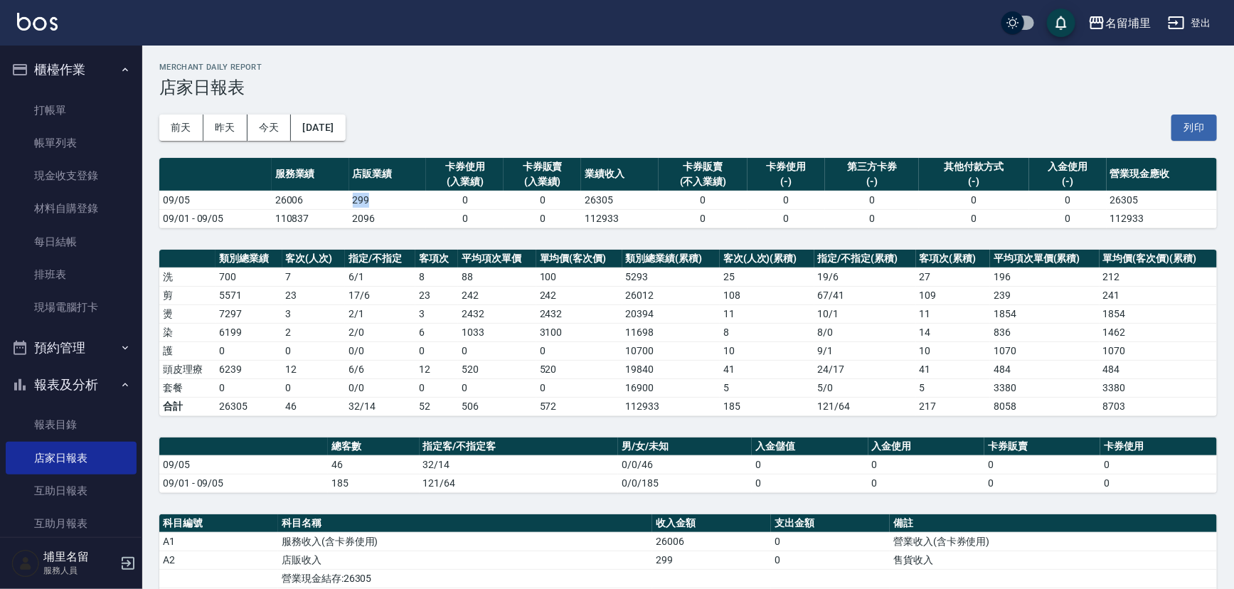
click at [341, 201] on td "26006" at bounding box center [311, 200] width 78 height 18
drag, startPoint x: 310, startPoint y: 367, endPoint x: 292, endPoint y: 366, distance: 17.8
click at [292, 366] on td "12" at bounding box center [313, 369] width 63 height 18
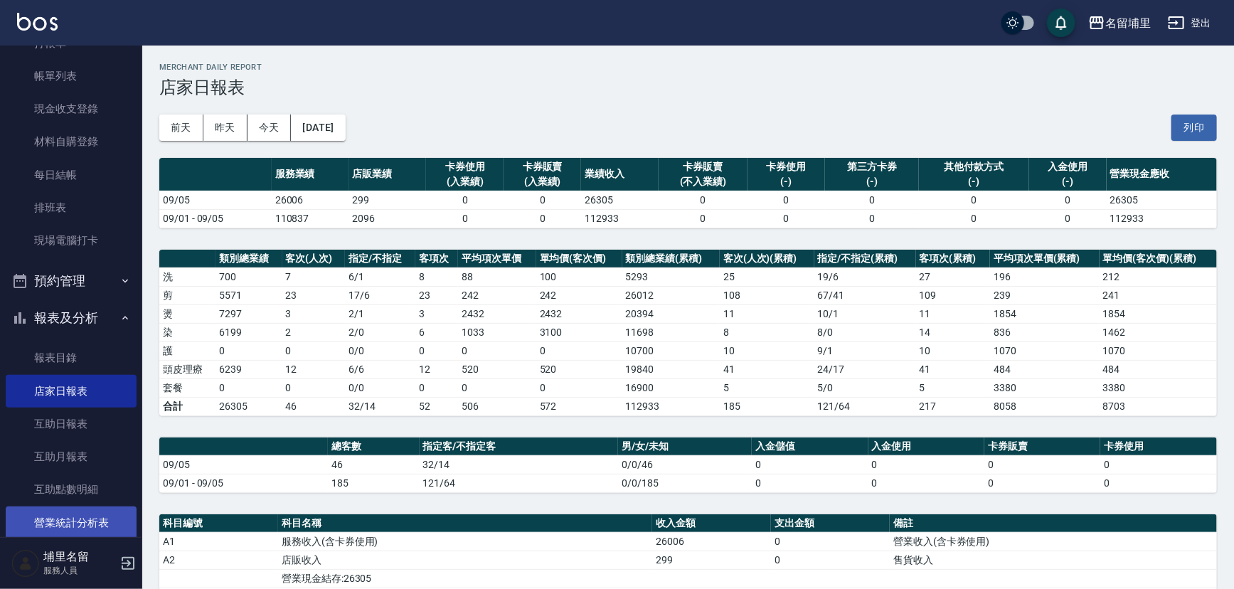
scroll to position [129, 0]
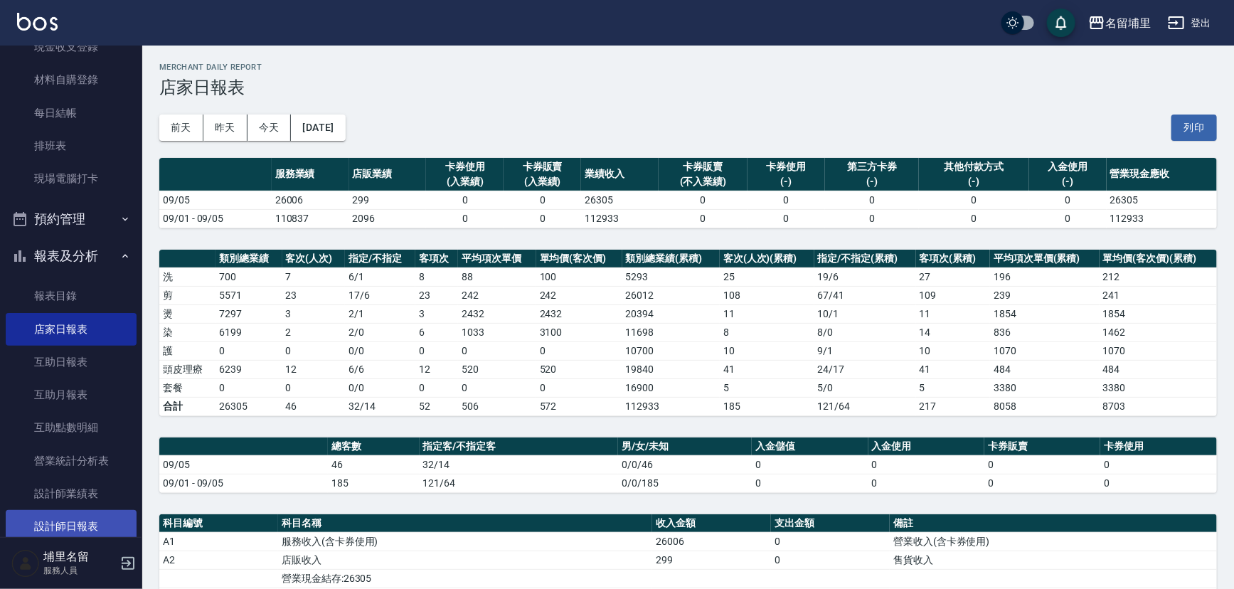
click at [92, 517] on link "設計師日報表" at bounding box center [71, 526] width 131 height 33
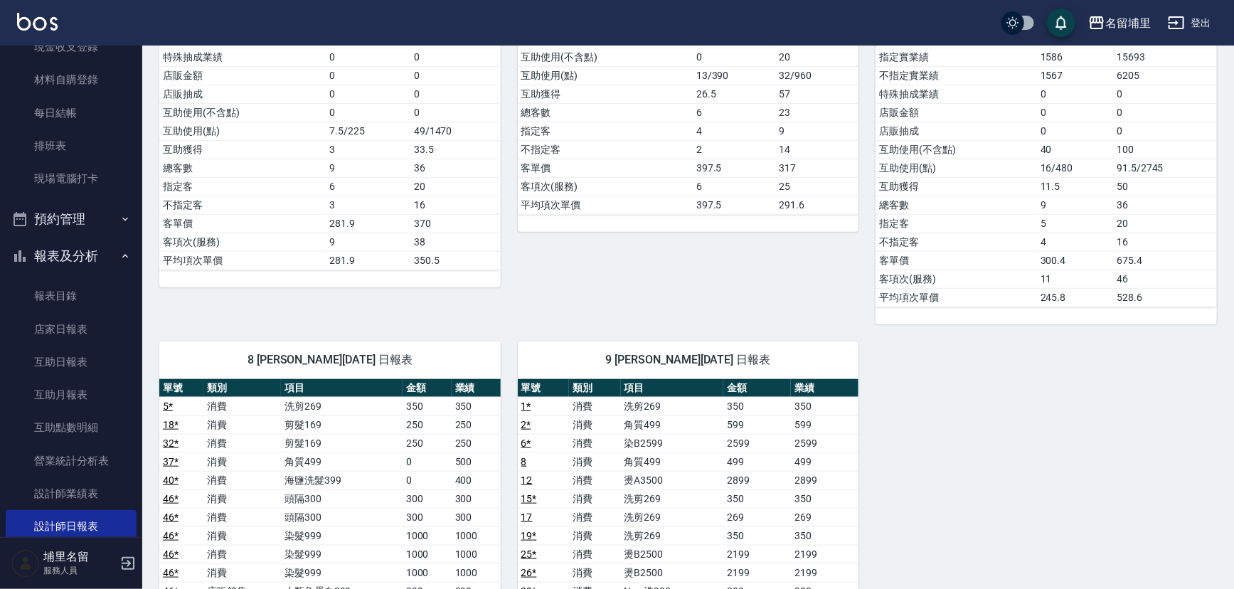
scroll to position [647, 0]
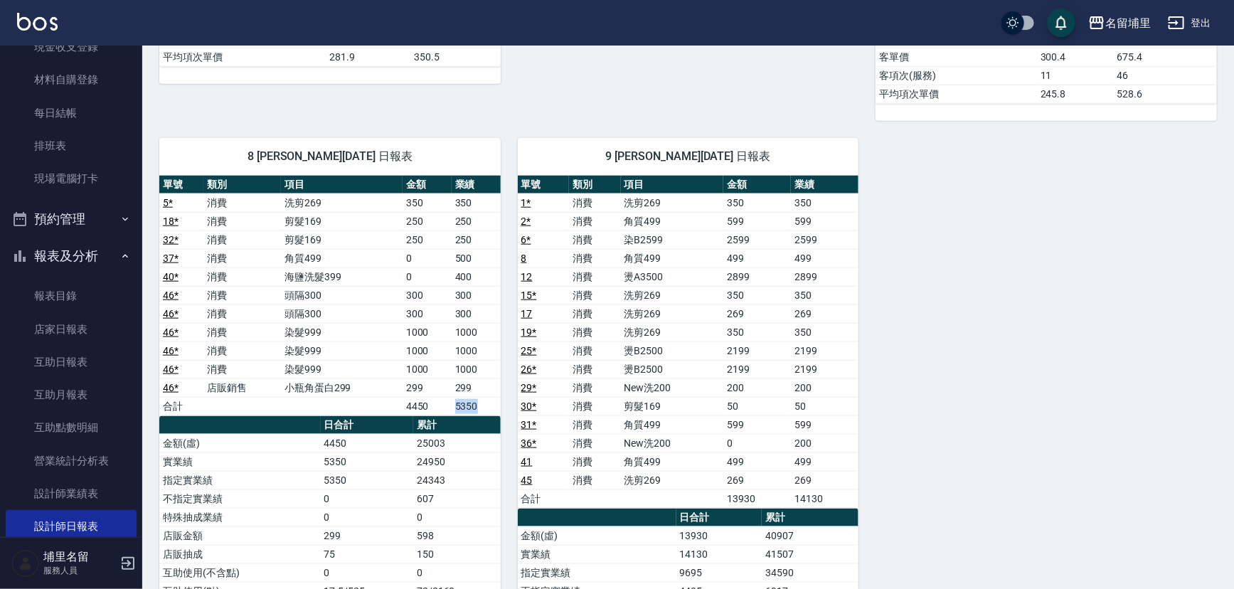
drag, startPoint x: 453, startPoint y: 403, endPoint x: 485, endPoint y: 398, distance: 32.4
click at [485, 398] on tr "合計 4450 5350" at bounding box center [330, 406] width 342 height 18
click at [485, 398] on td "5350" at bounding box center [476, 406] width 49 height 18
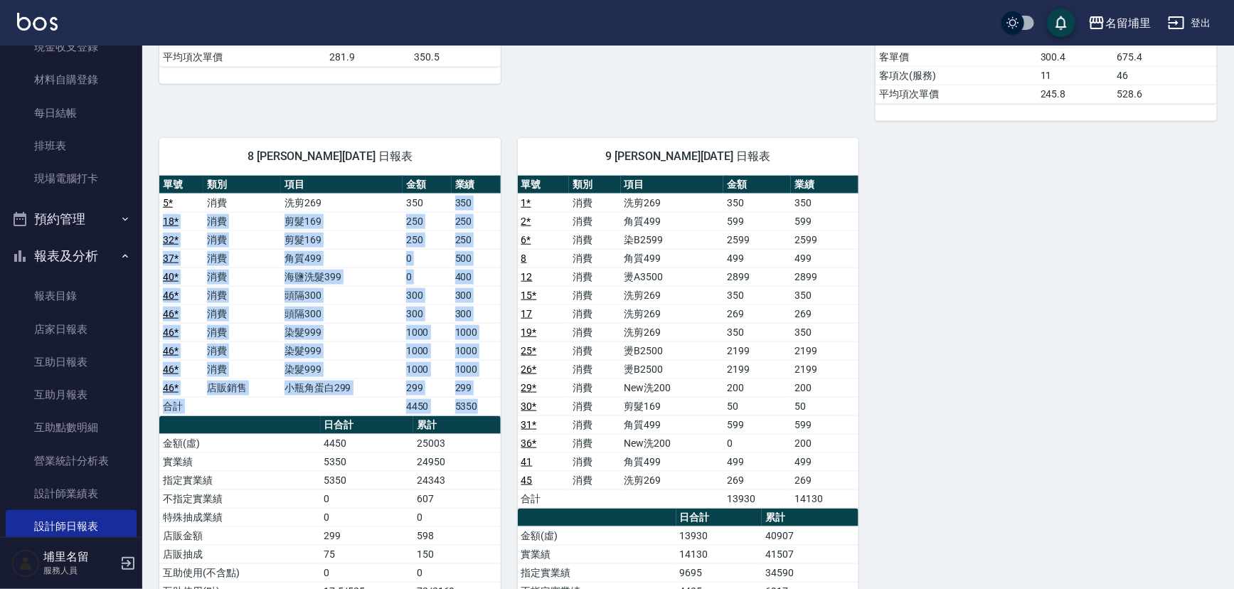
drag, startPoint x: 458, startPoint y: 199, endPoint x: 494, endPoint y: 408, distance: 213.0
click at [494, 408] on tbody "5 * 消費 洗剪269 350 350 18 * 消費 剪髮169 250 250 32 * 消費 剪髮169 250 250 37 * 消費 角質499 …" at bounding box center [330, 305] width 342 height 222
click at [494, 408] on td "5350" at bounding box center [476, 406] width 49 height 18
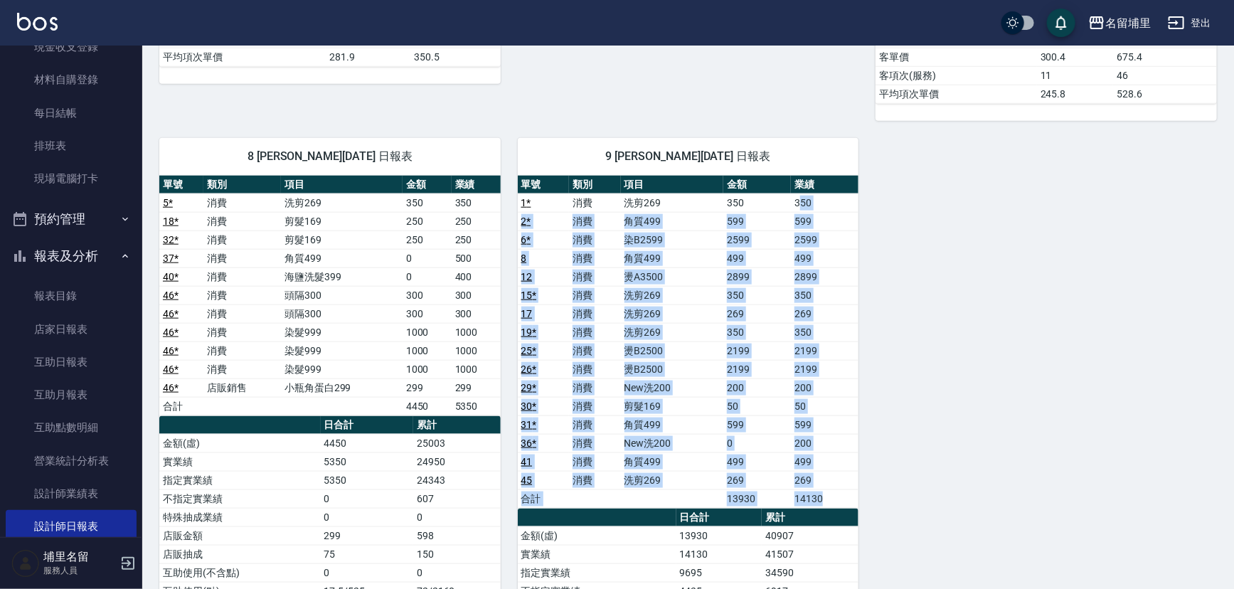
drag, startPoint x: 802, startPoint y: 206, endPoint x: 852, endPoint y: 490, distance: 288.2
click at [852, 490] on tbody "1 * 消費 洗剪269 350 350 2 * 消費 角質499 599 599 6 * 消費 染B2599 2599 2599 8 消費 角質499 49…" at bounding box center [689, 351] width 342 height 314
click at [852, 490] on td "14130" at bounding box center [825, 499] width 68 height 18
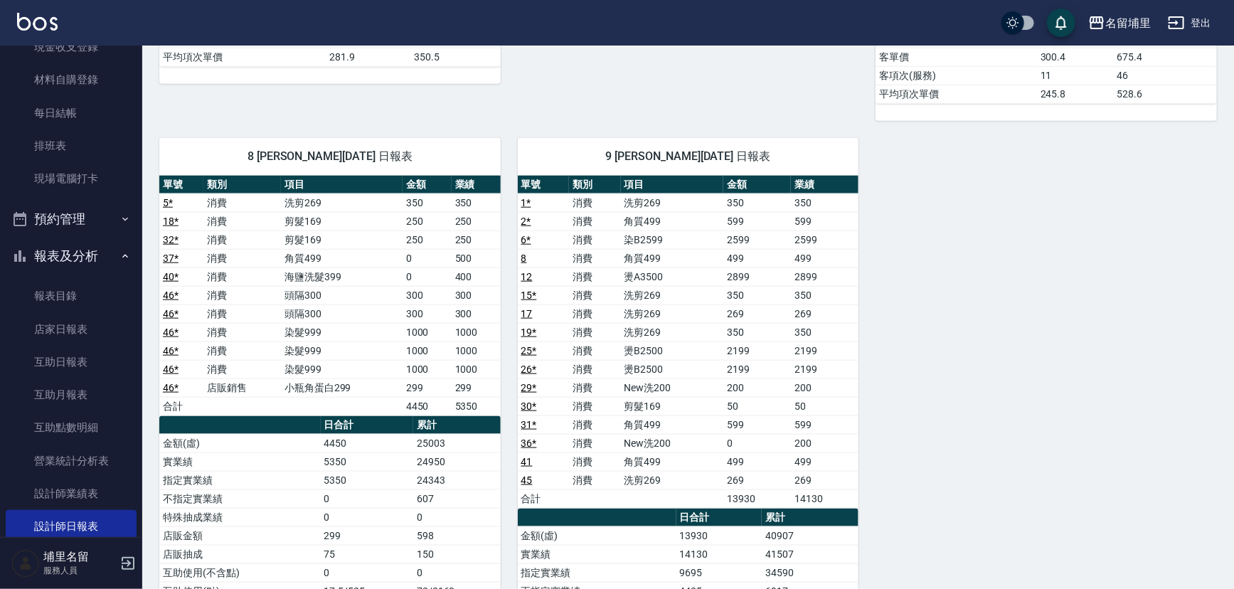
click at [364, 435] on td "4450" at bounding box center [367, 443] width 92 height 18
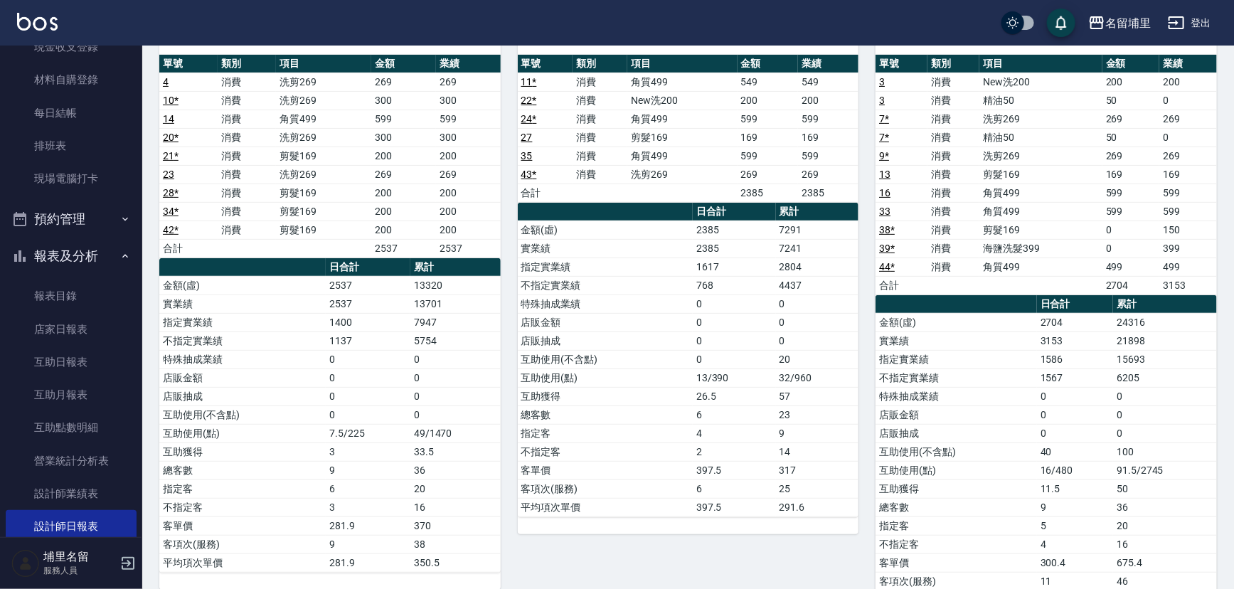
scroll to position [129, 0]
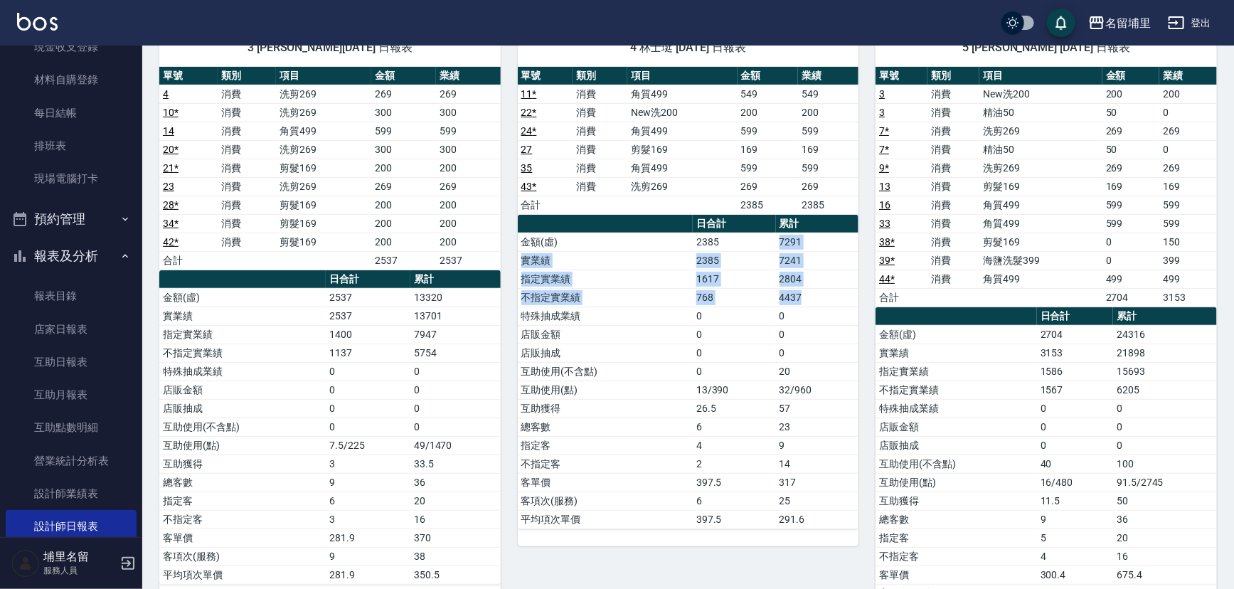
drag, startPoint x: 776, startPoint y: 243, endPoint x: 812, endPoint y: 301, distance: 67.7
click at [812, 301] on tbody "金額(虛) 2385 7291 實業績 2385 7241 指定實業績 1617 2804 不指定實業績 768 4437 特殊抽成業績 0 0 店販金額 0…" at bounding box center [689, 381] width 342 height 296
click at [812, 301] on td "4437" at bounding box center [817, 297] width 83 height 18
drag, startPoint x: 833, startPoint y: 208, endPoint x: 795, endPoint y: 203, distance: 38.0
click at [795, 203] on tr "合計 2385 2385" at bounding box center [689, 205] width 342 height 18
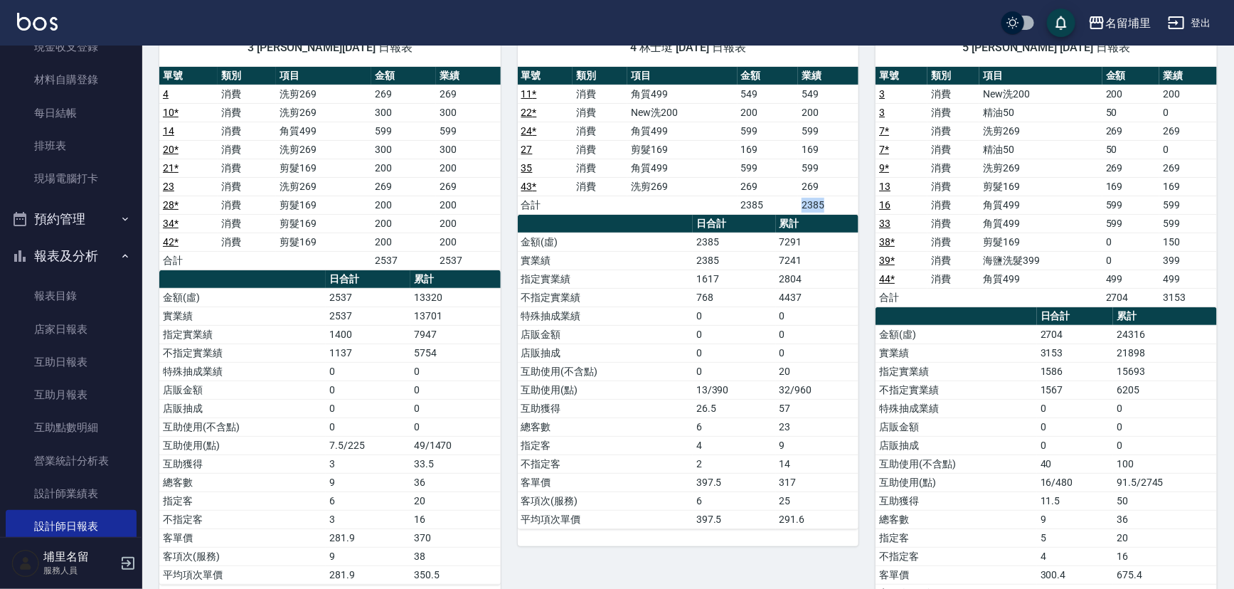
click at [795, 203] on td "2385" at bounding box center [768, 205] width 60 height 18
drag, startPoint x: 795, startPoint y: 203, endPoint x: 826, endPoint y: 203, distance: 31.3
click at [826, 203] on tr "合計 2385 2385" at bounding box center [689, 205] width 342 height 18
click at [826, 203] on td "2385" at bounding box center [828, 205] width 60 height 18
drag, startPoint x: 1109, startPoint y: 334, endPoint x: 1151, endPoint y: 396, distance: 74.4
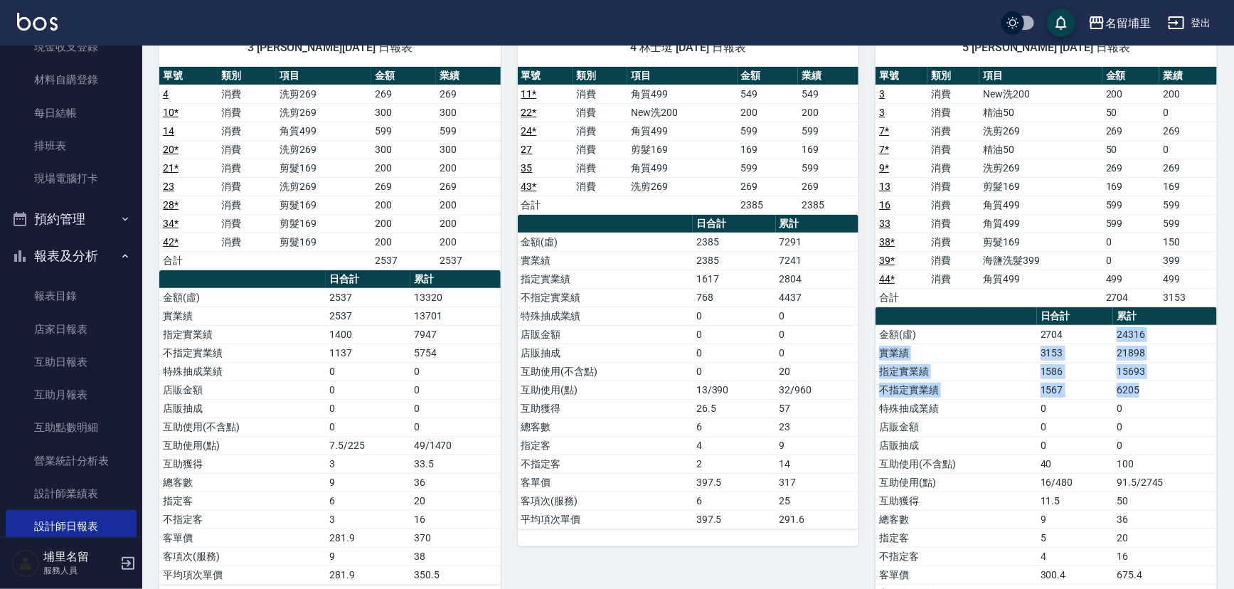
click at [1151, 396] on tbody "金額(虛) 2704 24316 實業績 3153 21898 指定實業績 1586 15693 不指定實業績 1567 6205 特殊抽成業績 0 0 店販…" at bounding box center [1047, 473] width 342 height 296
click at [1151, 396] on td "6205" at bounding box center [1166, 390] width 104 height 18
drag, startPoint x: 474, startPoint y: 305, endPoint x: 362, endPoint y: 305, distance: 111.7
click at [362, 307] on tr "實業績 2537 13701" at bounding box center [330, 316] width 342 height 18
click at [362, 307] on td "2537" at bounding box center [368, 316] width 85 height 18
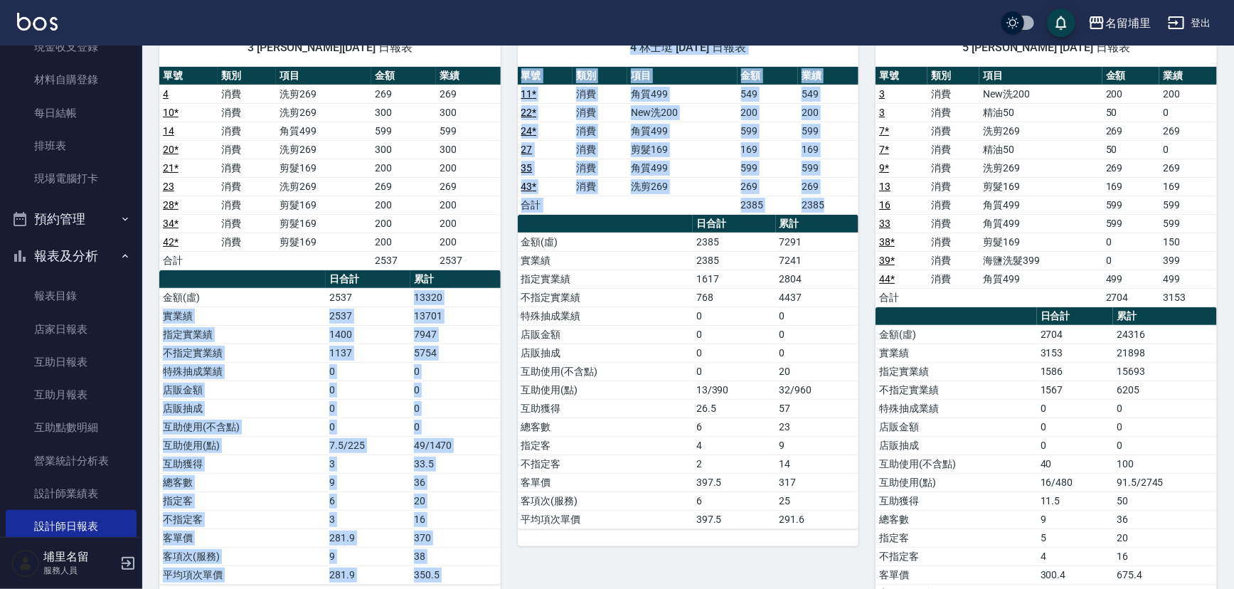
drag, startPoint x: 384, startPoint y: 298, endPoint x: 514, endPoint y: 297, distance: 129.5
click at [514, 297] on div "4 林士珽 09/05/2025 日報表 單號 類別 項目 金額 業績 11 * 消費 角質499 549 549 22 * 消費 New洗200 200 2…" at bounding box center [680, 325] width 359 height 627
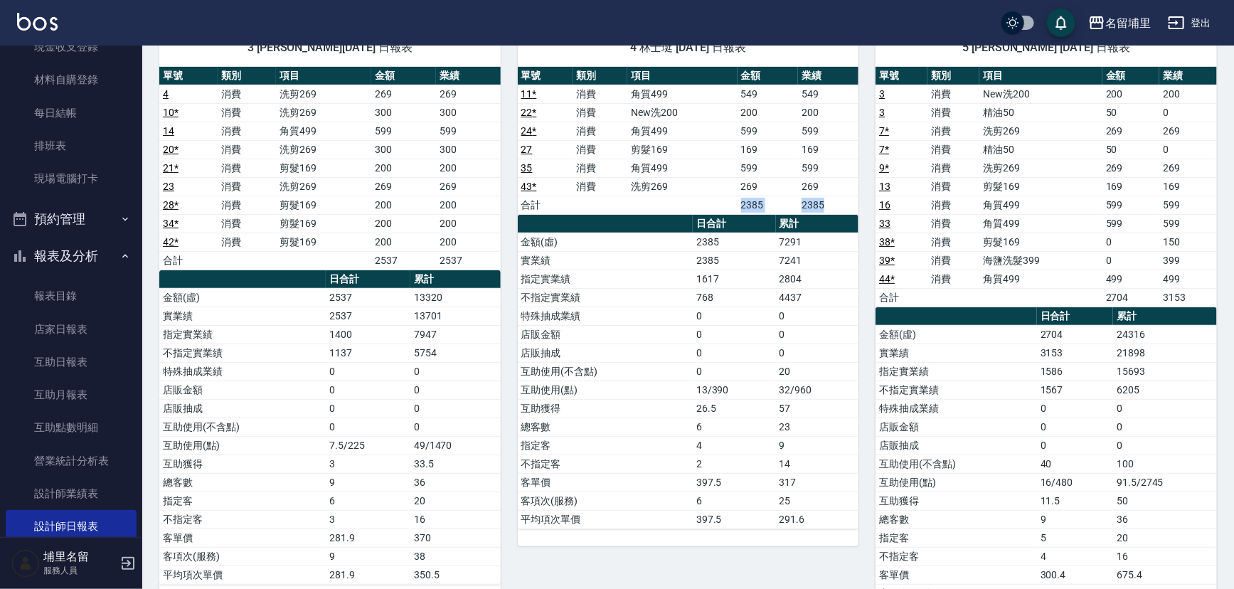
drag, startPoint x: 741, startPoint y: 199, endPoint x: 826, endPoint y: 199, distance: 85.4
click at [826, 199] on tr "合計 2385 2385" at bounding box center [689, 205] width 342 height 18
click at [826, 199] on td "2385" at bounding box center [828, 205] width 60 height 18
drag, startPoint x: 1103, startPoint y: 291, endPoint x: 1200, endPoint y: 293, distance: 96.8
click at [1200, 293] on tr "合計 2704 3153" at bounding box center [1047, 297] width 342 height 18
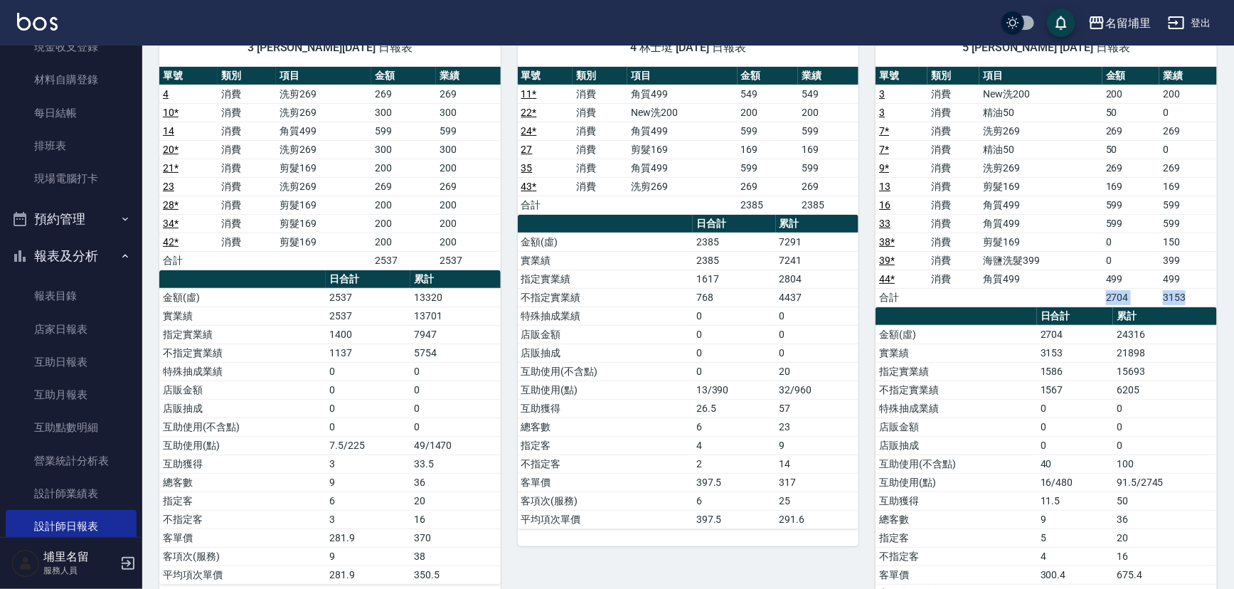
click at [1200, 293] on td "3153" at bounding box center [1189, 297] width 58 height 18
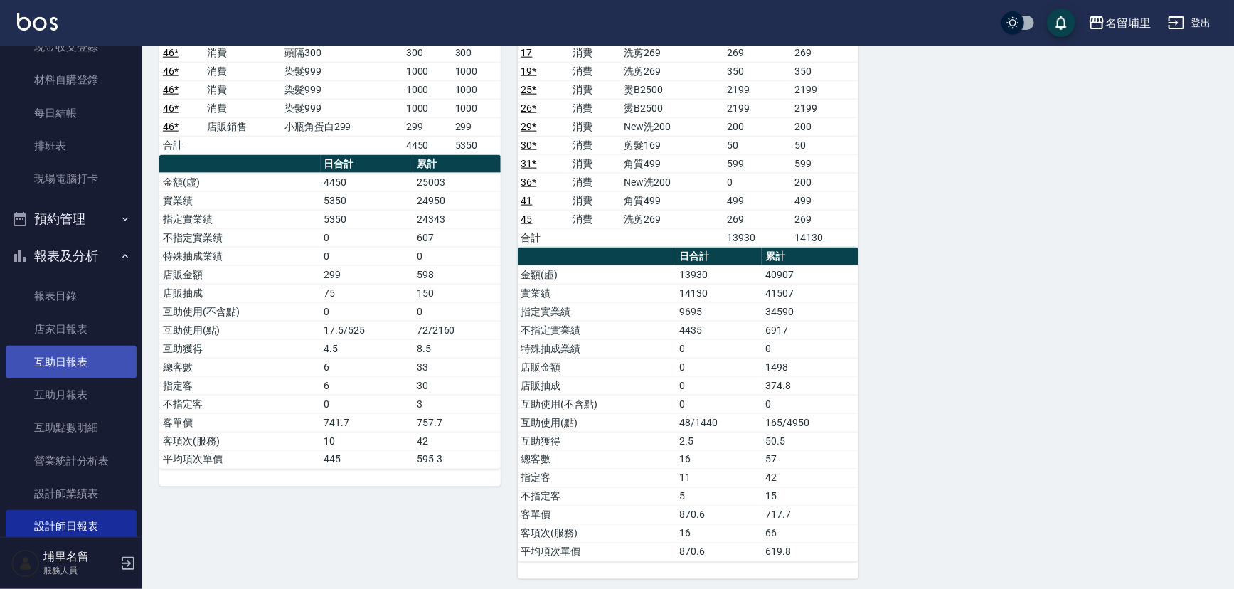
scroll to position [909, 0]
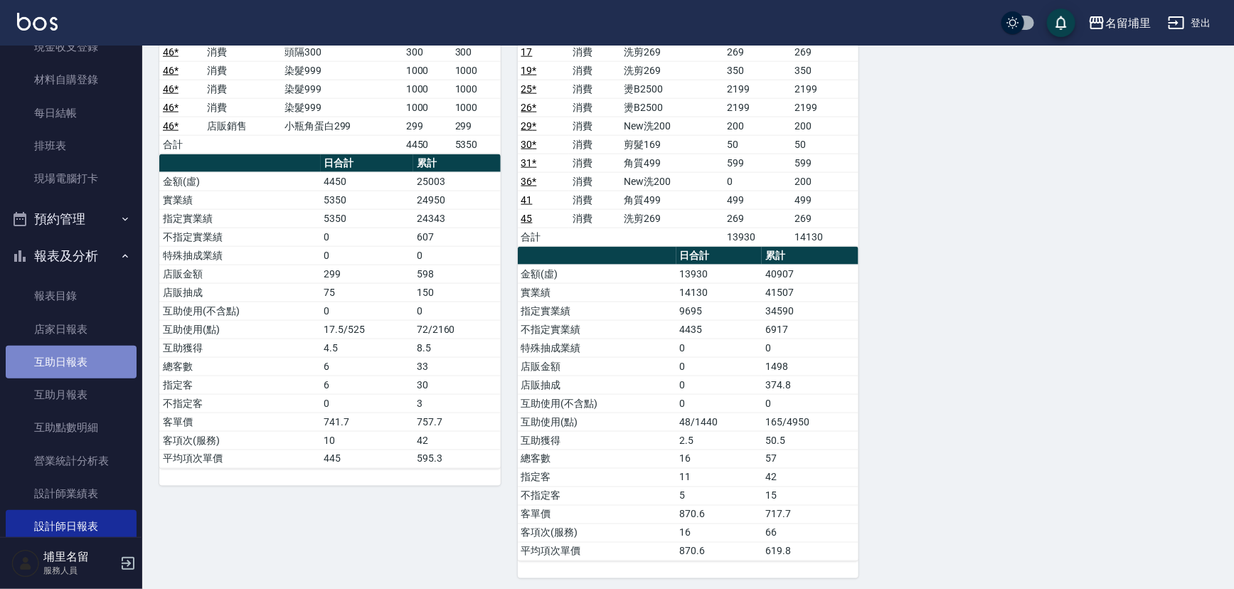
click at [81, 348] on link "互助日報表" at bounding box center [71, 362] width 131 height 33
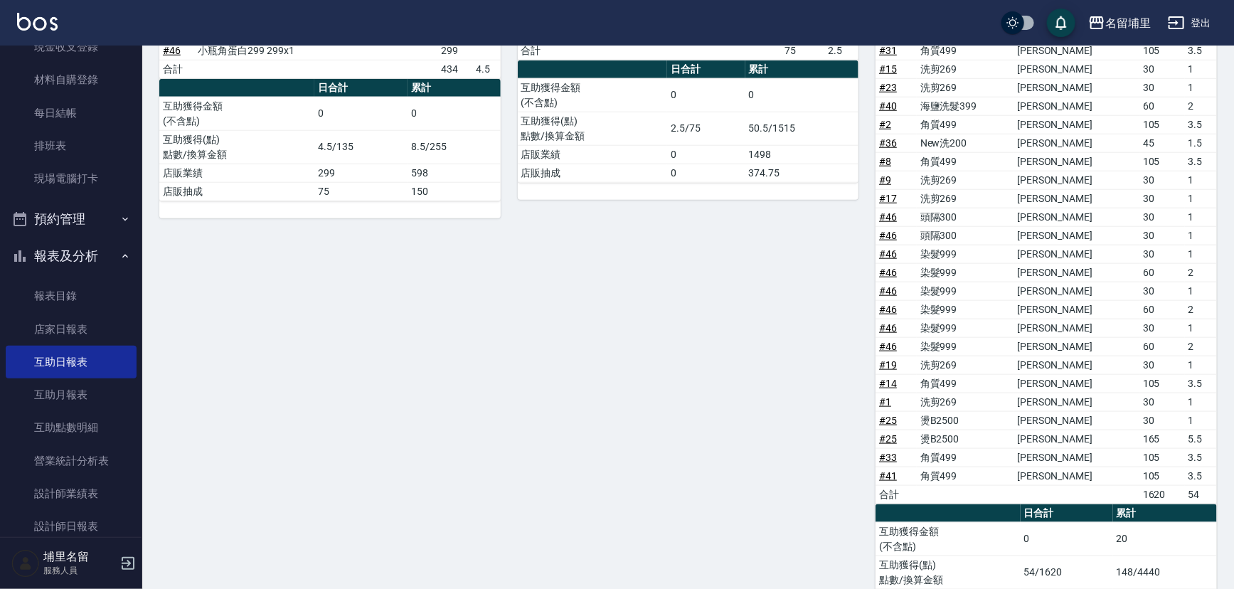
scroll to position [726, 0]
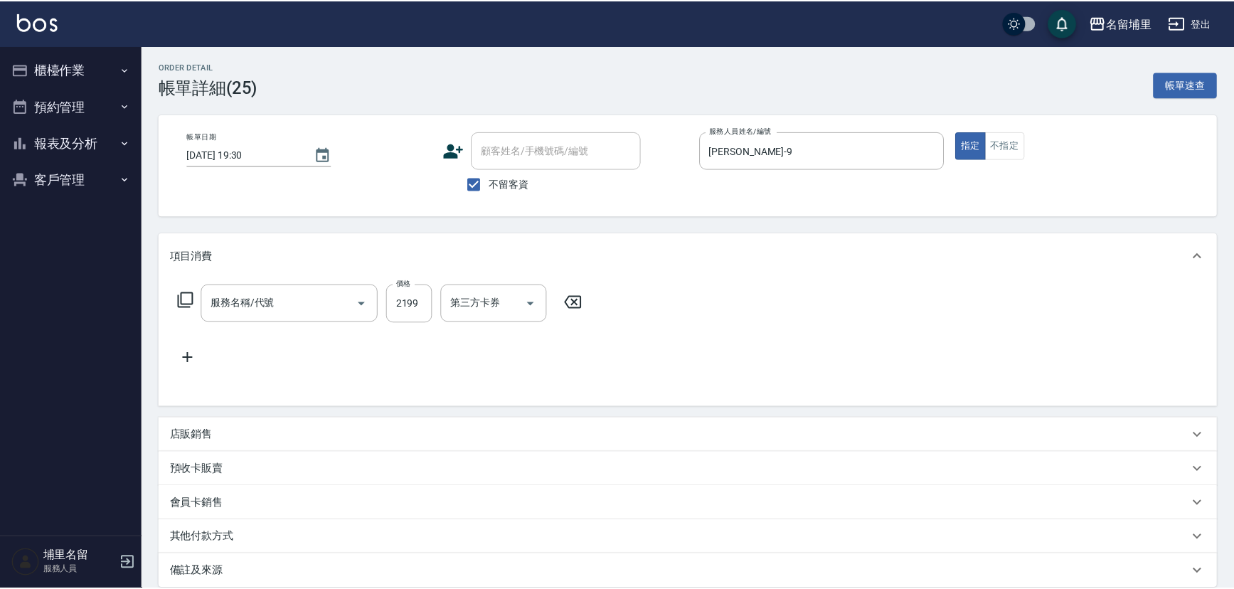
type input "[DATE] 19:30"
checkbox input "true"
type input "[PERSON_NAME]-9"
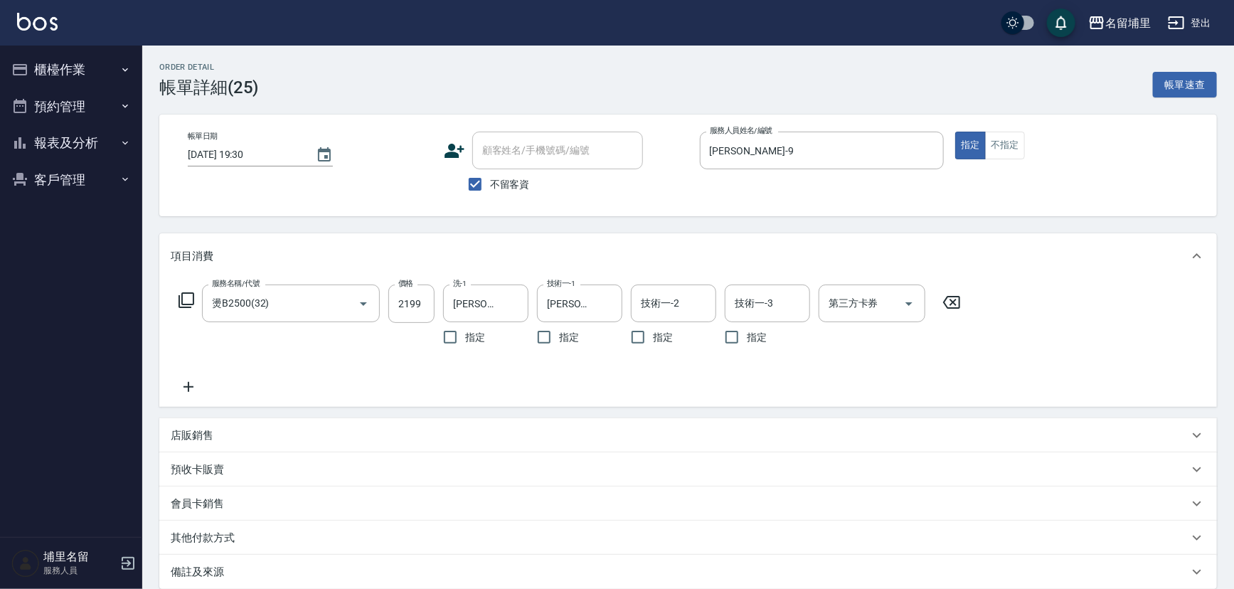
type input "燙B2500(32)"
